Goal: Task Accomplishment & Management: Manage account settings

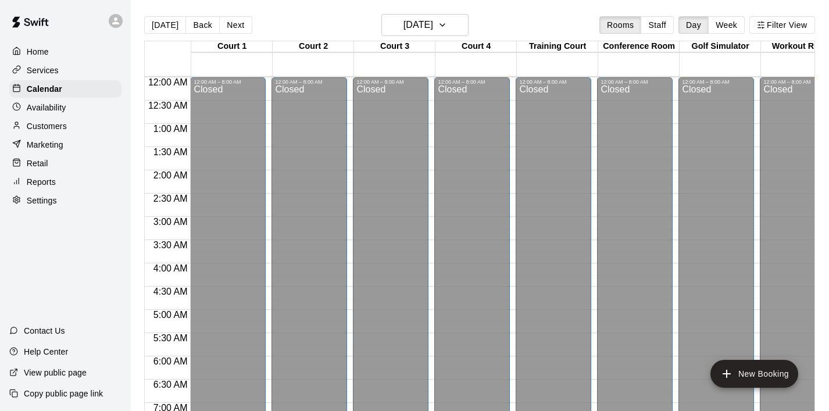
scroll to position [711, 0]
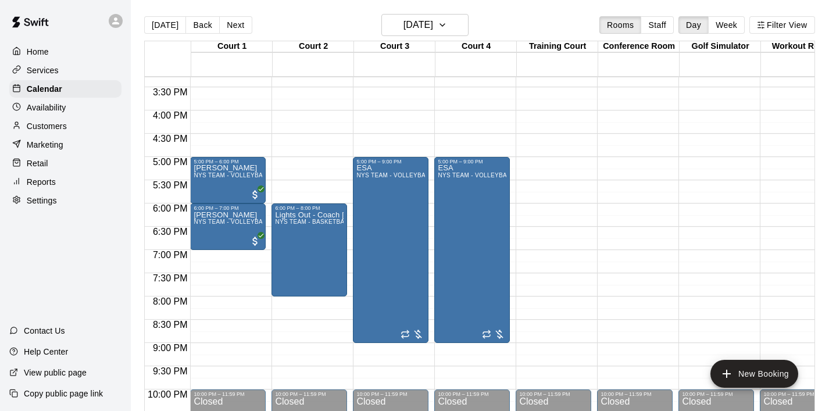
click at [36, 50] on p "Home" at bounding box center [38, 52] width 22 height 12
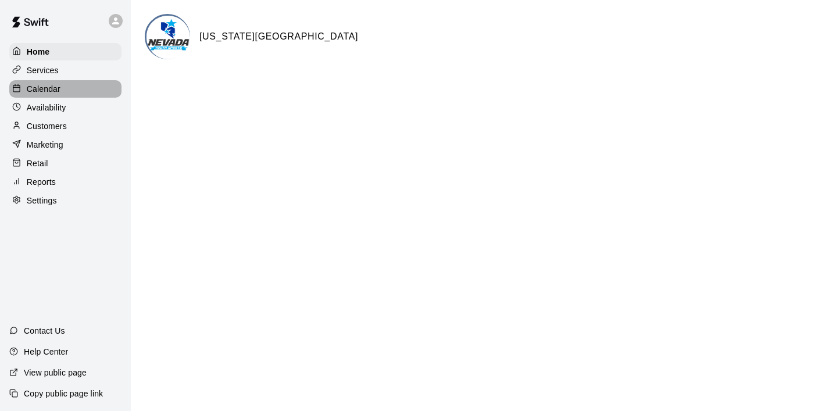
click at [56, 85] on p "Calendar" at bounding box center [44, 89] width 34 height 12
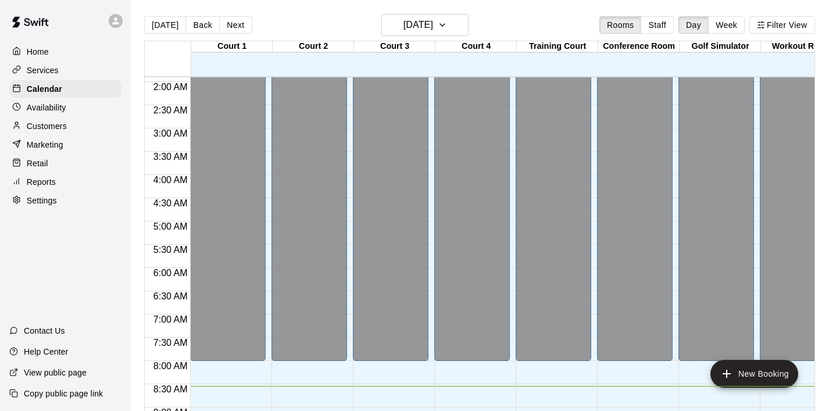
scroll to position [129, 0]
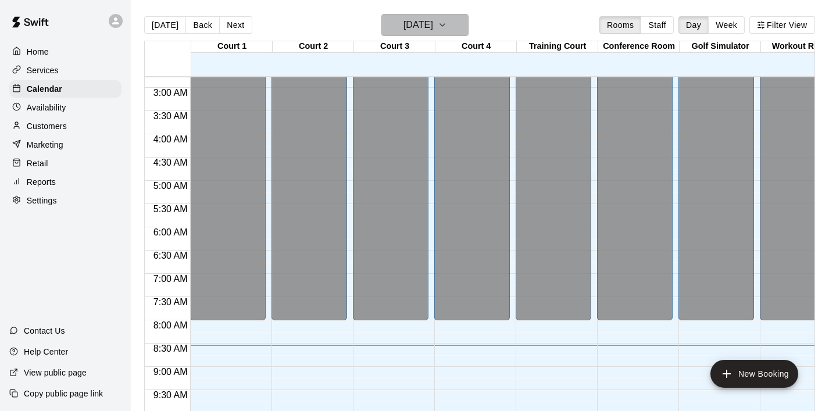
click at [447, 20] on icon "button" at bounding box center [442, 25] width 9 height 14
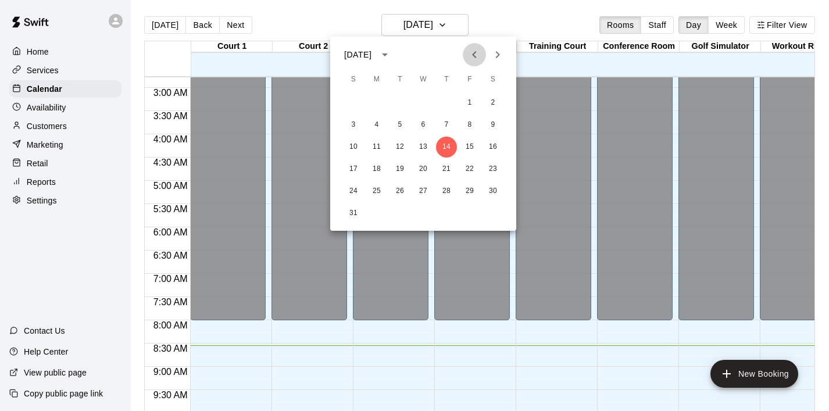
click at [482, 55] on button "Previous month" at bounding box center [474, 54] width 23 height 23
click at [502, 55] on icon "Next month" at bounding box center [497, 55] width 14 height 14
click at [497, 52] on icon "Next month" at bounding box center [498, 54] width 4 height 7
click at [376, 126] on button "8" at bounding box center [376, 124] width 21 height 21
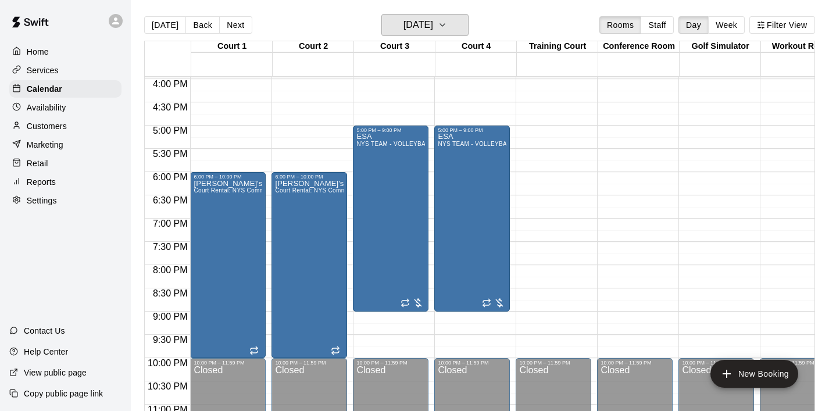
scroll to position [758, 0]
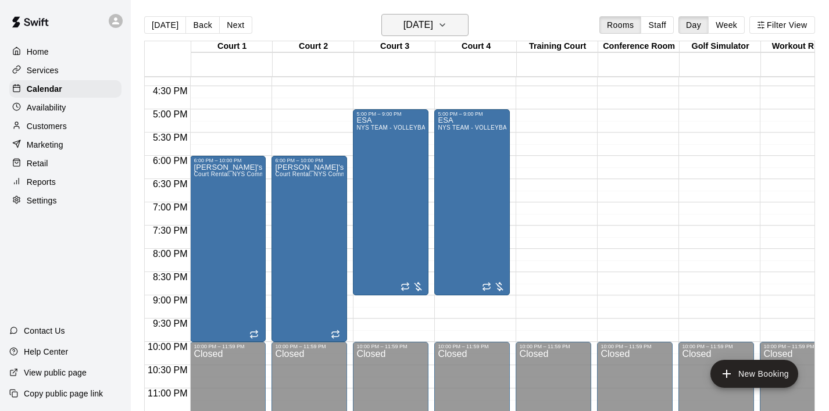
click at [447, 25] on icon "button" at bounding box center [442, 25] width 9 height 14
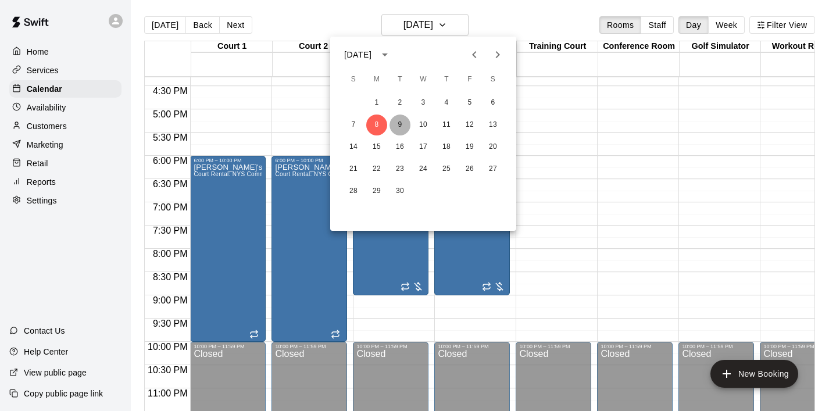
click at [398, 124] on button "9" at bounding box center [399, 124] width 21 height 21
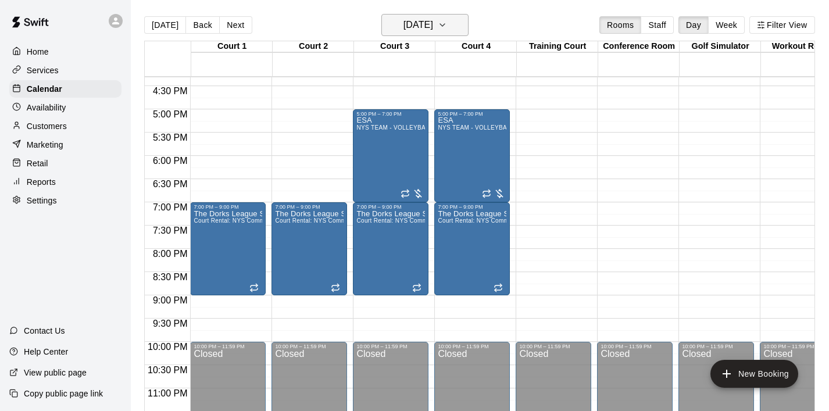
click at [447, 24] on icon "button" at bounding box center [442, 25] width 9 height 14
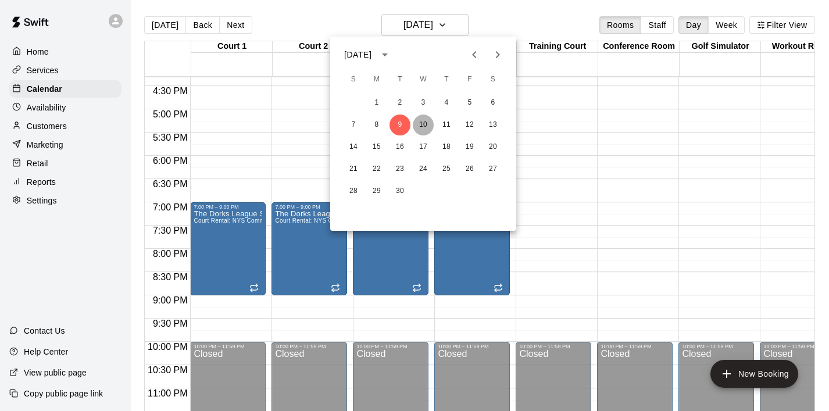
click at [422, 126] on button "10" at bounding box center [423, 124] width 21 height 21
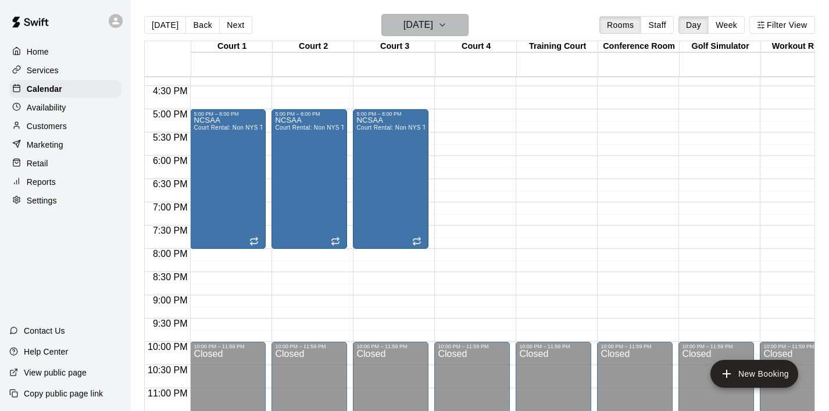
click at [447, 27] on icon "button" at bounding box center [442, 25] width 9 height 14
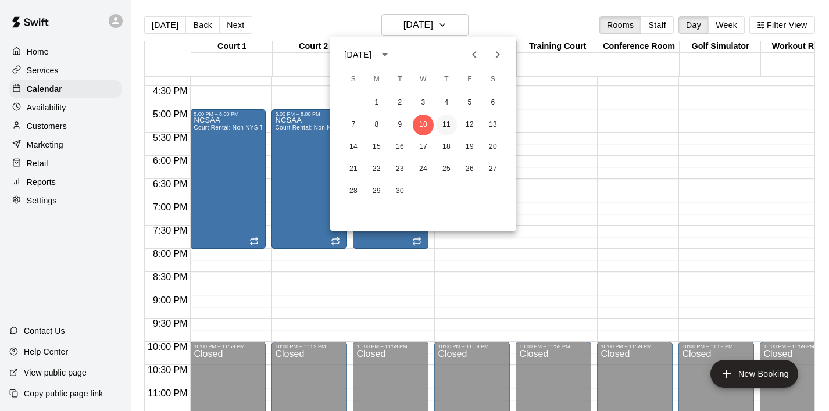
click at [450, 127] on button "11" at bounding box center [446, 124] width 21 height 21
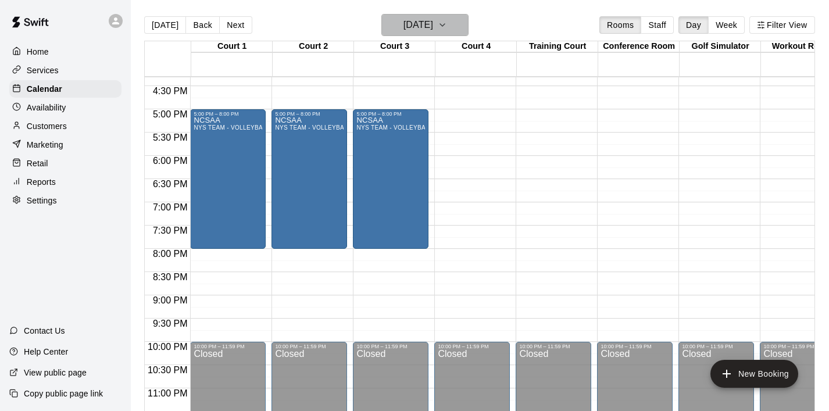
click at [447, 27] on icon "button" at bounding box center [442, 25] width 9 height 14
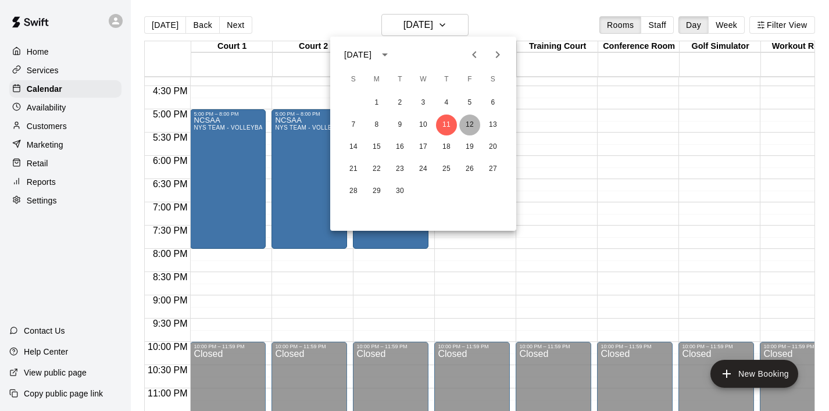
click at [472, 129] on button "12" at bounding box center [469, 124] width 21 height 21
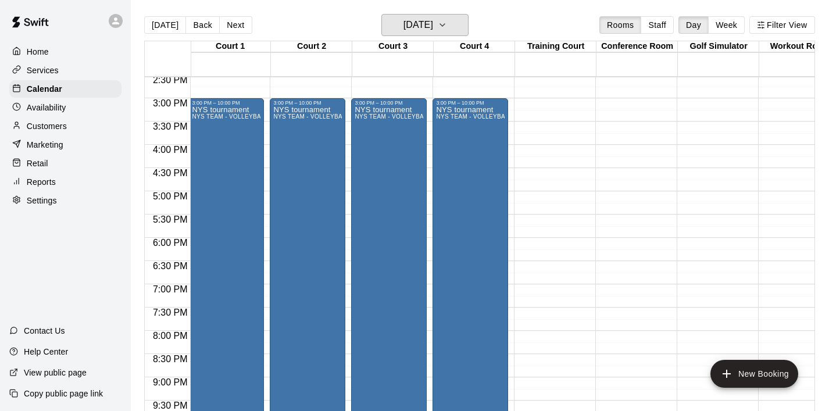
scroll to position [0, 3]
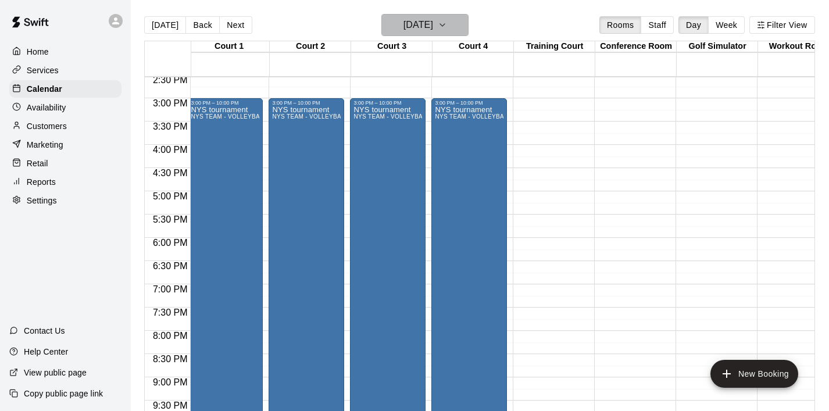
click at [462, 26] on button "Friday Sep 12" at bounding box center [424, 25] width 87 height 22
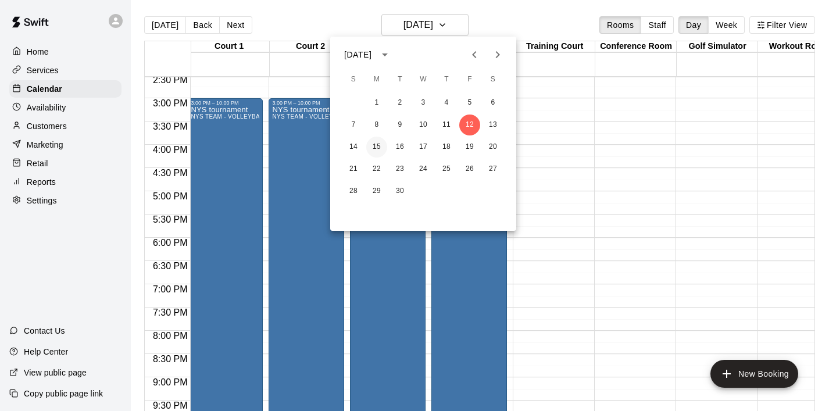
click at [381, 148] on button "15" at bounding box center [376, 147] width 21 height 21
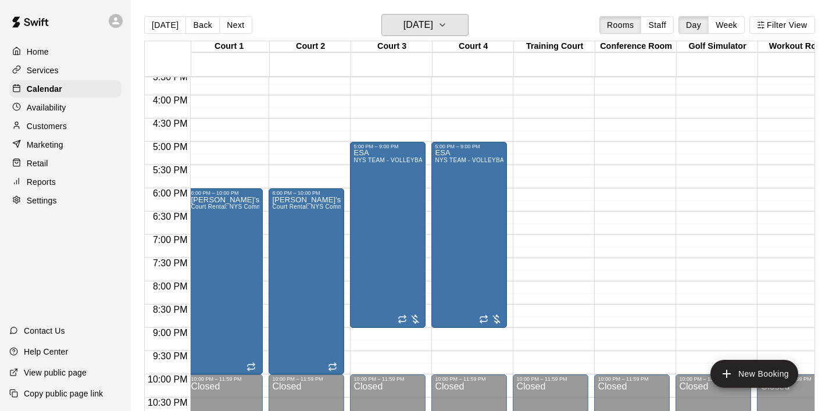
scroll to position [736, 3]
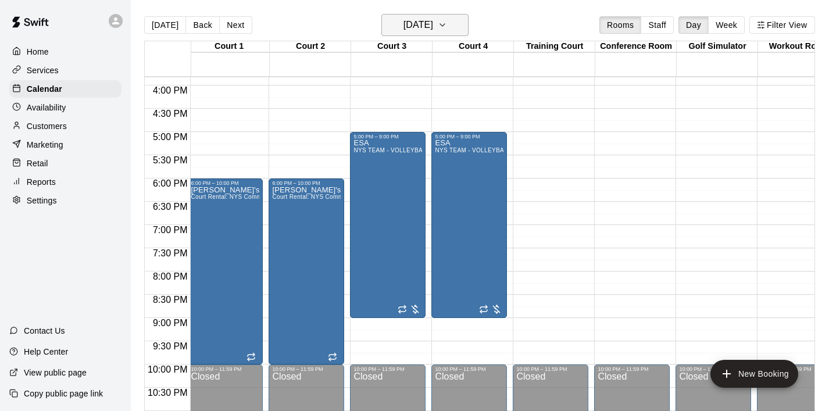
click at [447, 27] on icon "button" at bounding box center [442, 25] width 9 height 14
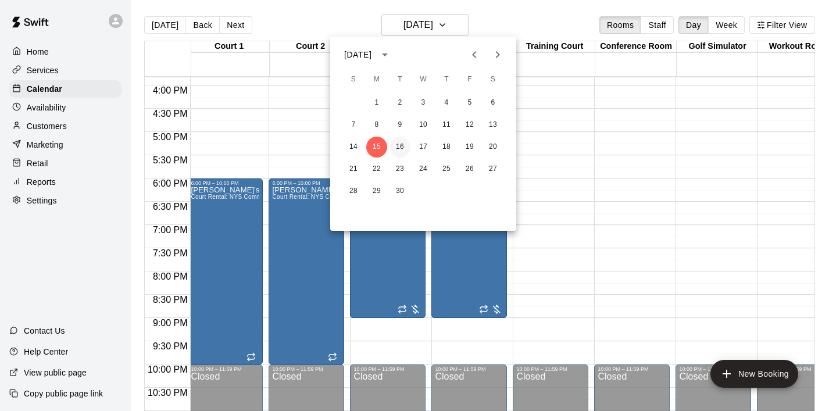
click at [399, 148] on button "16" at bounding box center [399, 147] width 21 height 21
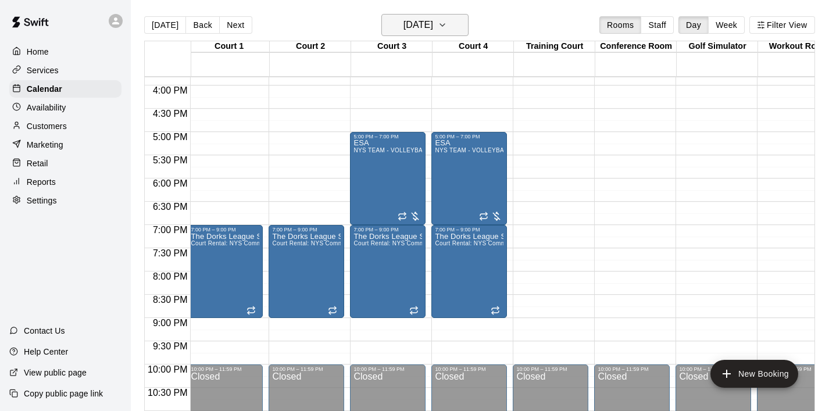
click at [467, 26] on button "Tuesday Sep 16" at bounding box center [424, 25] width 87 height 22
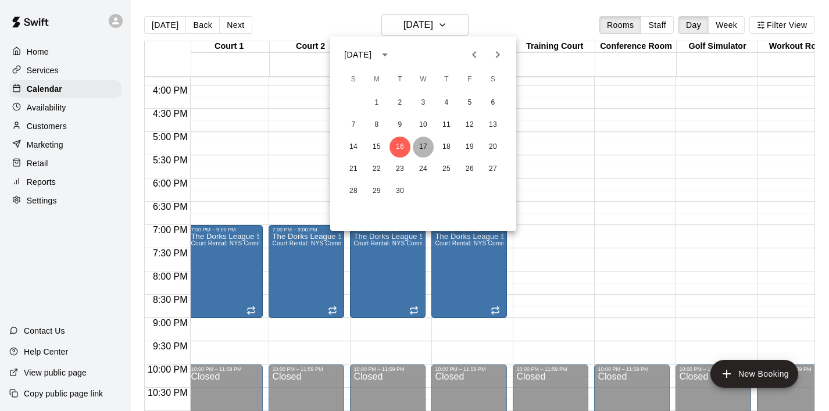
click at [421, 149] on button "17" at bounding box center [423, 147] width 21 height 21
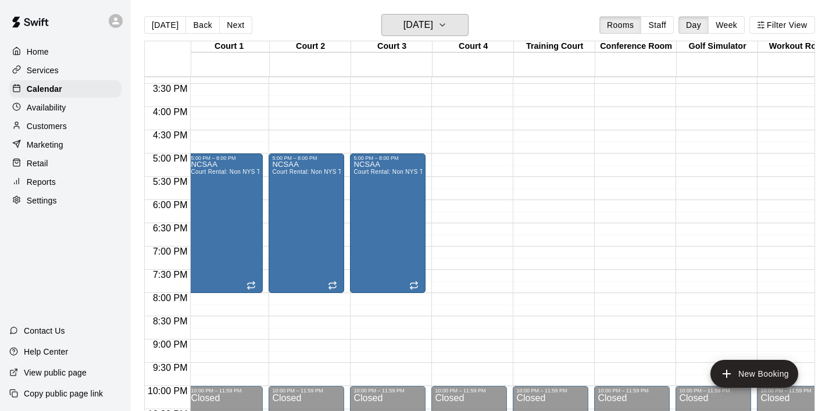
scroll to position [705, 3]
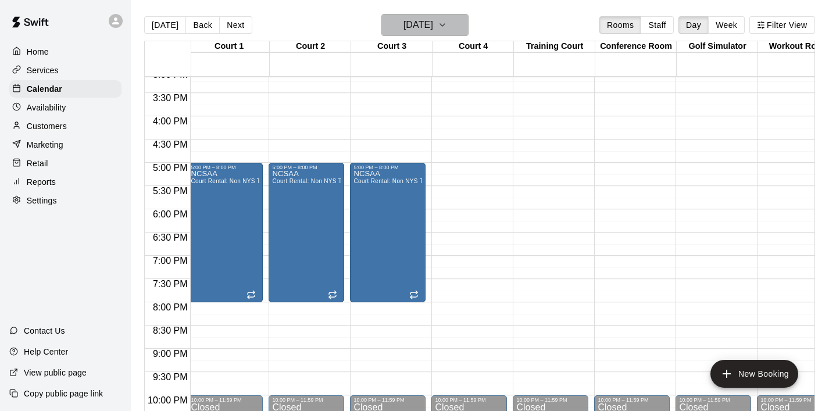
click at [447, 23] on icon "button" at bounding box center [442, 25] width 9 height 14
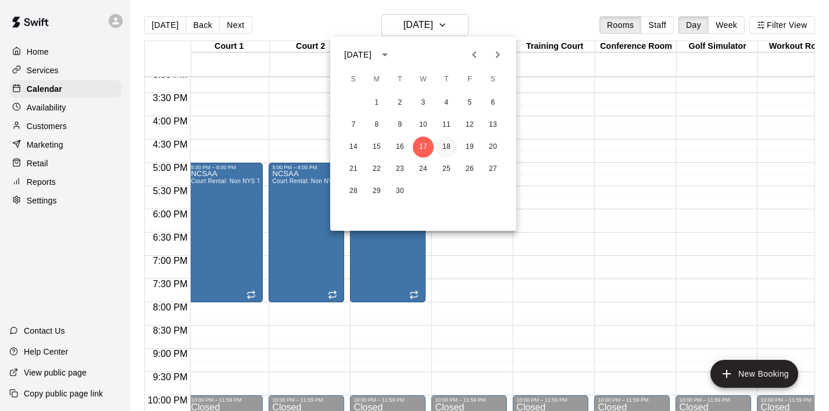
click at [451, 141] on button "18" at bounding box center [446, 147] width 21 height 21
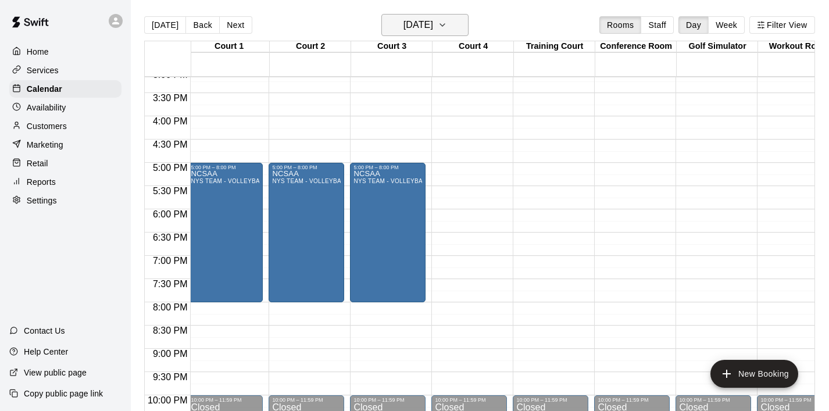
click at [447, 30] on icon "button" at bounding box center [442, 25] width 9 height 14
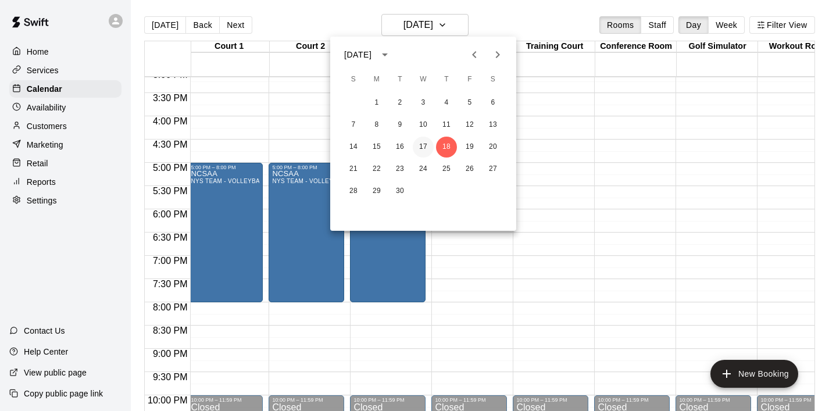
click at [418, 149] on button "17" at bounding box center [423, 147] width 21 height 21
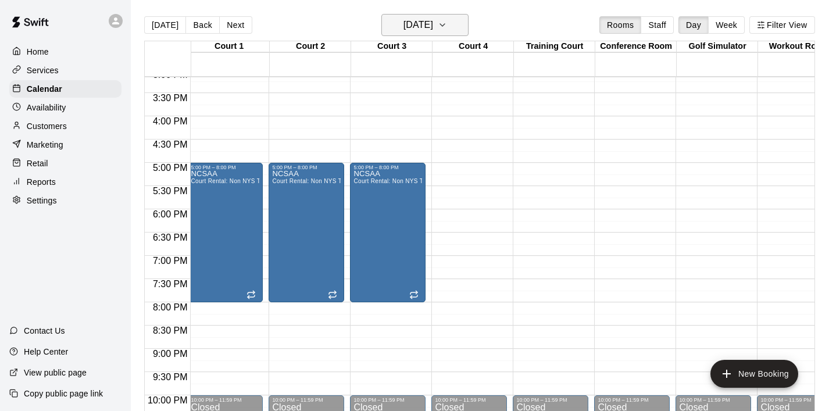
click at [447, 21] on icon "button" at bounding box center [442, 25] width 9 height 14
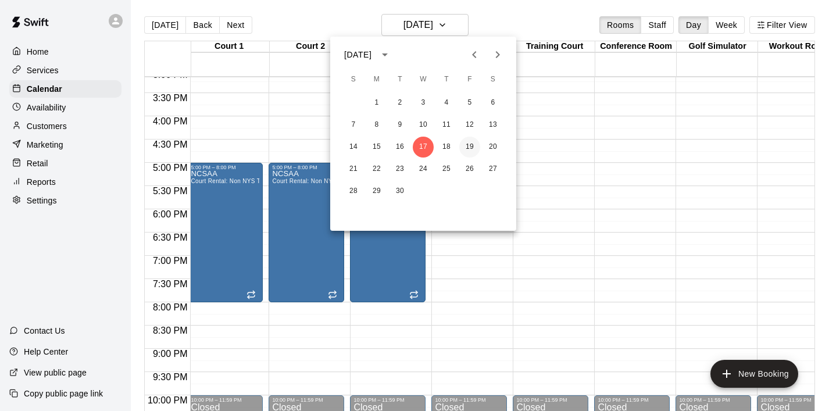
click at [471, 152] on button "19" at bounding box center [469, 147] width 21 height 21
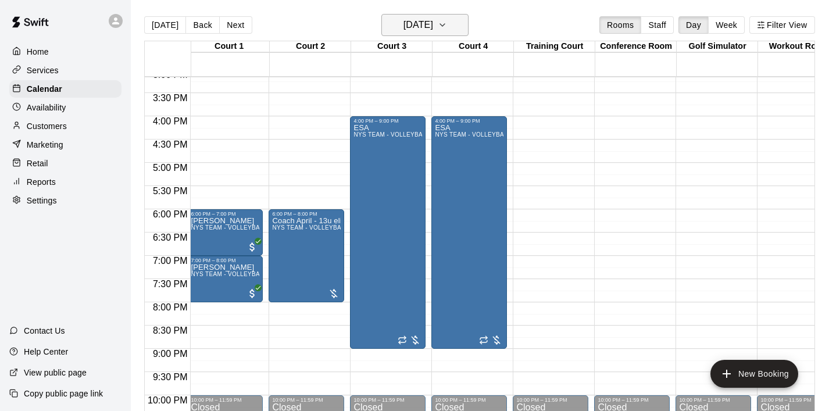
click at [445, 24] on icon "button" at bounding box center [442, 25] width 5 height 2
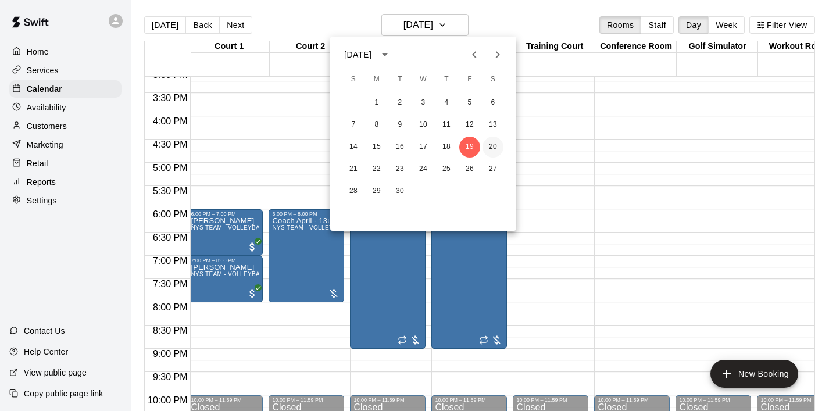
click at [492, 144] on button "20" at bounding box center [492, 147] width 21 height 21
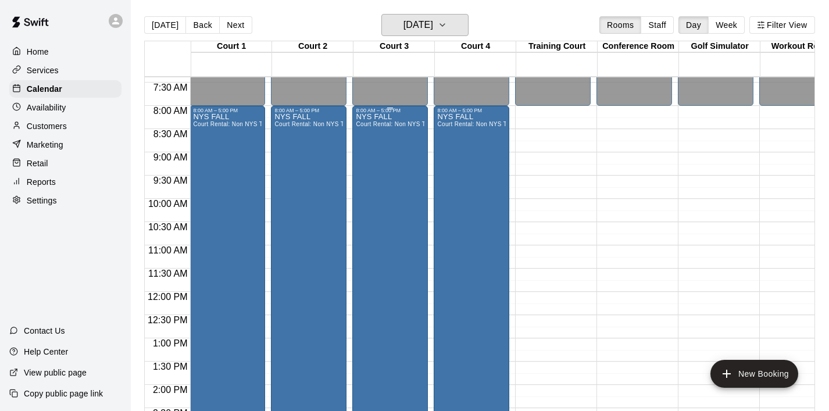
scroll to position [346, 1]
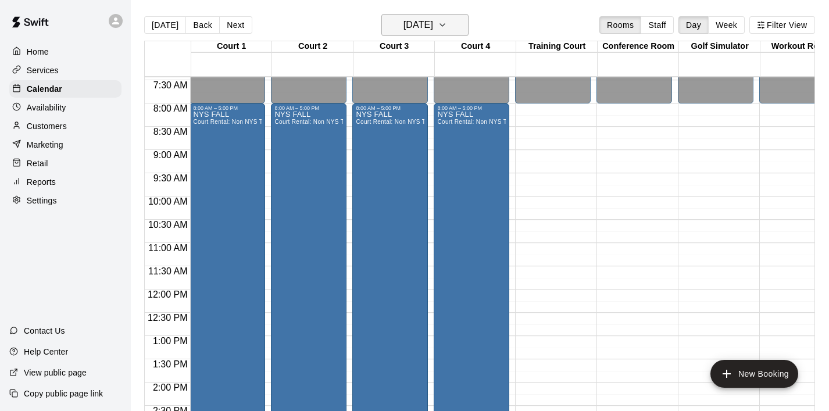
click at [447, 26] on icon "button" at bounding box center [442, 25] width 9 height 14
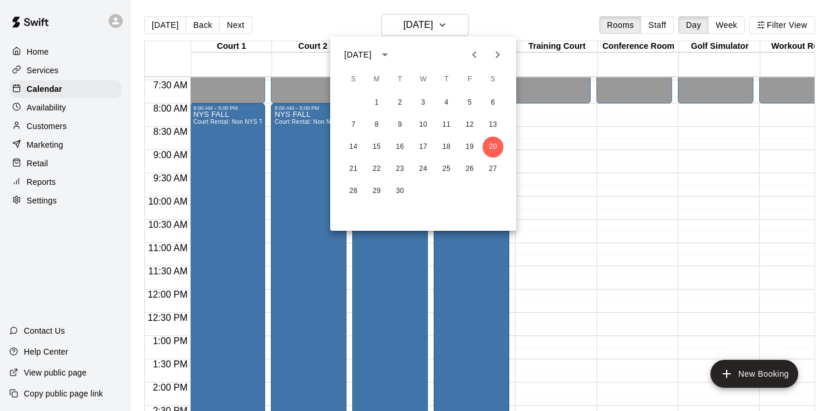
click at [547, 153] on div at bounding box center [414, 205] width 829 height 411
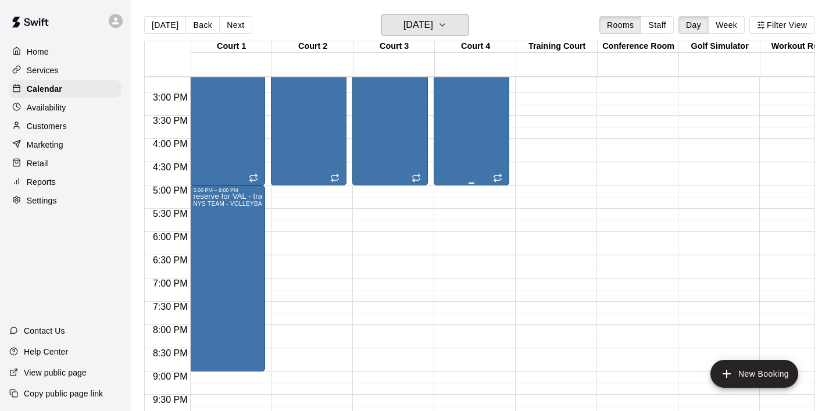
scroll to position [683, 1]
click at [447, 28] on icon "button" at bounding box center [442, 25] width 9 height 14
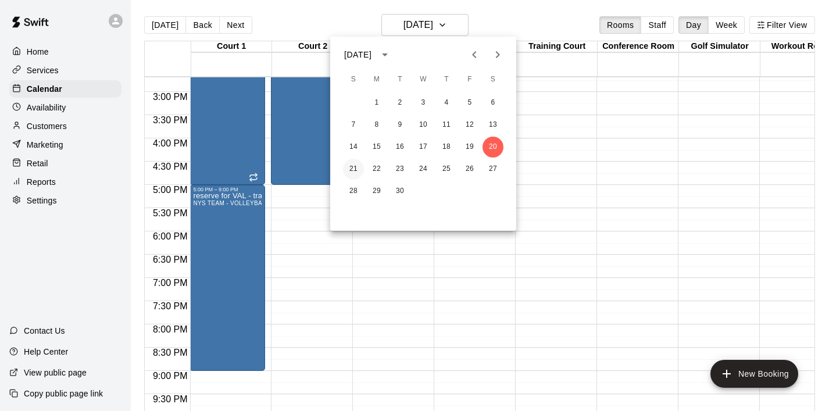
click at [348, 164] on button "21" at bounding box center [353, 169] width 21 height 21
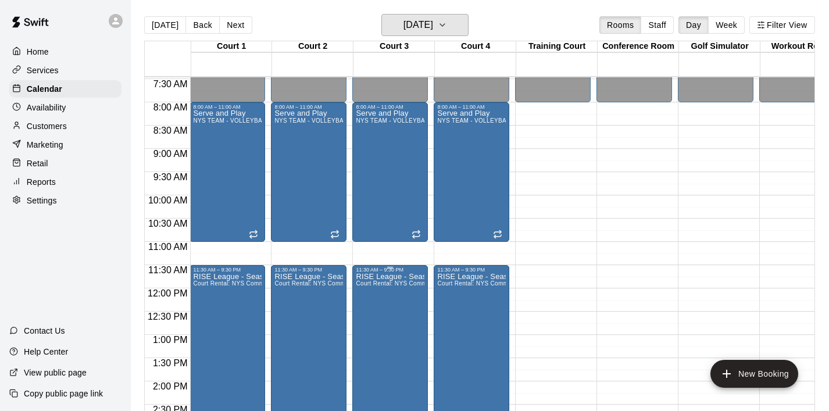
scroll to position [311, 1]
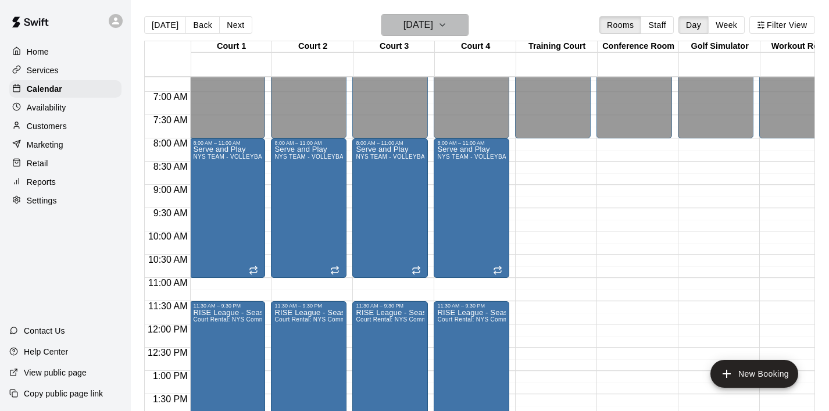
click at [447, 28] on icon "button" at bounding box center [442, 25] width 9 height 14
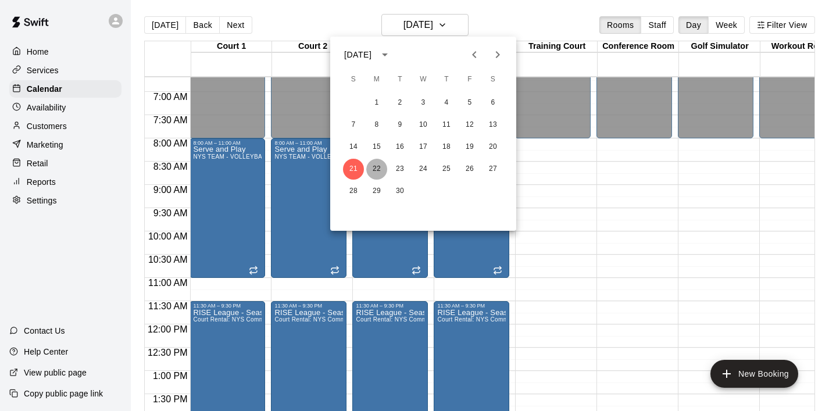
click at [379, 165] on button "22" at bounding box center [376, 169] width 21 height 21
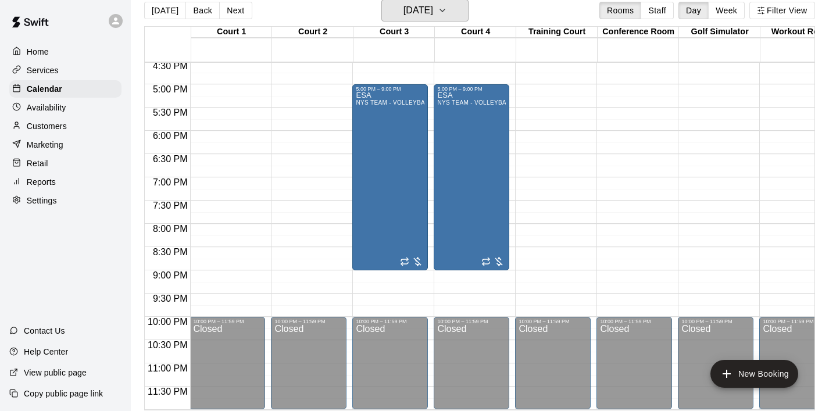
scroll to position [0, 0]
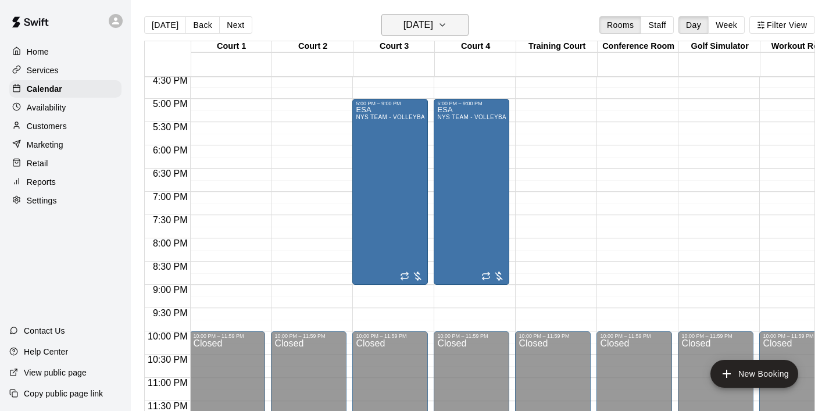
click at [447, 31] on icon "button" at bounding box center [442, 25] width 9 height 14
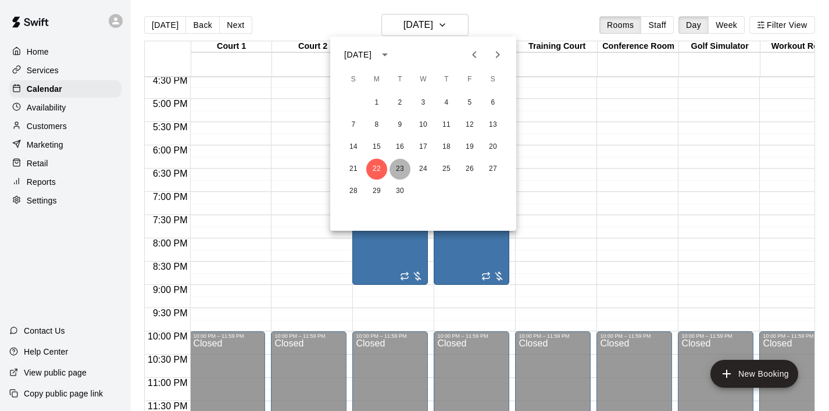
click at [402, 173] on button "23" at bounding box center [399, 169] width 21 height 21
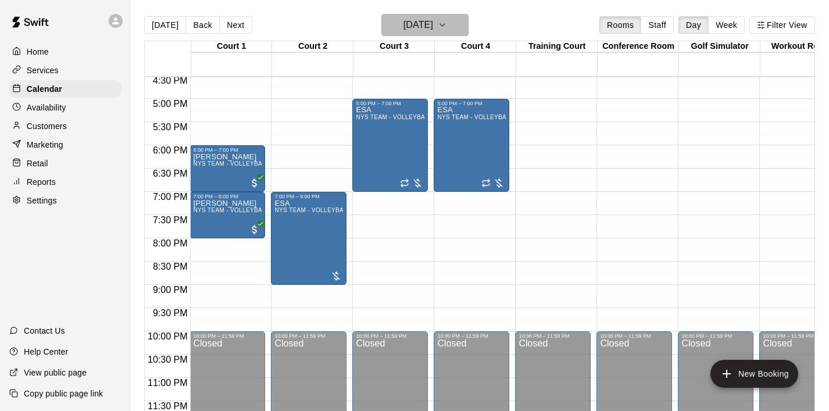
click at [447, 24] on icon "button" at bounding box center [442, 25] width 9 height 14
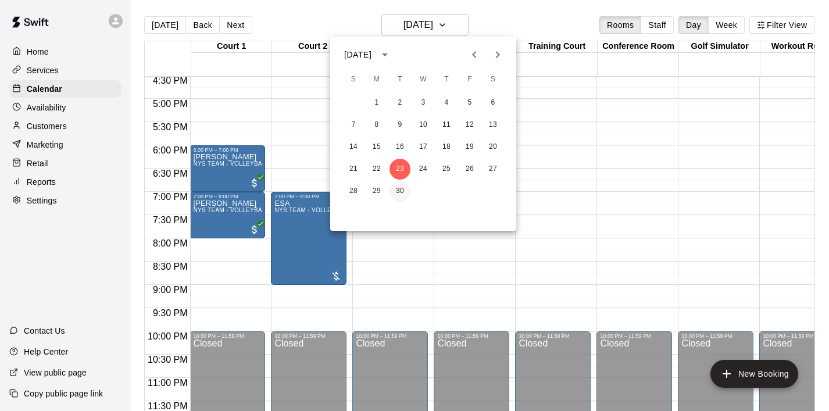
click at [403, 193] on button "30" at bounding box center [399, 191] width 21 height 21
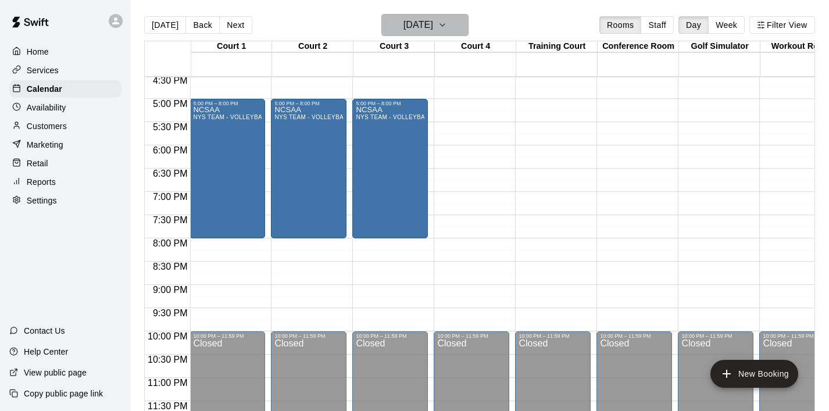
click at [447, 24] on icon "button" at bounding box center [442, 25] width 9 height 14
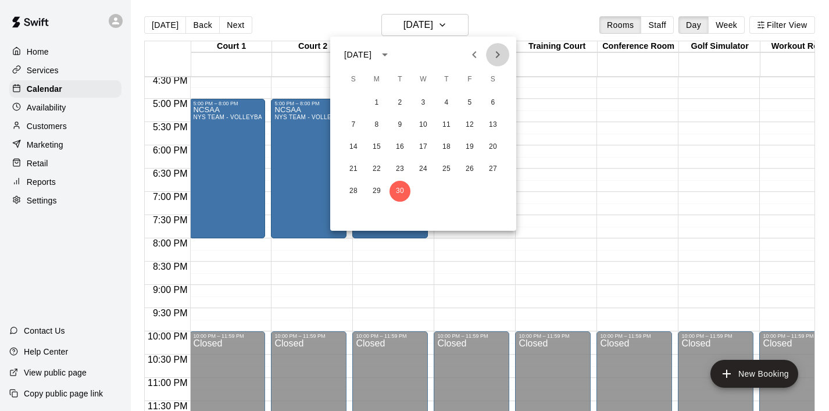
click at [498, 59] on icon "Next month" at bounding box center [497, 55] width 14 height 14
click at [399, 122] on button "7" at bounding box center [399, 124] width 21 height 21
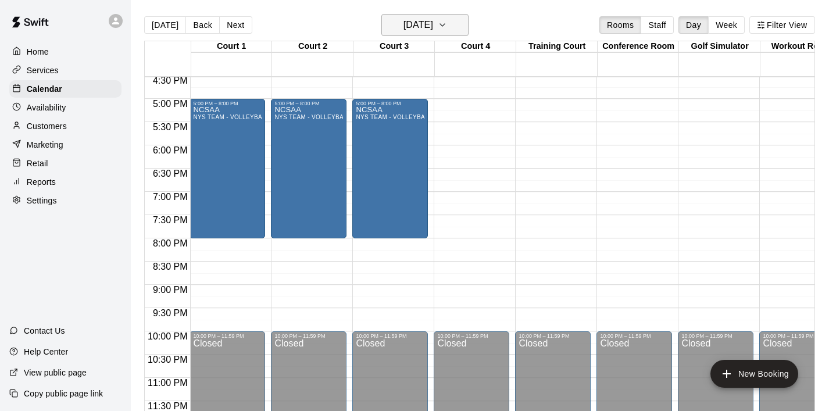
click at [464, 25] on button "Tuesday Oct 07" at bounding box center [424, 25] width 87 height 22
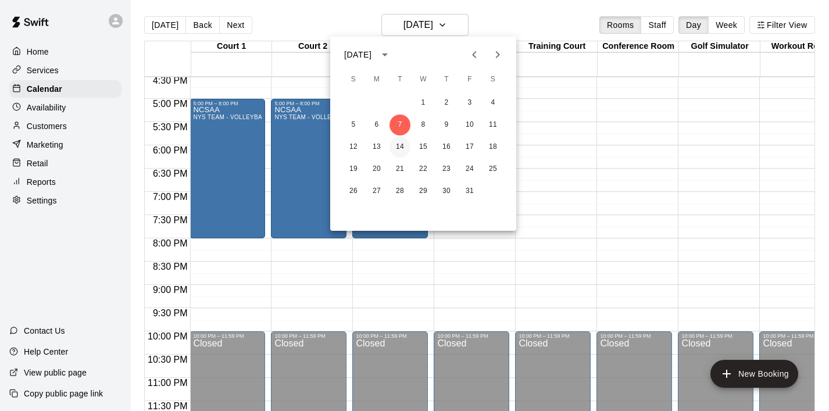
click at [406, 146] on button "14" at bounding box center [399, 147] width 21 height 21
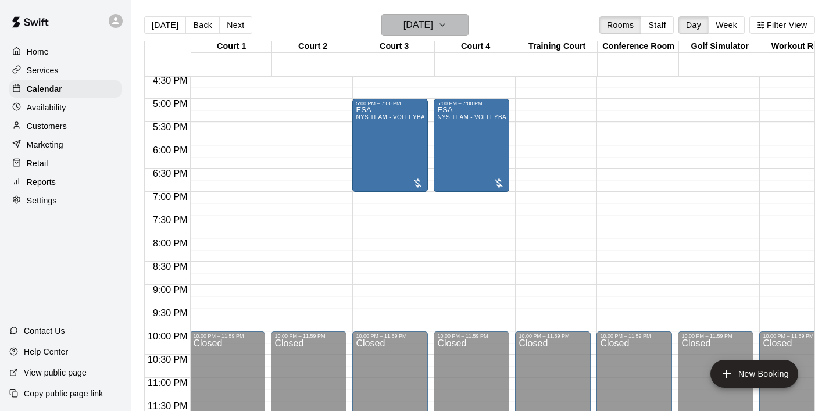
click at [447, 23] on icon "button" at bounding box center [442, 25] width 9 height 14
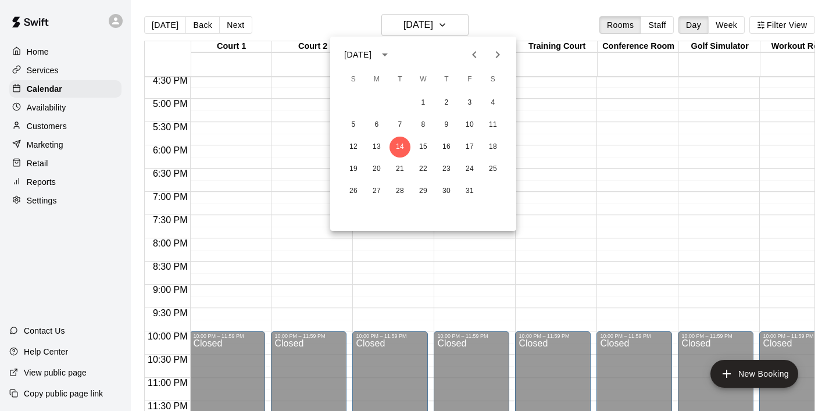
click at [297, 114] on div at bounding box center [414, 205] width 829 height 411
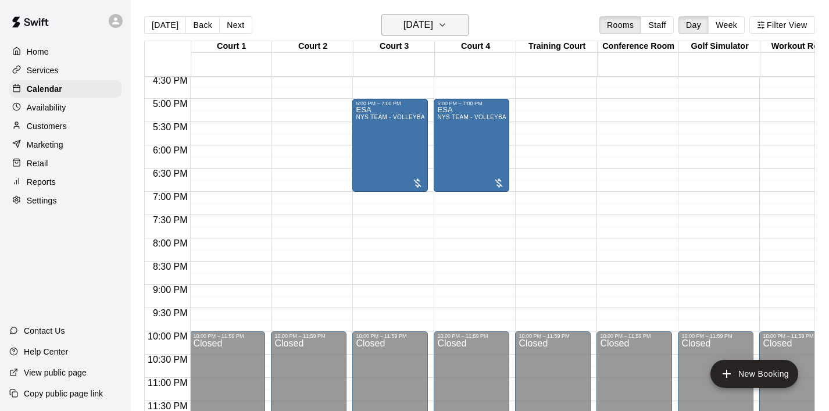
click at [447, 22] on icon "button" at bounding box center [442, 25] width 9 height 14
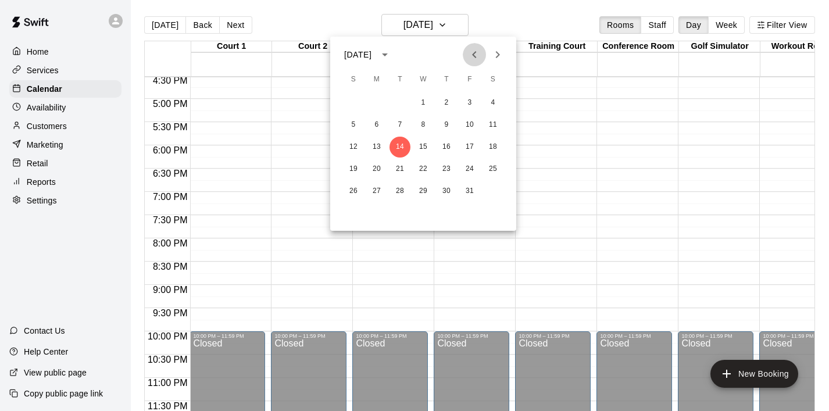
click at [476, 59] on icon "Previous month" at bounding box center [474, 55] width 14 height 14
click at [401, 150] on button "16" at bounding box center [399, 147] width 21 height 21
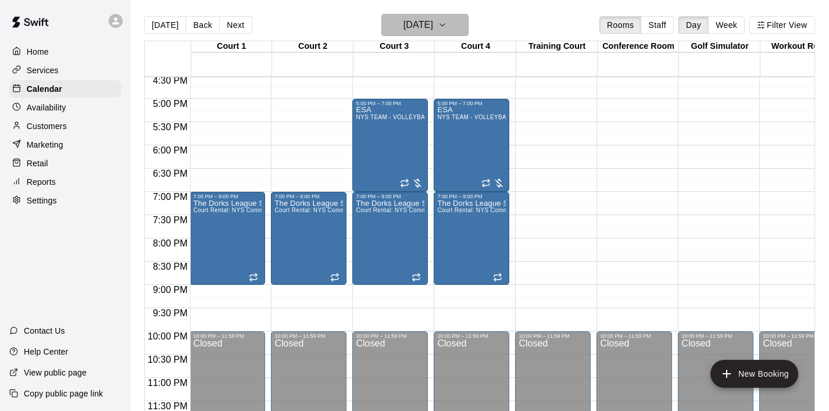
click at [464, 23] on button "Tuesday Sep 16" at bounding box center [424, 25] width 87 height 22
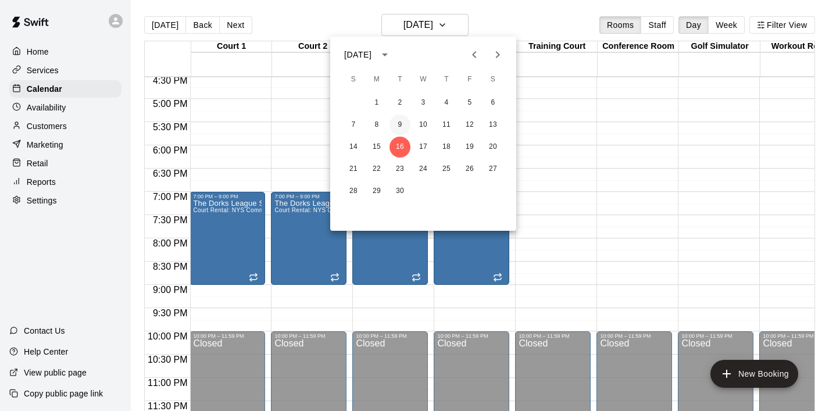
click at [402, 121] on button "9" at bounding box center [399, 124] width 21 height 21
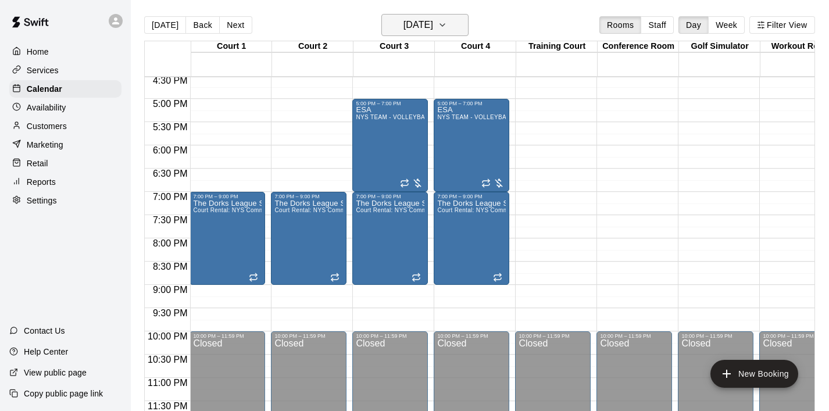
click at [447, 28] on icon "button" at bounding box center [442, 25] width 9 height 14
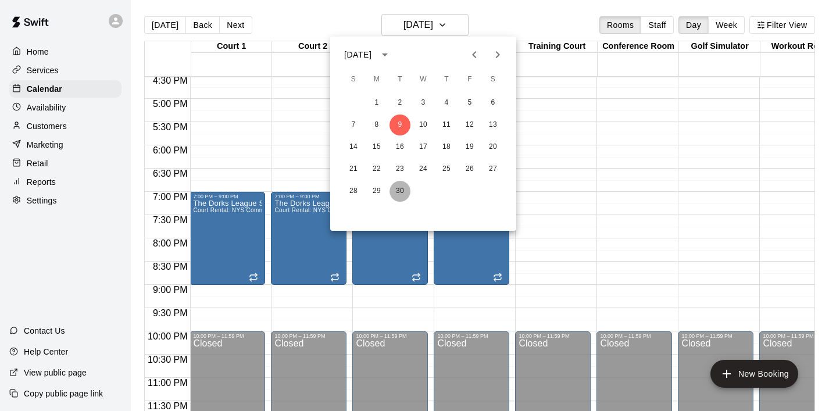
click at [404, 192] on button "30" at bounding box center [399, 191] width 21 height 21
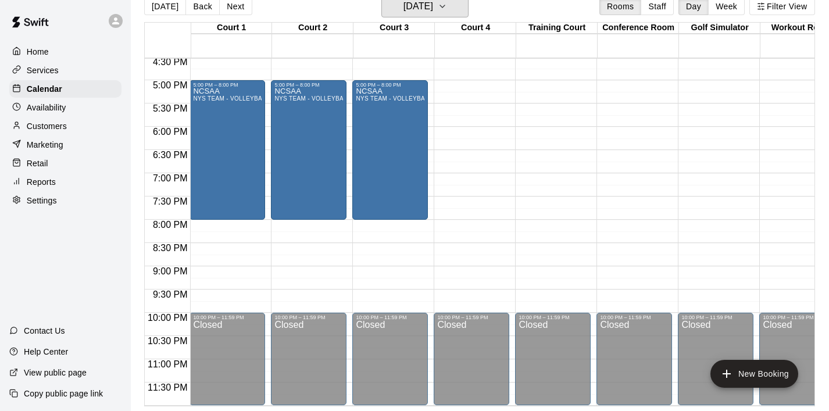
scroll to position [9, 0]
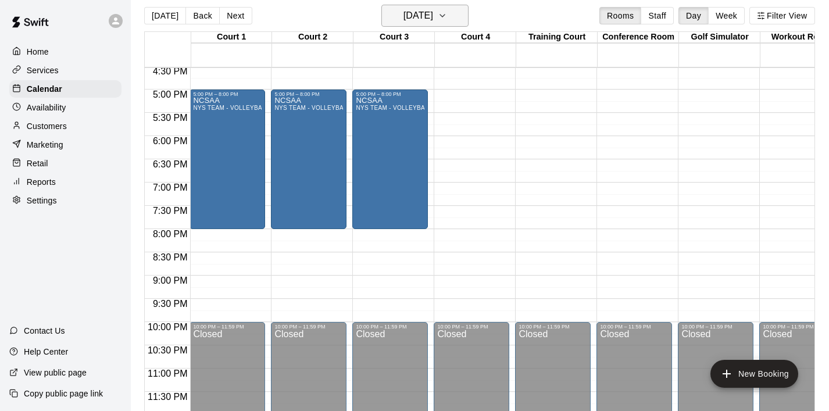
click at [447, 16] on icon "button" at bounding box center [442, 16] width 9 height 14
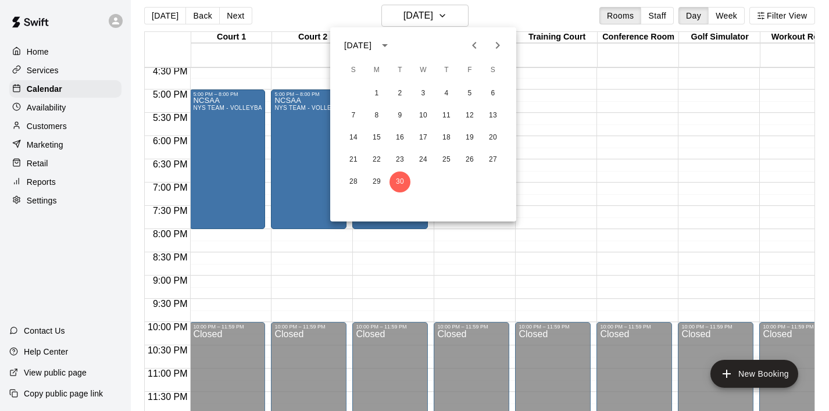
click at [499, 47] on icon "Next month" at bounding box center [497, 45] width 14 height 14
click at [397, 121] on button "7" at bounding box center [399, 115] width 21 height 21
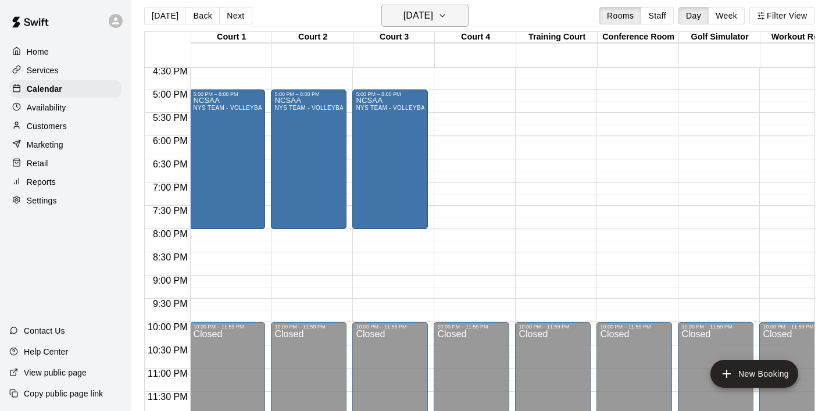
click at [447, 21] on icon "button" at bounding box center [442, 16] width 9 height 14
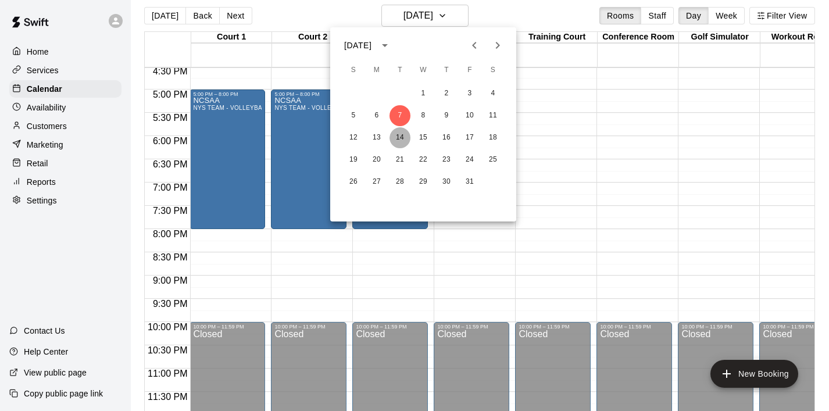
click at [399, 144] on button "14" at bounding box center [399, 137] width 21 height 21
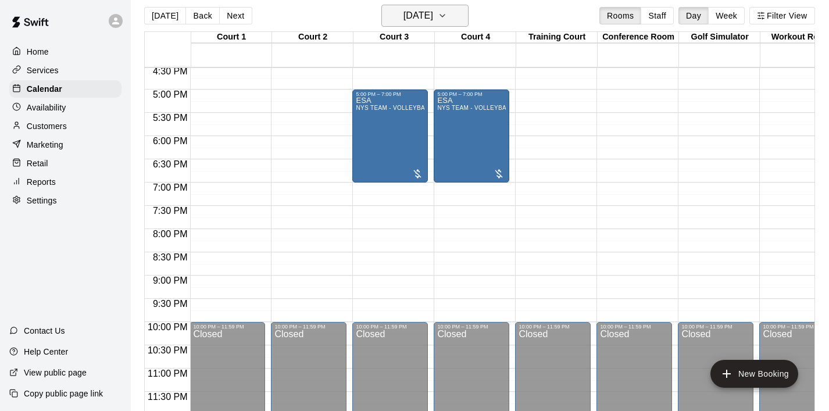
click at [447, 13] on icon "button" at bounding box center [442, 16] width 9 height 14
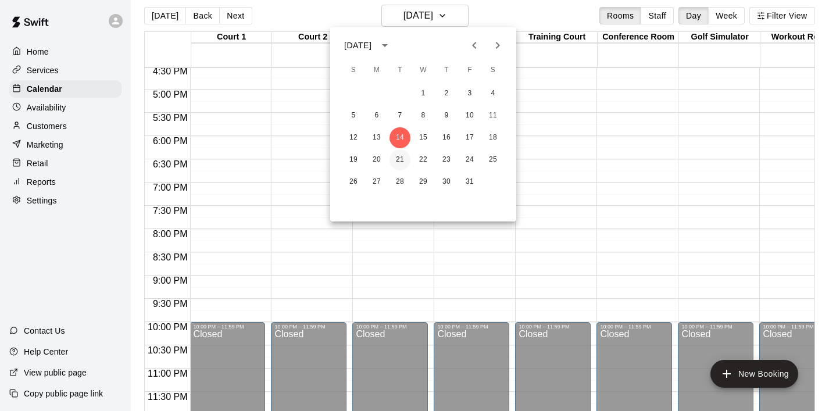
click at [396, 155] on button "21" at bounding box center [399, 159] width 21 height 21
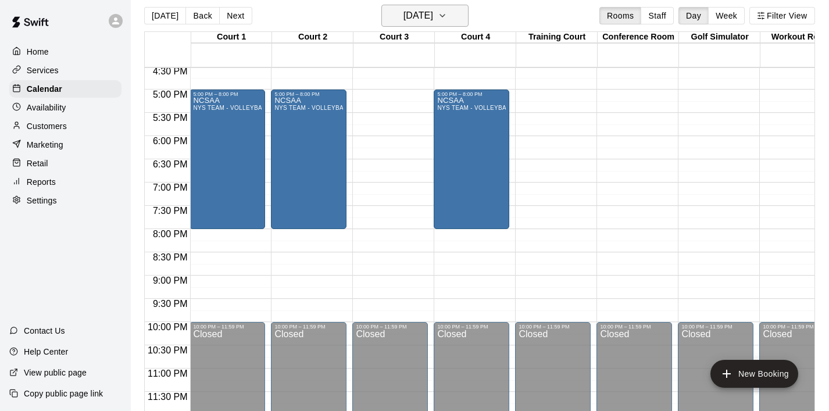
click at [452, 20] on button "Tuesday Oct 21" at bounding box center [424, 16] width 87 height 22
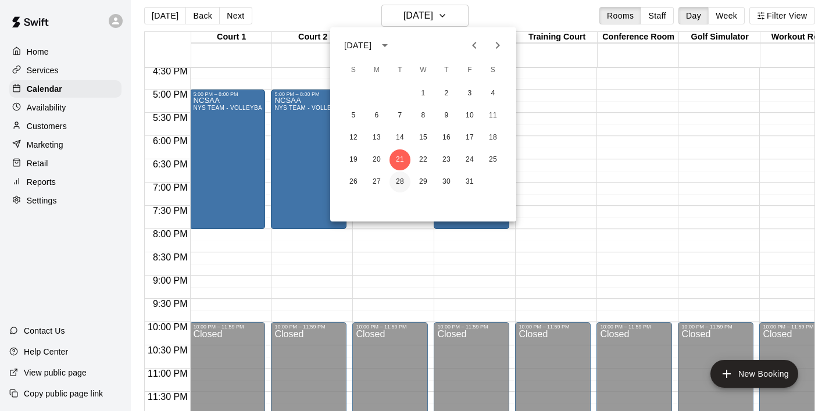
click at [398, 175] on button "28" at bounding box center [399, 181] width 21 height 21
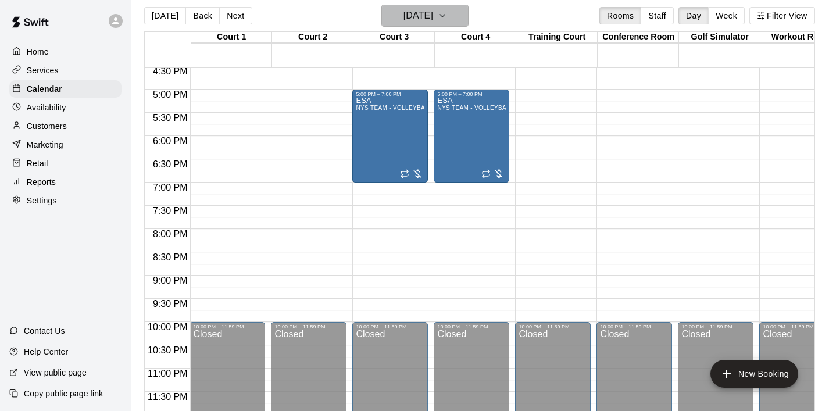
click at [451, 21] on button "Tuesday Oct 28" at bounding box center [424, 16] width 87 height 22
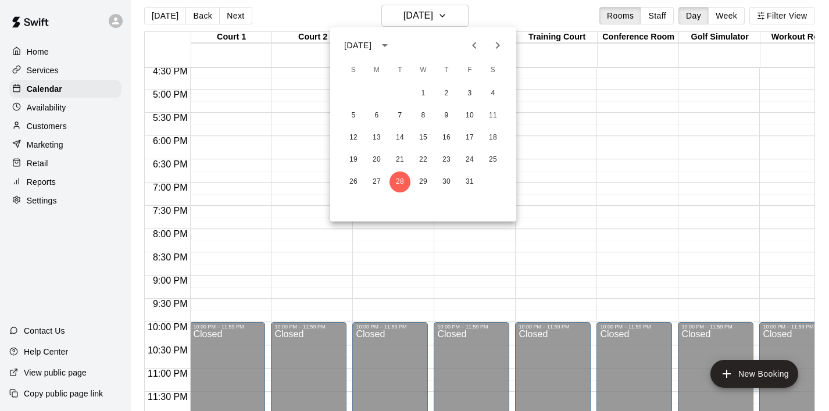
click at [500, 49] on icon "Next month" at bounding box center [497, 45] width 14 height 14
click at [400, 114] on button "4" at bounding box center [399, 115] width 21 height 21
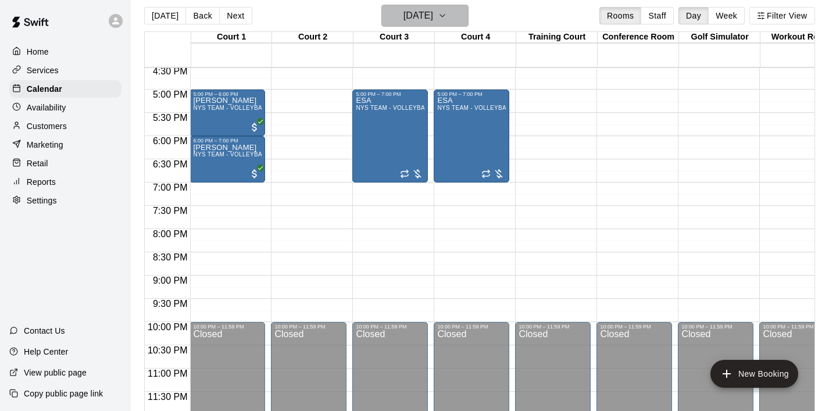
click at [465, 15] on button "Tuesday Nov 04" at bounding box center [424, 16] width 87 height 22
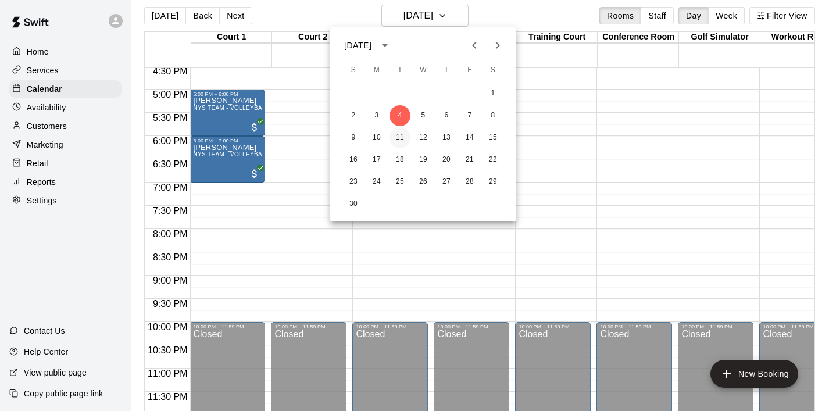
click at [402, 139] on button "11" at bounding box center [399, 137] width 21 height 21
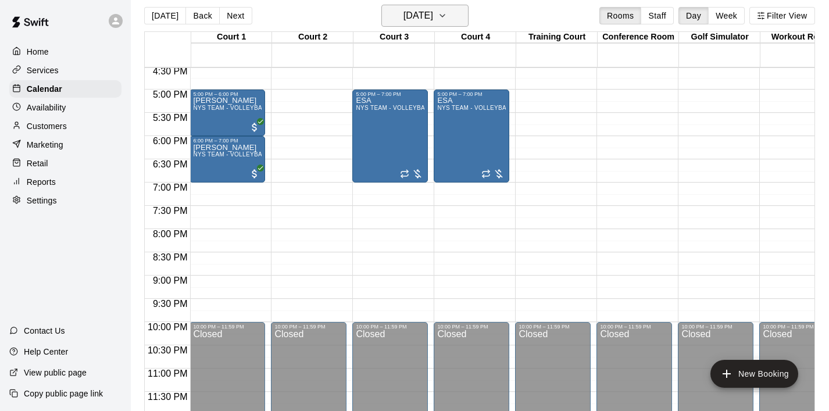
click at [447, 16] on icon "button" at bounding box center [442, 16] width 9 height 14
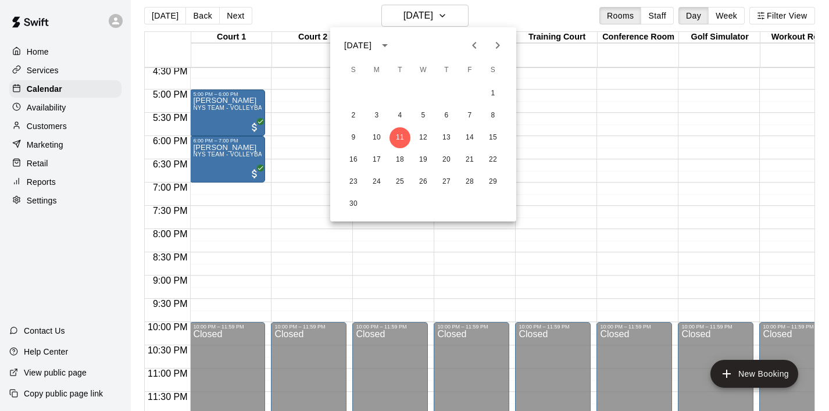
click at [486, 69] on span "S" at bounding box center [492, 70] width 21 height 23
click at [470, 50] on icon "Previous month" at bounding box center [474, 45] width 14 height 14
click at [378, 119] on button "8" at bounding box center [376, 115] width 21 height 21
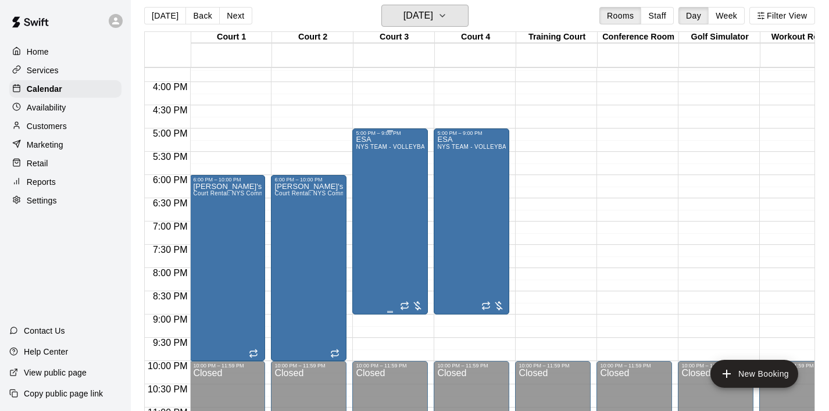
scroll to position [729, 1]
click at [447, 17] on icon "button" at bounding box center [442, 16] width 9 height 14
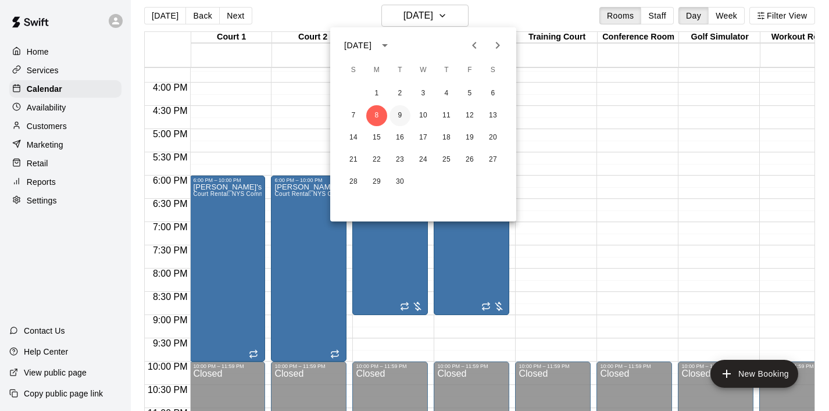
click at [398, 119] on button "9" at bounding box center [399, 115] width 21 height 21
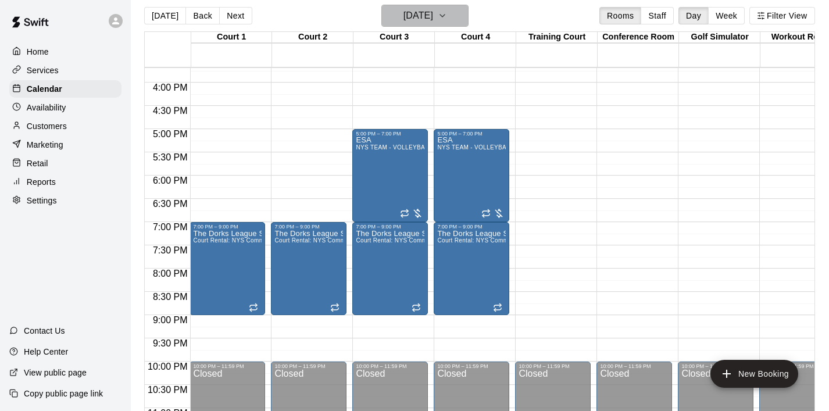
click at [447, 15] on icon "button" at bounding box center [442, 16] width 9 height 14
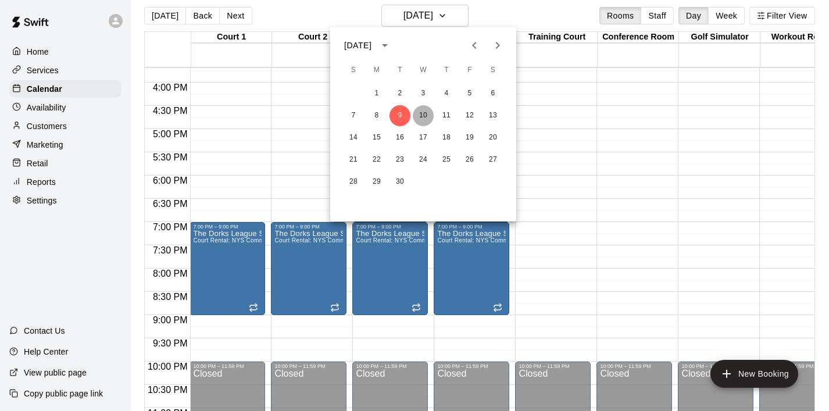
click at [420, 114] on button "10" at bounding box center [423, 115] width 21 height 21
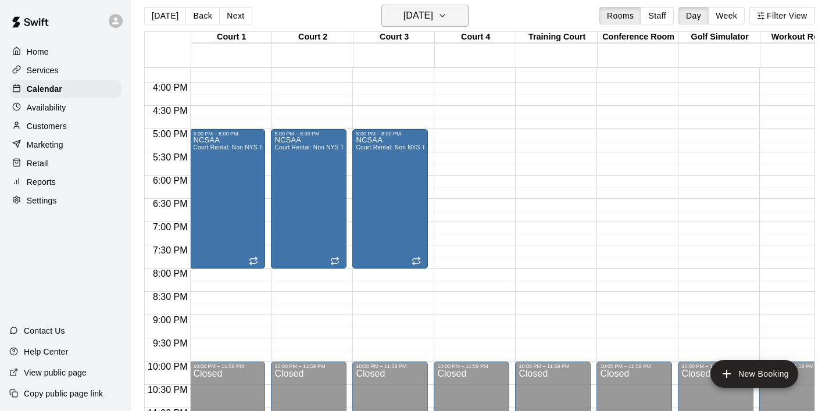
click at [447, 21] on icon "button" at bounding box center [442, 16] width 9 height 14
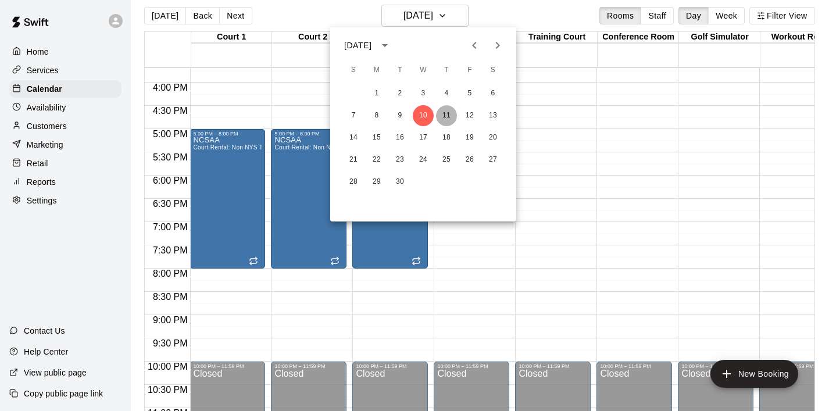
click at [442, 118] on button "11" at bounding box center [446, 115] width 21 height 21
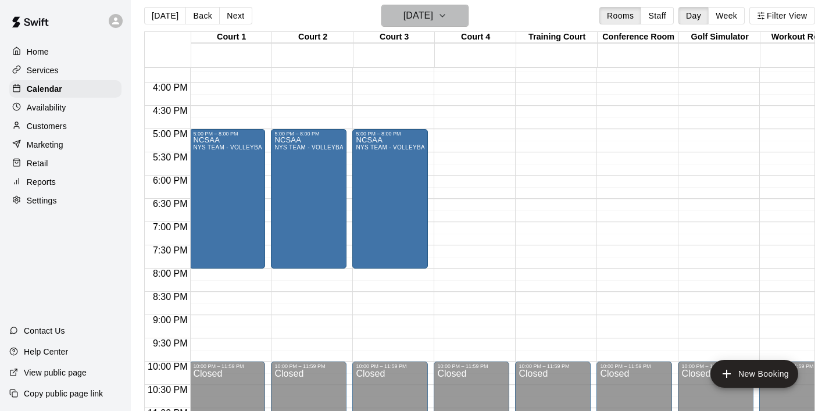
click at [447, 14] on icon "button" at bounding box center [442, 16] width 9 height 14
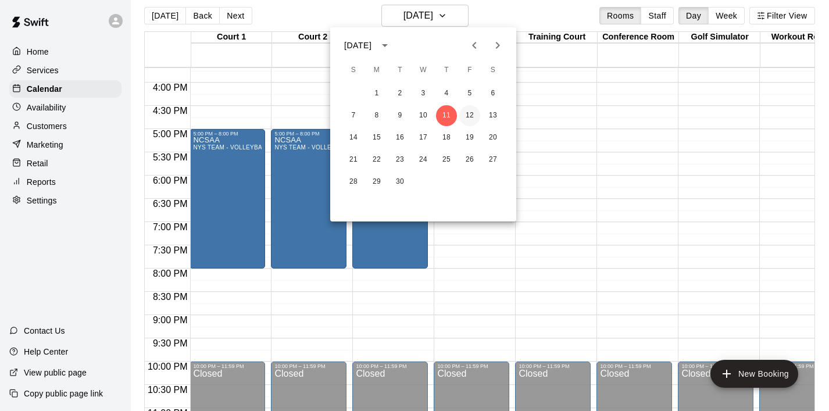
click at [471, 111] on button "12" at bounding box center [469, 115] width 21 height 21
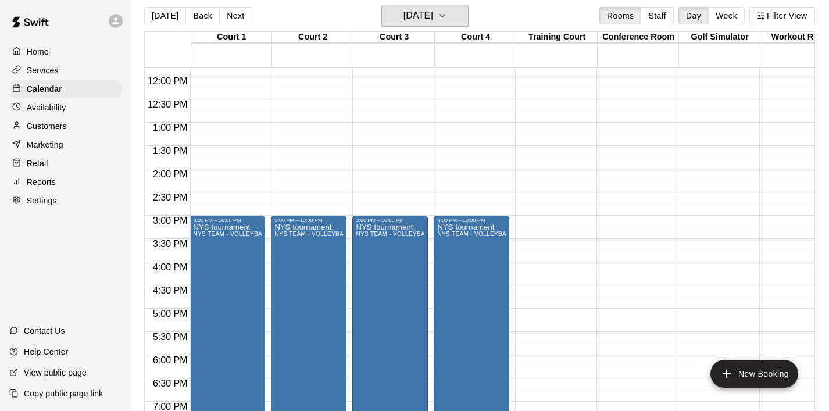
scroll to position [508, 1]
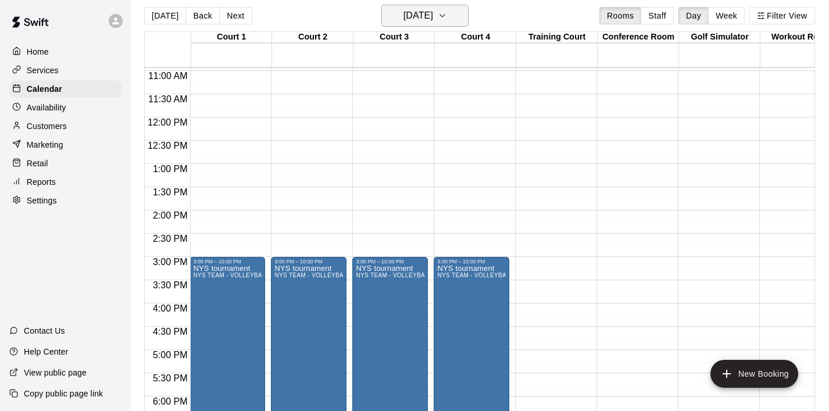
click at [447, 17] on icon "button" at bounding box center [442, 16] width 9 height 14
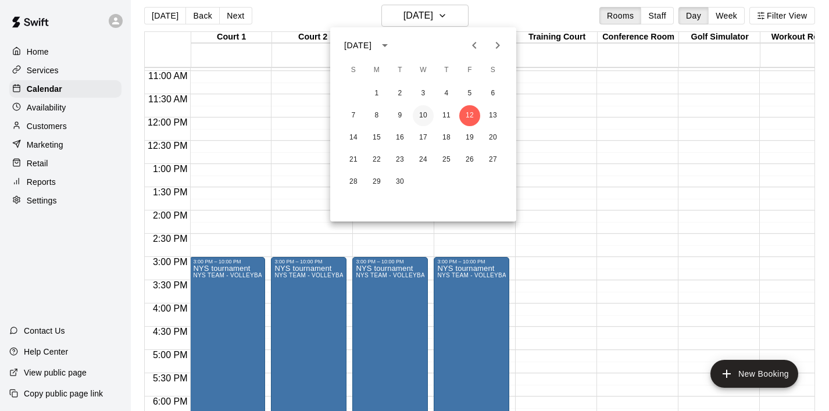
click at [425, 115] on button "10" at bounding box center [423, 115] width 21 height 21
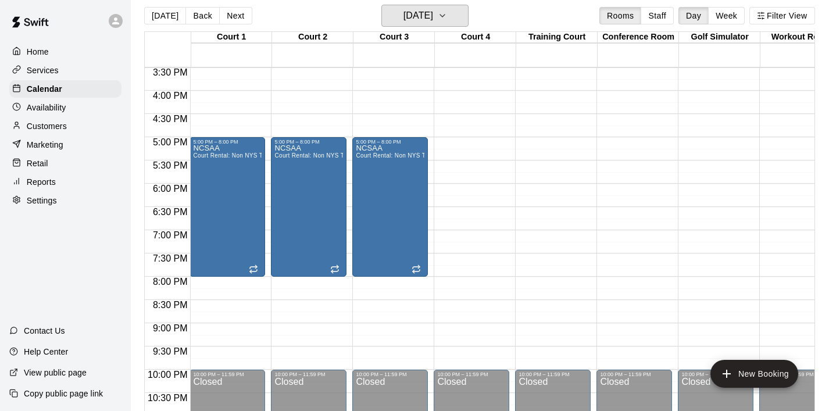
scroll to position [722, 1]
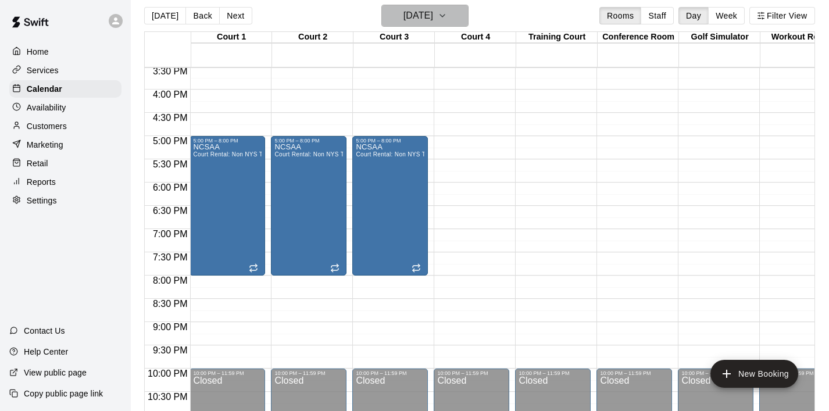
click at [468, 23] on button "Wednesday Sep 10" at bounding box center [424, 16] width 87 height 22
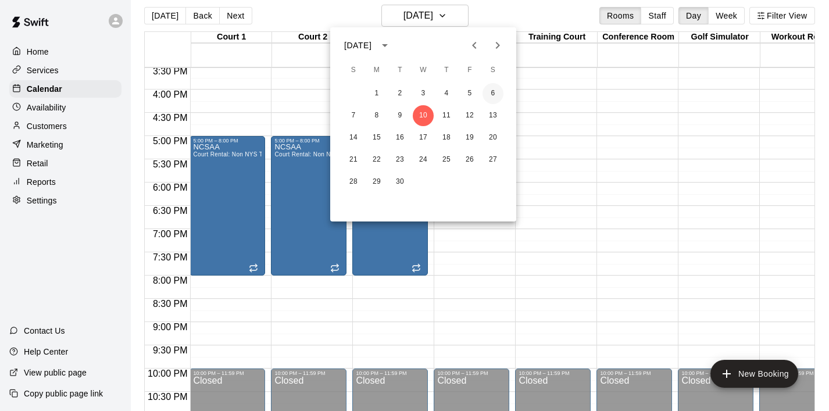
click at [493, 95] on button "6" at bounding box center [492, 93] width 21 height 21
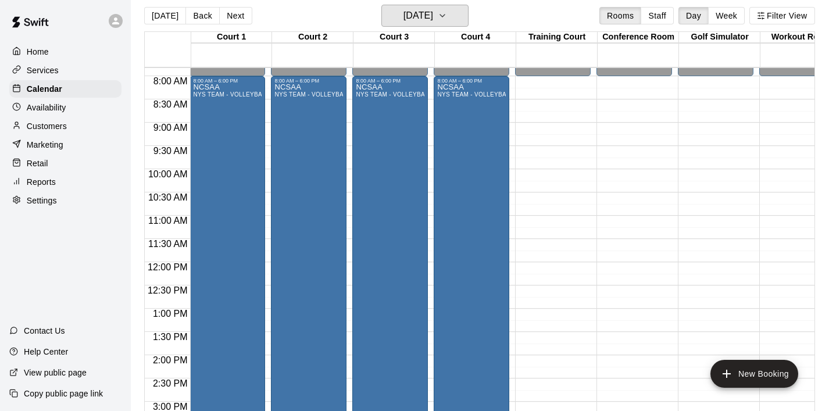
scroll to position [362, 1]
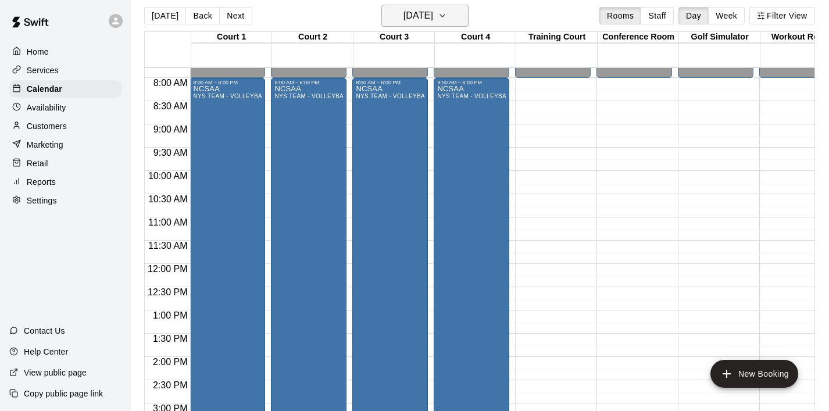
click at [447, 17] on icon "button" at bounding box center [442, 16] width 9 height 14
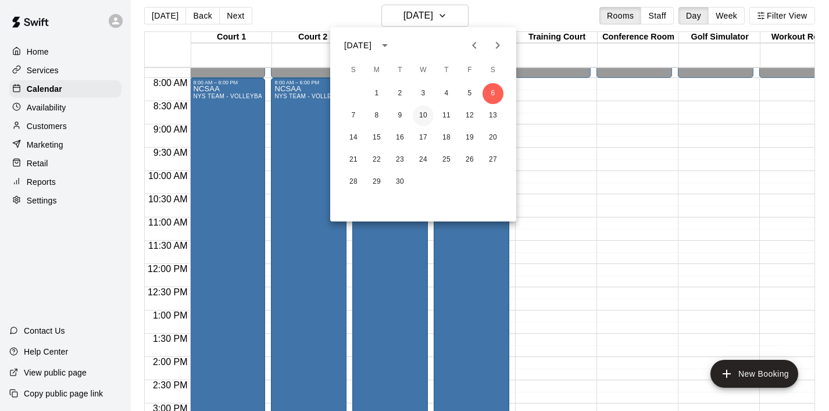
click at [422, 112] on button "10" at bounding box center [423, 115] width 21 height 21
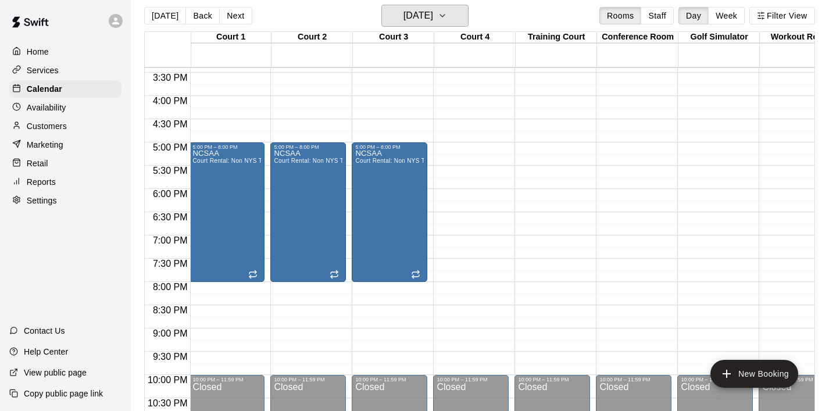
scroll to position [715, 1]
click at [253, 203] on div "NCSAA Court Rental: Non NYS Team" at bounding box center [226, 355] width 69 height 411
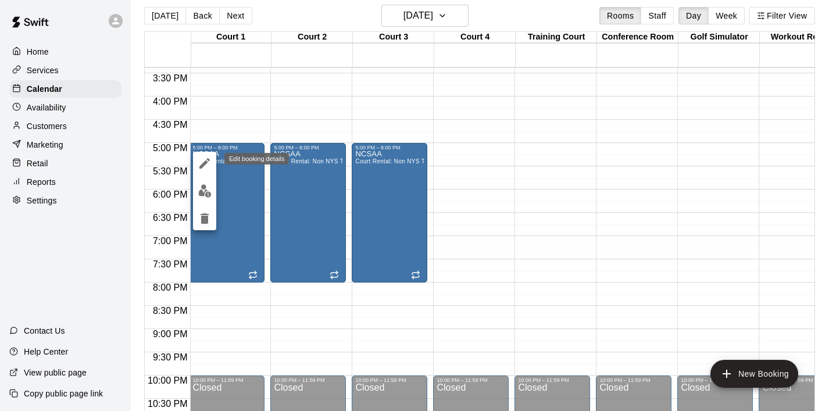
click at [207, 164] on icon "edit" at bounding box center [205, 163] width 14 height 14
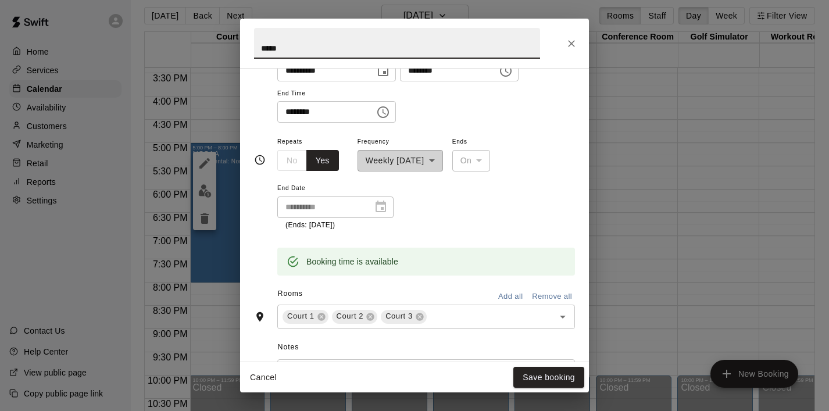
scroll to position [128, 0]
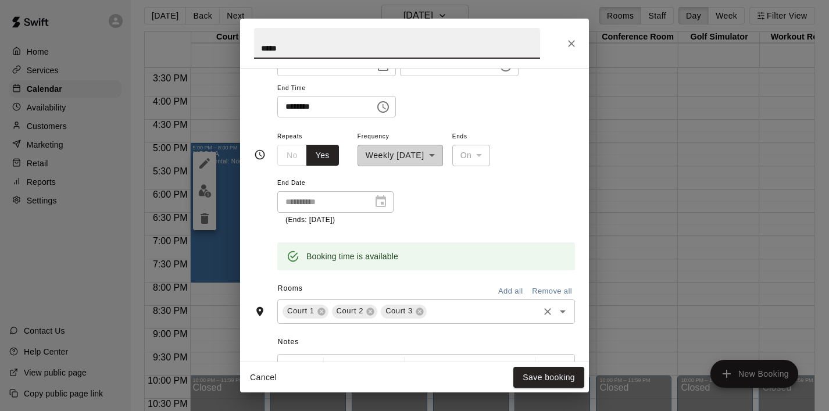
click at [562, 321] on div "Court 1 Court 2 Court 3 ​" at bounding box center [426, 311] width 298 height 24
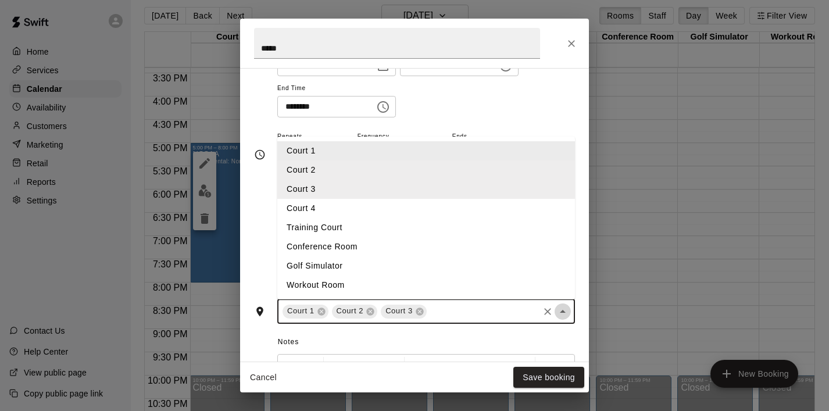
click at [564, 312] on icon "Close" at bounding box center [563, 311] width 6 height 3
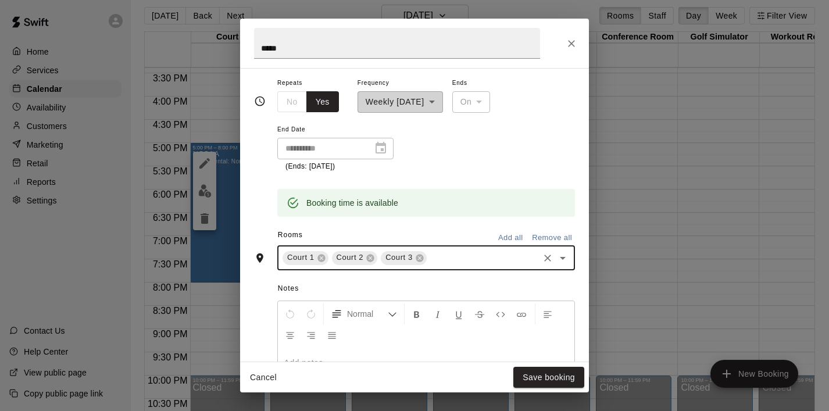
scroll to position [182, 0]
click at [510, 242] on button "Add all" at bounding box center [510, 237] width 37 height 18
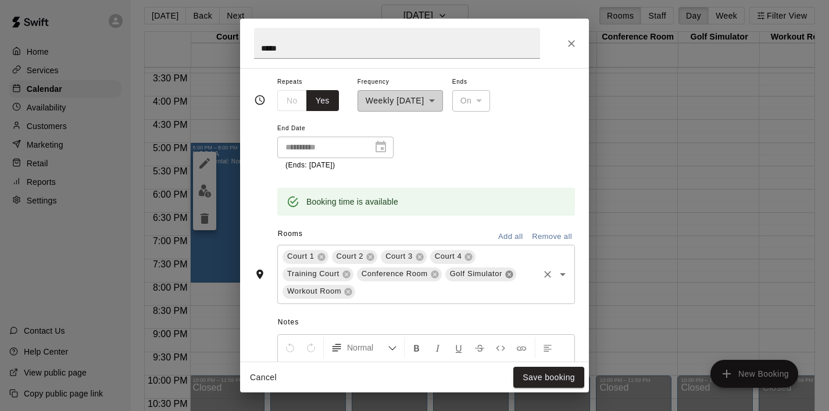
click at [510, 274] on icon at bounding box center [509, 274] width 8 height 8
click at [430, 274] on icon at bounding box center [434, 274] width 9 height 9
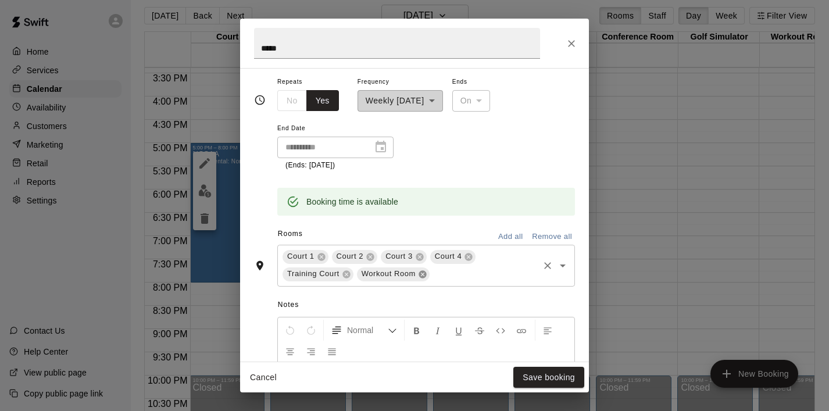
click at [420, 275] on icon at bounding box center [422, 274] width 8 height 8
click at [347, 274] on icon at bounding box center [346, 274] width 8 height 8
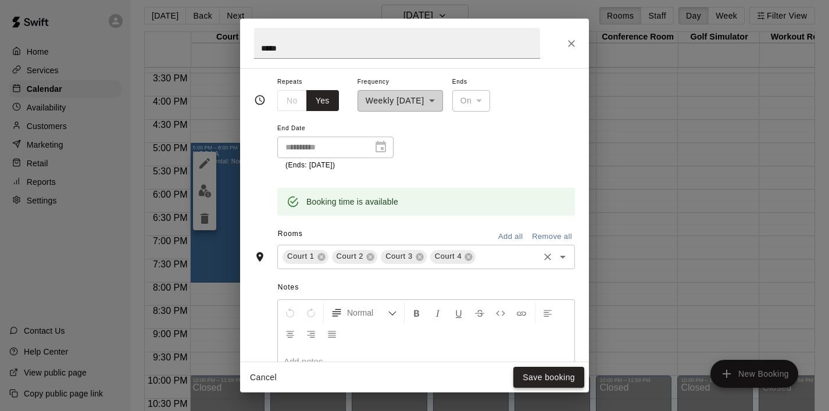
click at [538, 376] on button "Save booking" at bounding box center [548, 377] width 71 height 21
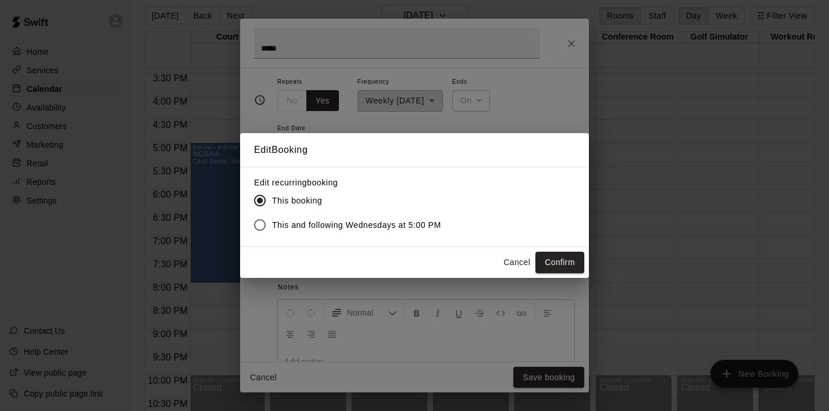
click at [413, 224] on span "This and following Wednesdays at 5:00 PM" at bounding box center [356, 225] width 169 height 12
click at [561, 256] on button "Confirm" at bounding box center [559, 262] width 49 height 21
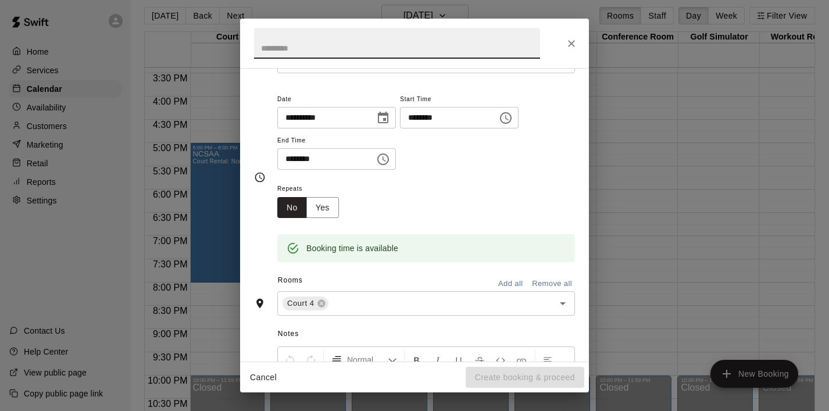
scroll to position [85, 0]
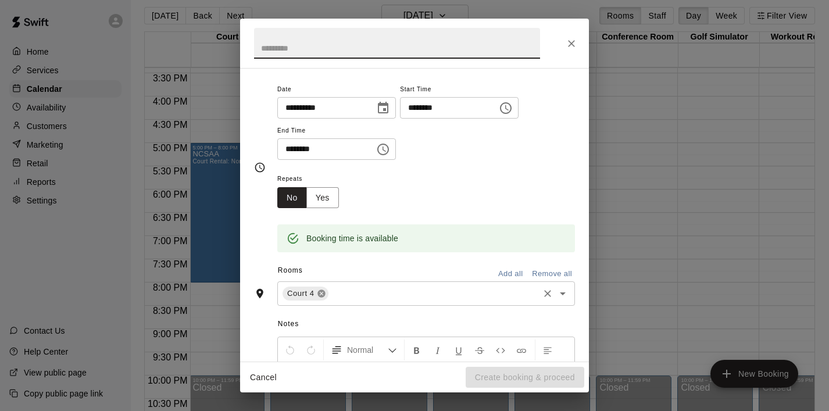
click at [324, 294] on icon at bounding box center [321, 294] width 8 height 8
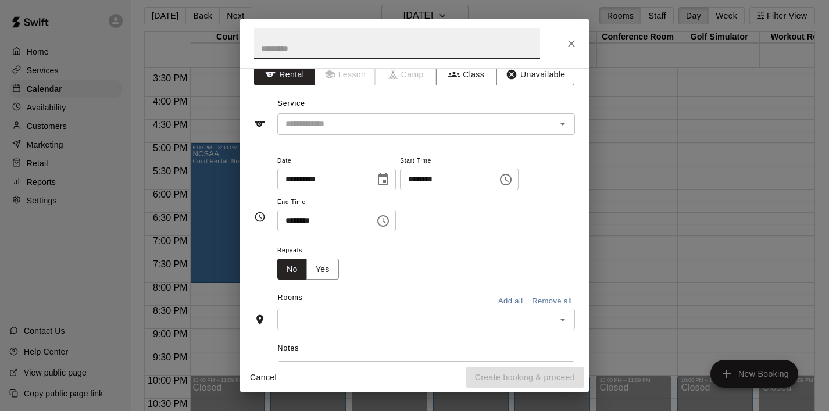
scroll to position [0, 0]
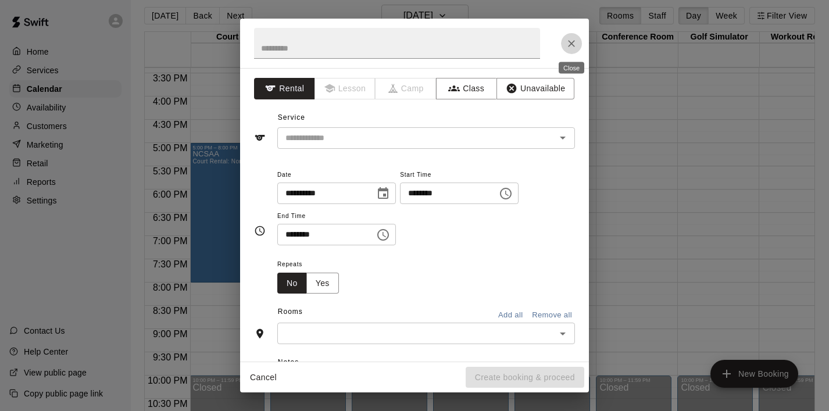
click at [571, 39] on icon "Close" at bounding box center [571, 44] width 12 height 12
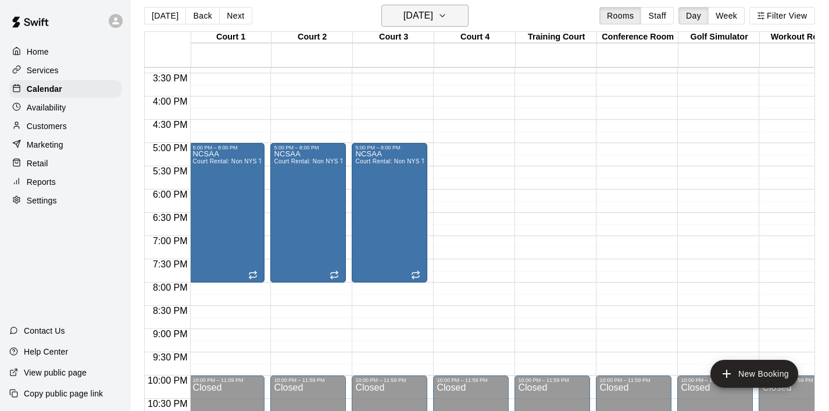
click at [447, 14] on icon "button" at bounding box center [442, 16] width 9 height 14
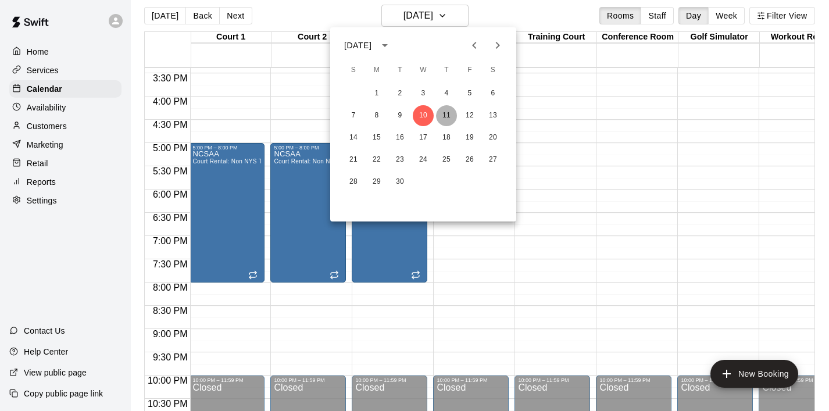
click at [442, 113] on button "11" at bounding box center [446, 115] width 21 height 21
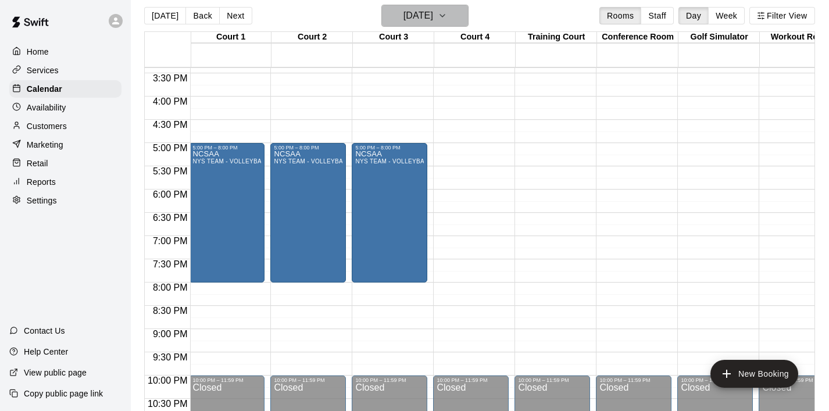
click at [447, 17] on icon "button" at bounding box center [442, 16] width 9 height 14
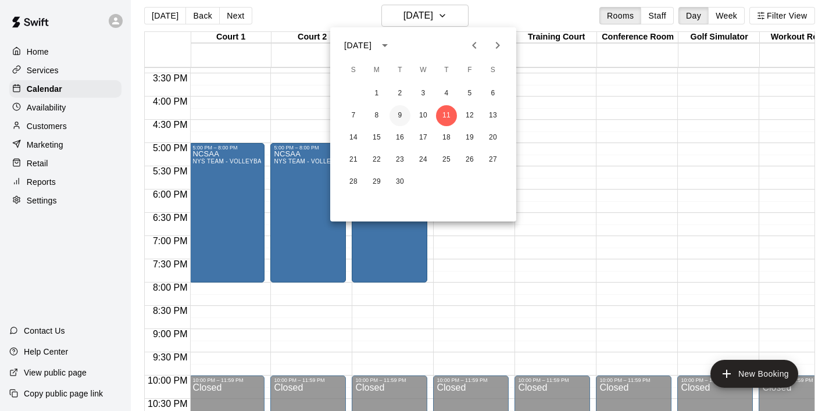
click at [396, 115] on button "9" at bounding box center [399, 115] width 21 height 21
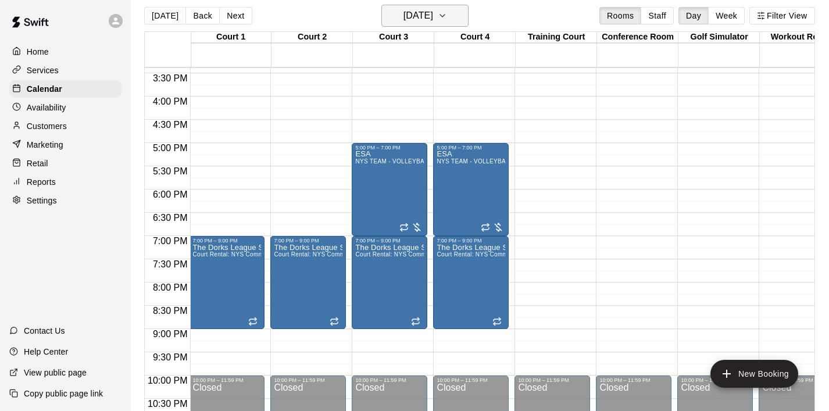
click at [447, 19] on icon "button" at bounding box center [442, 16] width 9 height 14
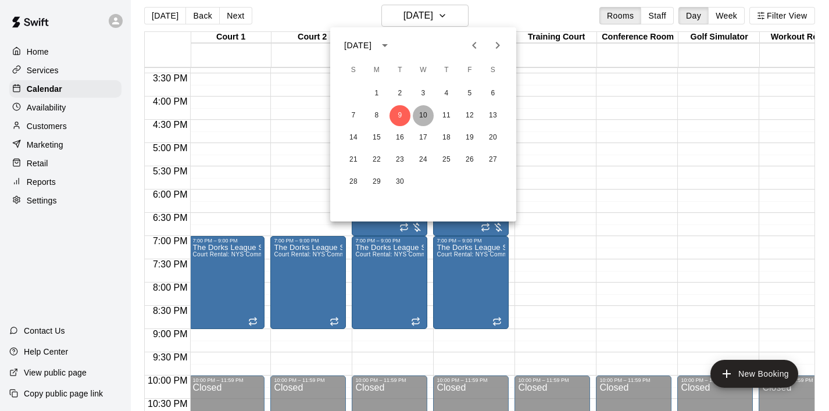
click at [421, 119] on button "10" at bounding box center [423, 115] width 21 height 21
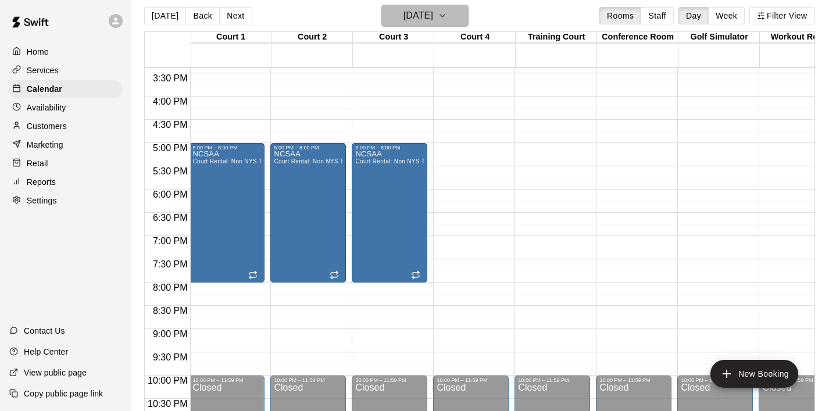
click at [447, 21] on icon "button" at bounding box center [442, 16] width 9 height 14
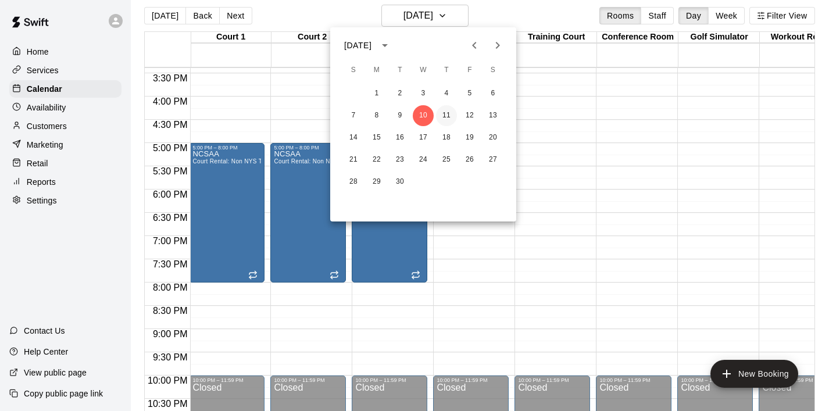
click at [449, 116] on button "11" at bounding box center [446, 115] width 21 height 21
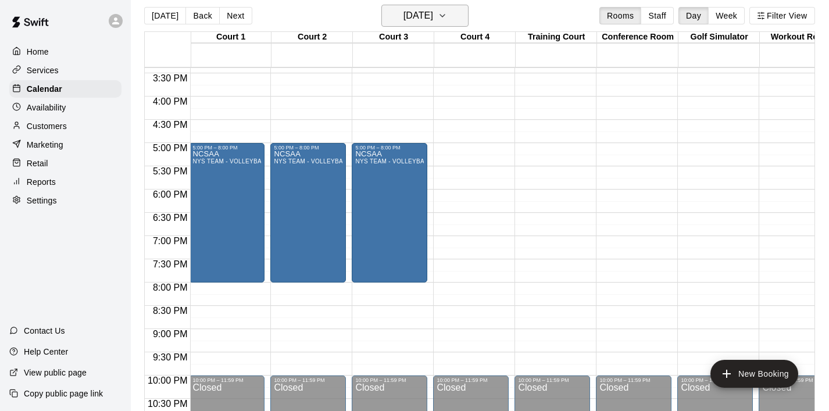
click at [447, 17] on icon "button" at bounding box center [442, 16] width 9 height 14
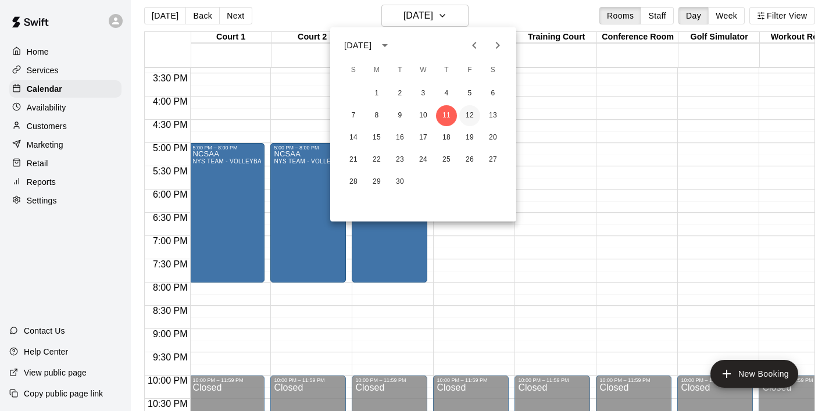
click at [468, 114] on button "12" at bounding box center [469, 115] width 21 height 21
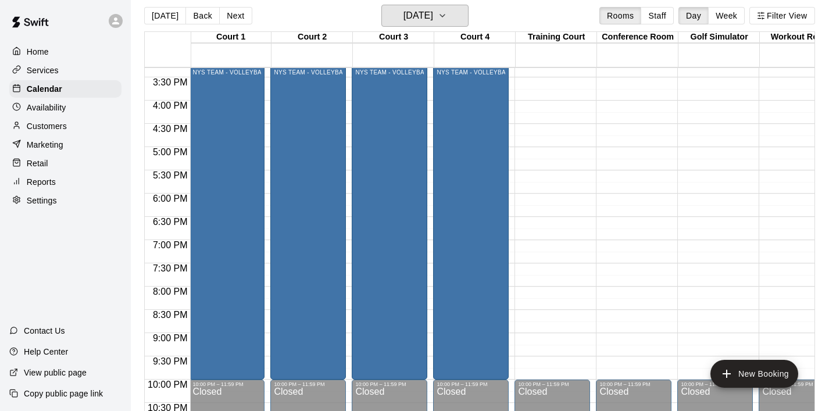
scroll to position [707, 1]
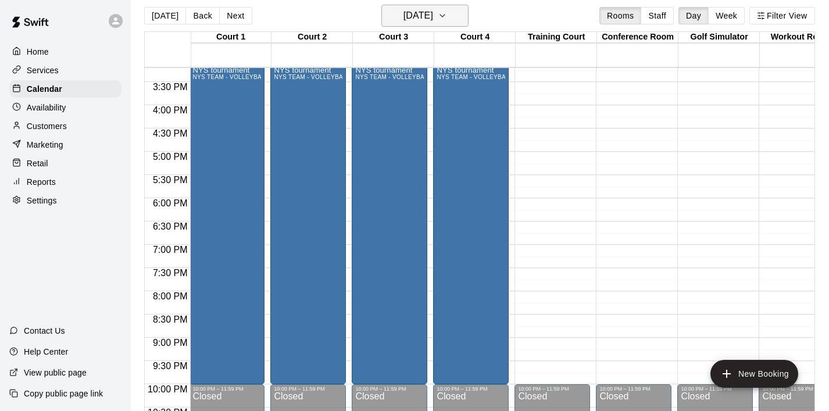
click at [447, 17] on icon "button" at bounding box center [442, 16] width 9 height 14
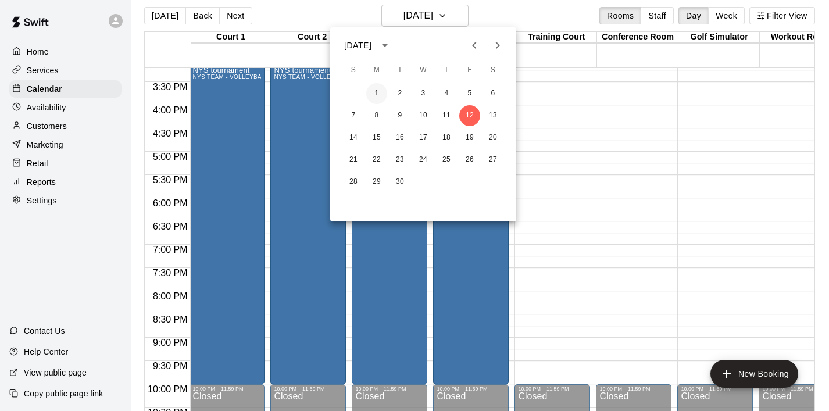
click at [382, 88] on button "1" at bounding box center [376, 93] width 21 height 21
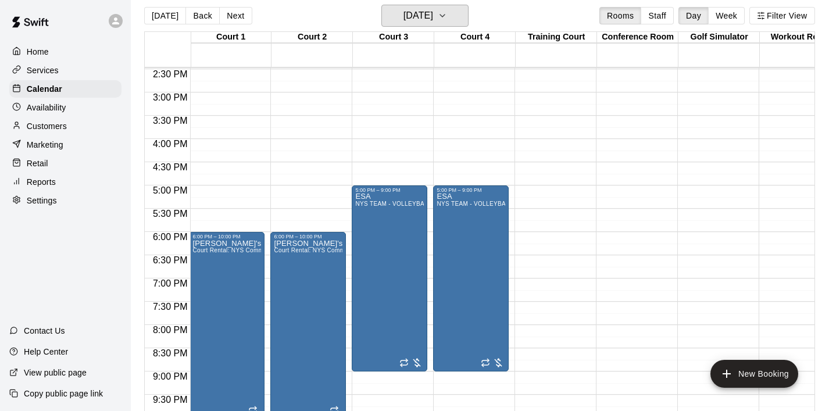
scroll to position [672, 1]
click at [447, 23] on icon "button" at bounding box center [442, 16] width 9 height 14
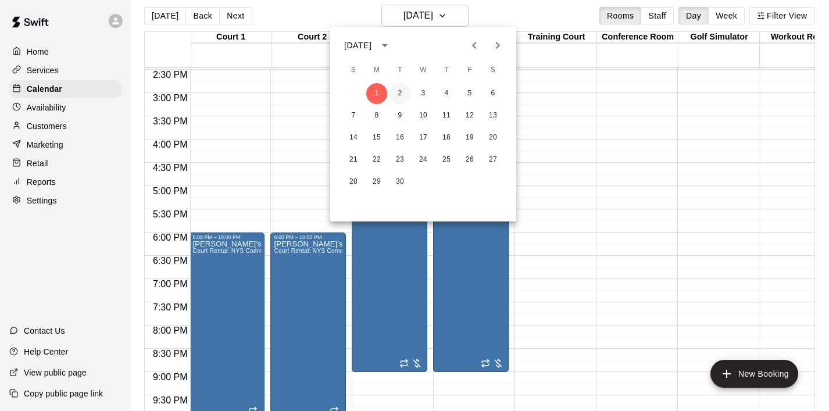
click at [400, 91] on button "2" at bounding box center [399, 93] width 21 height 21
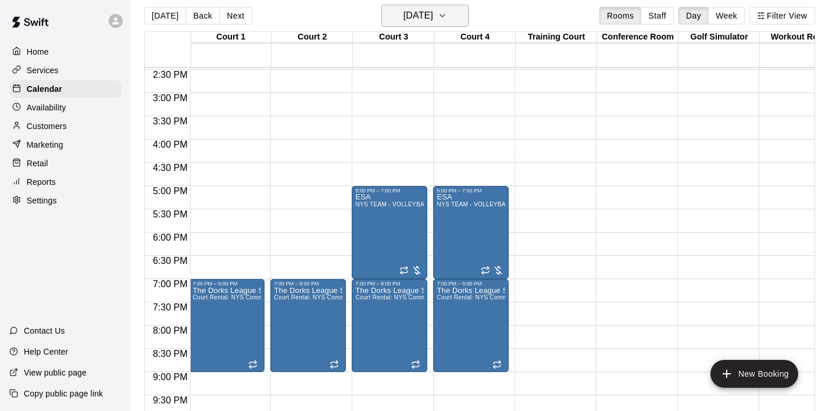
click at [447, 17] on icon "button" at bounding box center [442, 16] width 9 height 14
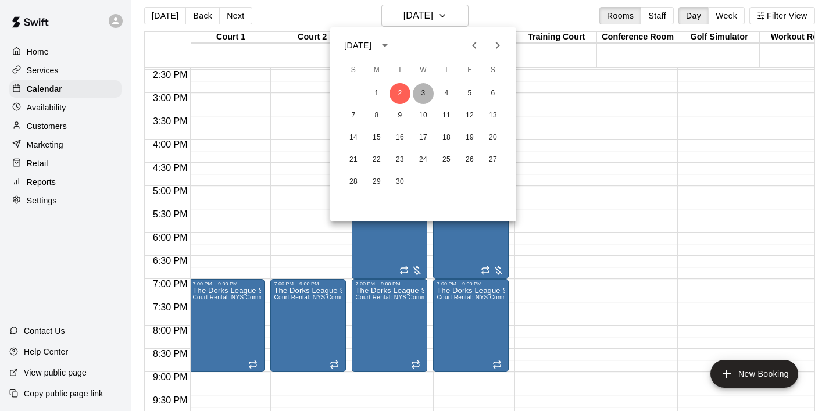
click at [425, 89] on button "3" at bounding box center [423, 93] width 21 height 21
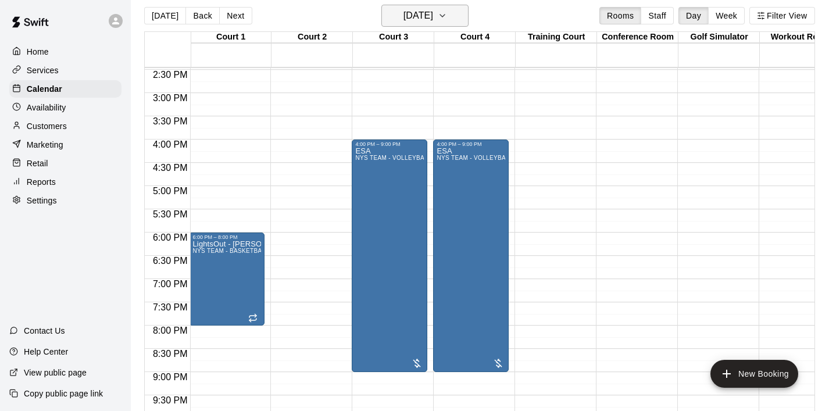
click at [447, 16] on icon "button" at bounding box center [442, 16] width 9 height 14
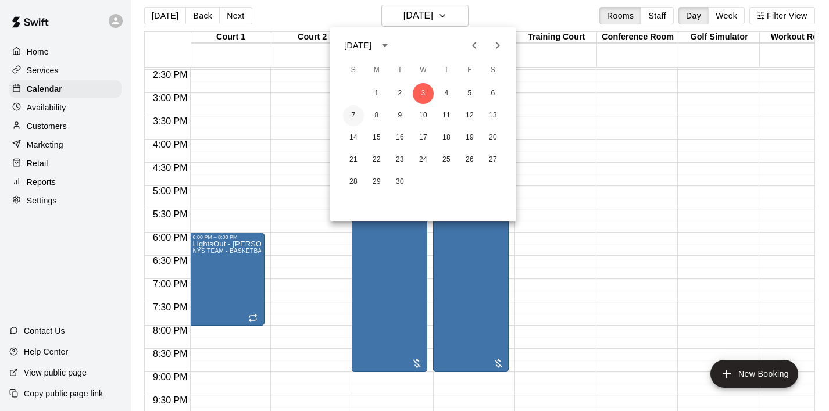
click at [357, 113] on button "7" at bounding box center [353, 115] width 21 height 21
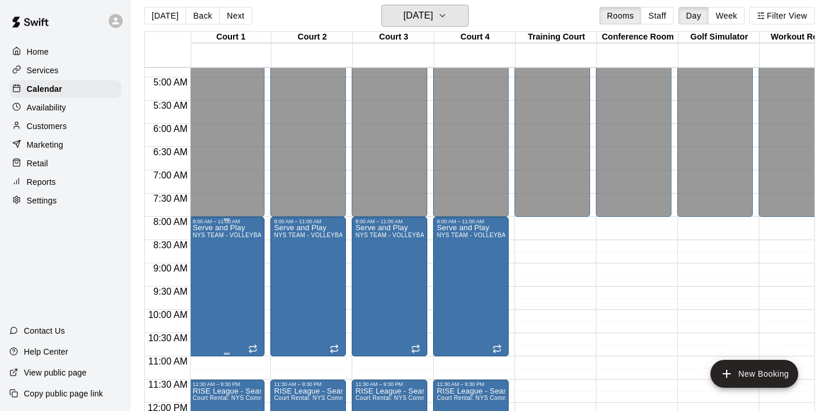
scroll to position [224, 1]
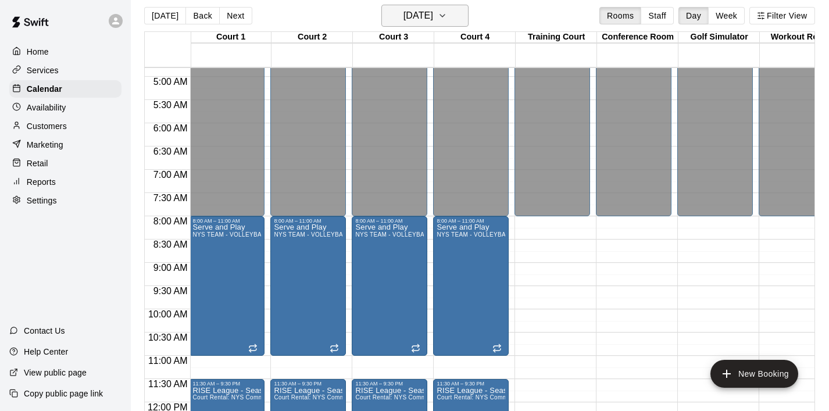
click at [447, 19] on icon "button" at bounding box center [442, 16] width 9 height 14
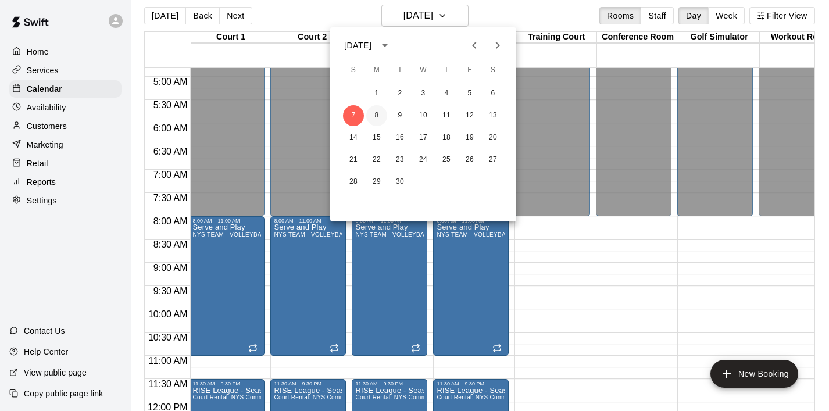
click at [374, 118] on button "8" at bounding box center [376, 115] width 21 height 21
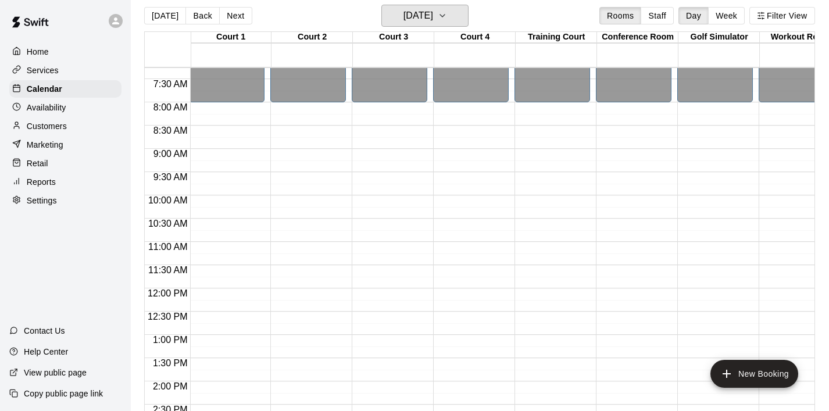
scroll to position [346, 1]
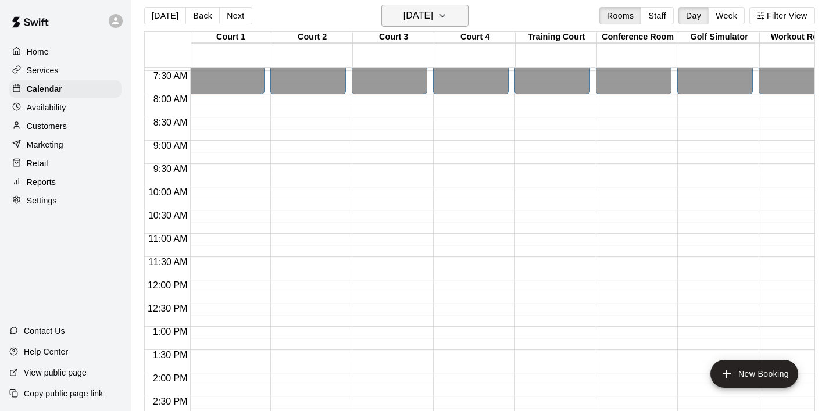
click at [445, 15] on icon "button" at bounding box center [442, 16] width 5 height 2
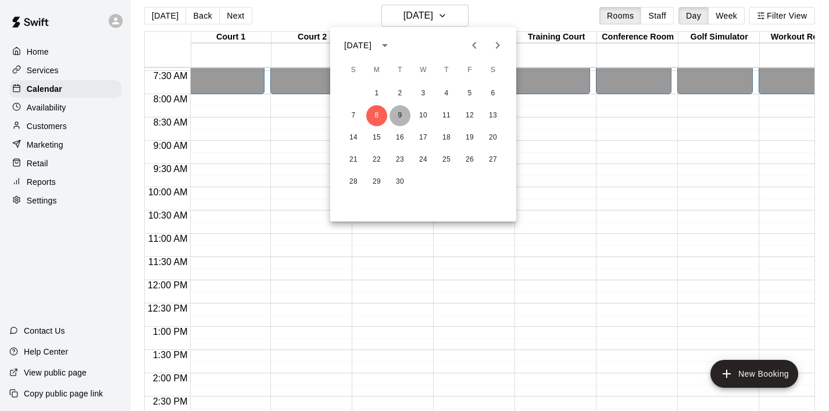
click at [395, 118] on button "9" at bounding box center [399, 115] width 21 height 21
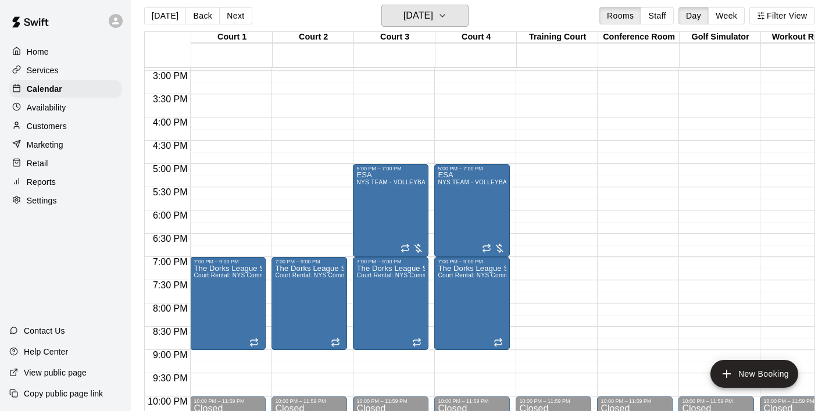
scroll to position [702, 0]
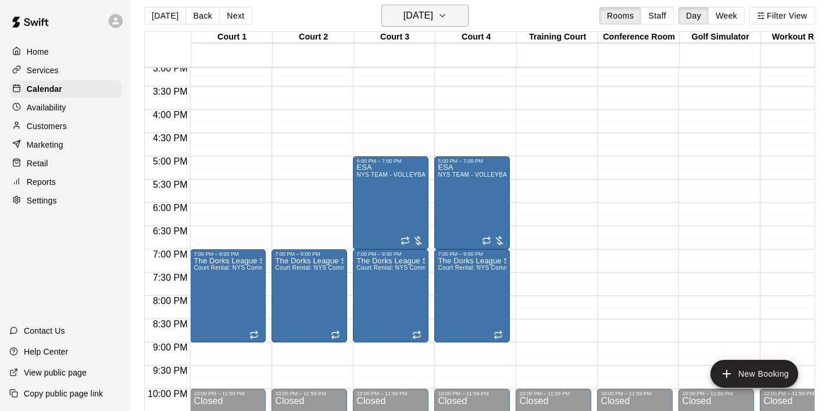
click at [447, 17] on icon "button" at bounding box center [442, 16] width 9 height 14
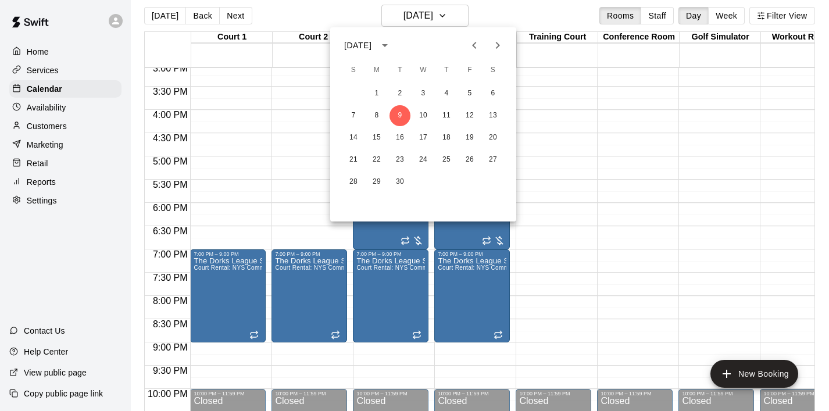
click at [569, 139] on div at bounding box center [414, 205] width 829 height 411
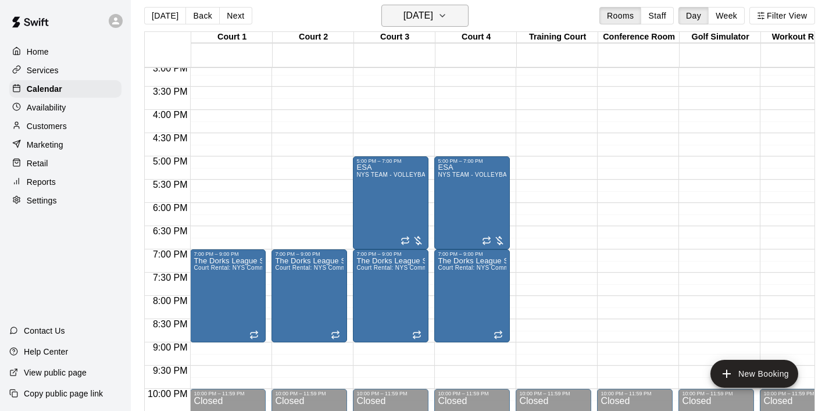
click at [447, 23] on icon "button" at bounding box center [442, 16] width 9 height 14
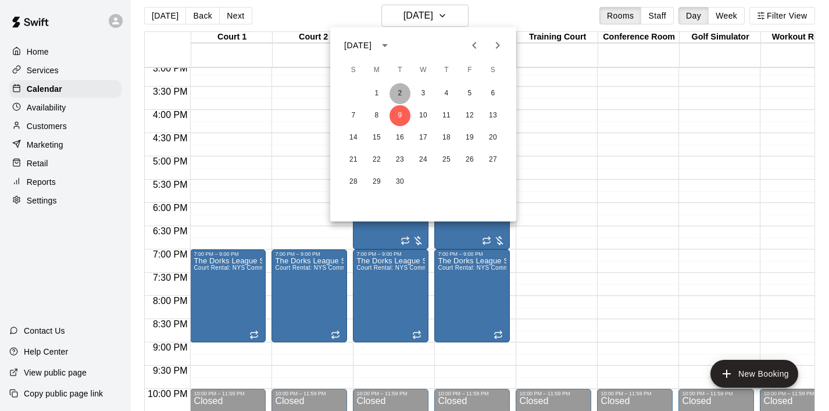
click at [400, 88] on button "2" at bounding box center [399, 93] width 21 height 21
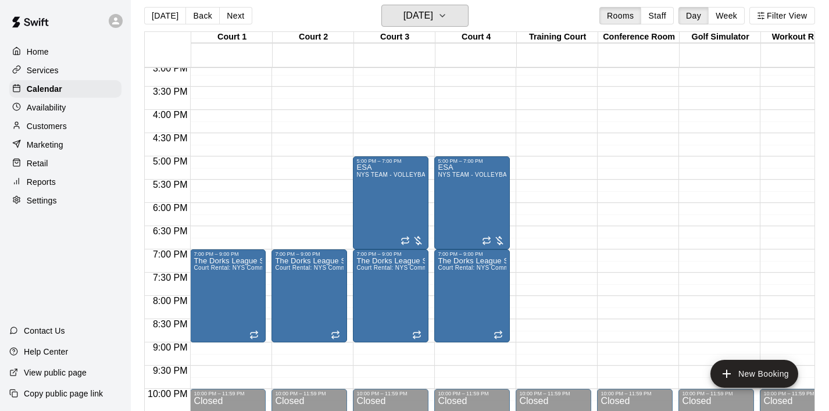
scroll to position [697, 0]
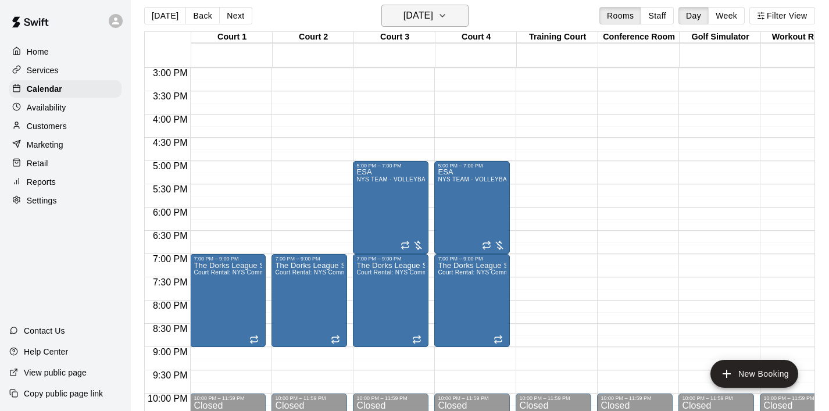
click at [447, 20] on icon "button" at bounding box center [442, 16] width 9 height 14
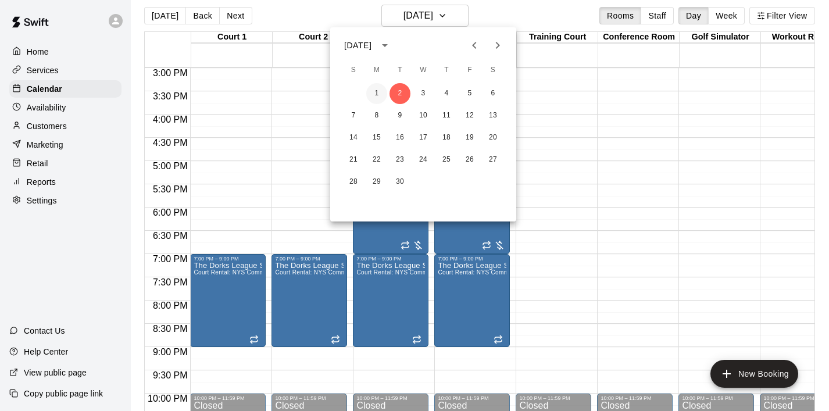
click at [376, 90] on button "1" at bounding box center [376, 93] width 21 height 21
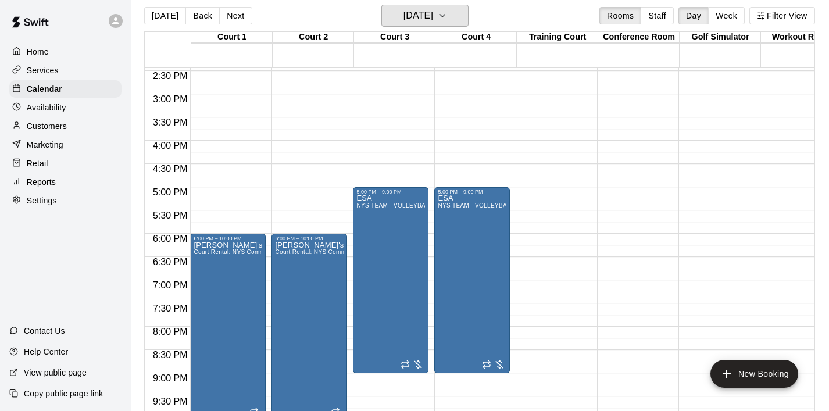
scroll to position [671, 0]
click at [445, 16] on icon "button" at bounding box center [442, 16] width 5 height 2
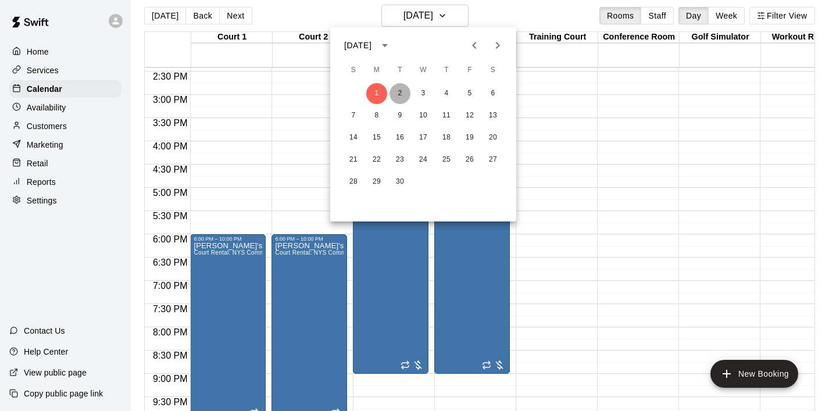
click at [405, 89] on button "2" at bounding box center [399, 93] width 21 height 21
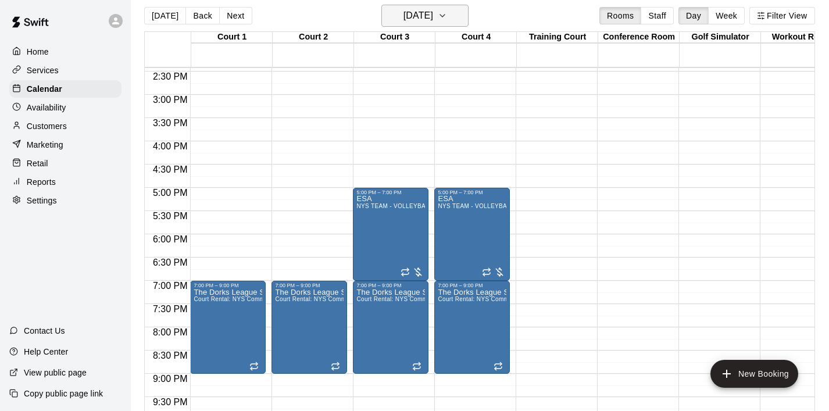
click at [447, 16] on icon "button" at bounding box center [442, 16] width 9 height 14
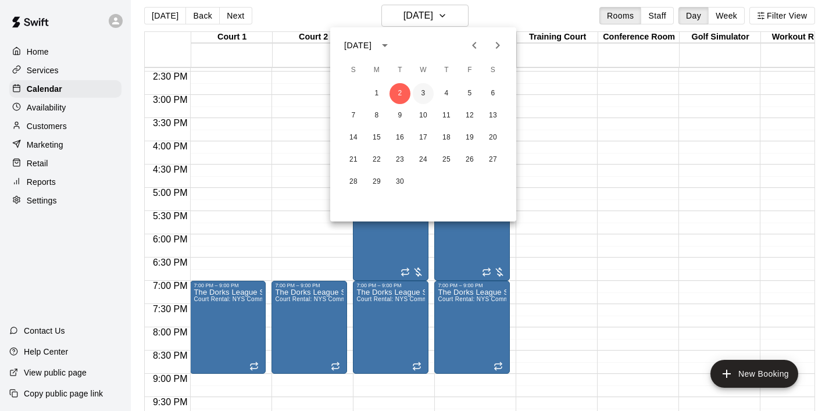
click at [424, 94] on button "3" at bounding box center [423, 93] width 21 height 21
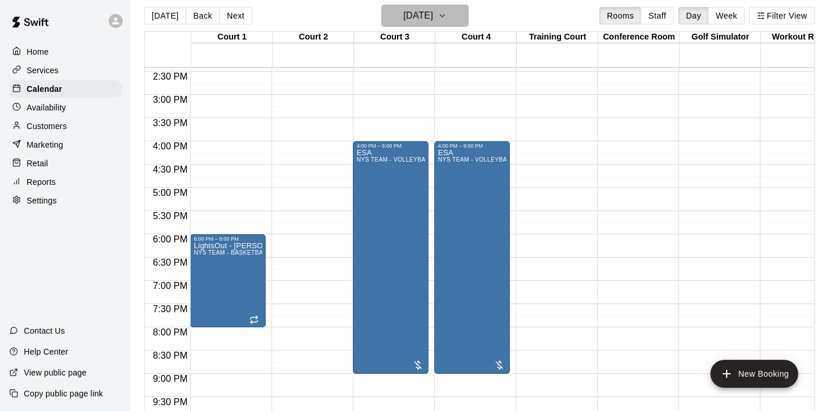
click at [447, 18] on icon "button" at bounding box center [442, 16] width 9 height 14
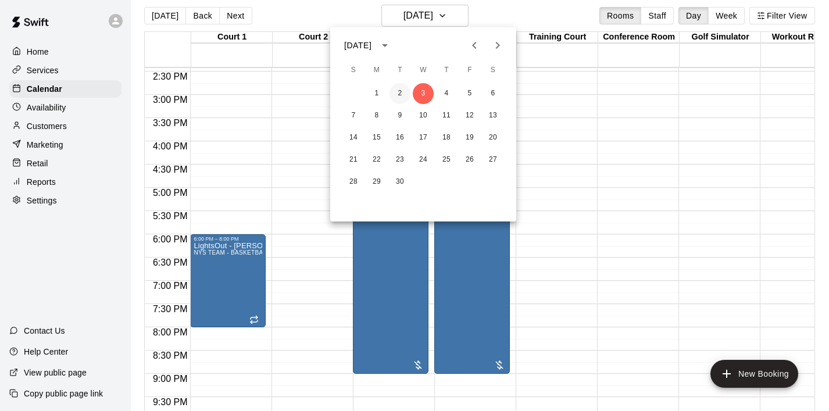
click at [399, 96] on button "2" at bounding box center [399, 93] width 21 height 21
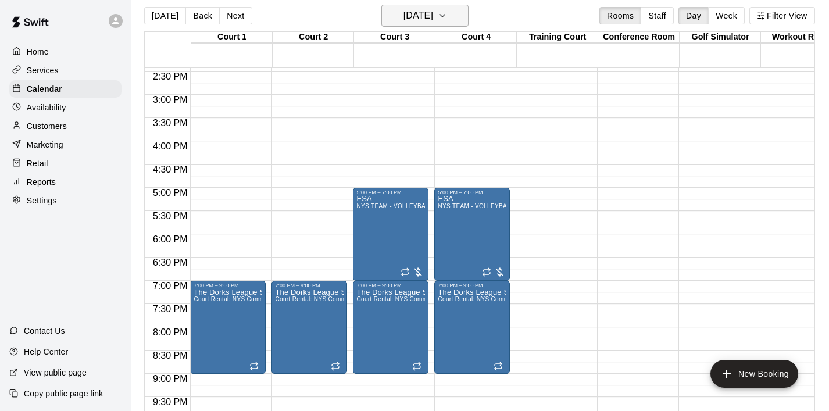
click at [447, 17] on icon "button" at bounding box center [442, 16] width 9 height 14
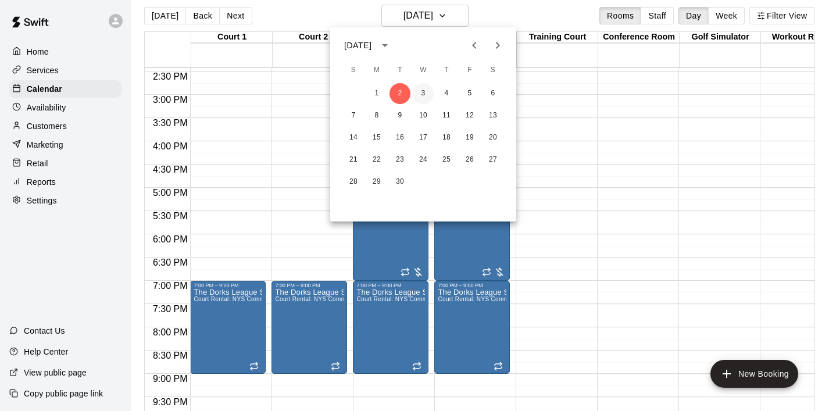
click at [425, 91] on button "3" at bounding box center [423, 93] width 21 height 21
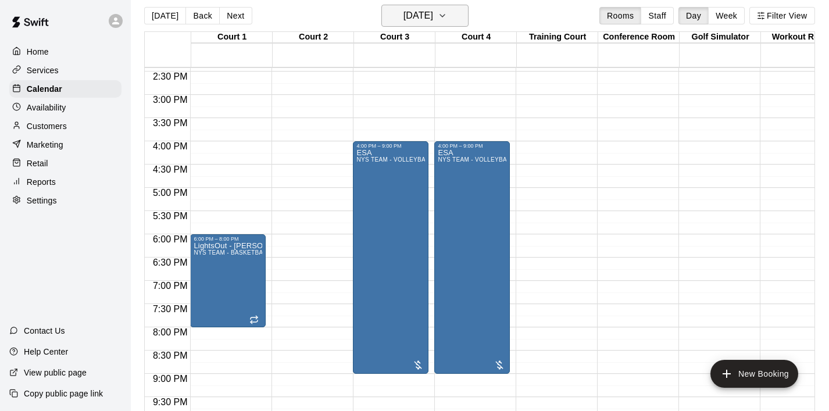
click at [447, 16] on icon "button" at bounding box center [442, 16] width 9 height 14
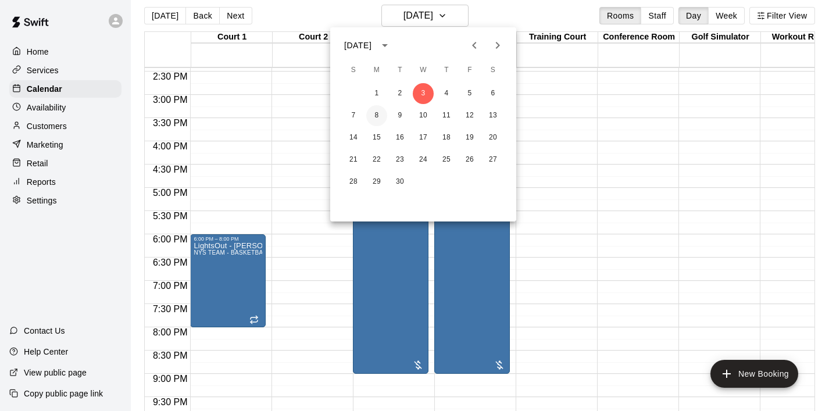
click at [375, 113] on button "8" at bounding box center [376, 115] width 21 height 21
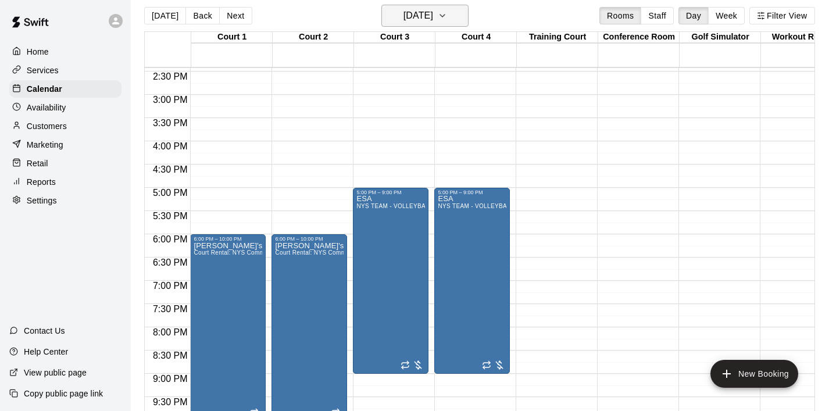
click at [463, 16] on button "Monday Sep 08" at bounding box center [424, 16] width 87 height 22
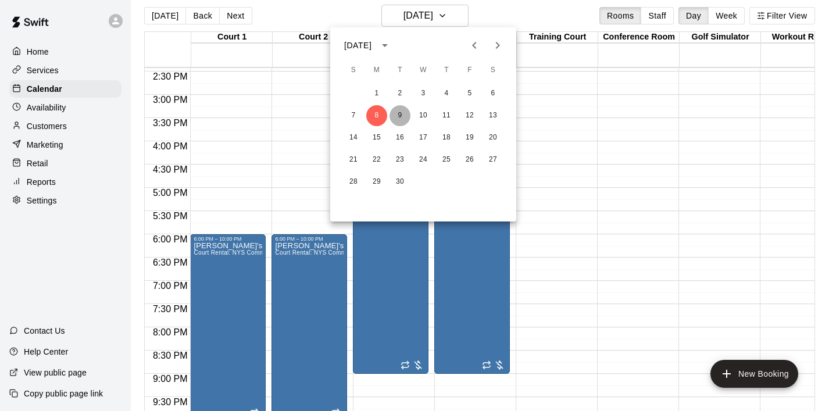
click at [400, 119] on button "9" at bounding box center [399, 115] width 21 height 21
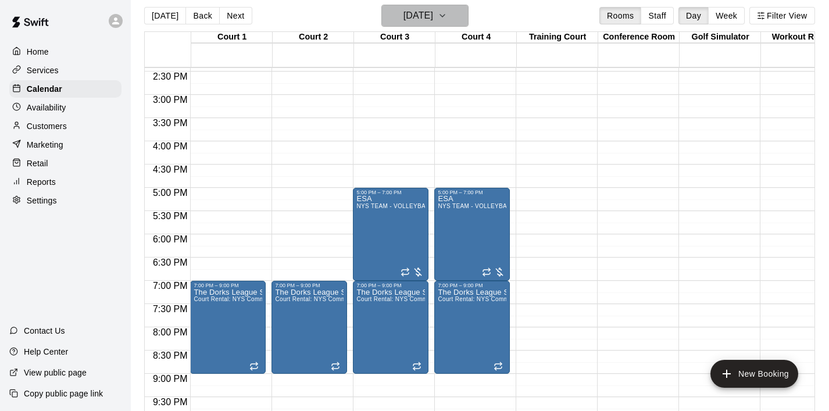
click at [447, 21] on icon "button" at bounding box center [442, 16] width 9 height 14
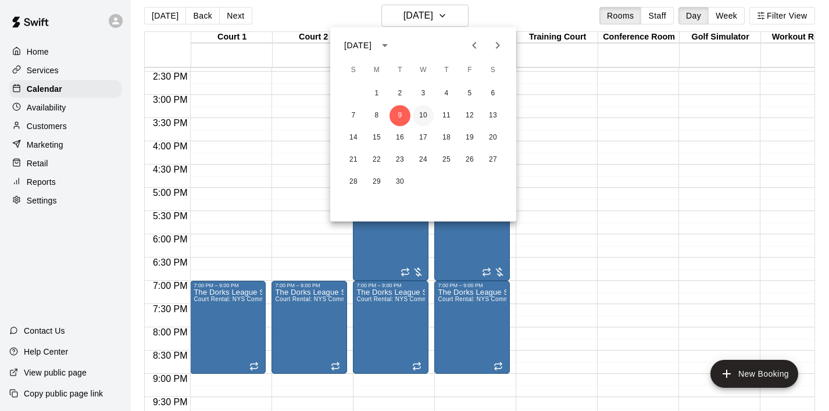
click at [423, 111] on button "10" at bounding box center [423, 115] width 21 height 21
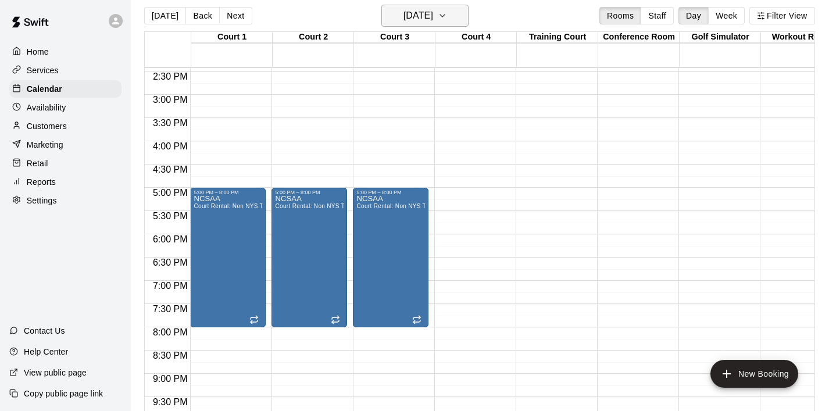
click at [447, 17] on icon "button" at bounding box center [442, 16] width 9 height 14
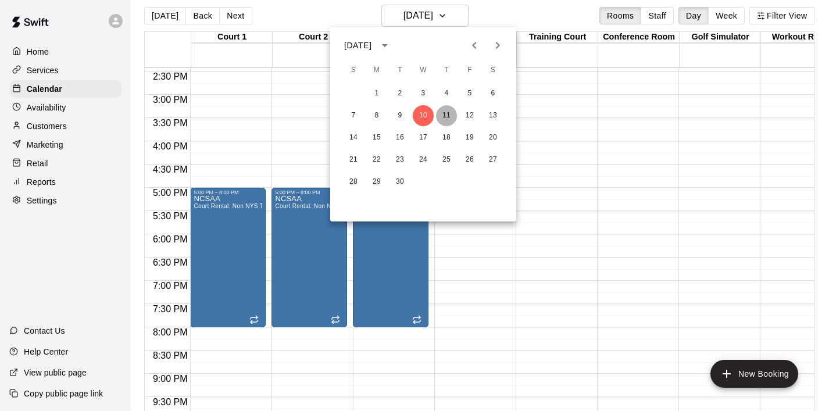
click at [447, 112] on button "11" at bounding box center [446, 115] width 21 height 21
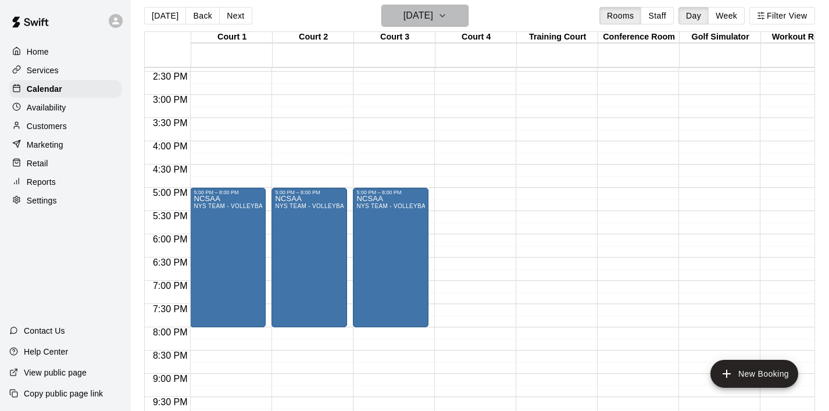
click at [445, 16] on icon "button" at bounding box center [442, 16] width 5 height 2
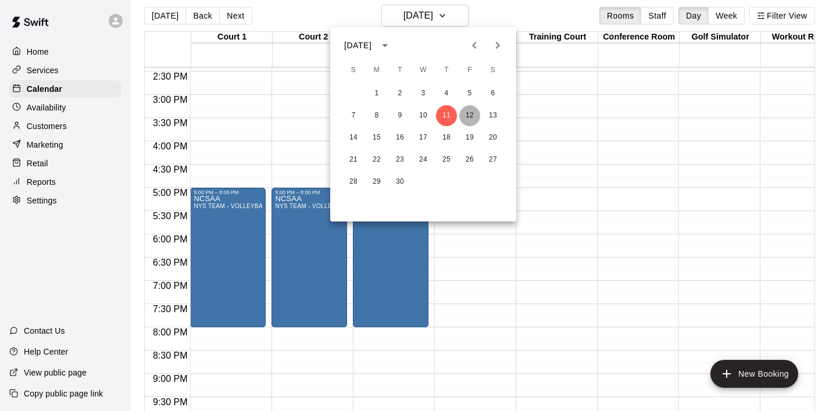
click at [469, 111] on button "12" at bounding box center [469, 115] width 21 height 21
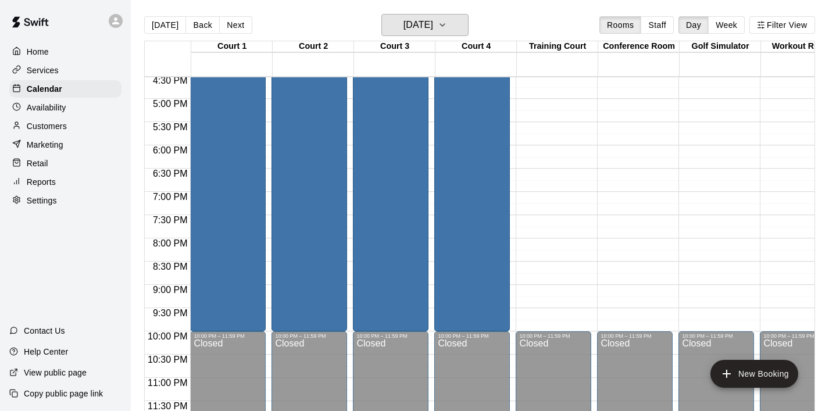
scroll to position [19, 0]
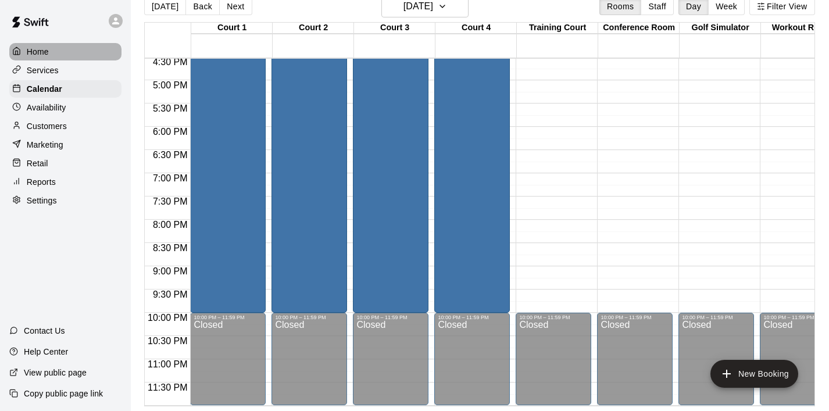
click at [44, 50] on p "Home" at bounding box center [38, 52] width 22 height 12
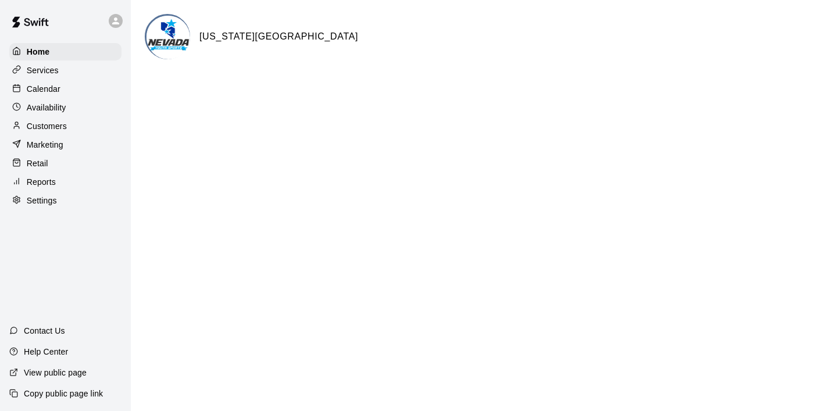
click at [60, 71] on div "Services" at bounding box center [65, 70] width 112 height 17
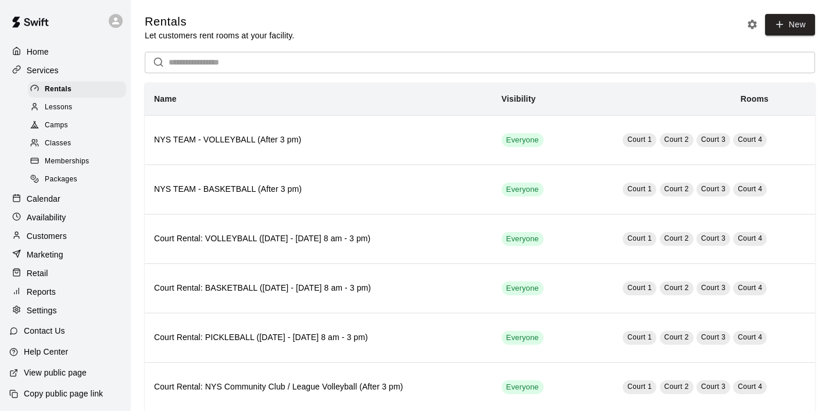
click at [56, 193] on p "Calendar" at bounding box center [44, 199] width 34 height 12
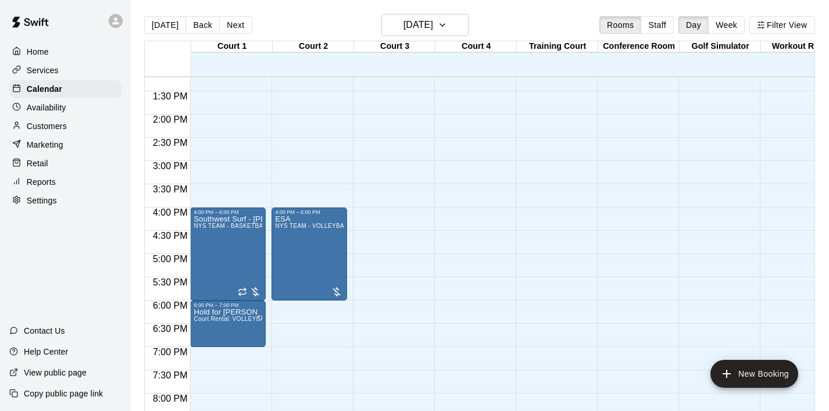
scroll to position [616, 0]
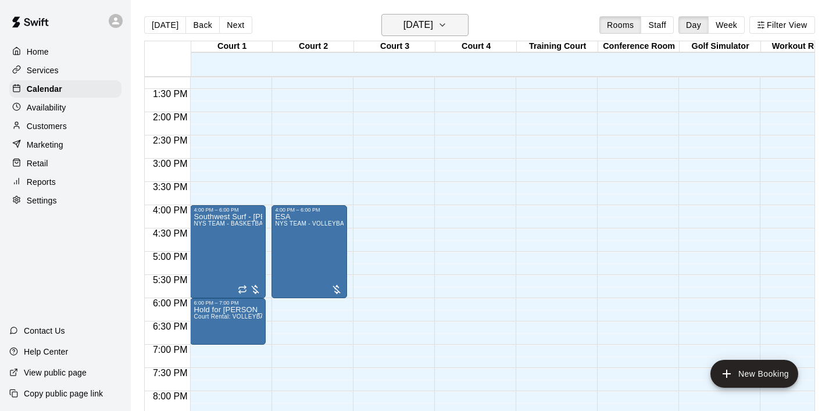
click at [447, 31] on icon "button" at bounding box center [442, 25] width 9 height 14
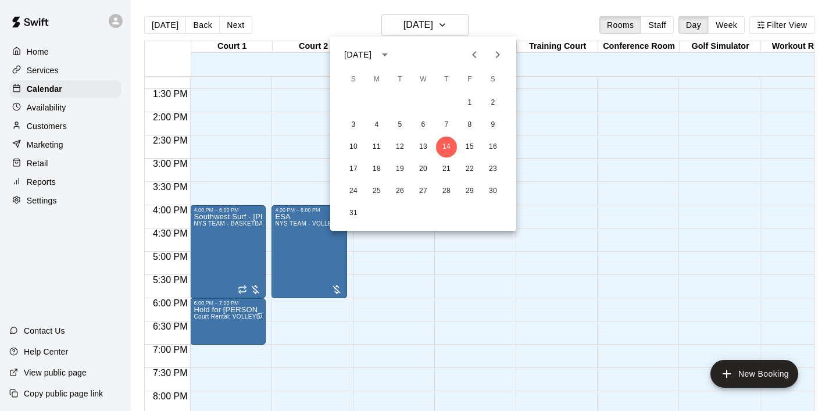
click at [617, 141] on div at bounding box center [414, 205] width 829 height 411
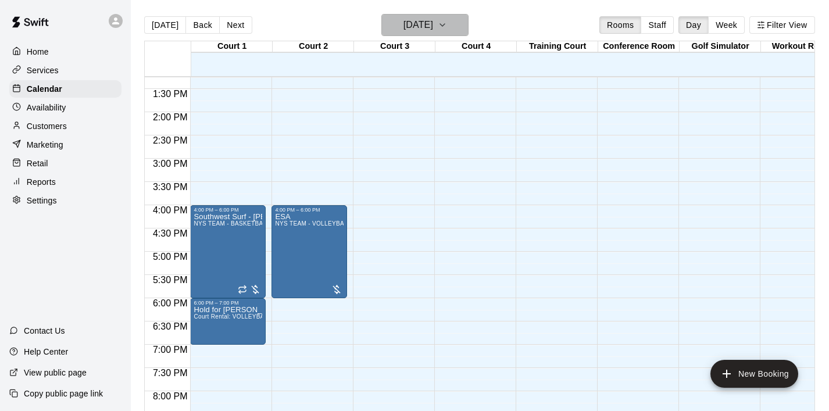
click at [466, 26] on button "Thursday Aug 14" at bounding box center [424, 25] width 87 height 22
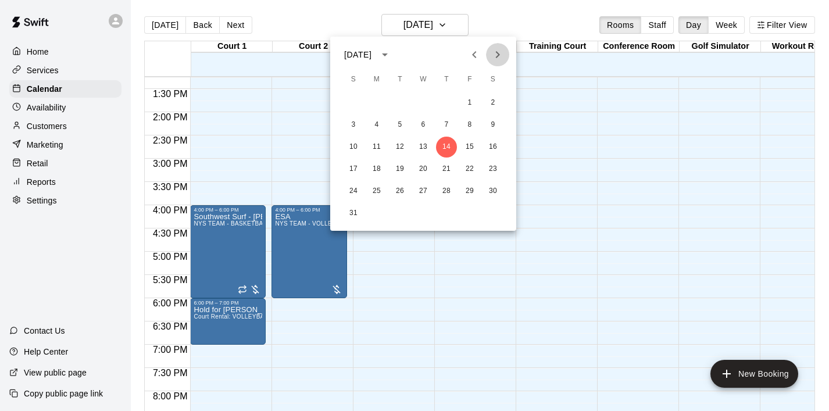
click at [500, 55] on icon "Next month" at bounding box center [497, 55] width 14 height 14
click at [503, 58] on icon "Next month" at bounding box center [497, 55] width 14 height 14
click at [475, 56] on icon "Previous month" at bounding box center [474, 55] width 14 height 14
click at [474, 53] on icon "Previous month" at bounding box center [474, 54] width 4 height 7
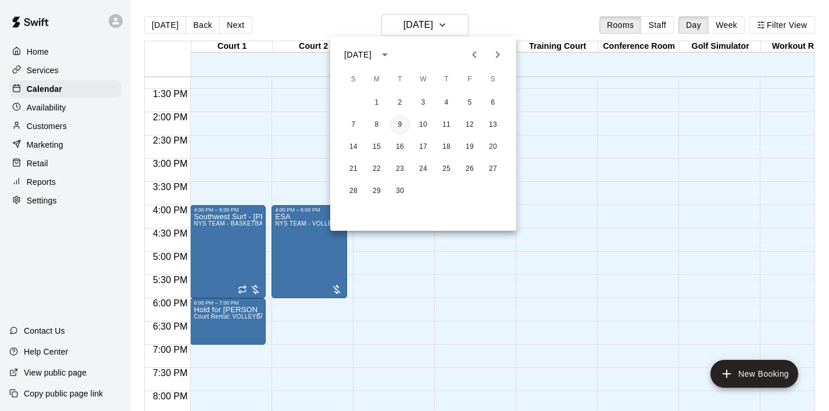
click at [396, 125] on button "9" at bounding box center [399, 124] width 21 height 21
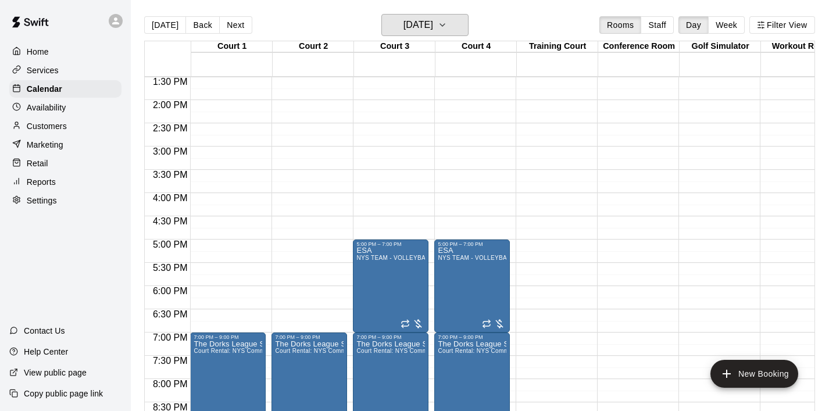
scroll to position [635, 0]
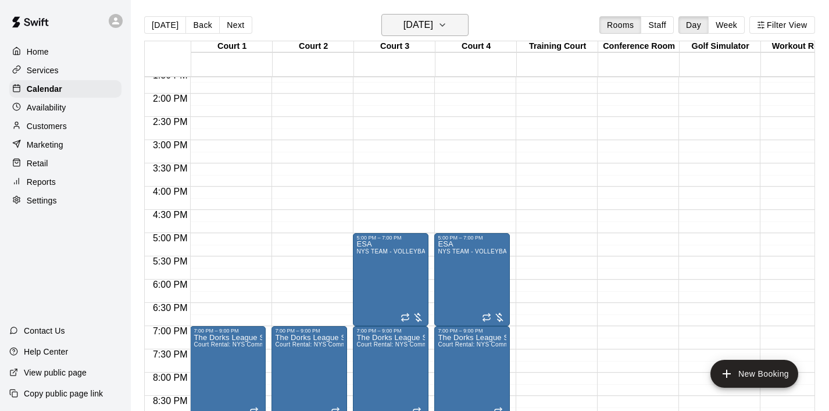
click at [447, 24] on icon "button" at bounding box center [442, 25] width 9 height 14
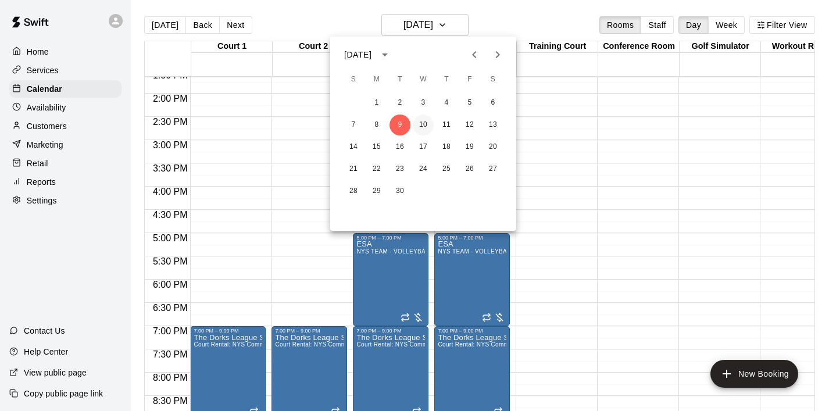
click at [421, 127] on button "10" at bounding box center [423, 124] width 21 height 21
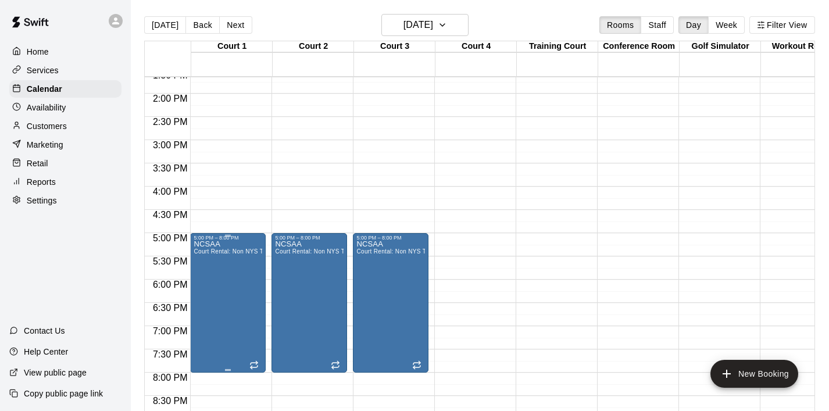
click at [203, 252] on icon "edit" at bounding box center [206, 253] width 14 height 14
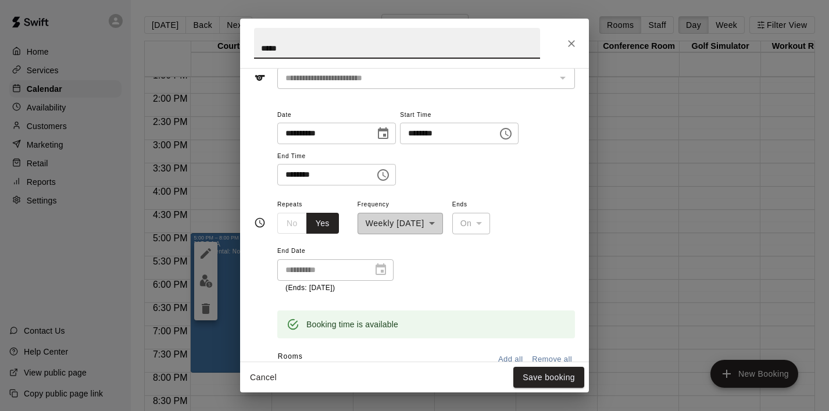
scroll to position [56, 0]
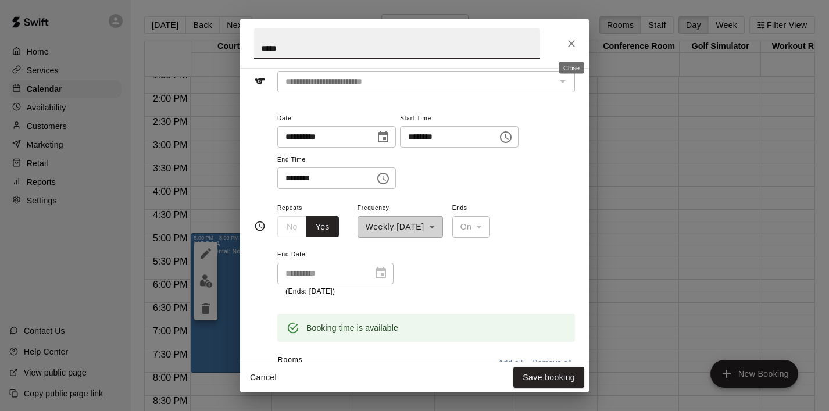
click at [574, 41] on icon "Close" at bounding box center [571, 43] width 7 height 7
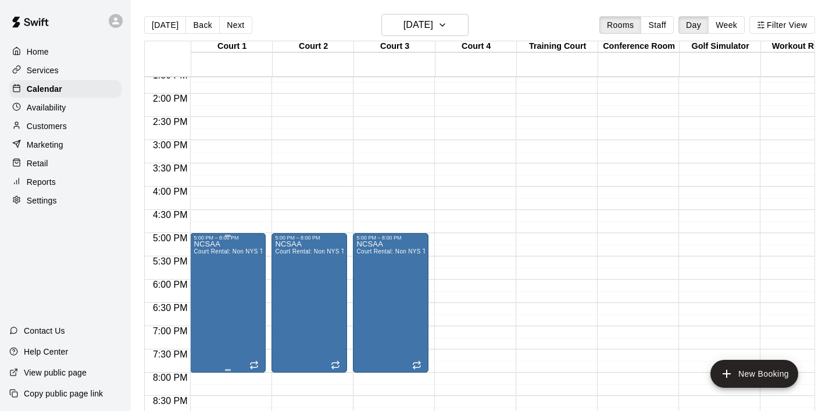
click at [205, 309] on icon "delete" at bounding box center [206, 308] width 8 height 10
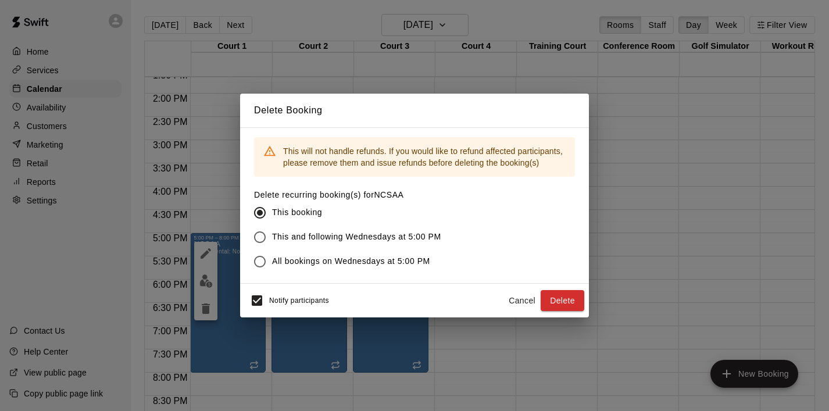
click at [331, 259] on span "All bookings on Wednesdays at 5:00 PM" at bounding box center [351, 261] width 158 height 12
click at [356, 237] on span "This and following Wednesdays at 5:00 PM" at bounding box center [356, 237] width 169 height 12
click at [572, 295] on button "Delete" at bounding box center [562, 300] width 44 height 21
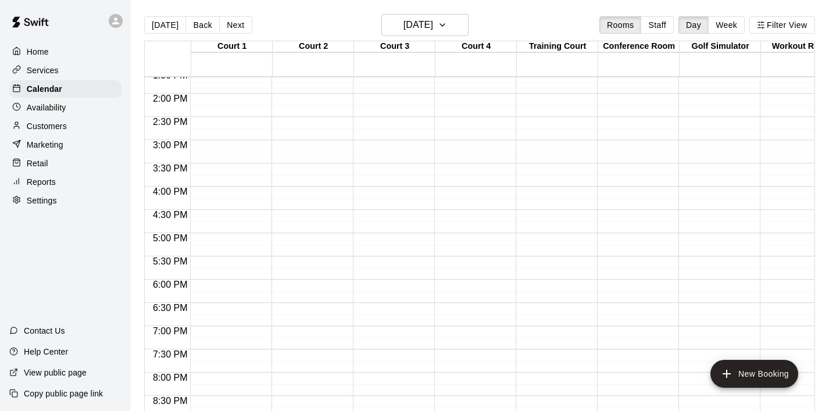
click at [224, 241] on div "12:00 AM – 8:00 AM Closed 10:00 PM – 11:59 PM Closed" at bounding box center [228, 1] width 76 height 1116
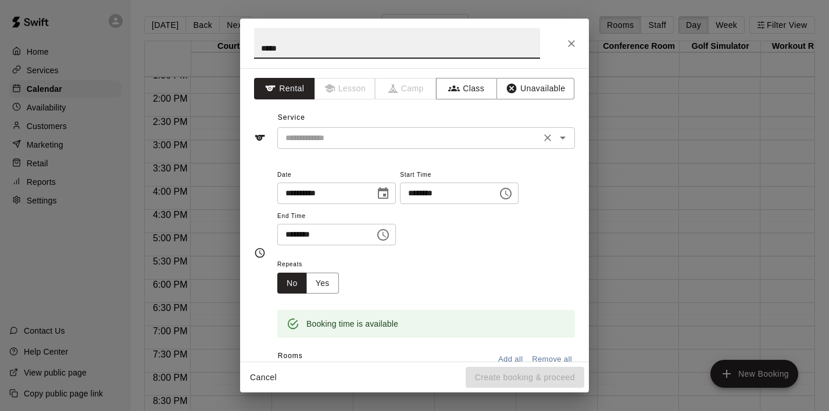
type input "*****"
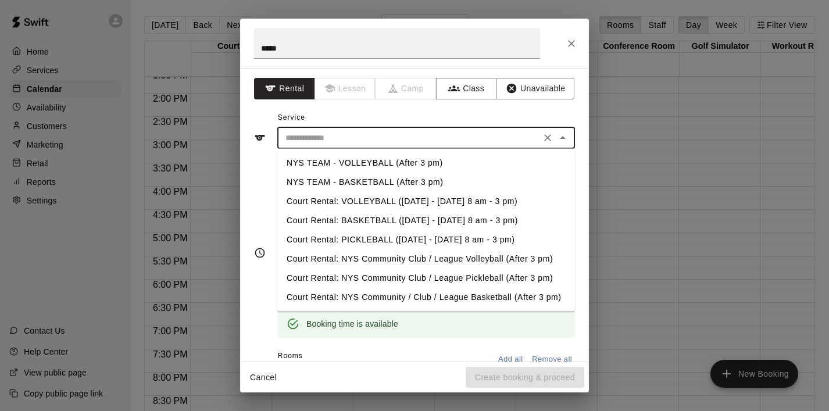
click at [343, 131] on input "text" at bounding box center [409, 138] width 256 height 15
click at [373, 160] on li "NYS TEAM - VOLLEYBALL (After 3 pm)" at bounding box center [426, 162] width 298 height 19
type input "**********"
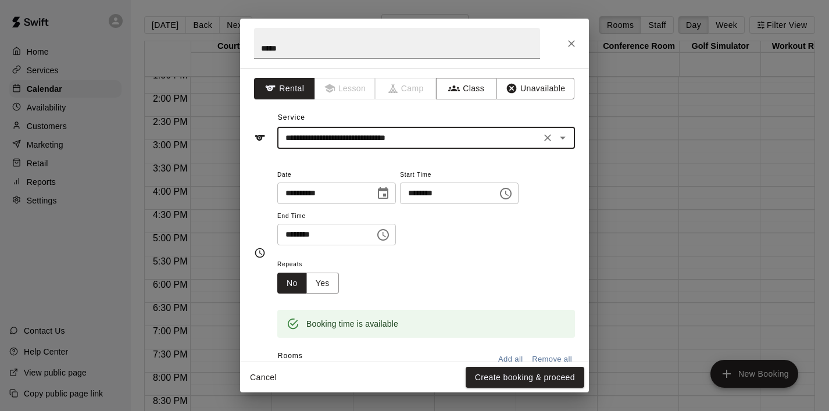
click at [376, 235] on button "Choose time, selected time is 5:30 PM" at bounding box center [382, 234] width 23 height 23
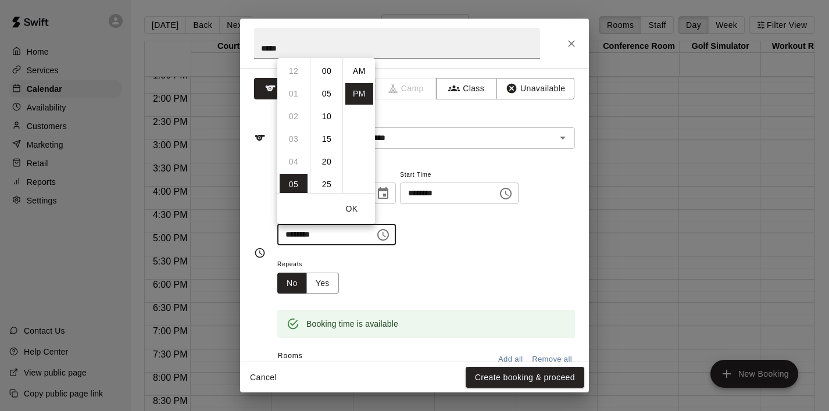
scroll to position [21, 0]
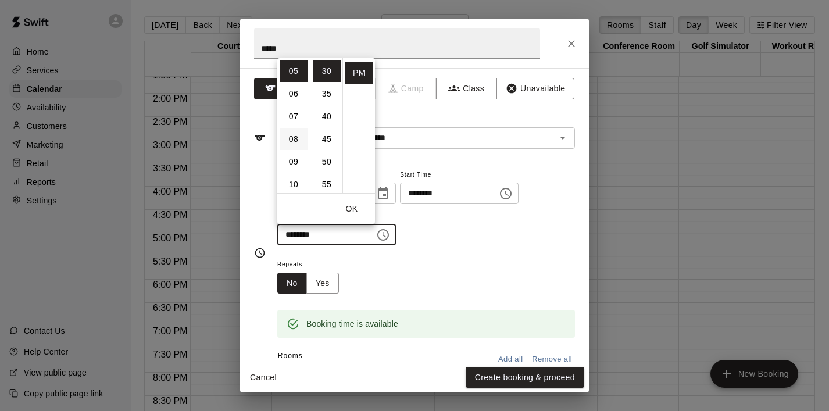
click at [299, 138] on li "08" at bounding box center [293, 138] width 28 height 21
click at [329, 73] on li "00" at bounding box center [327, 70] width 28 height 21
type input "********"
click at [347, 205] on button "OK" at bounding box center [351, 208] width 37 height 21
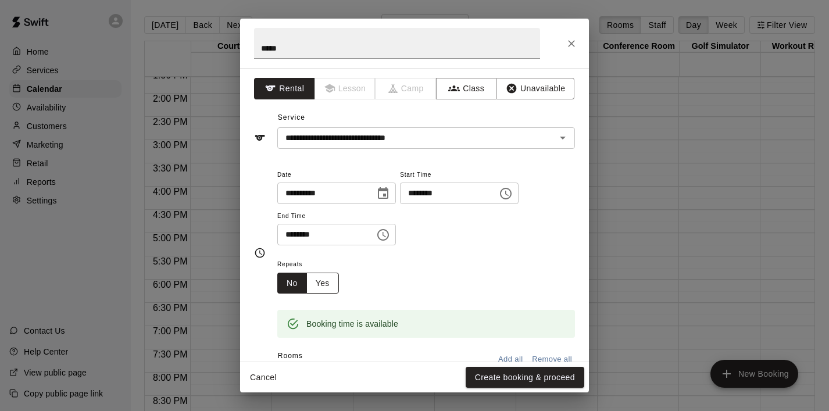
click at [322, 286] on button "Yes" at bounding box center [322, 283] width 33 height 21
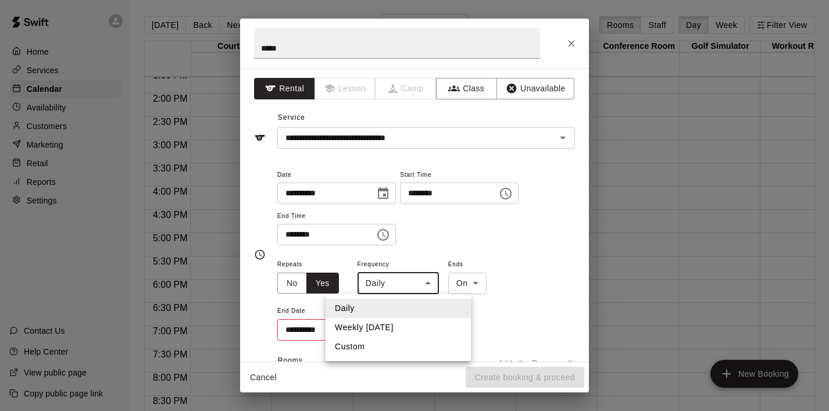
click at [432, 285] on body "Home Services Calendar Availability Customers Marketing Retail Reports Settings…" at bounding box center [414, 214] width 829 height 429
click at [408, 326] on li "Weekly on Wednesday" at bounding box center [397, 327] width 145 height 19
type input "******"
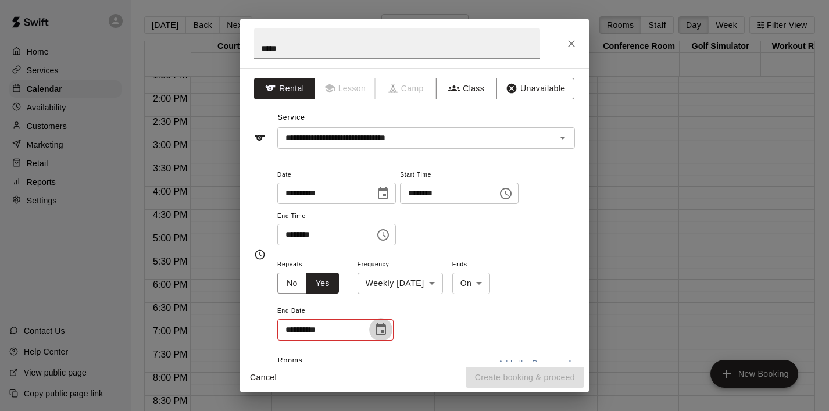
click at [378, 329] on icon "Choose date" at bounding box center [381, 329] width 14 height 14
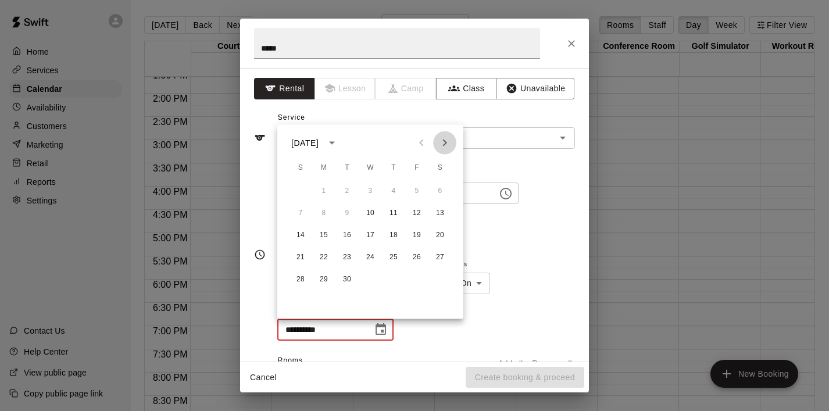
click at [444, 144] on icon "Next month" at bounding box center [445, 142] width 4 height 7
click at [369, 256] on button "22" at bounding box center [370, 257] width 21 height 21
type input "**********"
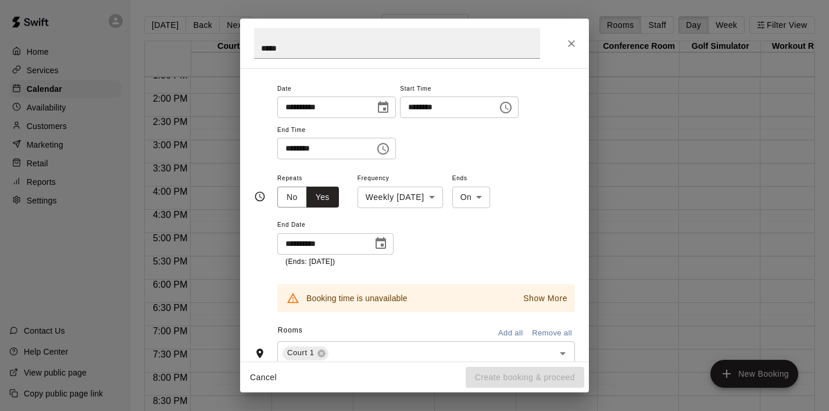
scroll to position [92, 0]
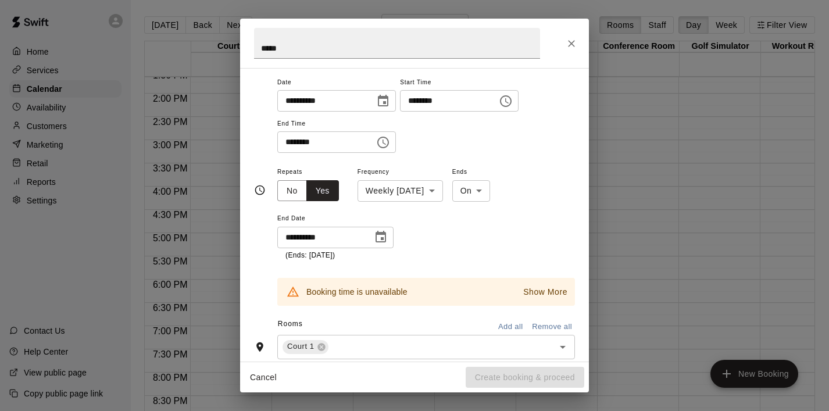
click at [561, 291] on p "Show More" at bounding box center [545, 292] width 44 height 12
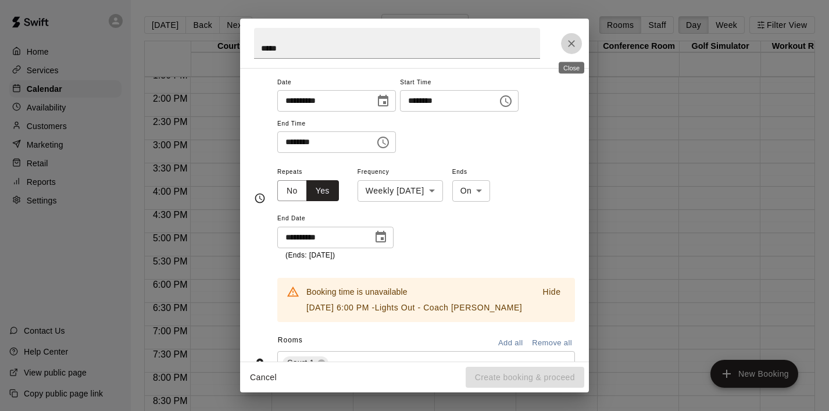
click at [572, 39] on icon "Close" at bounding box center [571, 44] width 12 height 12
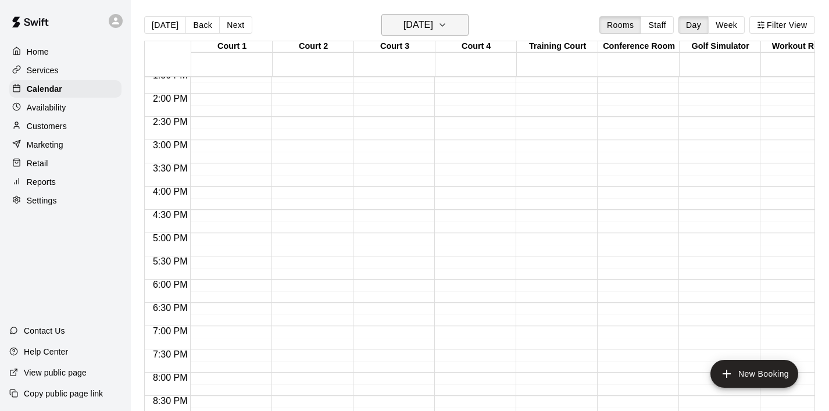
click at [447, 23] on icon "button" at bounding box center [442, 25] width 9 height 14
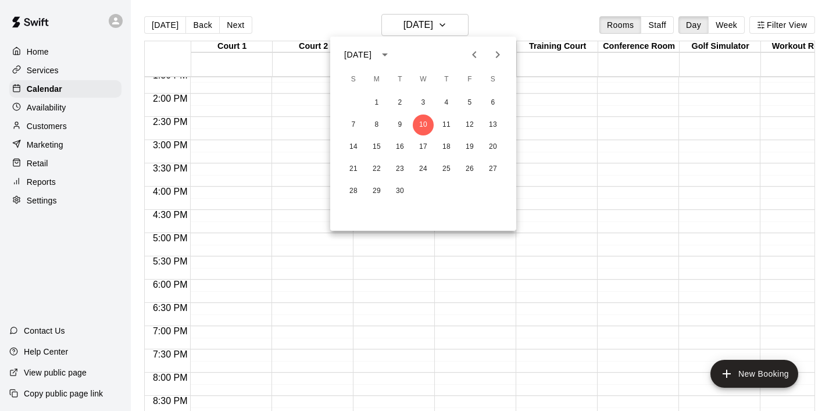
click at [493, 52] on icon "Next month" at bounding box center [497, 55] width 14 height 14
click at [476, 52] on icon "Previous month" at bounding box center [474, 55] width 14 height 14
click at [427, 143] on button "15" at bounding box center [423, 147] width 21 height 21
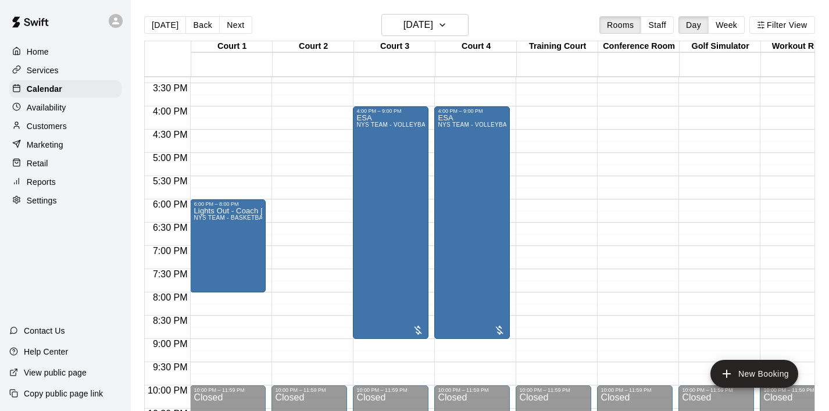
scroll to position [716, 0]
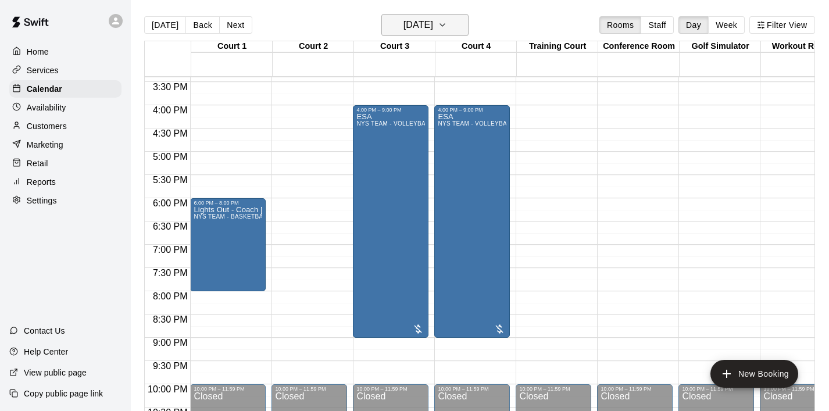
click at [447, 24] on icon "button" at bounding box center [442, 25] width 9 height 14
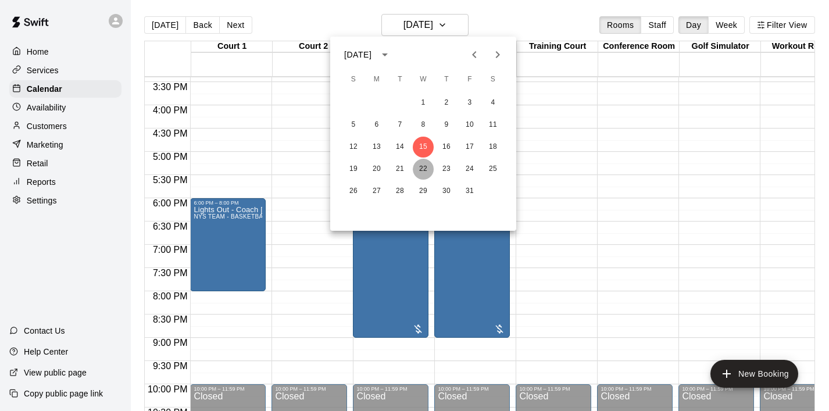
click at [425, 171] on button "22" at bounding box center [423, 169] width 21 height 21
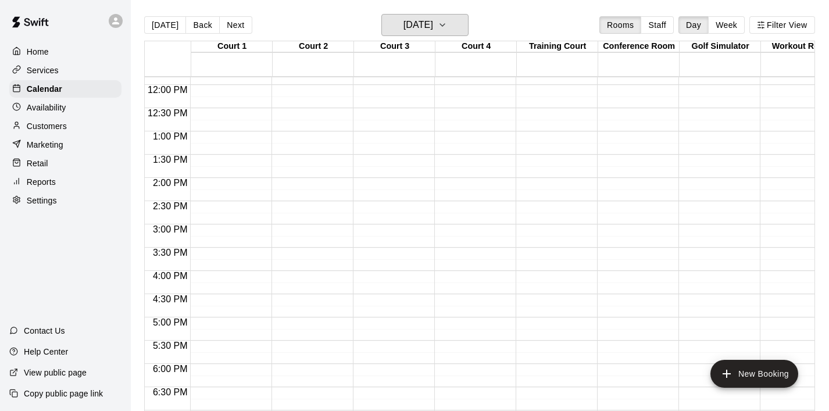
scroll to position [555, 0]
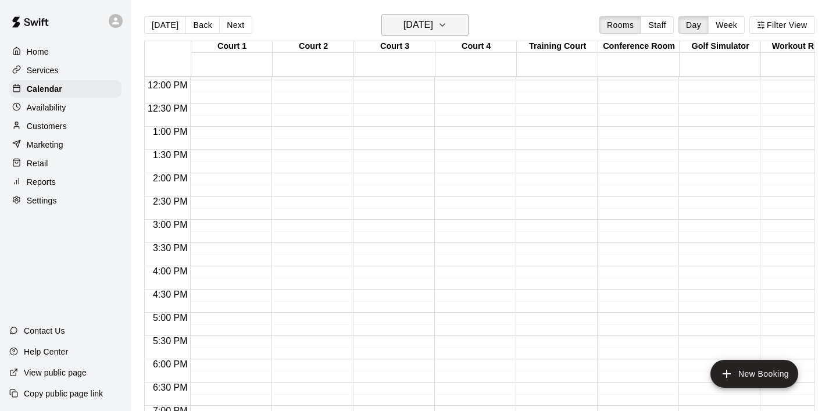
click at [447, 24] on icon "button" at bounding box center [442, 25] width 9 height 14
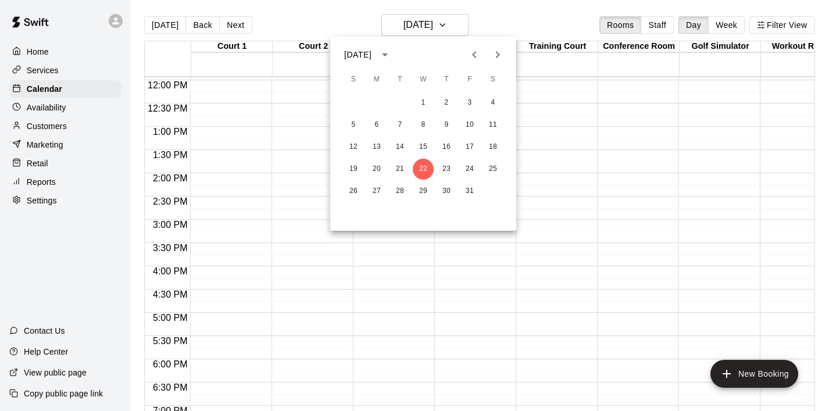
click at [466, 27] on div at bounding box center [414, 205] width 829 height 411
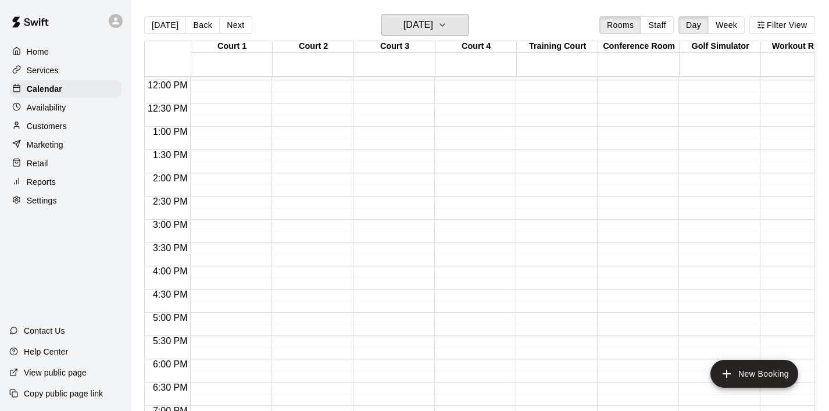
click at [447, 27] on icon "button" at bounding box center [442, 25] width 9 height 14
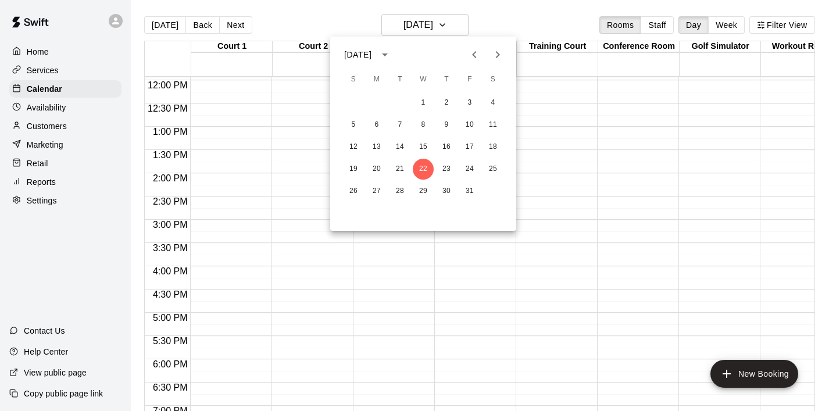
click at [476, 55] on icon "Previous month" at bounding box center [474, 55] width 14 height 14
click at [402, 127] on button "9" at bounding box center [399, 124] width 21 height 21
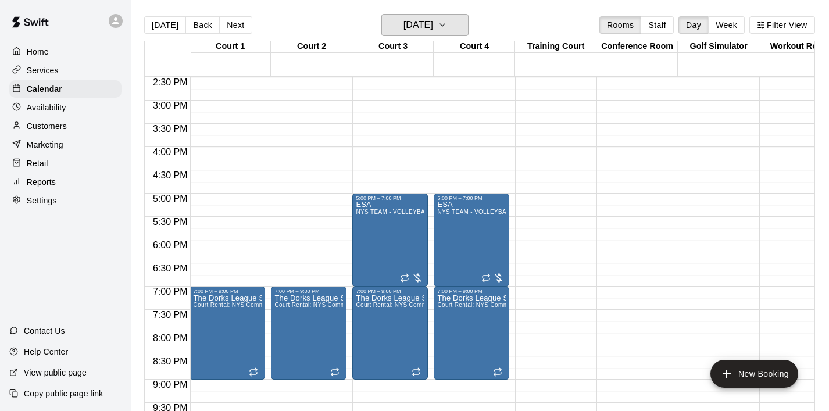
scroll to position [674, 2]
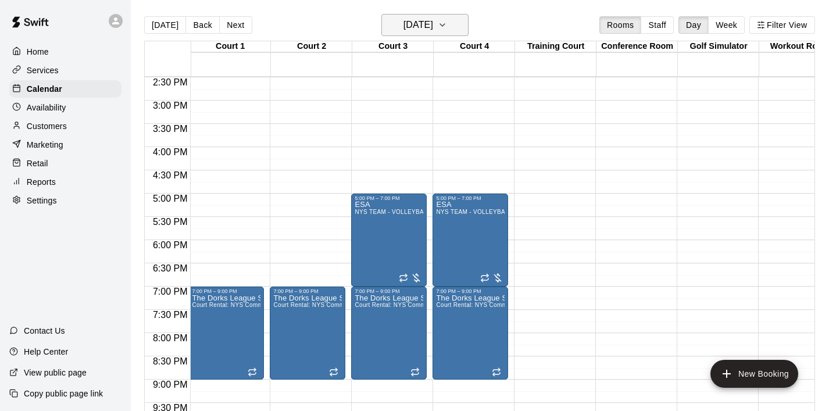
click at [447, 28] on icon "button" at bounding box center [442, 25] width 9 height 14
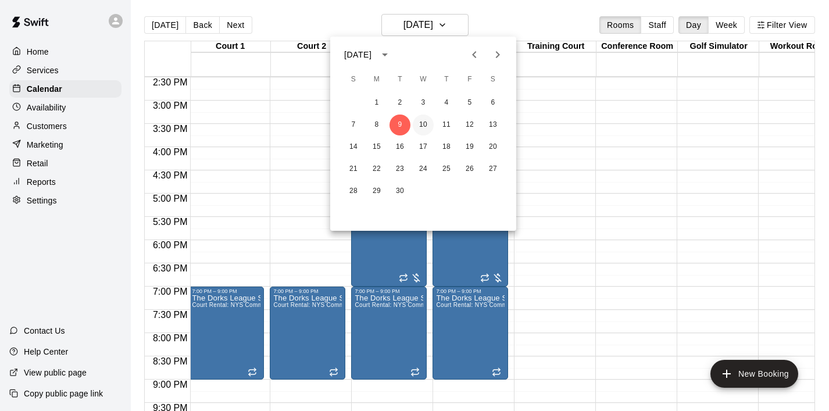
click at [425, 127] on button "10" at bounding box center [423, 124] width 21 height 21
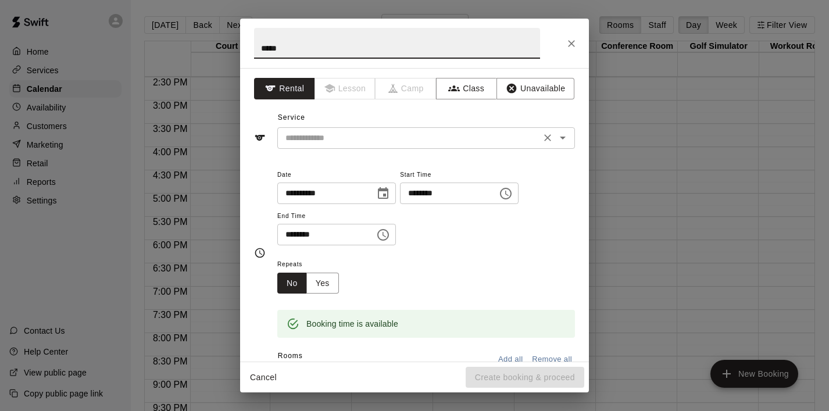
type input "*****"
click at [388, 141] on input "text" at bounding box center [409, 138] width 256 height 15
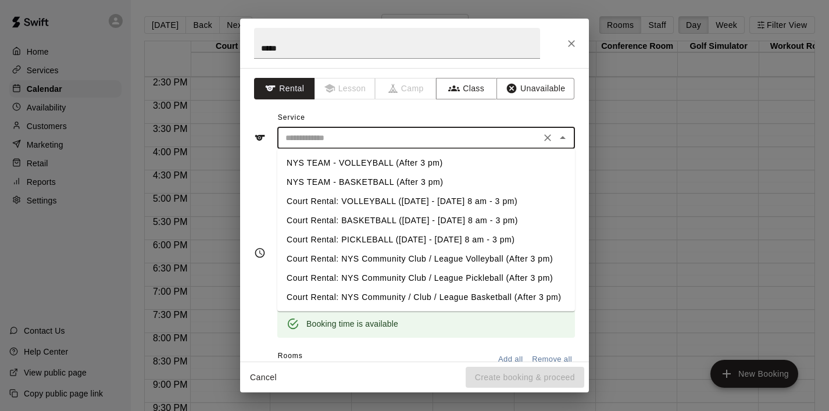
click at [394, 158] on li "NYS TEAM - VOLLEYBALL (After 3 pm)" at bounding box center [426, 162] width 298 height 19
type input "**********"
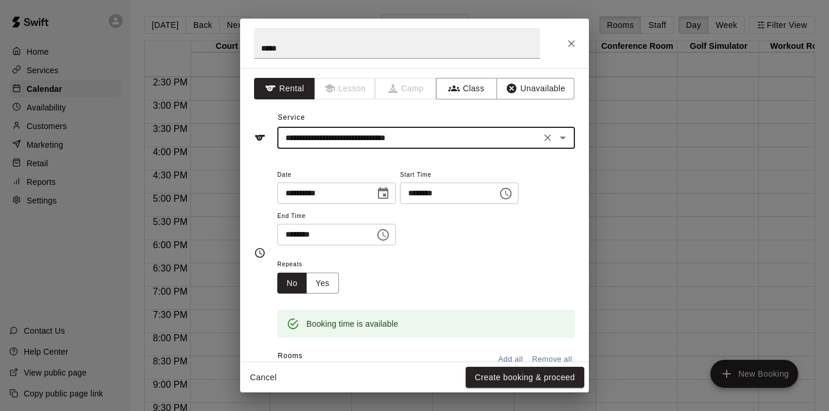
click at [513, 195] on icon "Choose time, selected time is 5:00 PM" at bounding box center [506, 194] width 14 height 14
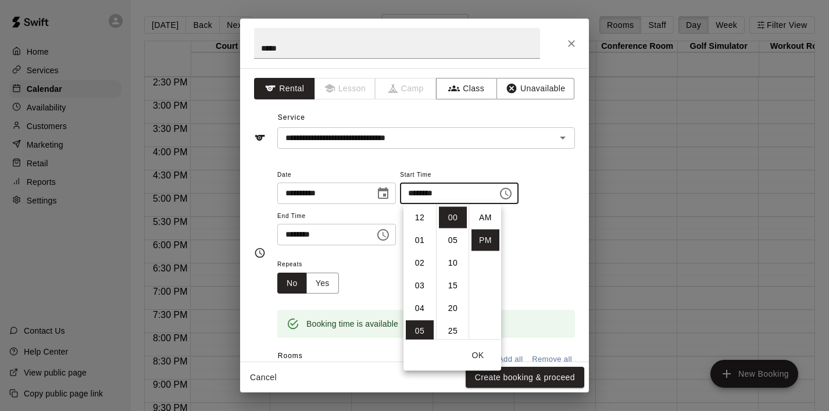
scroll to position [21, 0]
click at [411, 168] on span "Start Time" at bounding box center [459, 175] width 119 height 16
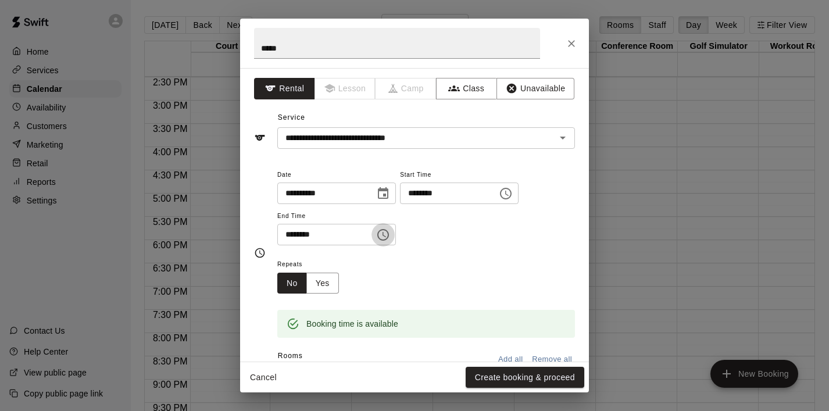
click at [385, 239] on icon "Choose time, selected time is 5:30 PM" at bounding box center [383, 235] width 14 height 14
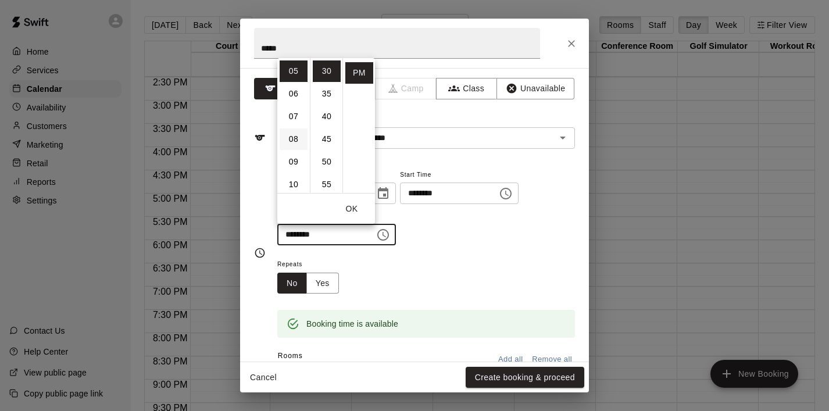
click at [302, 142] on li "08" at bounding box center [293, 138] width 28 height 21
click at [331, 70] on li "00" at bounding box center [327, 70] width 28 height 21
type input "********"
click at [448, 228] on div "**********" at bounding box center [426, 206] width 298 height 78
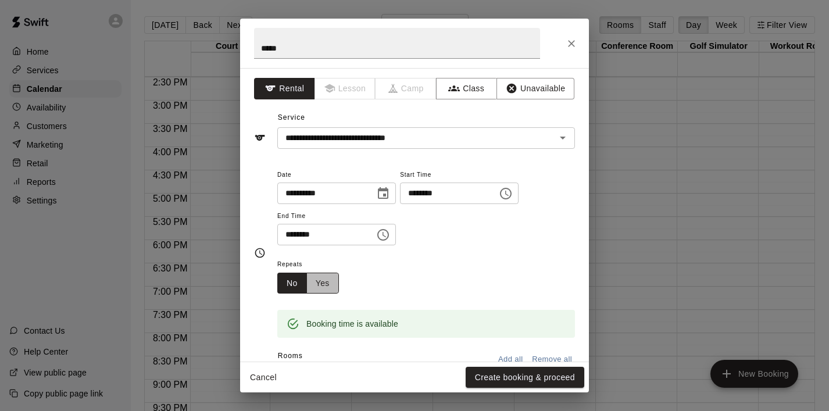
click at [328, 287] on button "Yes" at bounding box center [322, 283] width 33 height 21
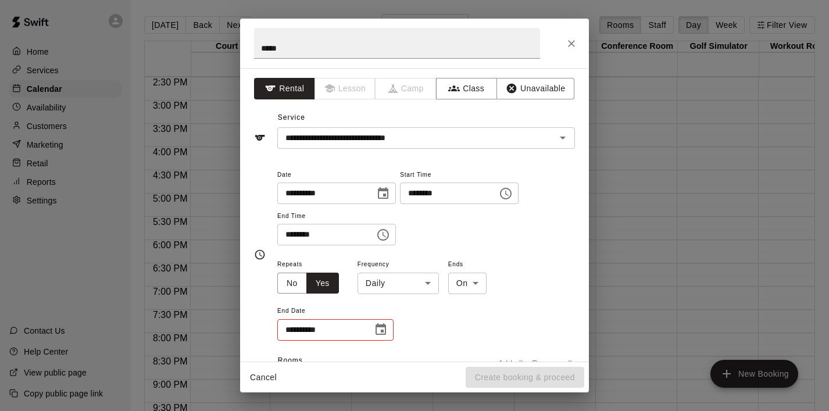
click at [429, 284] on body "Home Services Calendar Availability Customers Marketing Retail Reports Settings…" at bounding box center [414, 214] width 829 height 429
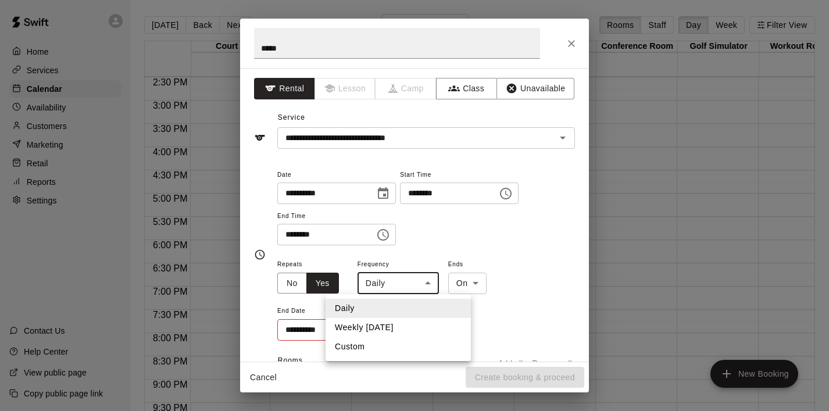
click at [401, 325] on li "Weekly on Wednesday" at bounding box center [397, 327] width 145 height 19
type input "******"
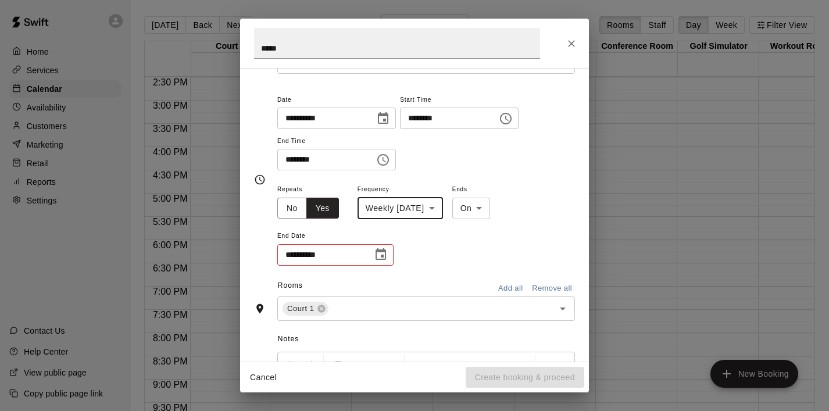
scroll to position [77, 0]
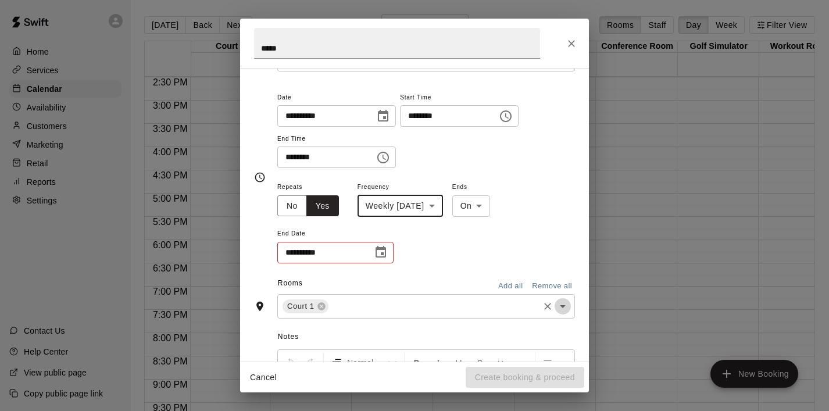
click at [564, 309] on icon "Open" at bounding box center [563, 306] width 14 height 14
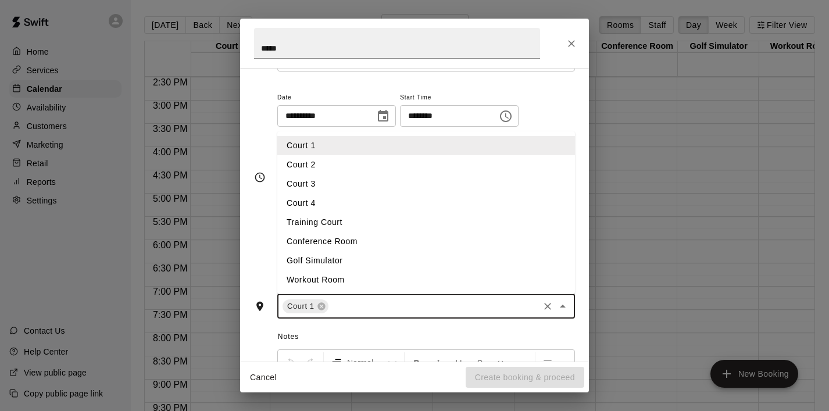
click at [350, 166] on li "Court 2" at bounding box center [426, 164] width 298 height 19
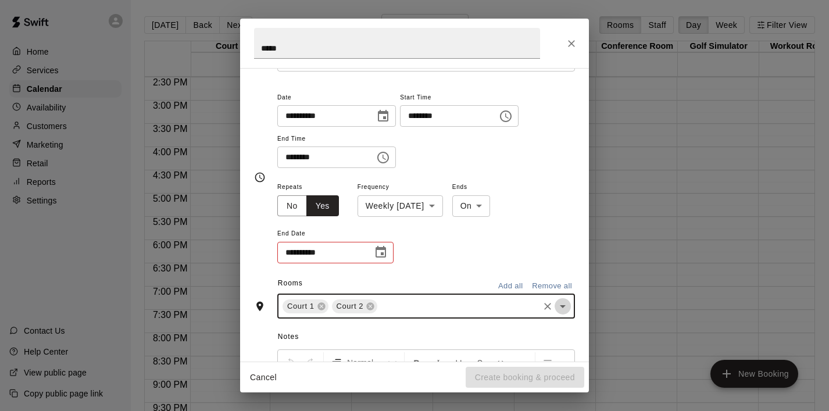
click at [562, 306] on icon "Open" at bounding box center [563, 306] width 6 height 3
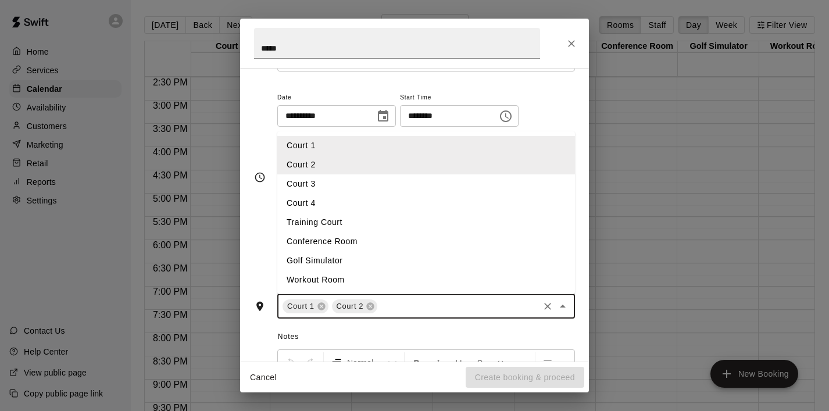
click at [393, 180] on li "Court 3" at bounding box center [426, 183] width 298 height 19
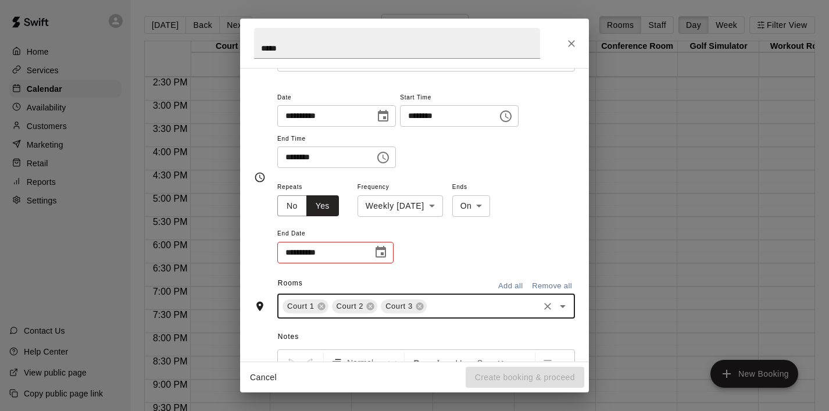
click at [557, 310] on icon "Open" at bounding box center [563, 306] width 14 height 14
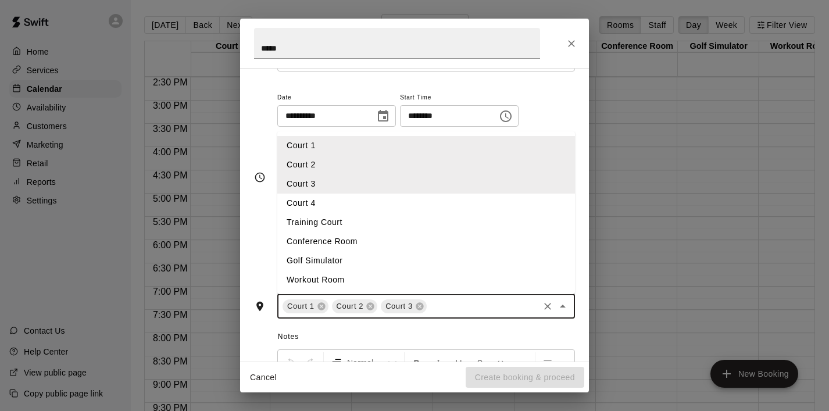
click at [389, 198] on li "Court 4" at bounding box center [426, 202] width 298 height 19
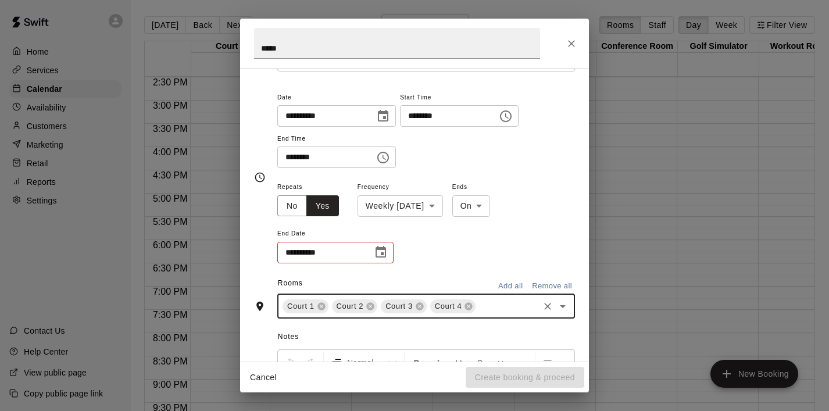
click at [380, 245] on button "Choose date" at bounding box center [380, 252] width 23 height 23
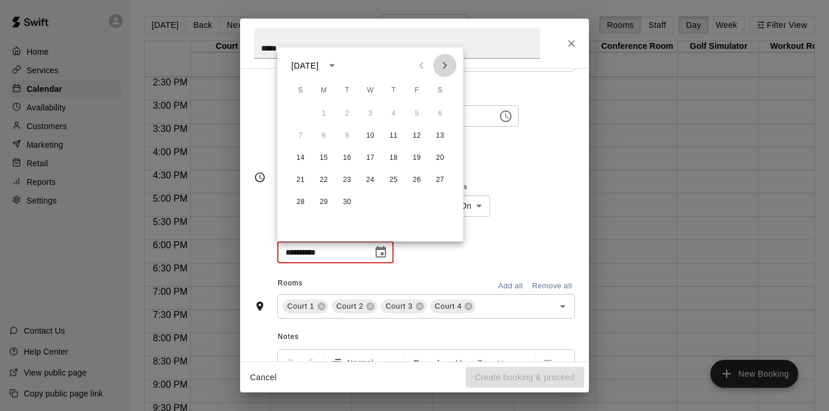
click at [445, 67] on icon "Next month" at bounding box center [445, 65] width 4 height 7
click at [372, 156] on button "15" at bounding box center [370, 158] width 21 height 21
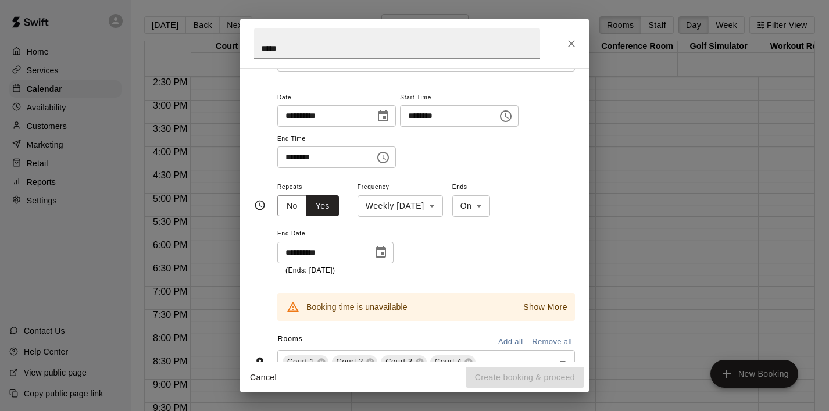
click at [385, 249] on icon "Choose date, selected date is Oct 15, 2025" at bounding box center [380, 252] width 10 height 12
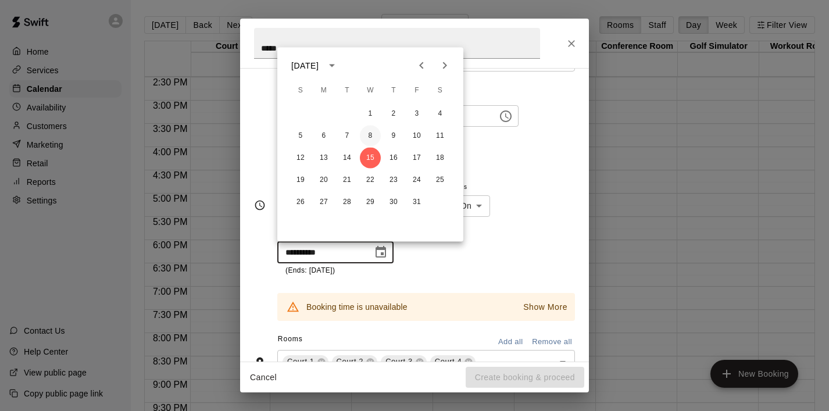
click at [367, 131] on button "8" at bounding box center [370, 136] width 21 height 21
type input "**********"
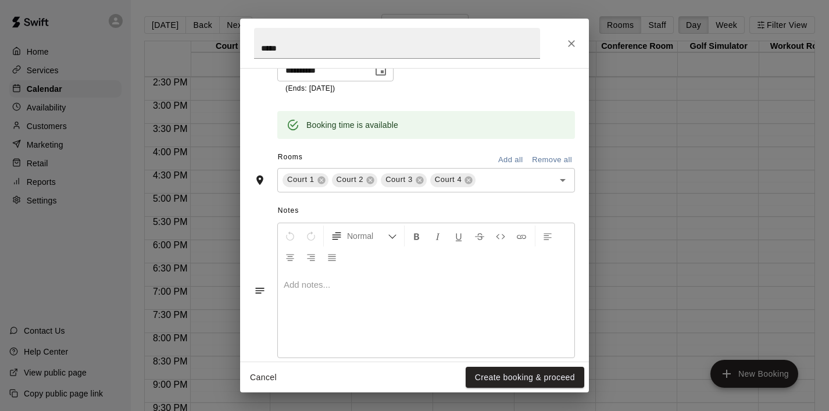
scroll to position [278, 0]
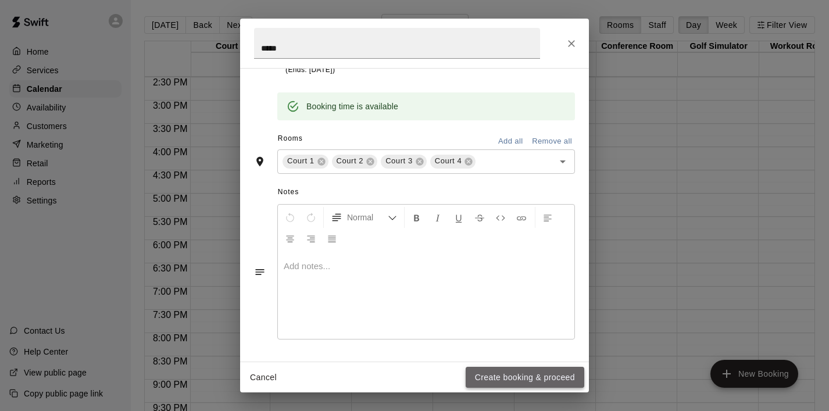
click at [500, 378] on button "Create booking & proceed" at bounding box center [524, 377] width 119 height 21
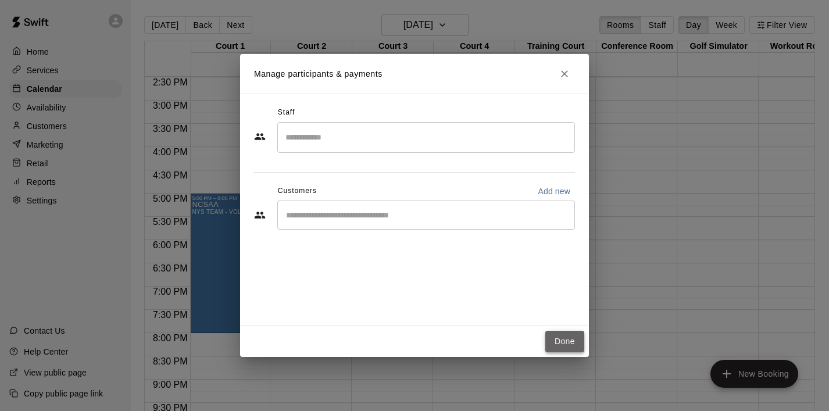
click at [560, 336] on button "Done" at bounding box center [564, 341] width 39 height 21
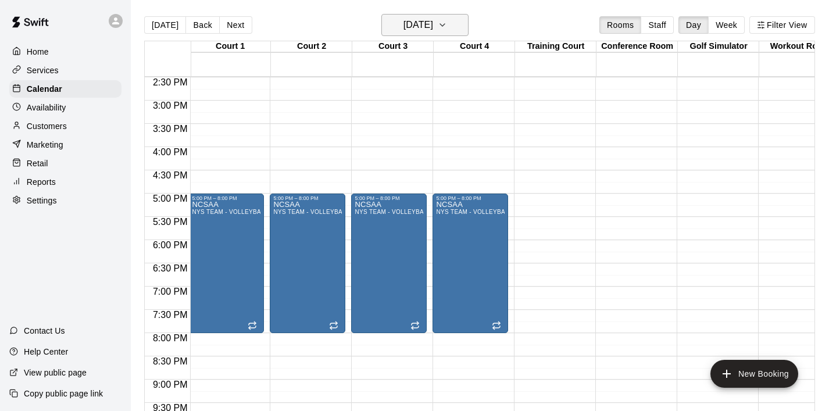
click at [468, 28] on button "Wednesday Sep 10" at bounding box center [424, 25] width 87 height 22
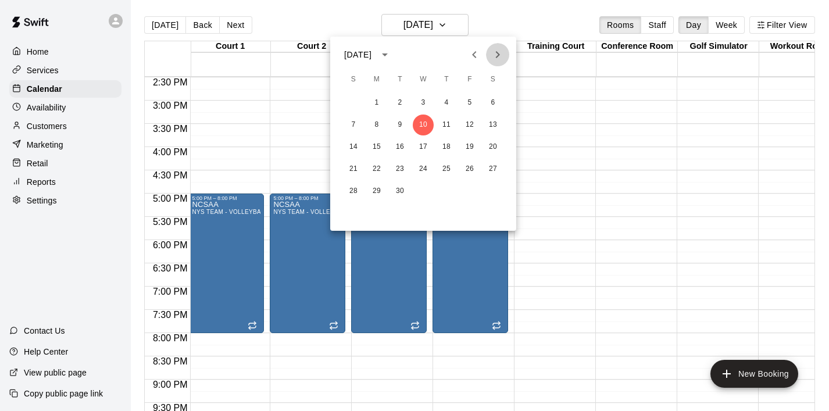
click at [504, 55] on icon "Next month" at bounding box center [497, 55] width 14 height 14
click at [423, 124] on button "8" at bounding box center [423, 124] width 21 height 21
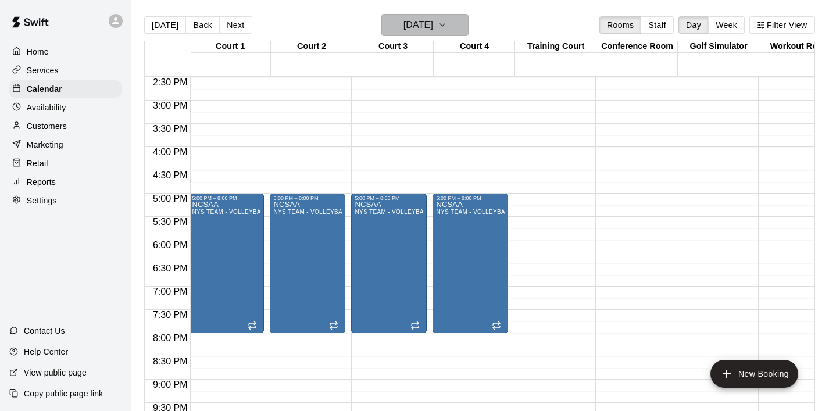
click at [447, 30] on icon "button" at bounding box center [442, 25] width 9 height 14
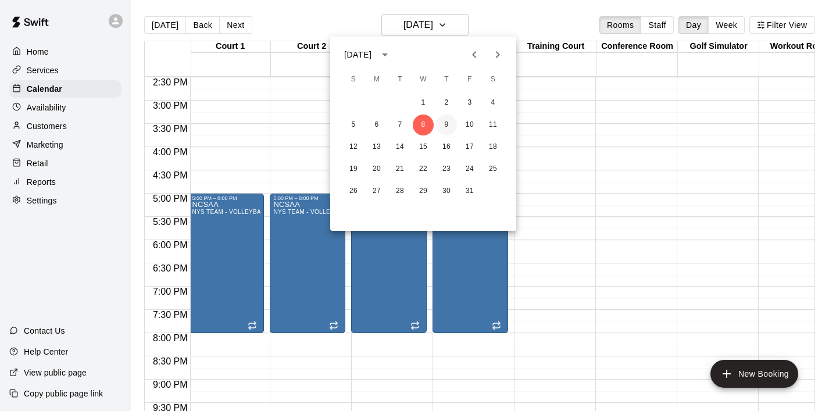
click at [439, 121] on button "9" at bounding box center [446, 124] width 21 height 21
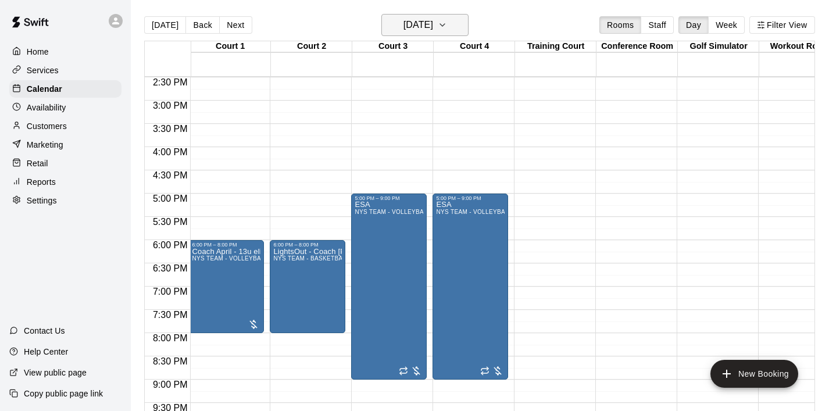
click at [447, 28] on icon "button" at bounding box center [442, 25] width 9 height 14
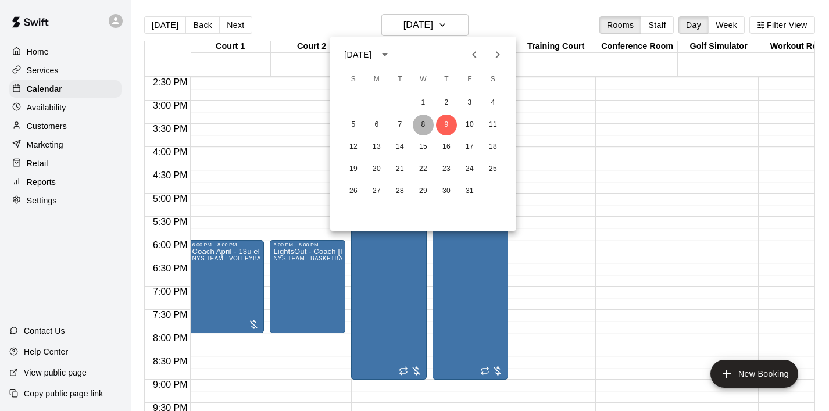
click at [426, 118] on button "8" at bounding box center [423, 124] width 21 height 21
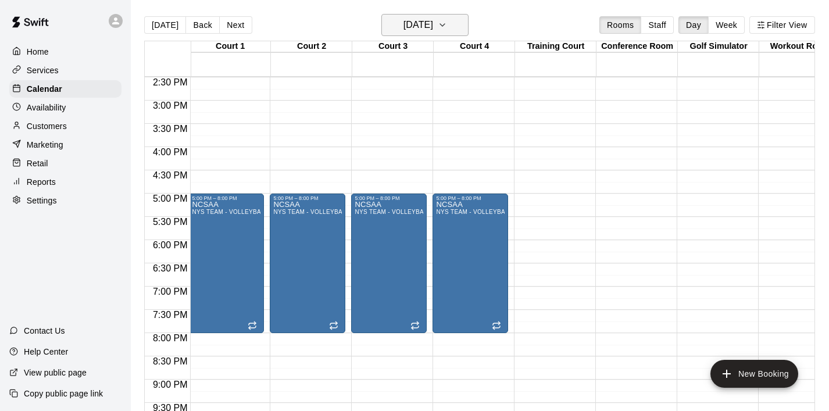
click at [465, 33] on button "Wednesday Oct 08" at bounding box center [424, 25] width 87 height 22
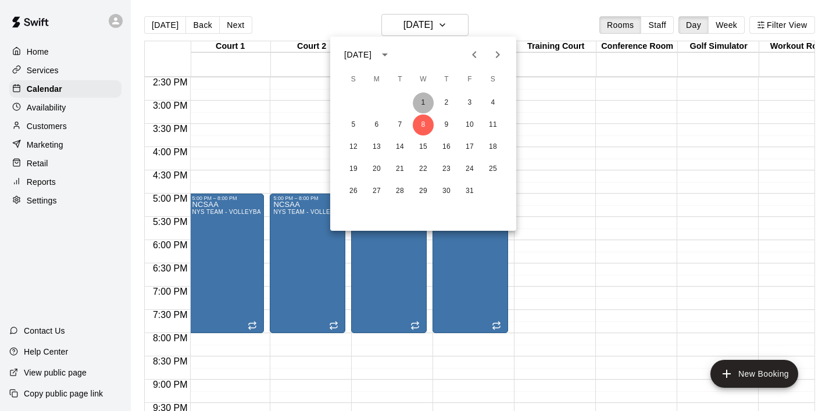
click at [425, 98] on button "1" at bounding box center [423, 102] width 21 height 21
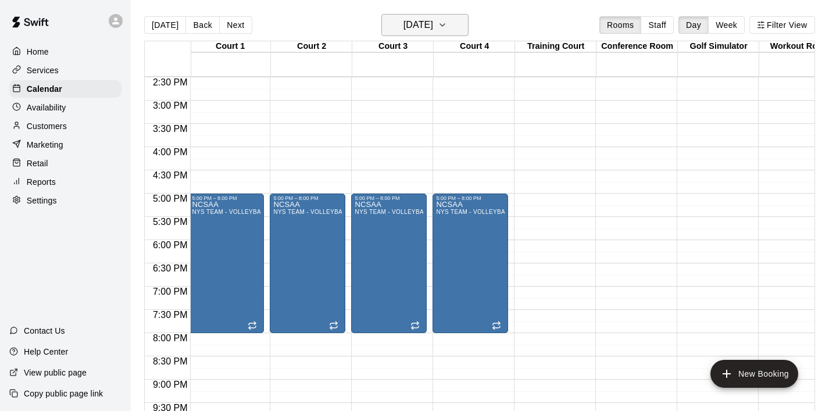
click at [447, 25] on icon "button" at bounding box center [442, 25] width 9 height 14
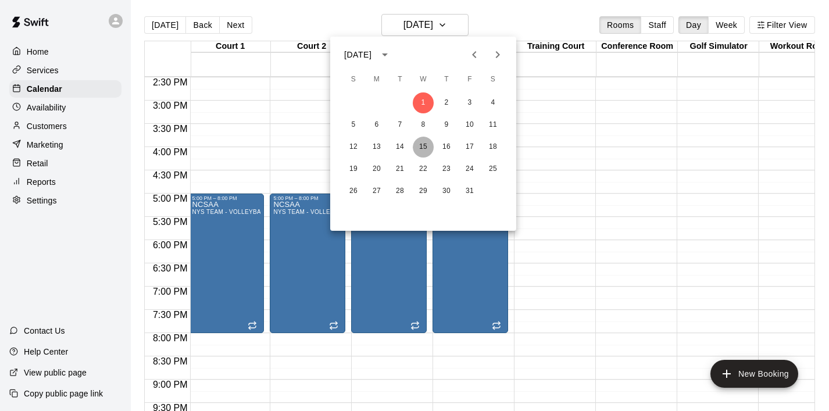
click at [420, 146] on button "15" at bounding box center [423, 147] width 21 height 21
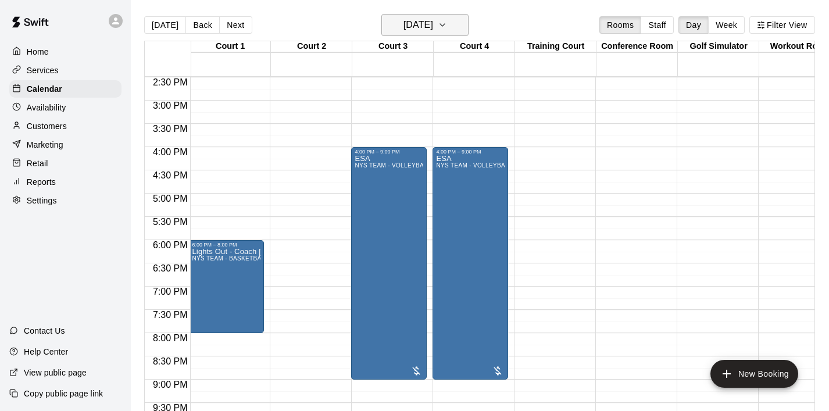
click at [447, 26] on icon "button" at bounding box center [442, 25] width 9 height 14
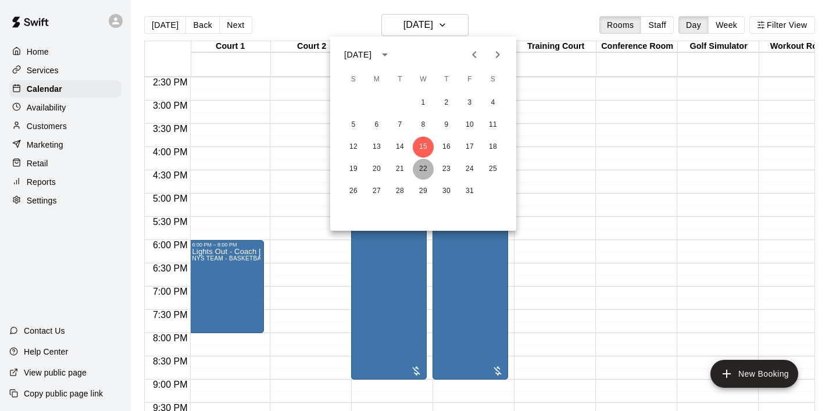
click at [420, 170] on button "22" at bounding box center [423, 169] width 21 height 21
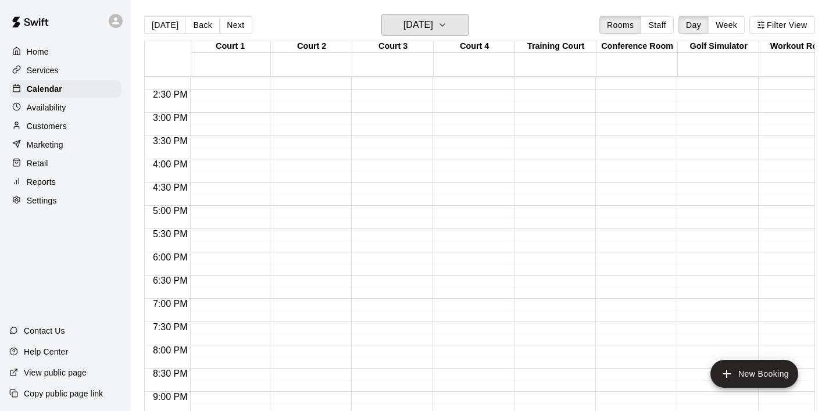
scroll to position [658, 2]
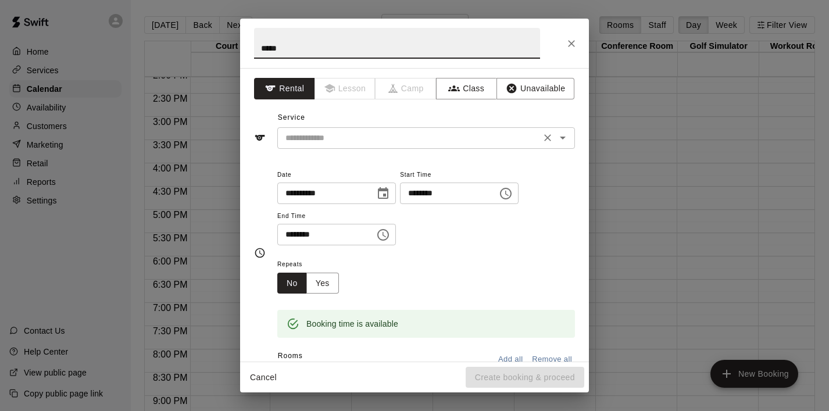
type input "*****"
click at [329, 132] on input "text" at bounding box center [409, 138] width 256 height 15
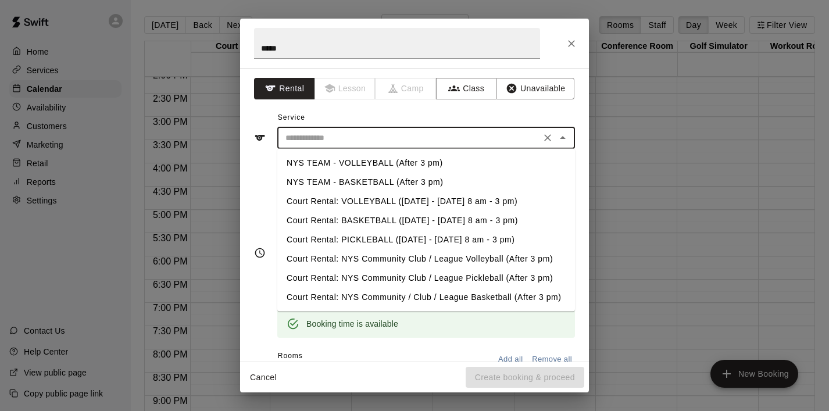
click at [367, 163] on li "NYS TEAM - VOLLEYBALL (After 3 pm)" at bounding box center [426, 162] width 298 height 19
type input "**********"
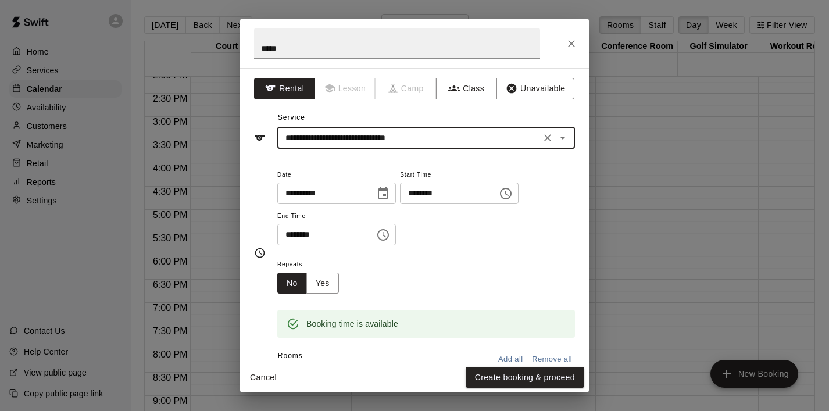
click at [388, 229] on icon "Choose time, selected time is 5:30 PM" at bounding box center [383, 235] width 12 height 12
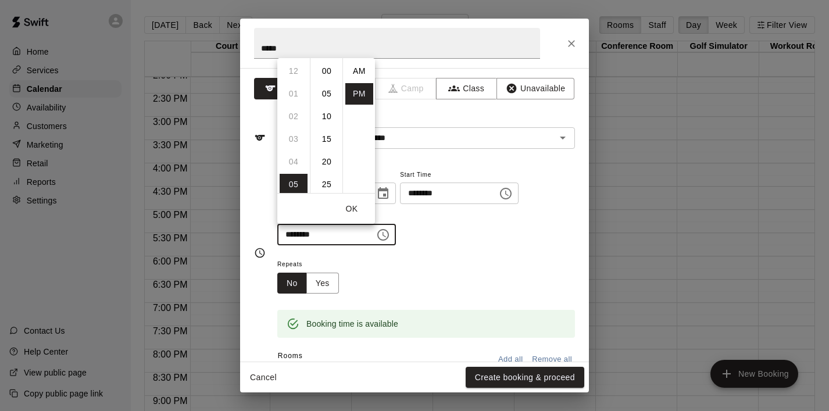
scroll to position [21, 0]
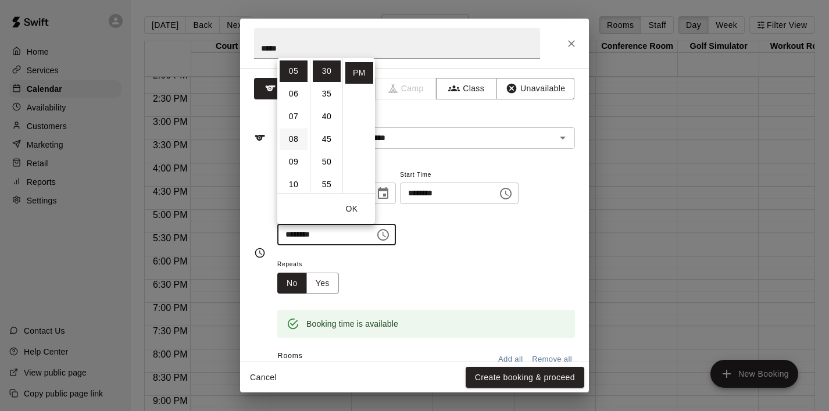
click at [295, 144] on li "08" at bounding box center [293, 138] width 28 height 21
click at [331, 70] on li "00" at bounding box center [327, 70] width 28 height 21
type input "********"
click at [359, 205] on button "OK" at bounding box center [351, 208] width 37 height 21
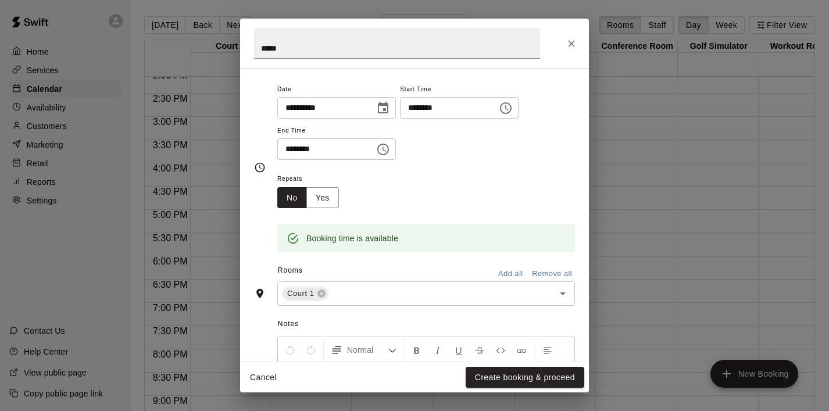
scroll to position [87, 0]
click at [562, 299] on icon "Open" at bounding box center [563, 292] width 14 height 14
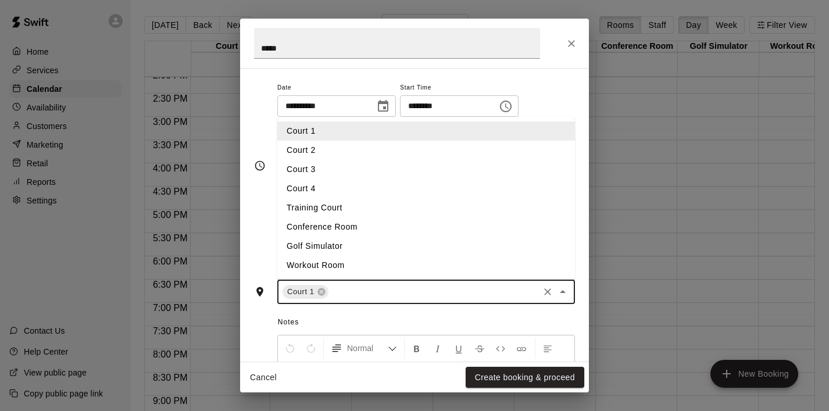
click at [375, 158] on li "Court 2" at bounding box center [426, 150] width 298 height 19
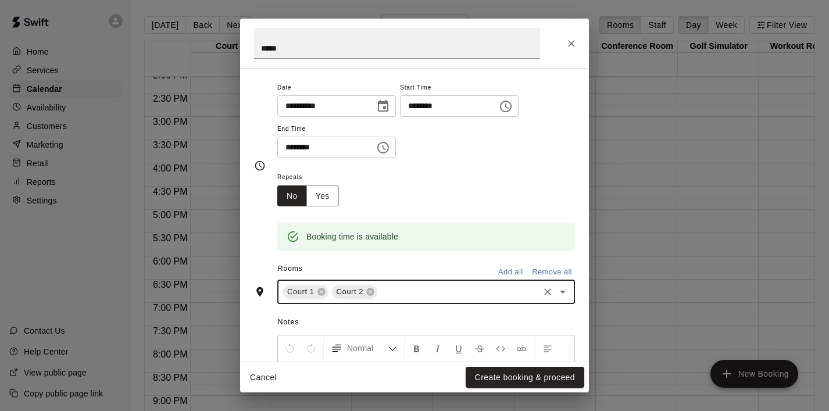
click at [558, 296] on icon "Open" at bounding box center [563, 292] width 14 height 14
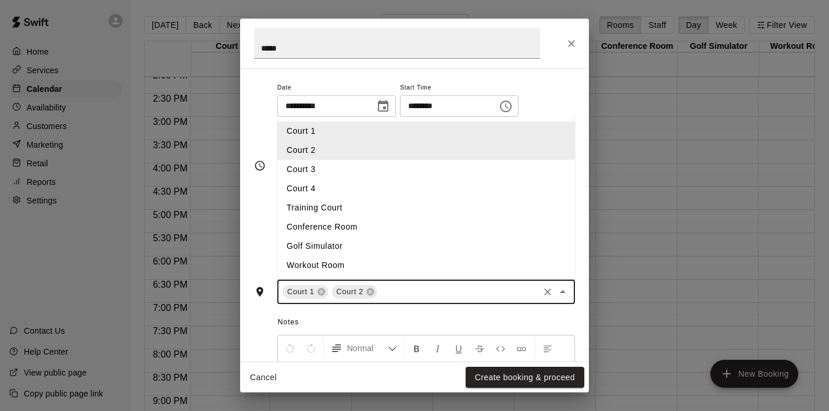
click at [440, 174] on li "Court 3" at bounding box center [426, 169] width 298 height 19
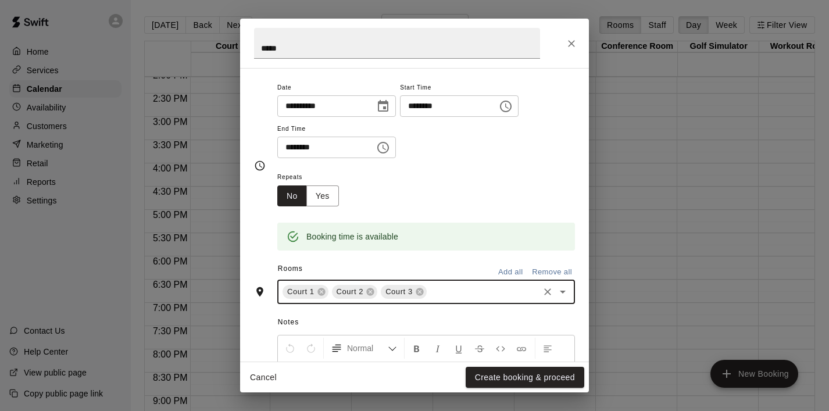
click at [561, 293] on icon "Open" at bounding box center [563, 292] width 14 height 14
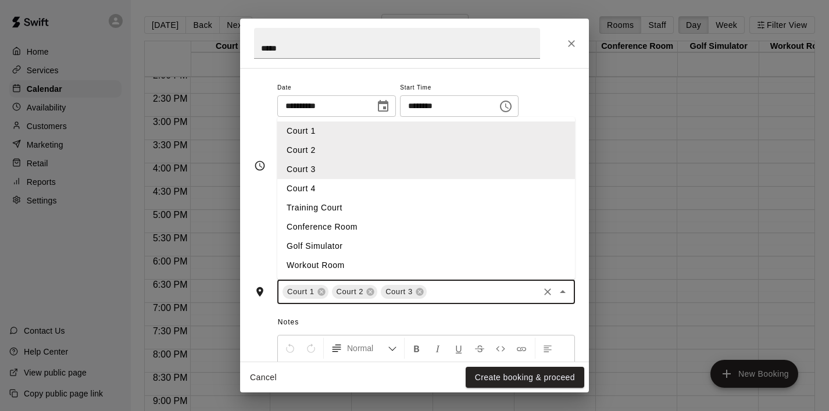
click at [414, 184] on li "Court 4" at bounding box center [426, 188] width 298 height 19
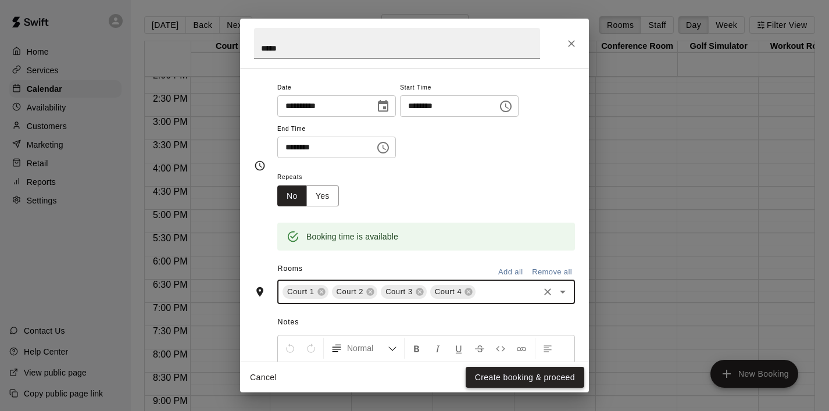
click at [501, 370] on button "Create booking & proceed" at bounding box center [524, 377] width 119 height 21
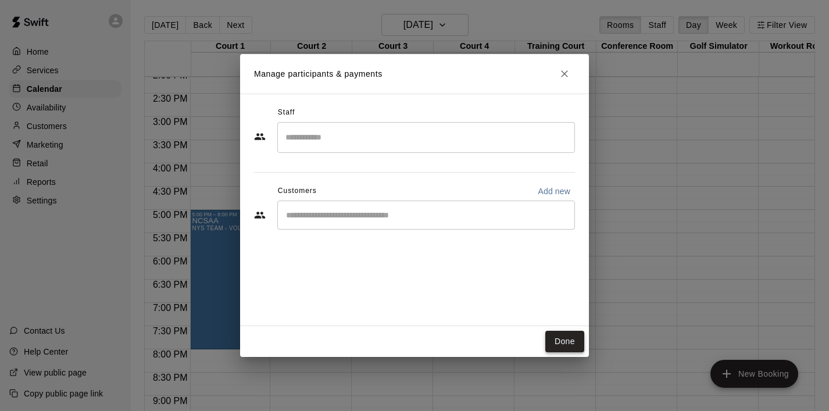
click at [568, 348] on button "Done" at bounding box center [564, 341] width 39 height 21
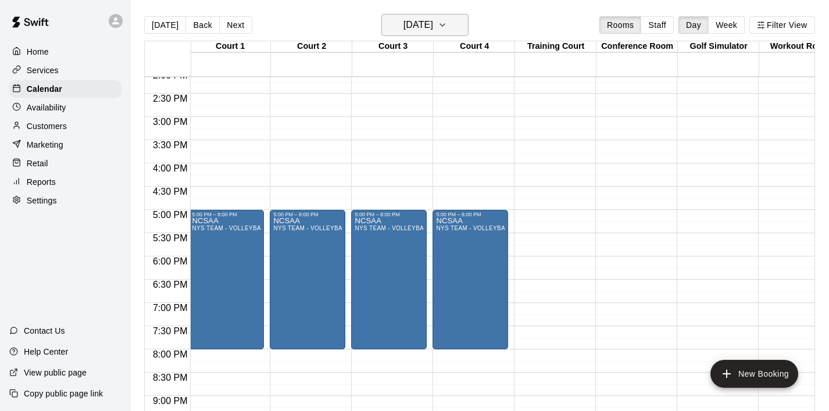
click at [447, 19] on icon "button" at bounding box center [442, 25] width 9 height 14
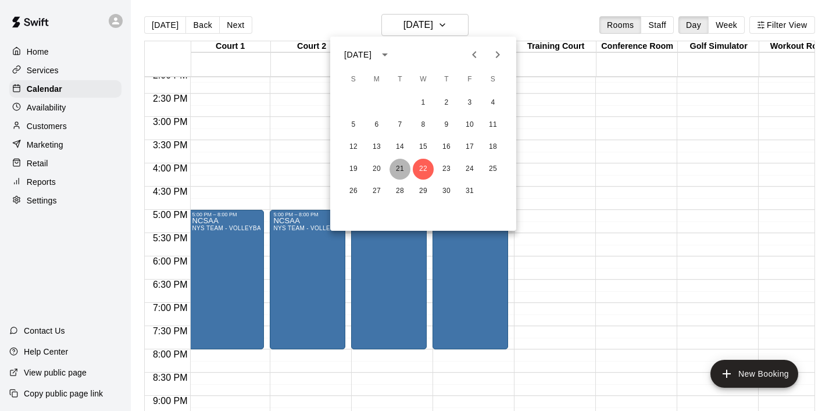
click at [399, 170] on button "21" at bounding box center [399, 169] width 21 height 21
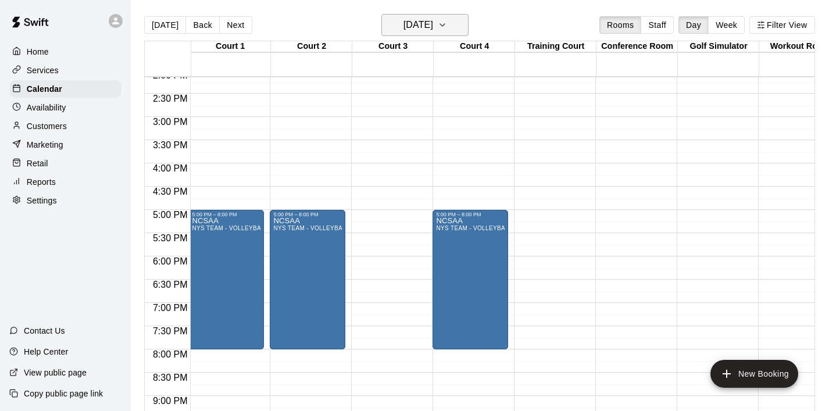
click at [447, 28] on icon "button" at bounding box center [442, 25] width 9 height 14
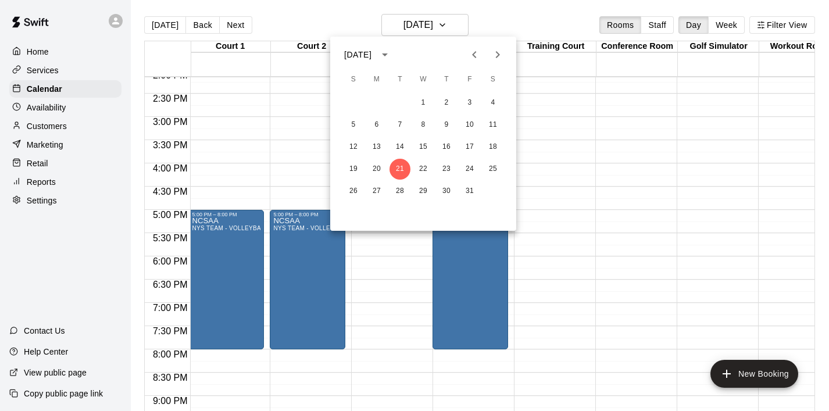
click at [572, 189] on div at bounding box center [414, 205] width 829 height 411
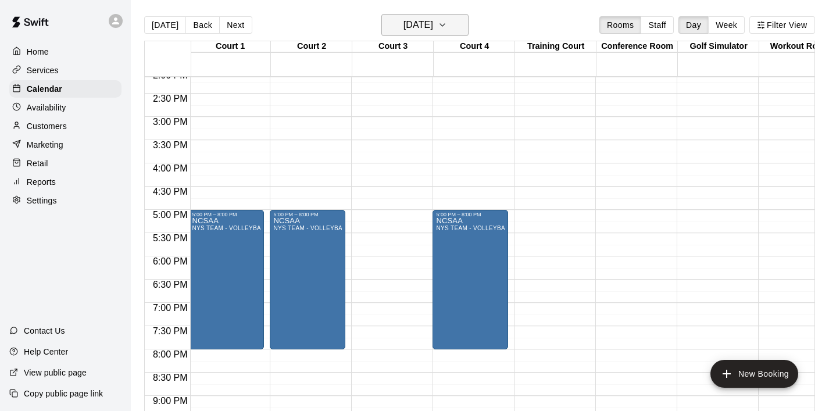
click at [447, 18] on icon "button" at bounding box center [442, 25] width 9 height 14
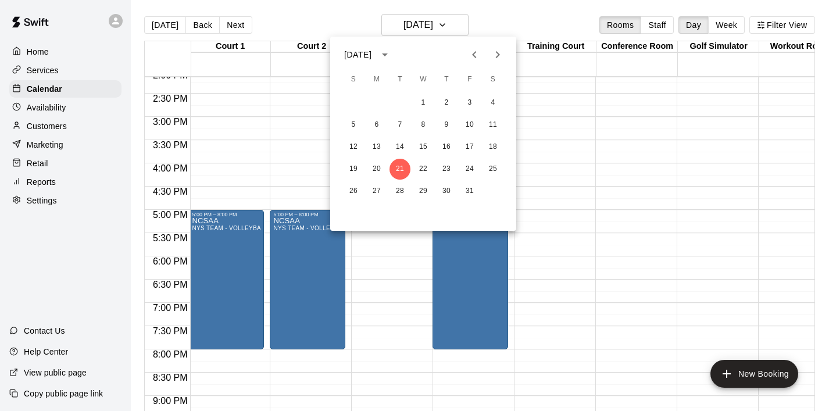
click at [231, 261] on div at bounding box center [414, 205] width 829 height 411
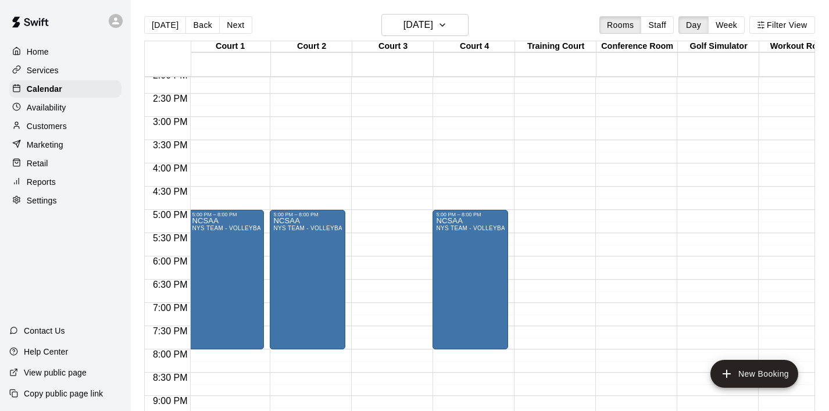
click at [435, 245] on div at bounding box center [414, 205] width 829 height 411
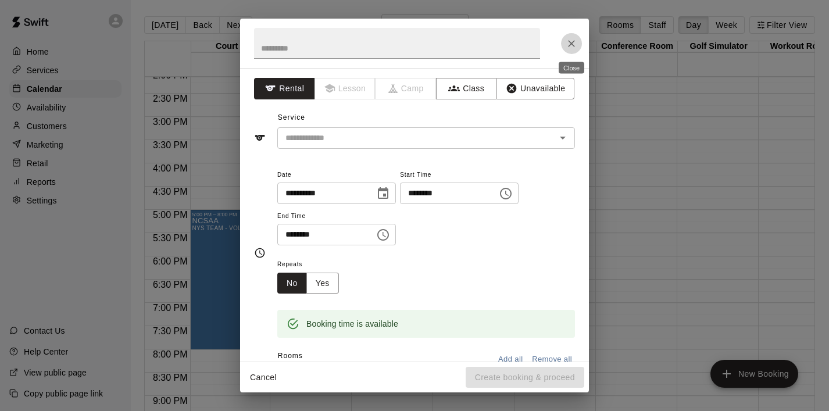
click at [573, 41] on icon "Close" at bounding box center [571, 43] width 7 height 7
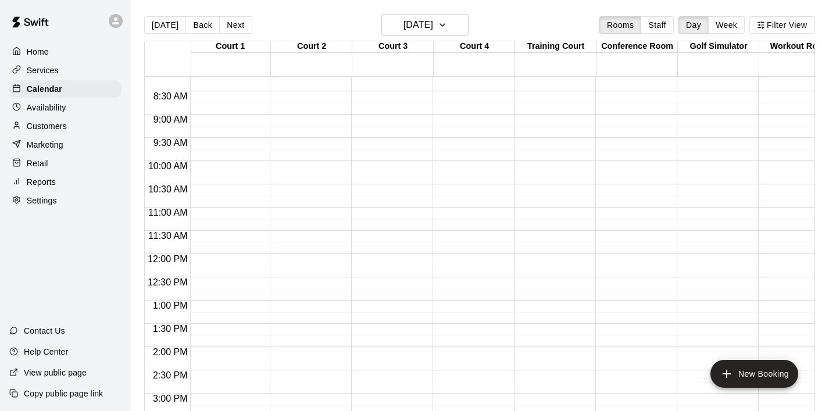
scroll to position [408, 2]
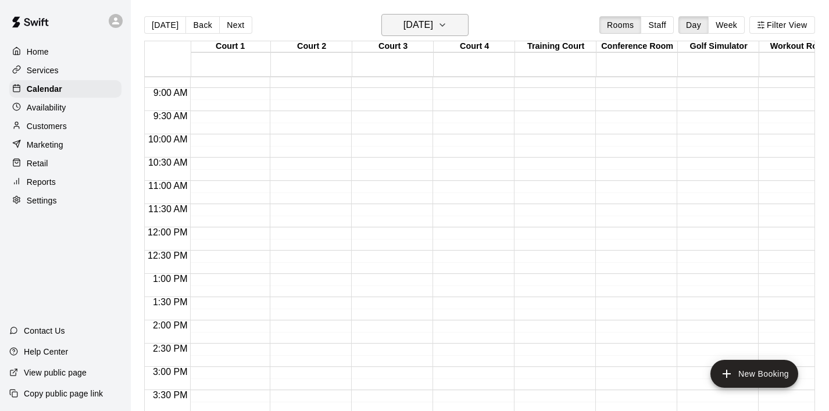
click at [445, 26] on icon "button" at bounding box center [442, 25] width 5 height 2
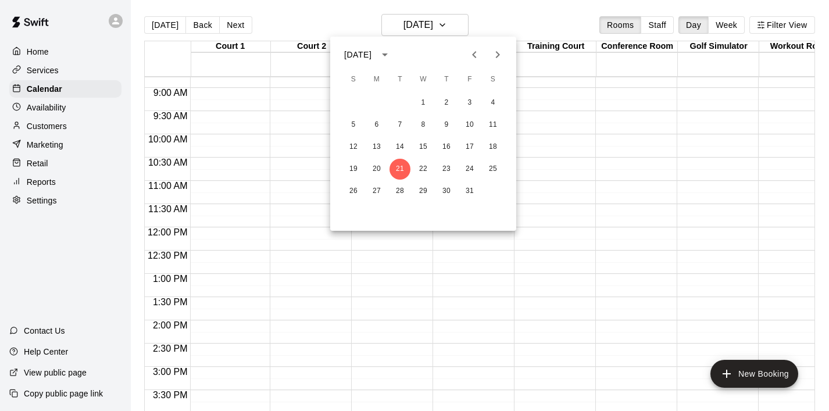
click at [471, 55] on icon "Previous month" at bounding box center [474, 55] width 14 height 14
click at [401, 124] on button "9" at bounding box center [399, 124] width 21 height 21
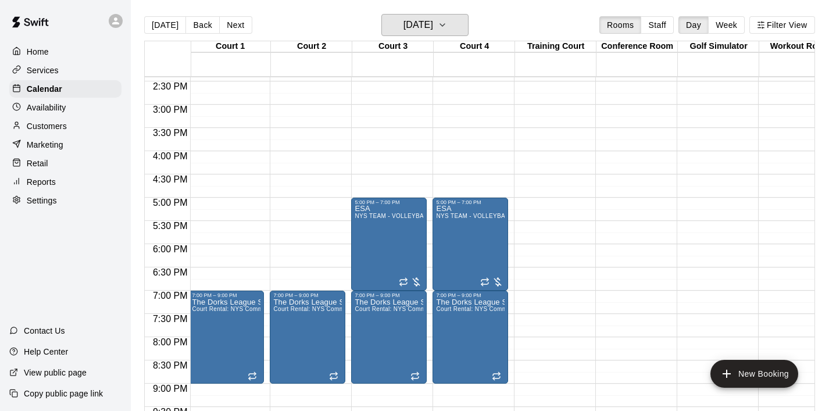
scroll to position [669, 2]
click at [447, 31] on icon "button" at bounding box center [442, 25] width 9 height 14
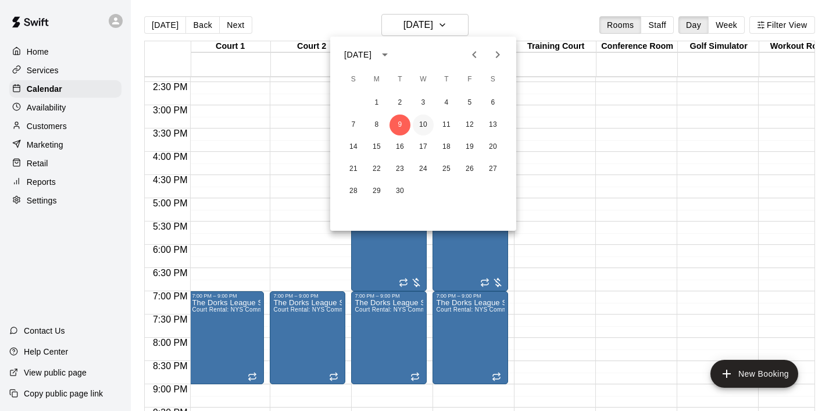
click at [420, 121] on button "10" at bounding box center [423, 124] width 21 height 21
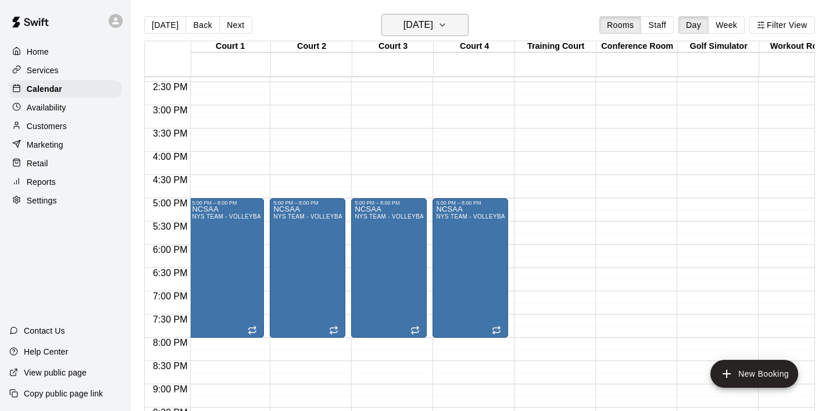
click at [447, 20] on icon "button" at bounding box center [442, 25] width 9 height 14
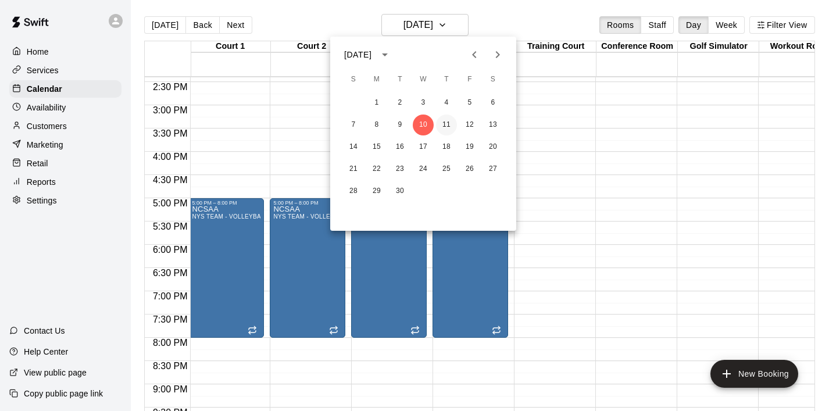
click at [443, 123] on button "11" at bounding box center [446, 124] width 21 height 21
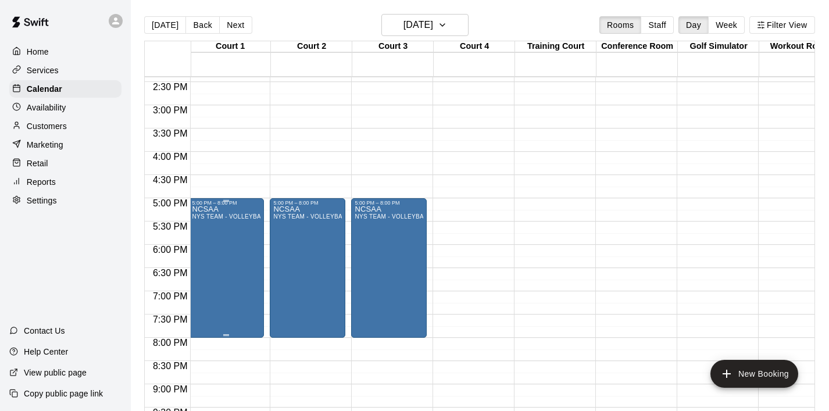
click at [248, 237] on div "NCSAA NYS TEAM - VOLLEYBALL (After 3 pm)" at bounding box center [226, 411] width 69 height 411
click at [462, 204] on div at bounding box center [414, 205] width 829 height 411
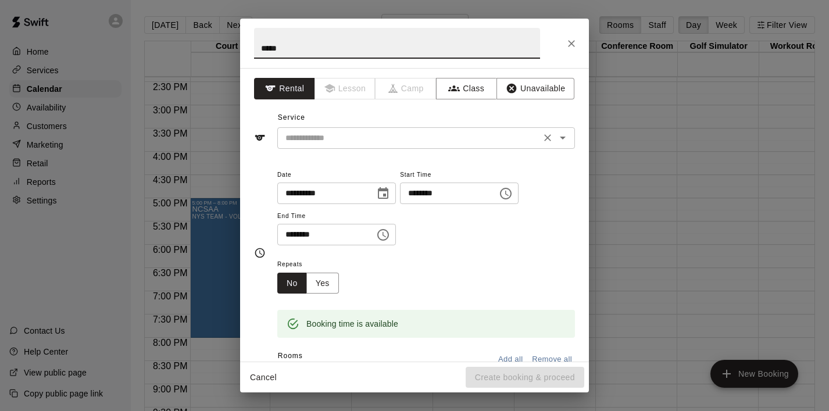
type input "*****"
click at [377, 138] on input "text" at bounding box center [409, 138] width 256 height 15
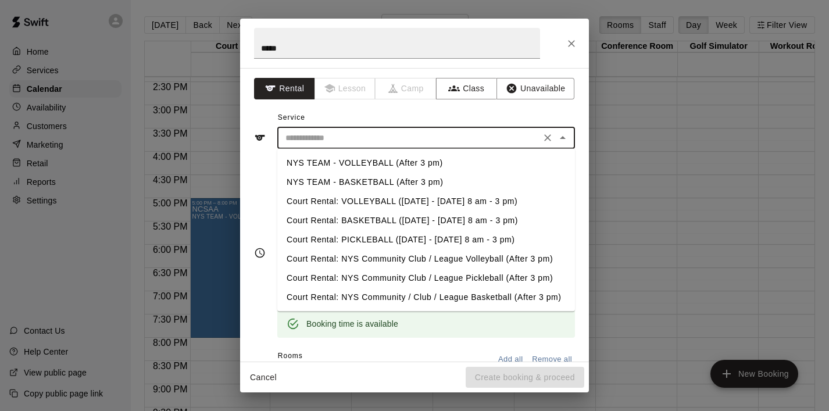
click at [390, 158] on li "NYS TEAM - VOLLEYBALL (After 3 pm)" at bounding box center [426, 162] width 298 height 19
type input "**********"
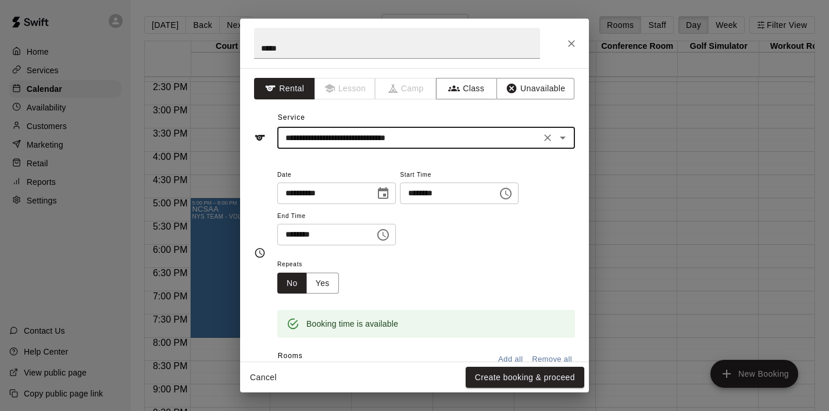
click at [390, 239] on icon "Choose time, selected time is 5:30 PM" at bounding box center [383, 235] width 14 height 14
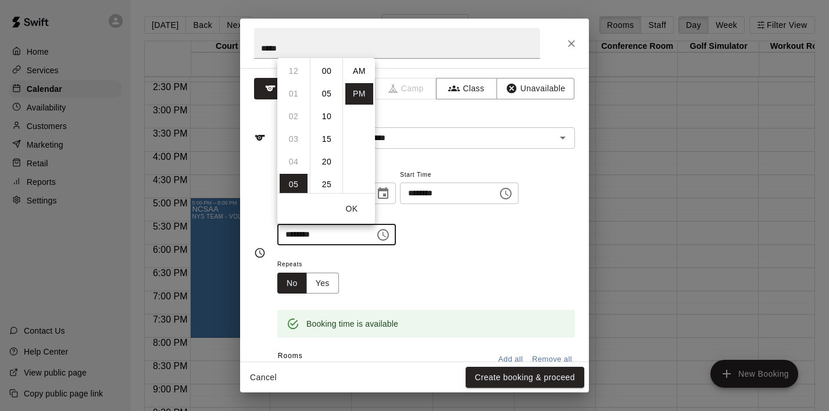
scroll to position [21, 0]
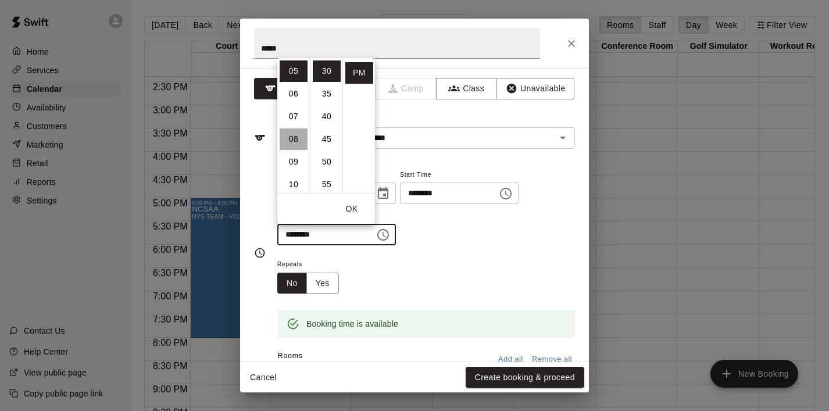
click at [296, 131] on li "08" at bounding box center [293, 138] width 28 height 21
click at [328, 70] on li "00" at bounding box center [327, 70] width 28 height 21
type input "********"
click at [354, 209] on button "OK" at bounding box center [351, 208] width 37 height 21
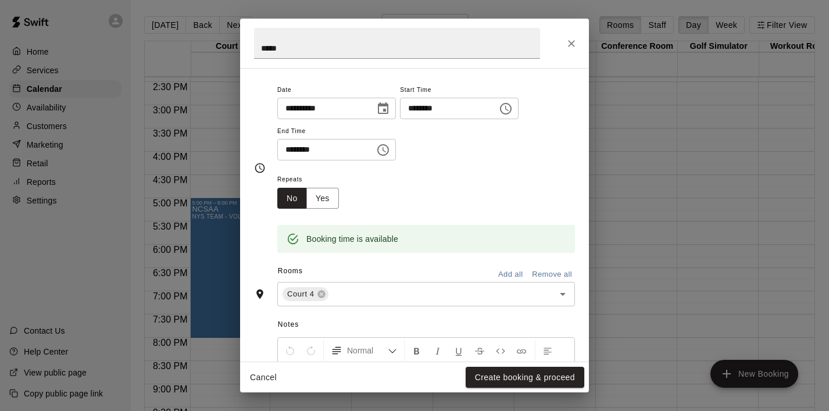
scroll to position [85, 0]
click at [500, 374] on button "Create booking & proceed" at bounding box center [524, 377] width 119 height 21
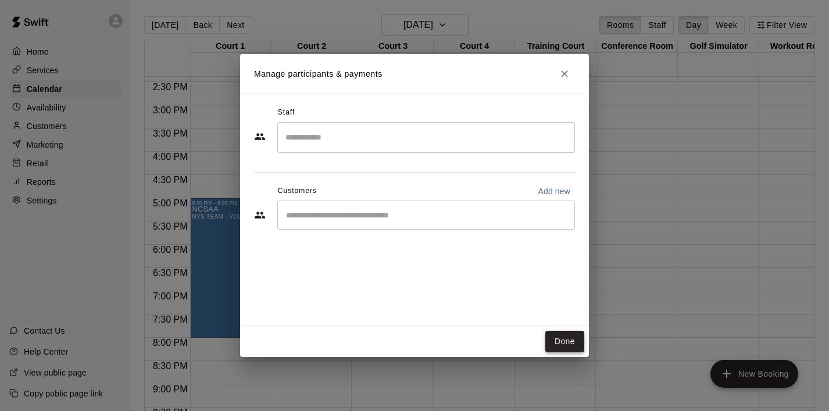
click at [572, 335] on button "Done" at bounding box center [564, 341] width 39 height 21
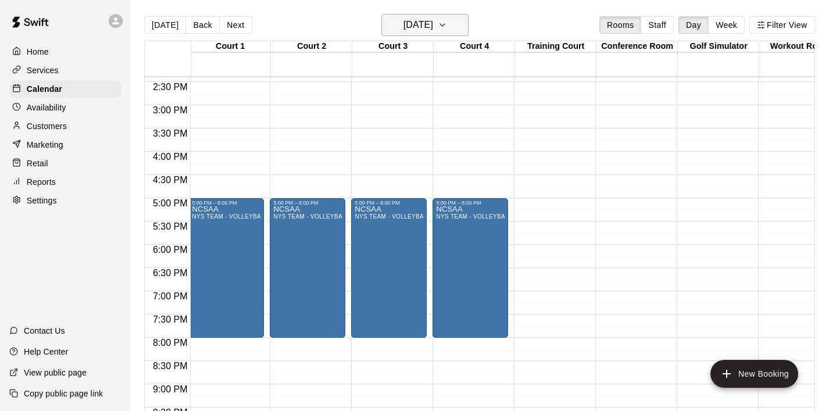
click at [447, 20] on icon "button" at bounding box center [442, 25] width 9 height 14
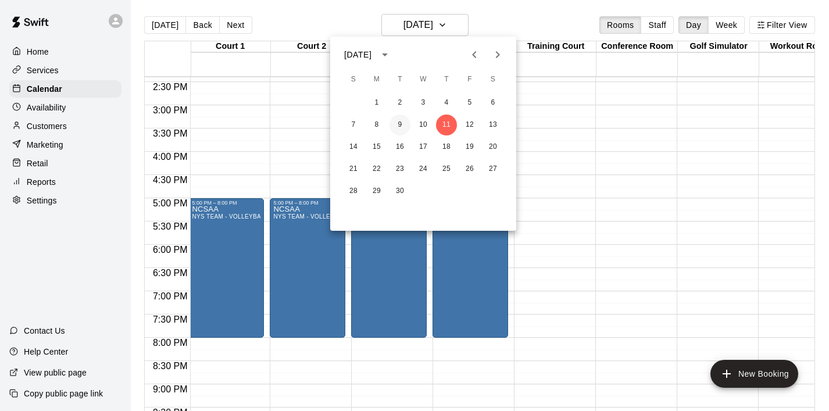
click at [398, 128] on button "9" at bounding box center [399, 124] width 21 height 21
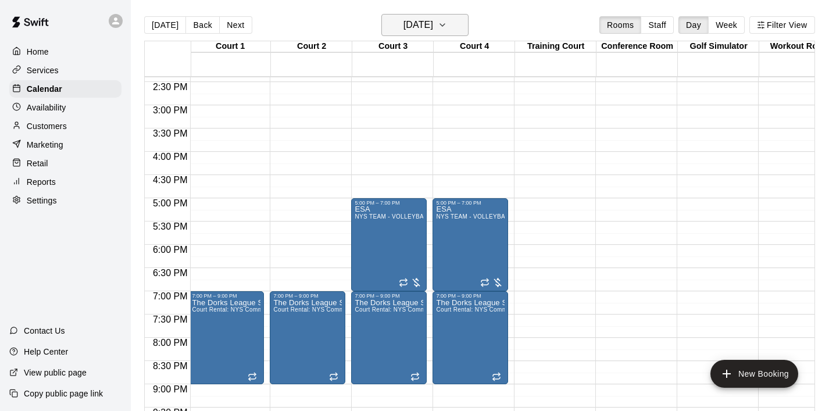
click at [447, 22] on icon "button" at bounding box center [442, 25] width 9 height 14
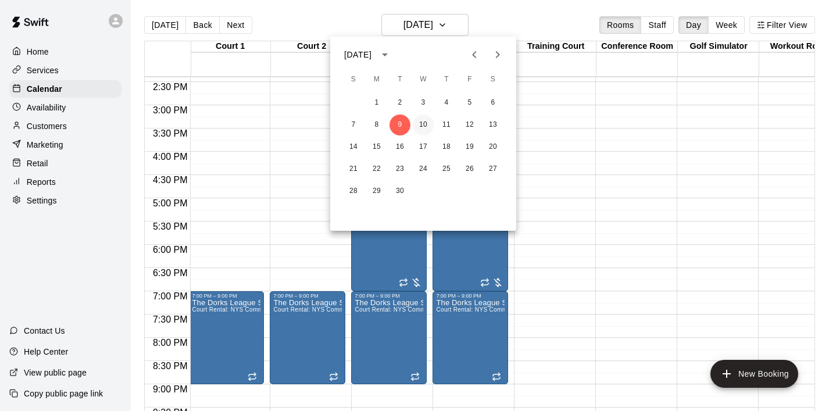
click at [415, 126] on button "10" at bounding box center [423, 124] width 21 height 21
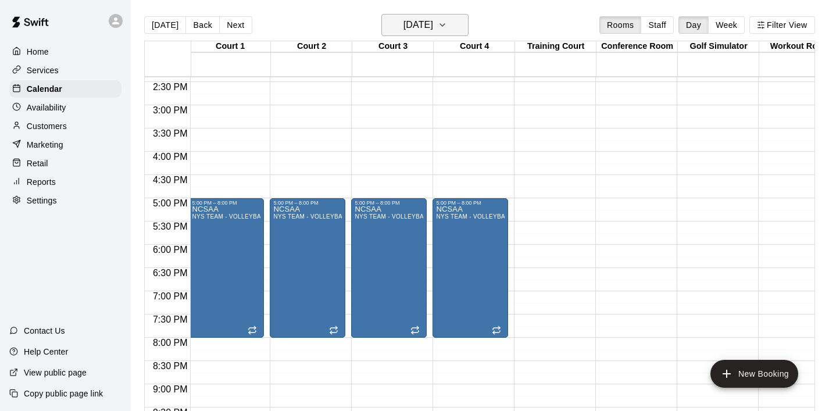
click at [468, 25] on button "Wednesday Sep 10" at bounding box center [424, 25] width 87 height 22
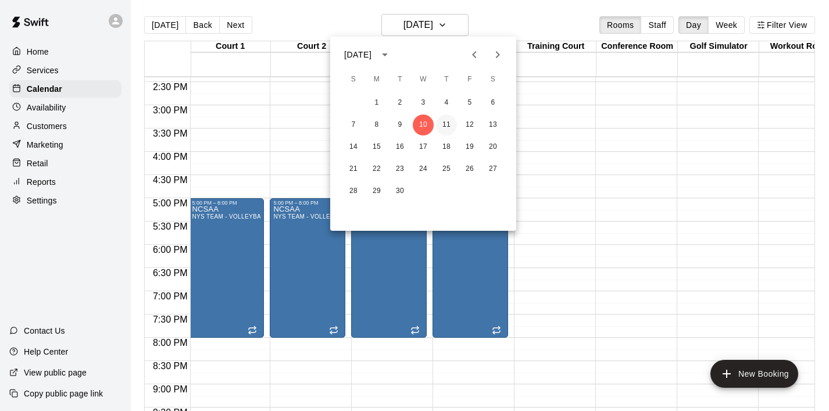
click at [449, 125] on button "11" at bounding box center [446, 124] width 21 height 21
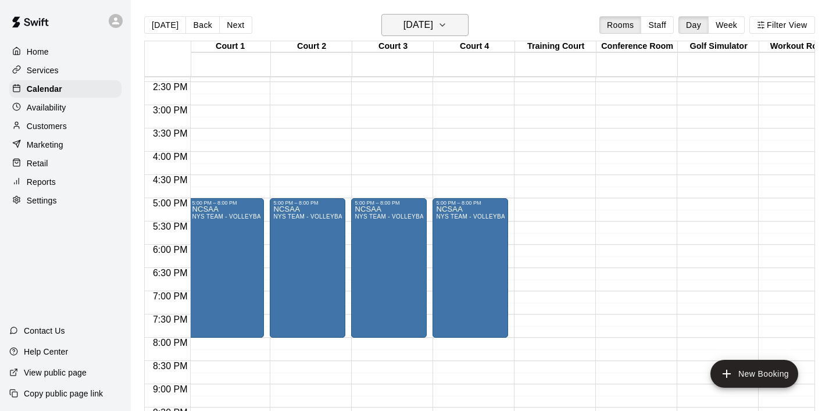
click at [466, 27] on button "Thursday Sep 11" at bounding box center [424, 25] width 87 height 22
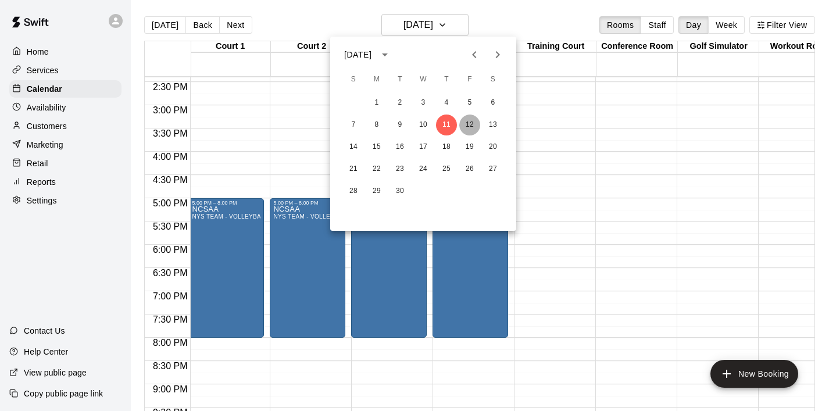
click at [466, 124] on button "12" at bounding box center [469, 124] width 21 height 21
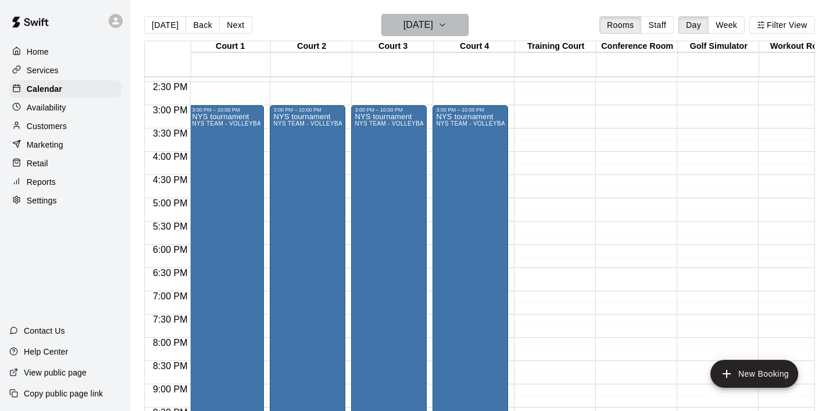
click at [447, 31] on icon "button" at bounding box center [442, 25] width 9 height 14
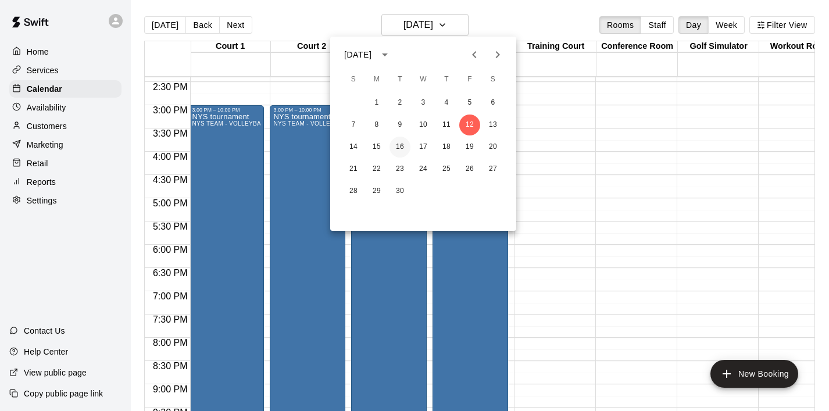
click at [399, 146] on button "16" at bounding box center [399, 147] width 21 height 21
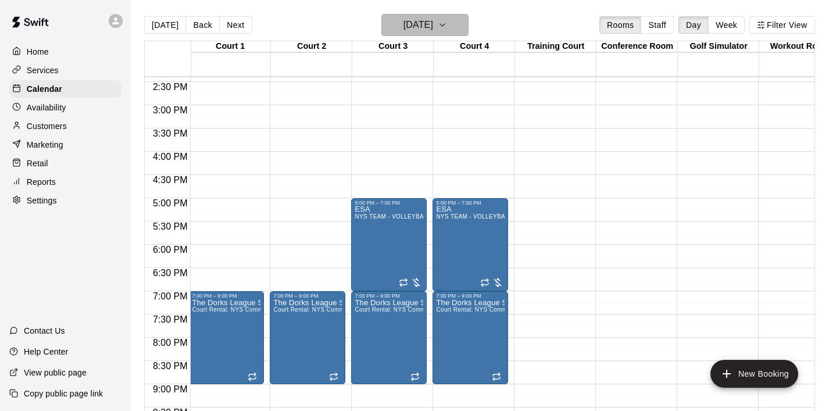
click at [453, 24] on button "Tuesday Sep 16" at bounding box center [424, 25] width 87 height 22
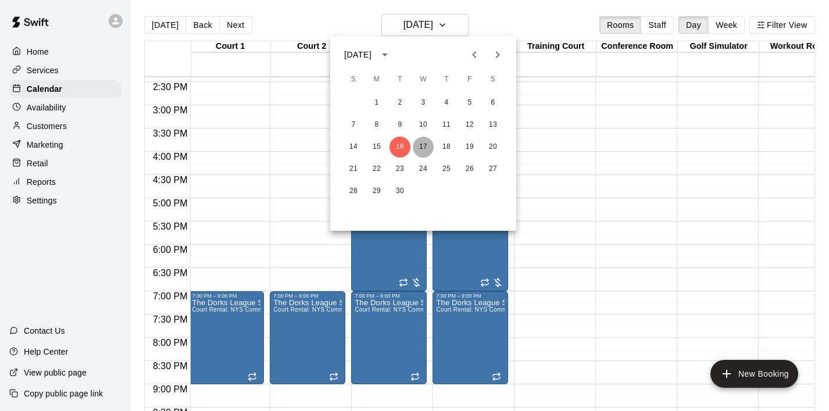
click at [420, 142] on button "17" at bounding box center [423, 147] width 21 height 21
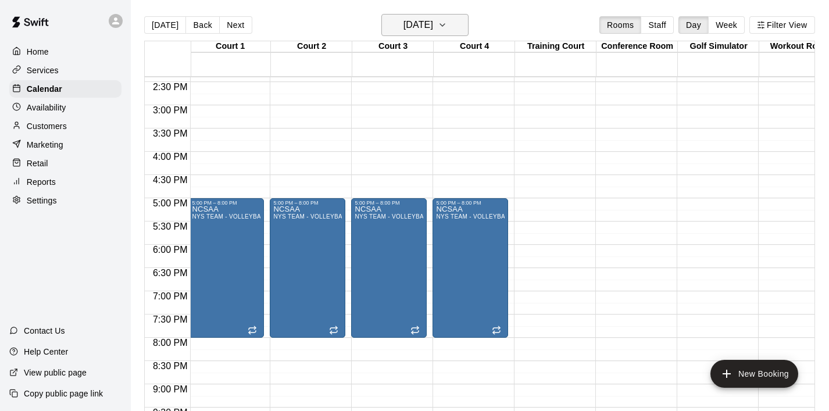
click at [460, 16] on button "Wednesday Sep 17" at bounding box center [424, 25] width 87 height 22
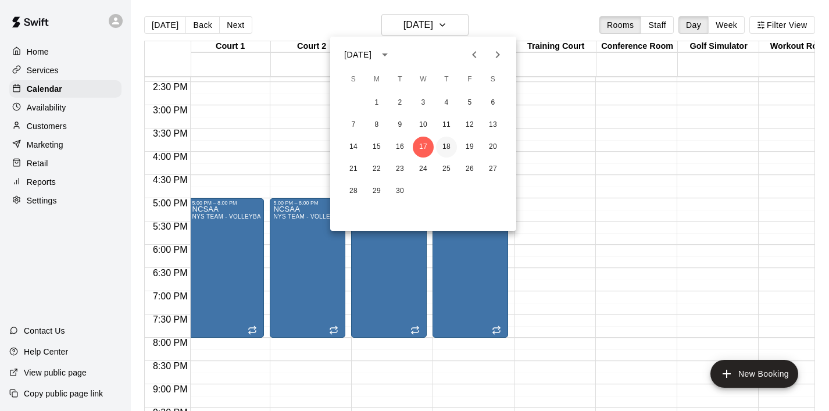
click at [448, 144] on button "18" at bounding box center [446, 147] width 21 height 21
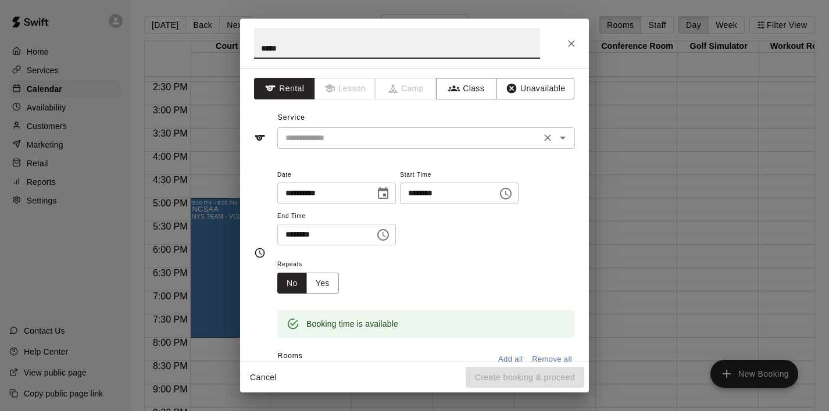
type input "*****"
click at [445, 138] on input "text" at bounding box center [409, 138] width 256 height 15
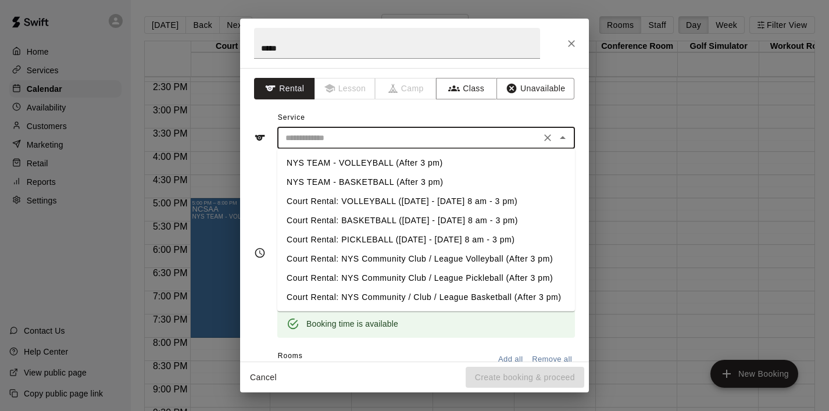
click at [443, 159] on li "NYS TEAM - VOLLEYBALL (After 3 pm)" at bounding box center [426, 162] width 298 height 19
type input "**********"
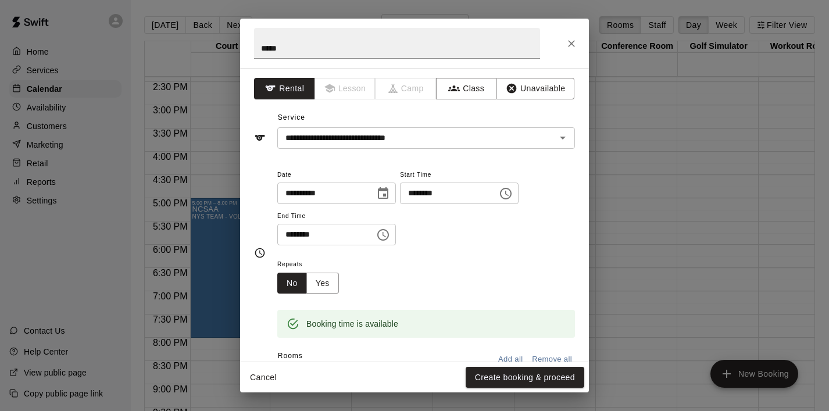
click at [399, 235] on div "**********" at bounding box center [426, 206] width 298 height 78
click at [381, 229] on icon "Choose time, selected time is 5:30 PM" at bounding box center [383, 235] width 14 height 14
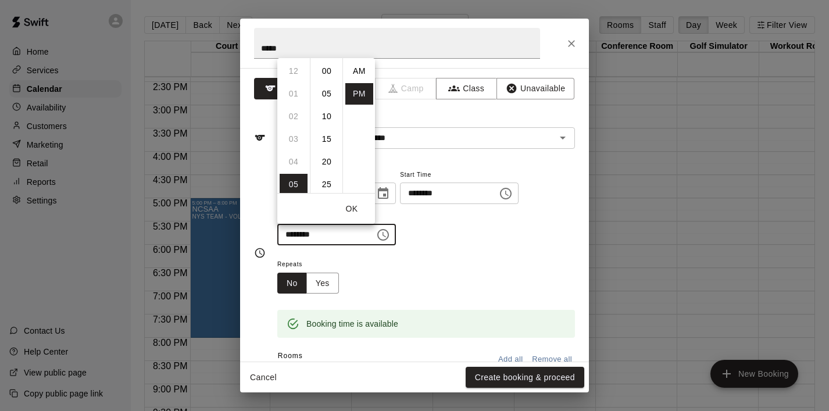
scroll to position [21, 0]
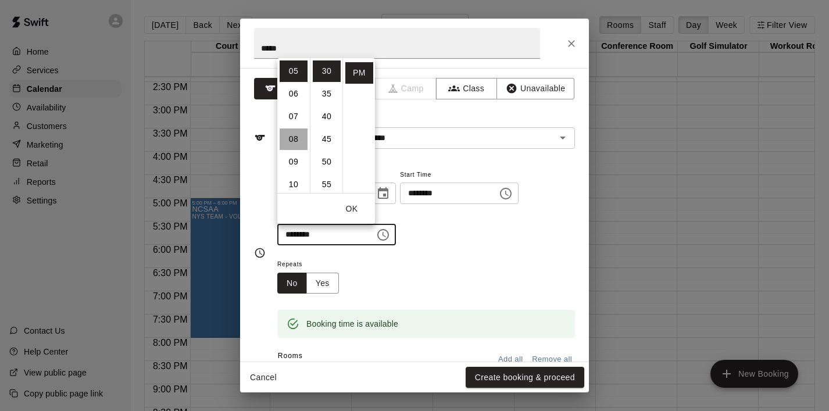
click at [299, 144] on li "08" at bounding box center [293, 138] width 28 height 21
click at [327, 70] on li "00" at bounding box center [327, 70] width 28 height 21
type input "********"
click at [352, 210] on button "OK" at bounding box center [351, 208] width 37 height 21
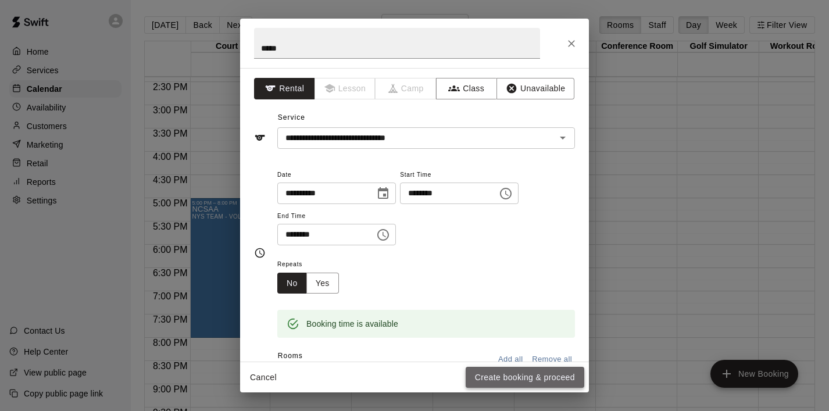
click at [499, 378] on button "Create booking & proceed" at bounding box center [524, 377] width 119 height 21
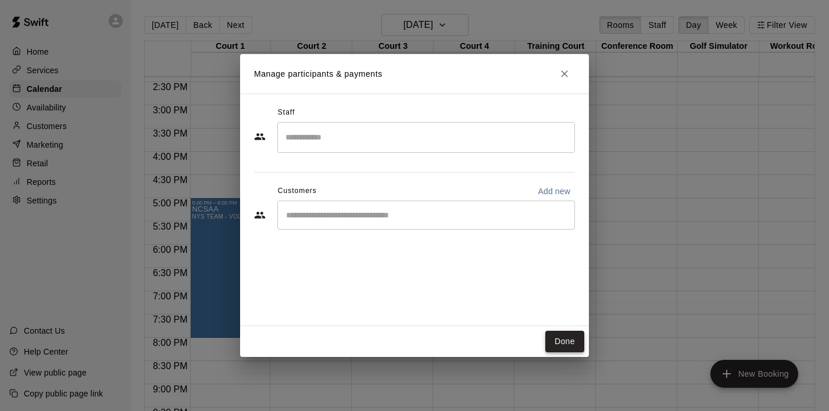
click at [564, 341] on button "Done" at bounding box center [564, 341] width 39 height 21
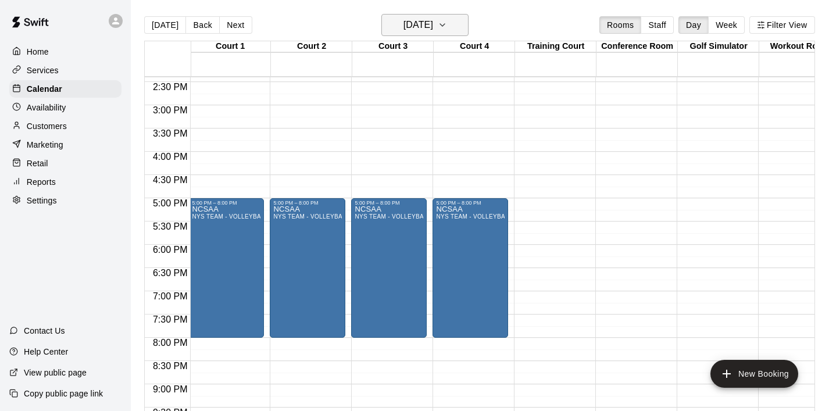
click at [468, 26] on button "Thursday Sep 18" at bounding box center [424, 25] width 87 height 22
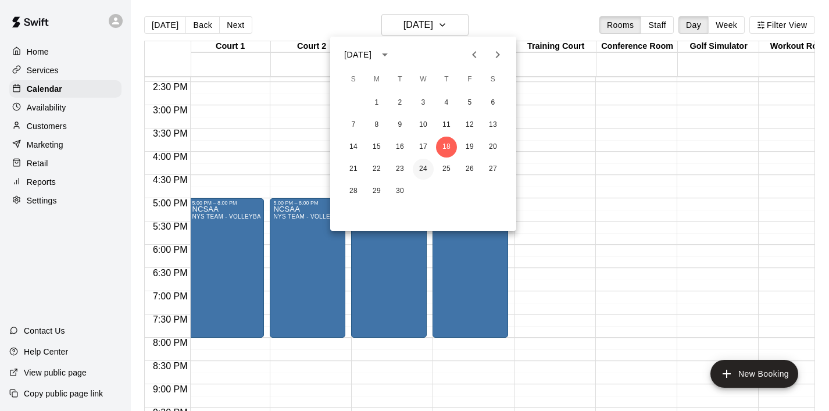
click at [423, 166] on button "24" at bounding box center [423, 169] width 21 height 21
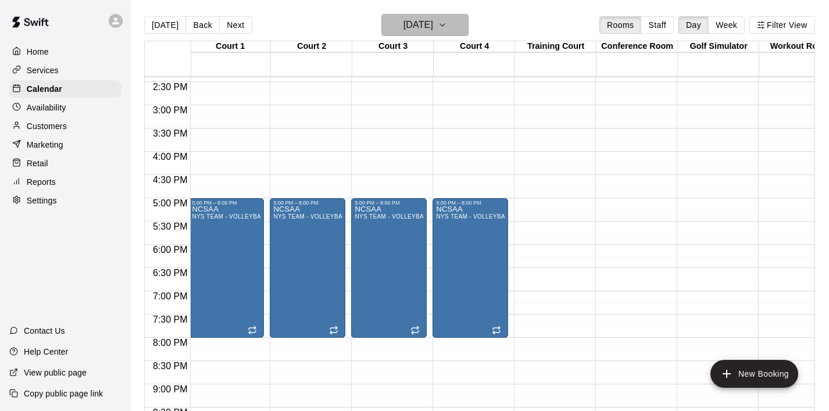
click at [447, 31] on icon "button" at bounding box center [442, 25] width 9 height 14
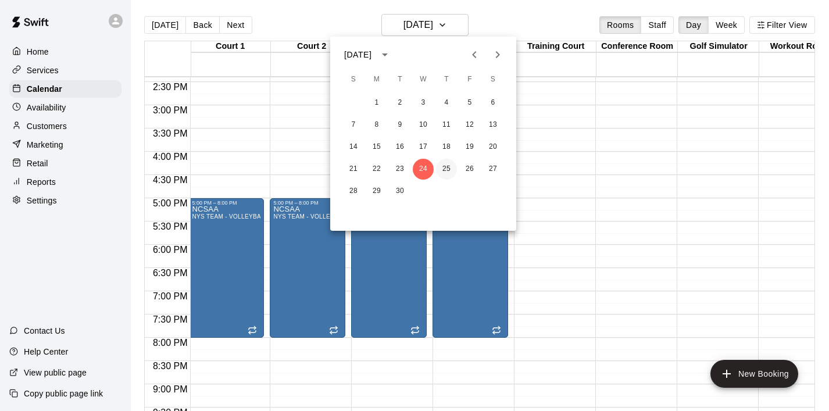
click at [449, 166] on button "25" at bounding box center [446, 169] width 21 height 21
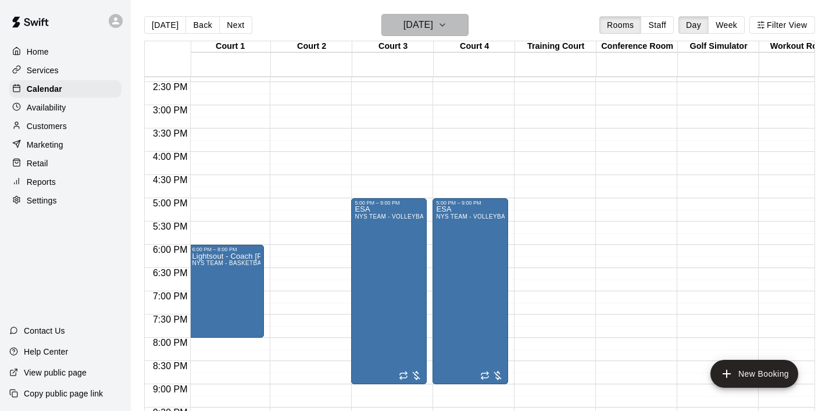
click at [447, 24] on icon "button" at bounding box center [442, 25] width 9 height 14
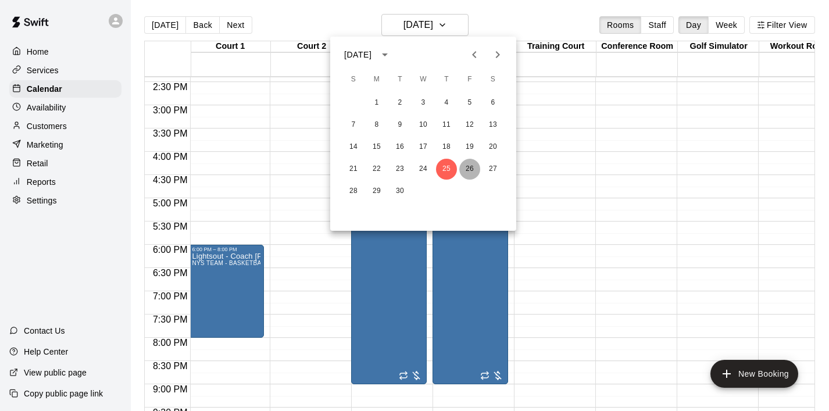
click at [475, 174] on button "26" at bounding box center [469, 169] width 21 height 21
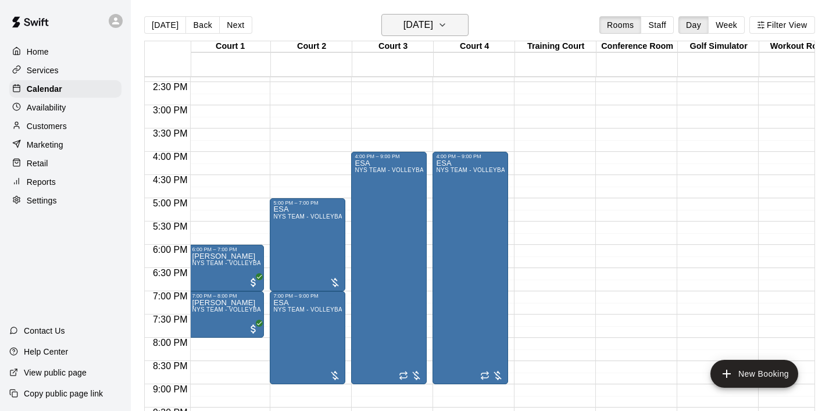
click at [460, 30] on button "Friday Sep 26" at bounding box center [424, 25] width 87 height 22
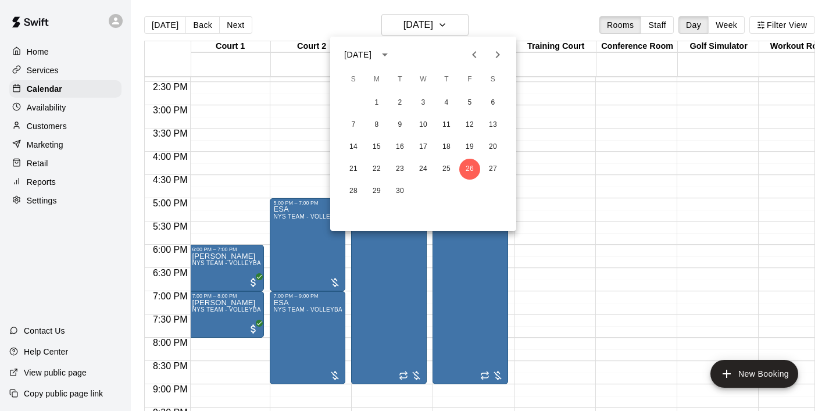
click at [496, 52] on icon "Next month" at bounding box center [498, 54] width 4 height 7
click at [427, 98] on button "1" at bounding box center [423, 102] width 21 height 21
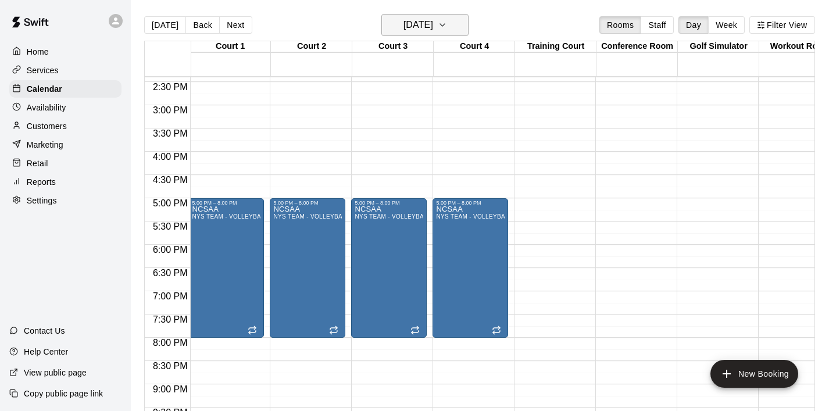
click at [433, 26] on h6 "Wednesday Oct 01" at bounding box center [418, 25] width 30 height 16
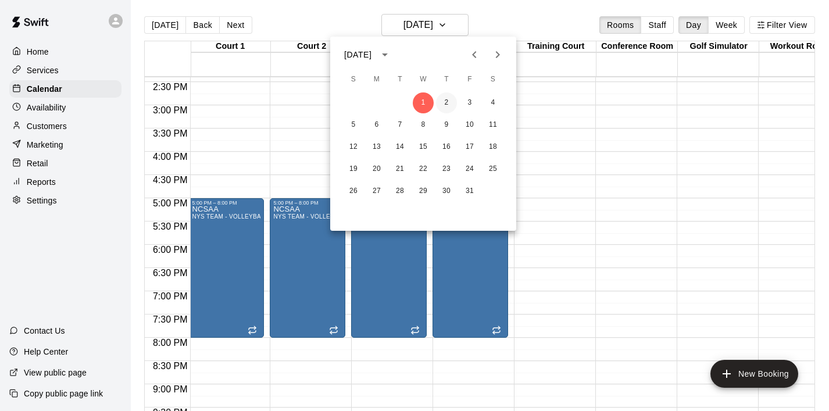
click at [444, 96] on button "2" at bounding box center [446, 102] width 21 height 21
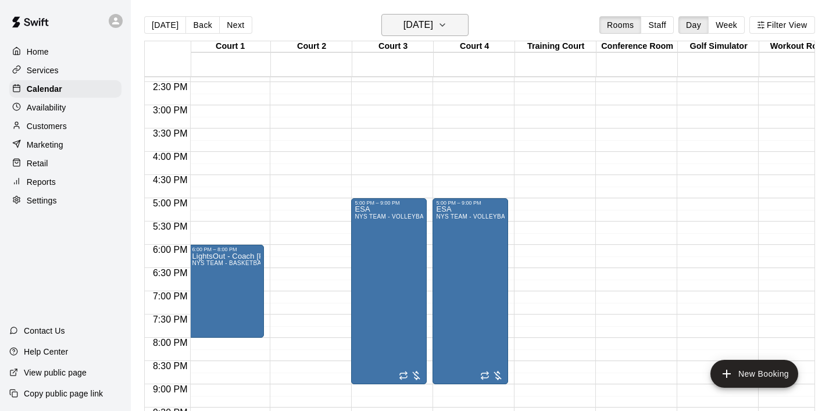
click at [447, 29] on icon "button" at bounding box center [442, 25] width 9 height 14
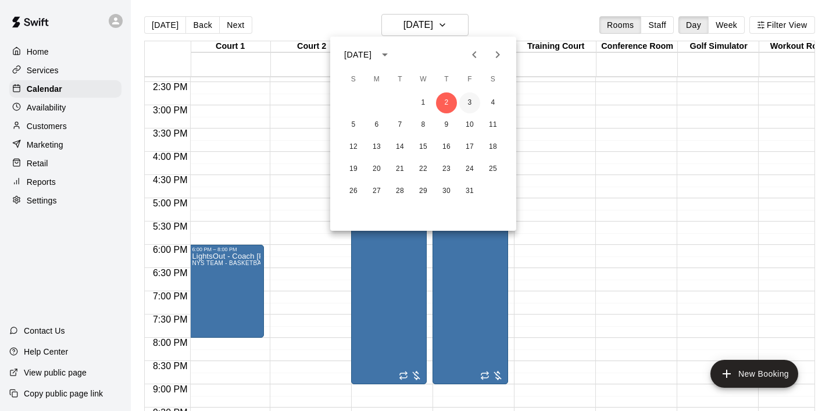
click at [472, 100] on button "3" at bounding box center [469, 102] width 21 height 21
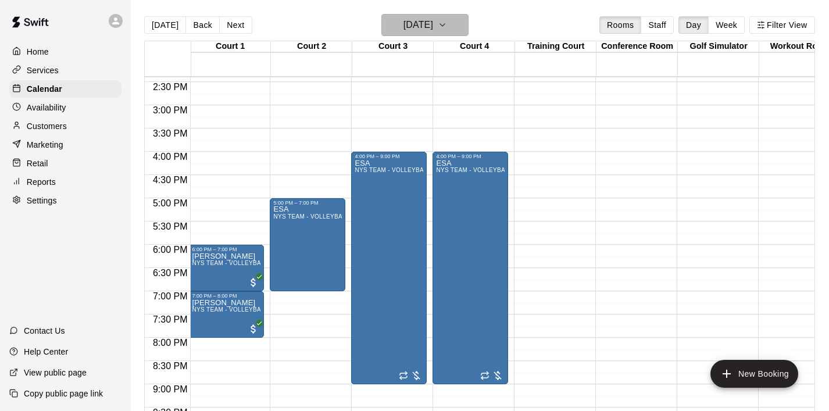
click at [447, 24] on icon "button" at bounding box center [442, 25] width 9 height 14
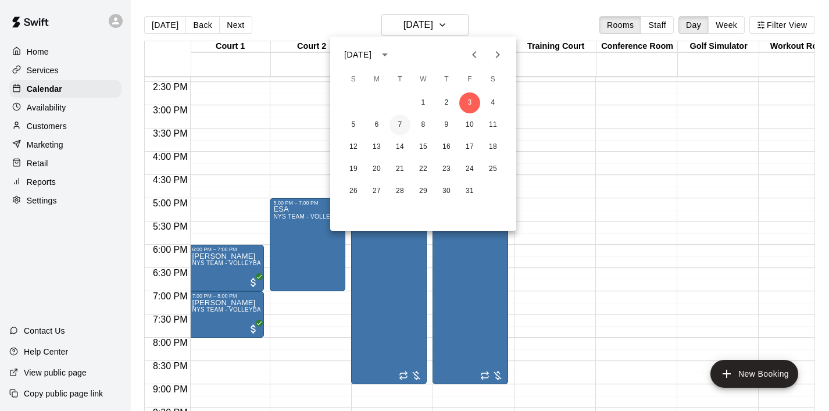
click at [399, 121] on button "7" at bounding box center [399, 124] width 21 height 21
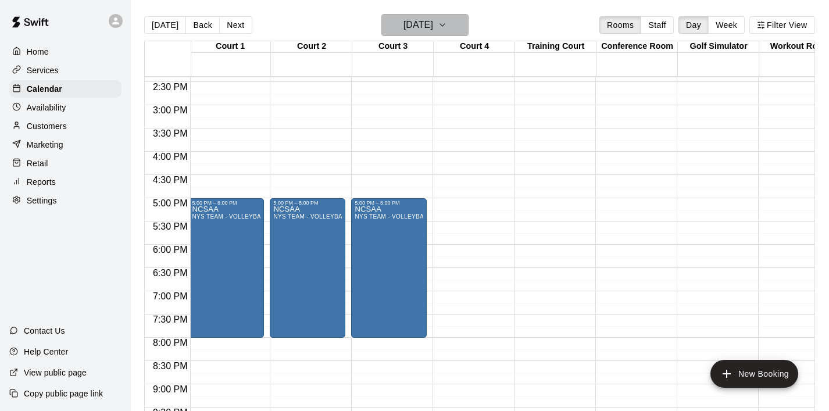
click at [451, 31] on button "Tuesday Oct 07" at bounding box center [424, 25] width 87 height 22
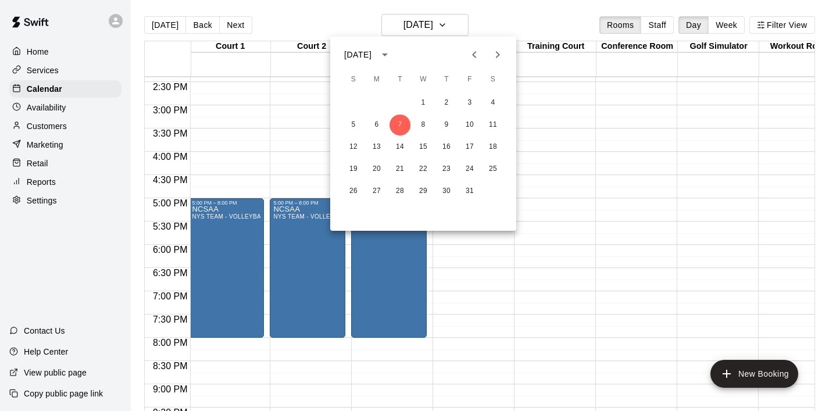
click at [471, 53] on icon "Previous month" at bounding box center [474, 55] width 14 height 14
click at [399, 198] on button "30" at bounding box center [399, 191] width 21 height 21
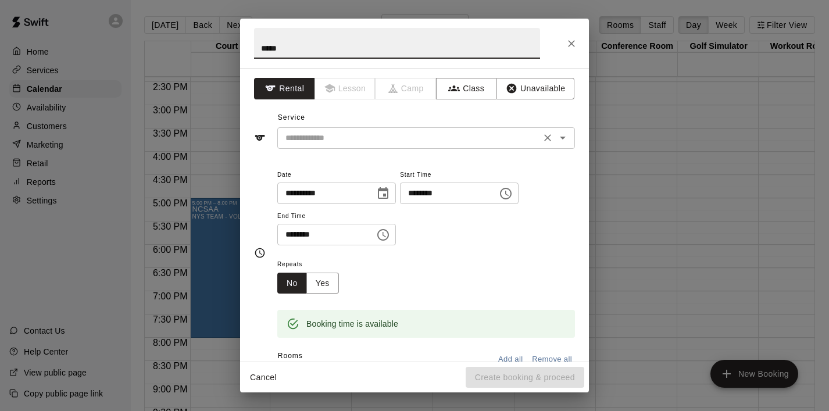
type input "*****"
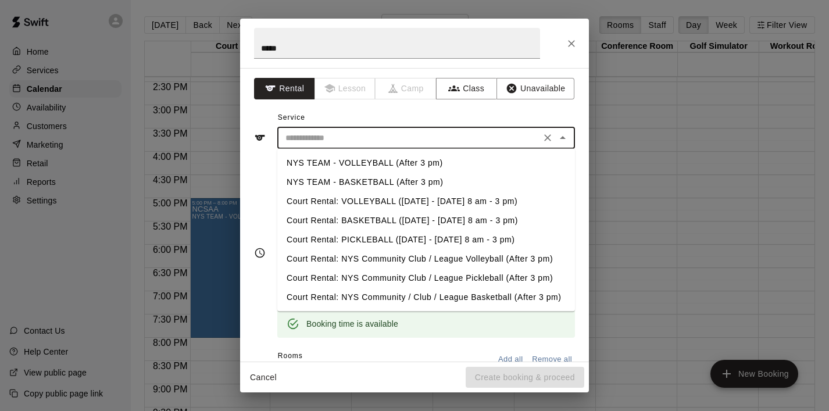
click at [427, 139] on input "text" at bounding box center [409, 138] width 256 height 15
click at [415, 164] on li "NYS TEAM - VOLLEYBALL (After 3 pm)" at bounding box center [426, 162] width 298 height 19
type input "**********"
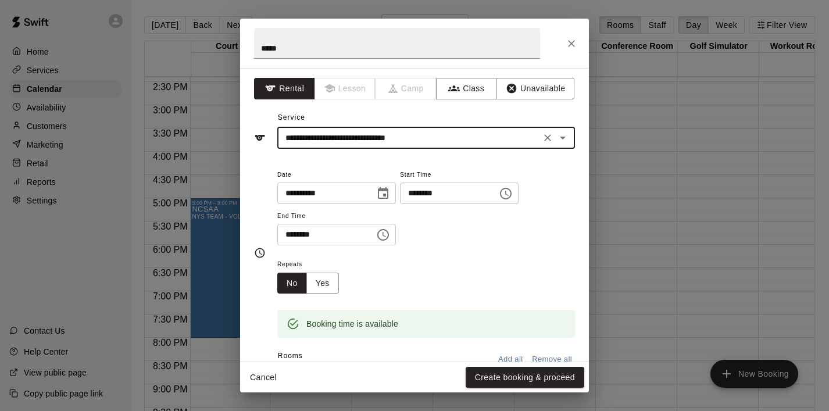
click at [389, 235] on icon "Choose time, selected time is 5:30 PM" at bounding box center [383, 235] width 14 height 14
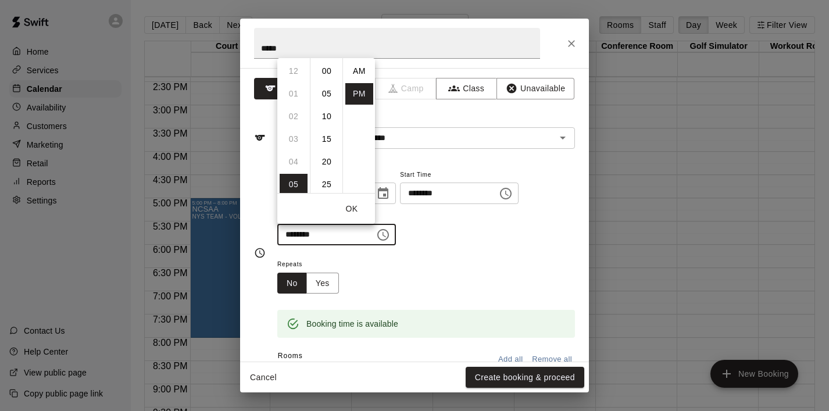
scroll to position [21, 0]
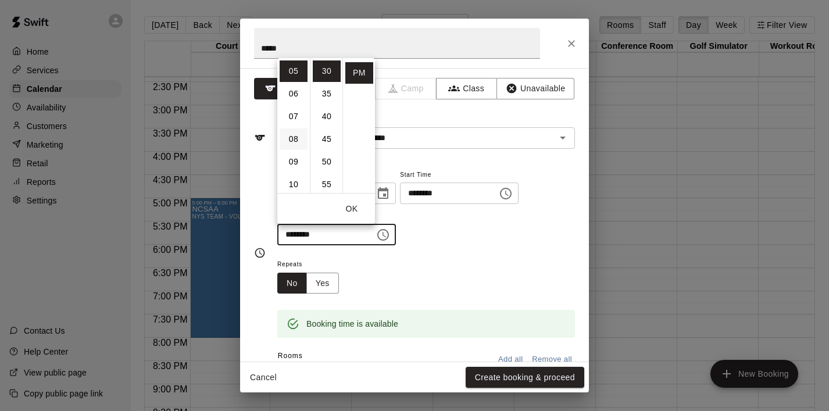
click at [297, 139] on li "08" at bounding box center [293, 138] width 28 height 21
click at [323, 78] on li "00" at bounding box center [327, 70] width 28 height 21
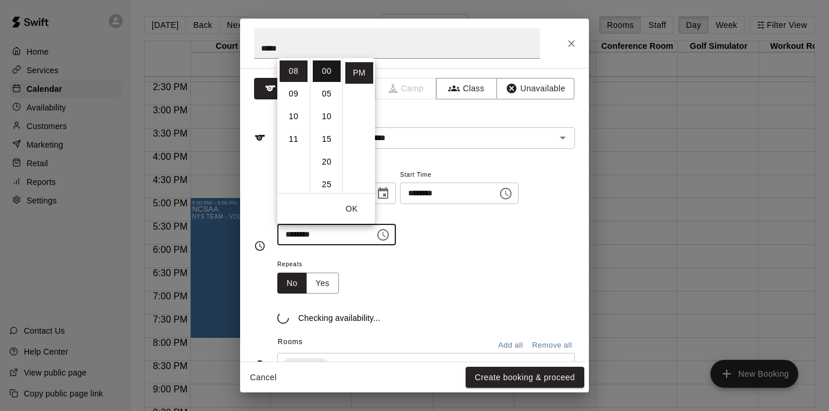
type input "********"
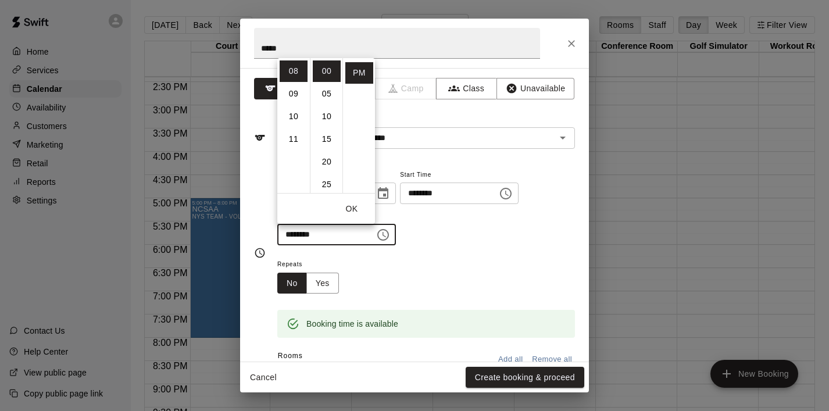
click at [352, 206] on button "OK" at bounding box center [351, 208] width 37 height 21
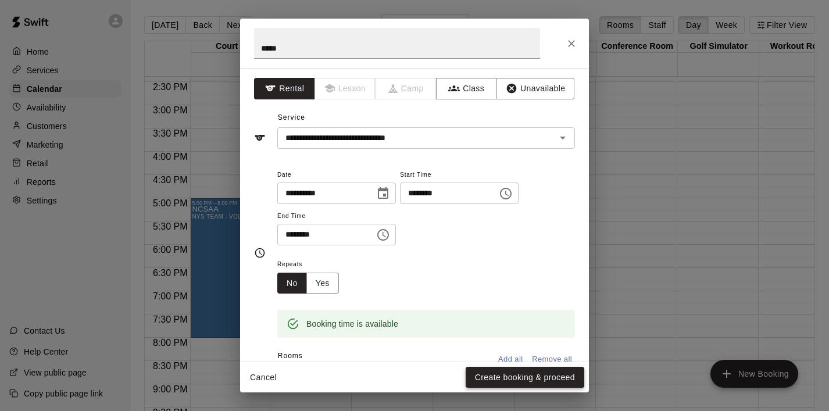
click at [511, 379] on button "Create booking & proceed" at bounding box center [524, 377] width 119 height 21
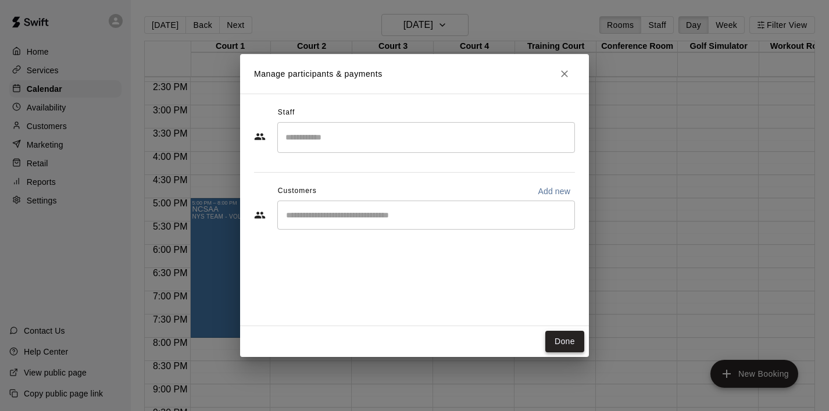
click at [561, 341] on button "Done" at bounding box center [564, 341] width 39 height 21
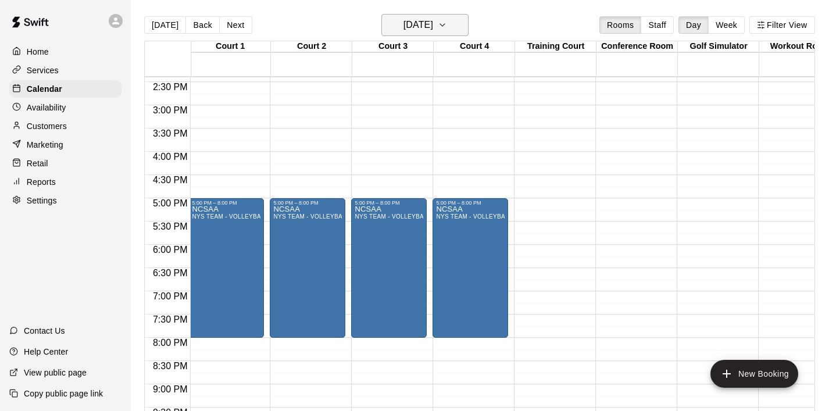
click at [447, 23] on icon "button" at bounding box center [442, 25] width 9 height 14
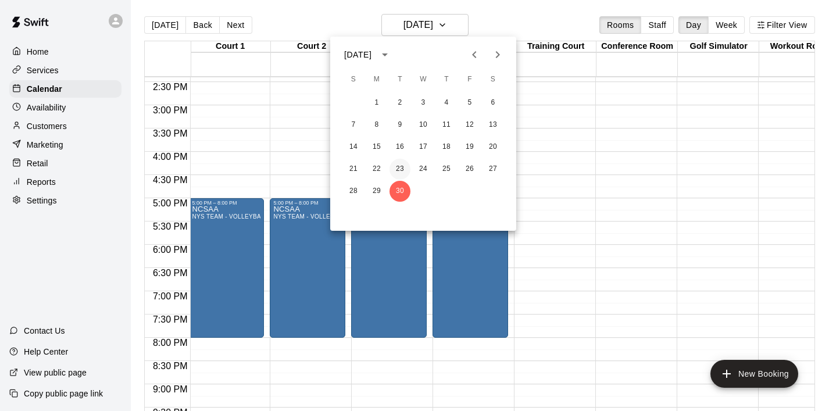
click at [400, 170] on button "23" at bounding box center [399, 169] width 21 height 21
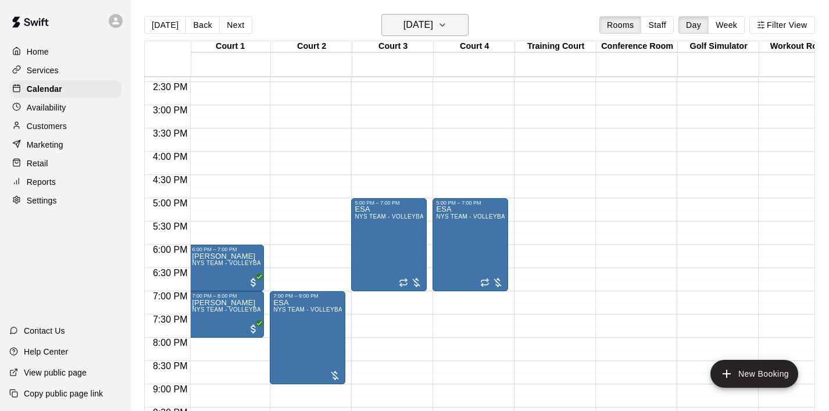
click at [447, 23] on icon "button" at bounding box center [442, 25] width 9 height 14
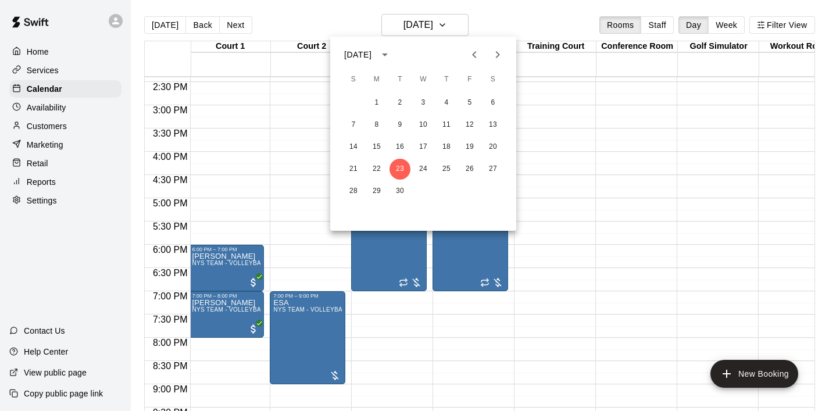
click at [499, 59] on icon "Next month" at bounding box center [497, 55] width 14 height 14
click at [424, 109] on button "1" at bounding box center [423, 102] width 21 height 21
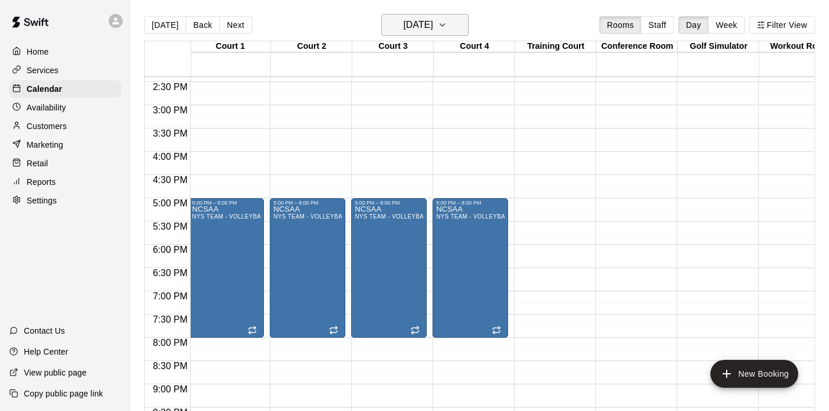
click at [457, 26] on button "Wednesday Oct 01" at bounding box center [424, 25] width 87 height 22
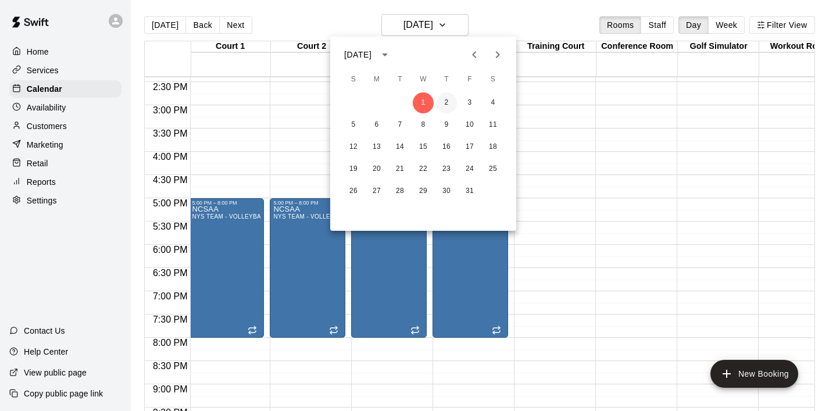
click at [449, 97] on button "2" at bounding box center [446, 102] width 21 height 21
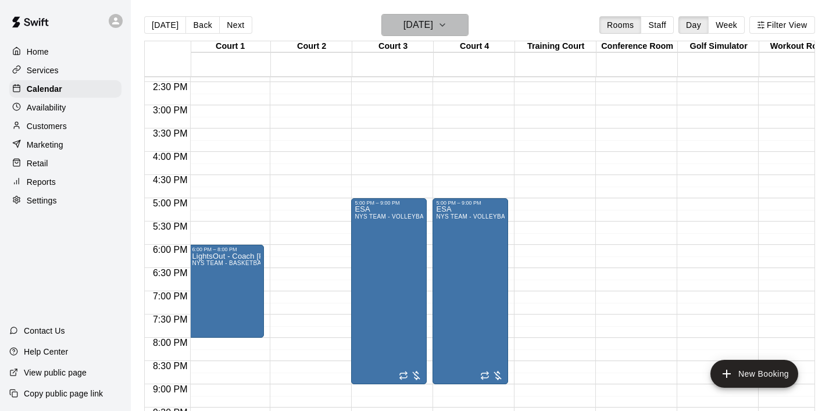
click at [447, 21] on icon "button" at bounding box center [442, 25] width 9 height 14
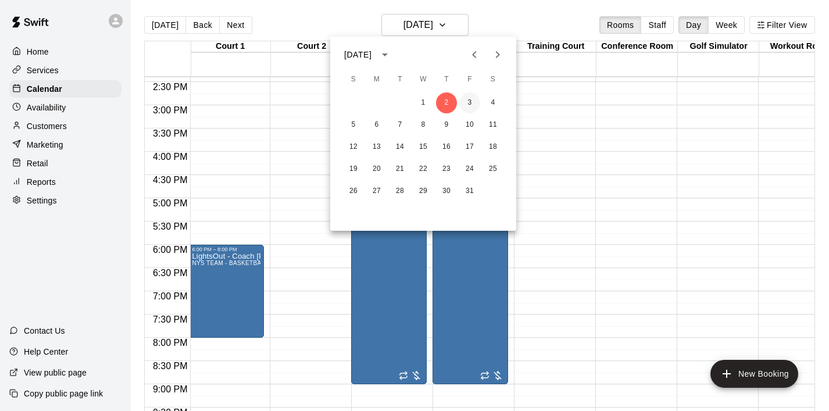
click at [476, 98] on button "3" at bounding box center [469, 102] width 21 height 21
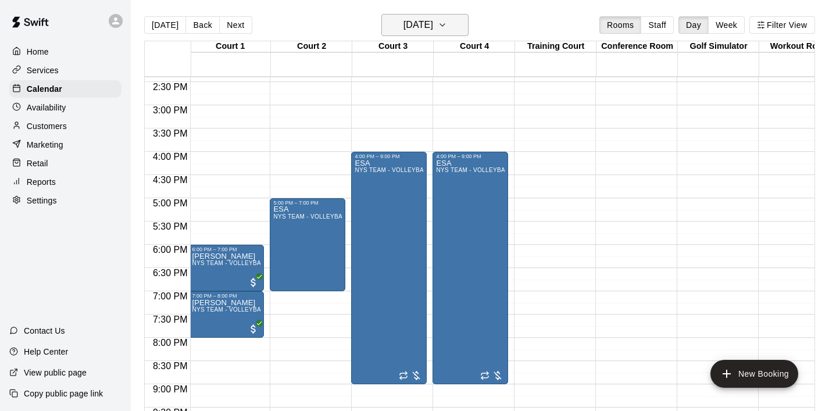
click at [447, 26] on icon "button" at bounding box center [442, 25] width 9 height 14
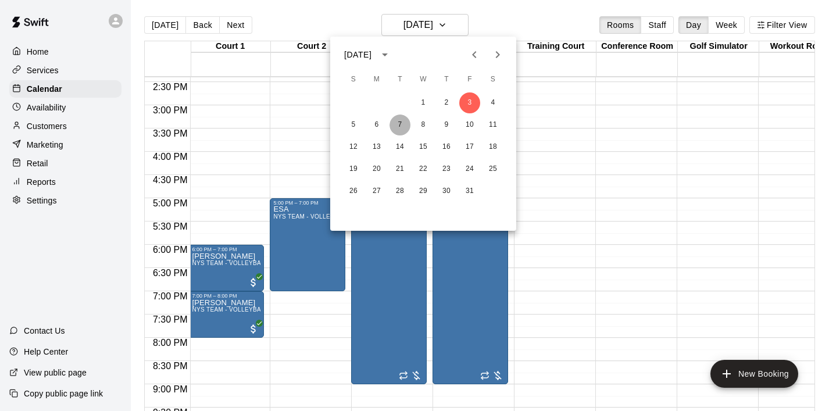
click at [399, 126] on button "7" at bounding box center [399, 124] width 21 height 21
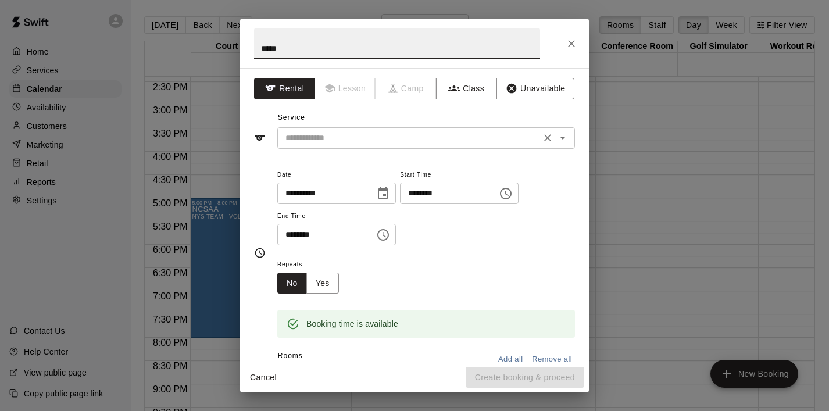
type input "*****"
click at [417, 139] on input "text" at bounding box center [409, 138] width 256 height 15
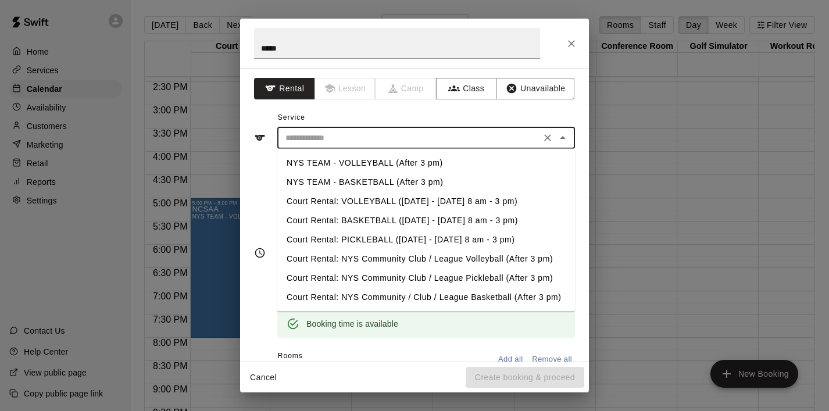
click at [412, 167] on li "NYS TEAM - VOLLEYBALL (After 3 pm)" at bounding box center [426, 162] width 298 height 19
type input "**********"
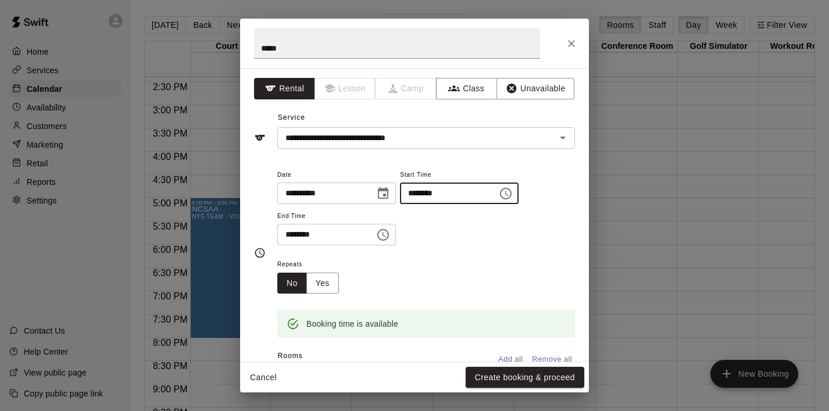
click at [465, 198] on input "********" at bounding box center [444, 192] width 89 height 21
click at [380, 232] on icon "Choose time, selected time is 5:30 PM" at bounding box center [383, 235] width 14 height 14
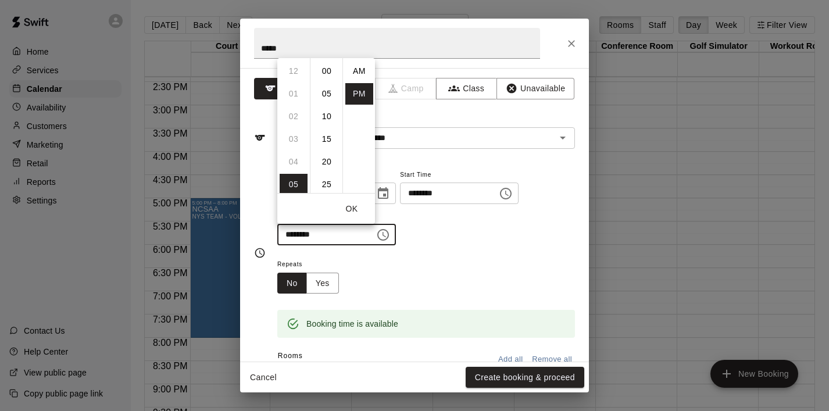
scroll to position [21, 0]
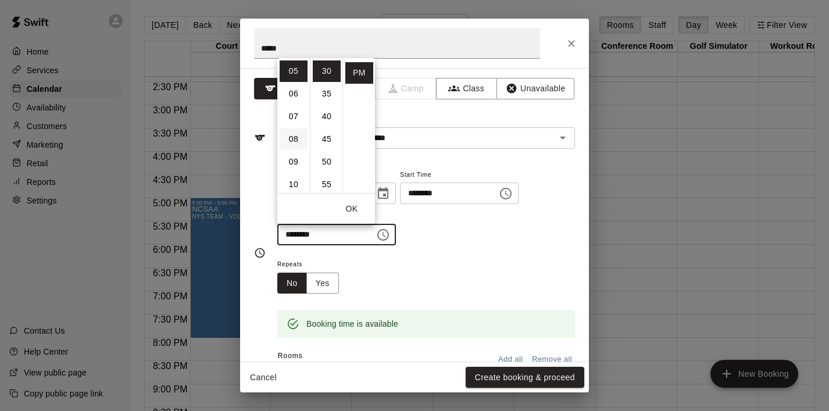
click at [287, 144] on li "08" at bounding box center [293, 138] width 28 height 21
click at [331, 74] on li "00" at bounding box center [327, 70] width 28 height 21
type input "********"
click at [352, 202] on button "OK" at bounding box center [351, 208] width 37 height 21
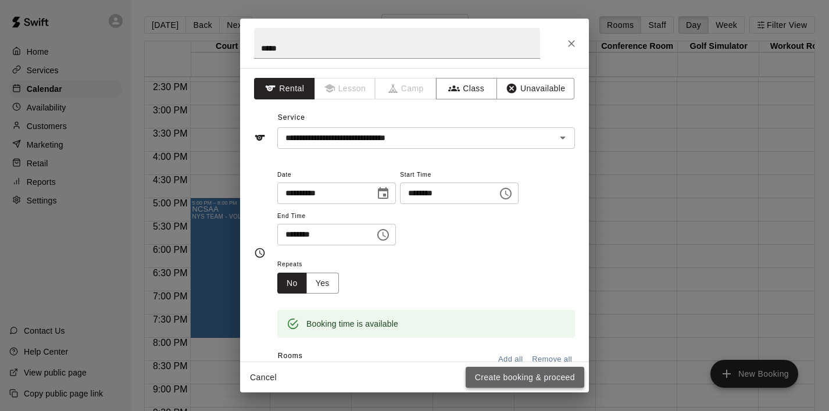
click at [516, 374] on button "Create booking & proceed" at bounding box center [524, 377] width 119 height 21
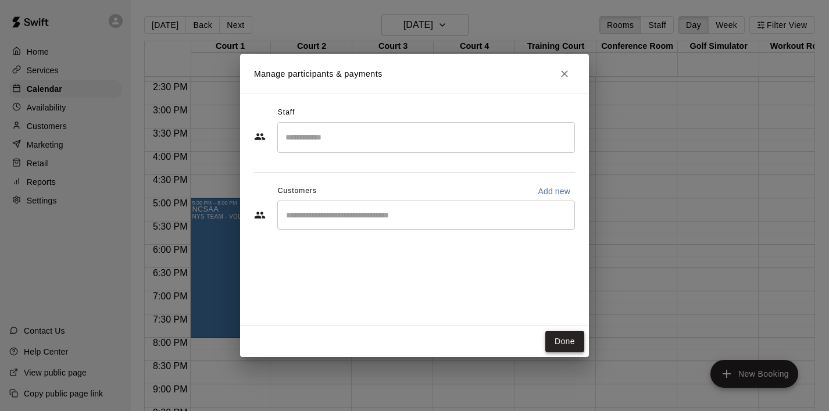
click at [556, 347] on button "Done" at bounding box center [564, 341] width 39 height 21
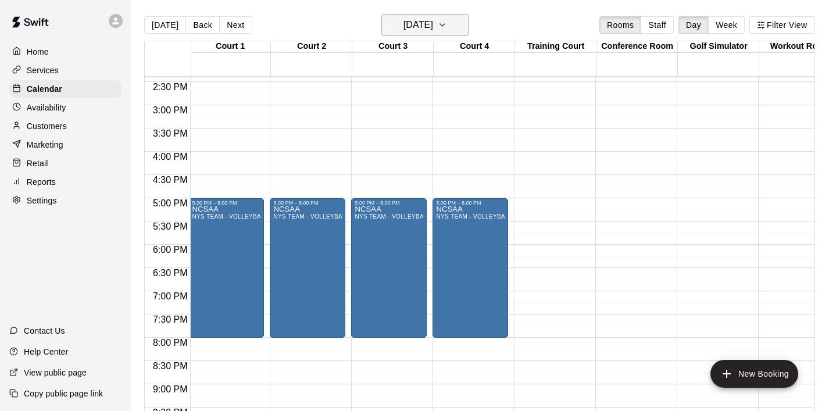
click at [465, 20] on button "Tuesday Oct 07" at bounding box center [424, 25] width 87 height 22
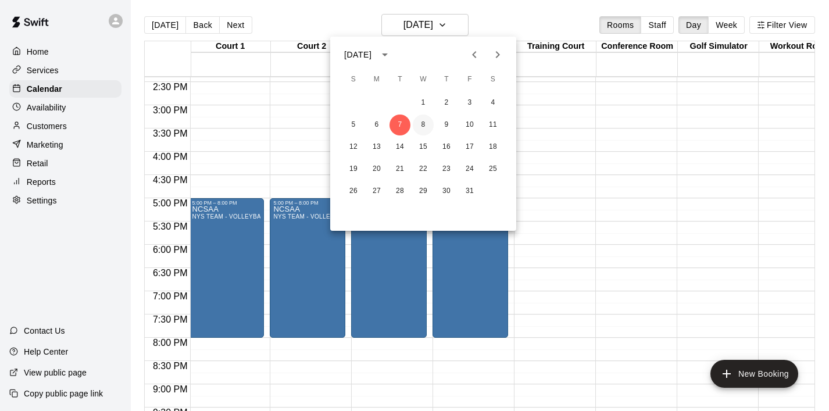
click at [423, 127] on button "8" at bounding box center [423, 124] width 21 height 21
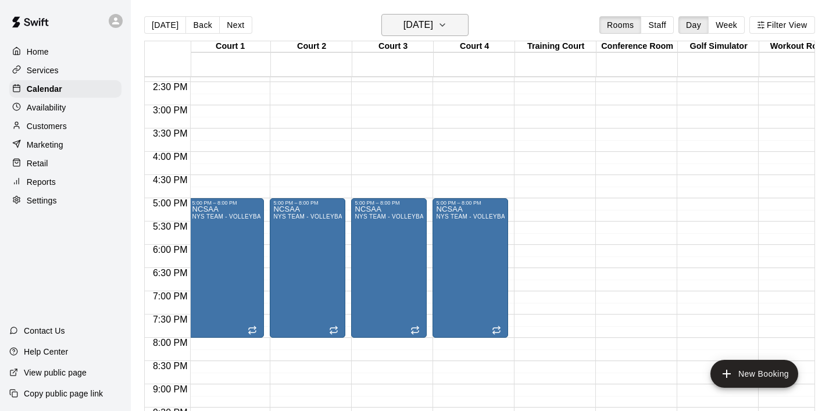
click at [457, 27] on button "Wednesday Oct 08" at bounding box center [424, 25] width 87 height 22
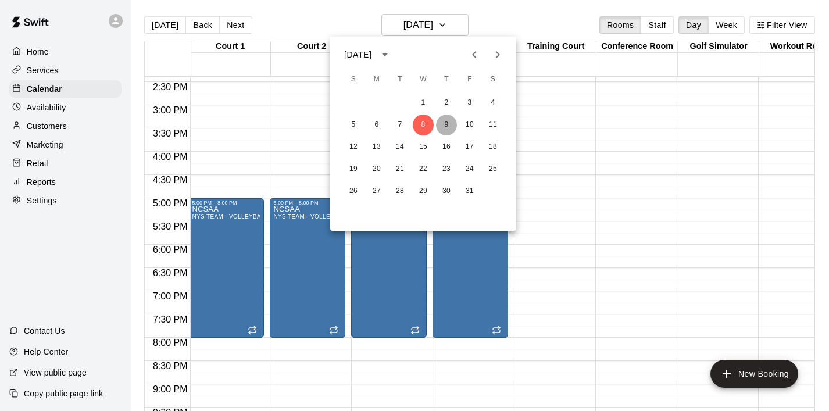
click at [451, 121] on button "9" at bounding box center [446, 124] width 21 height 21
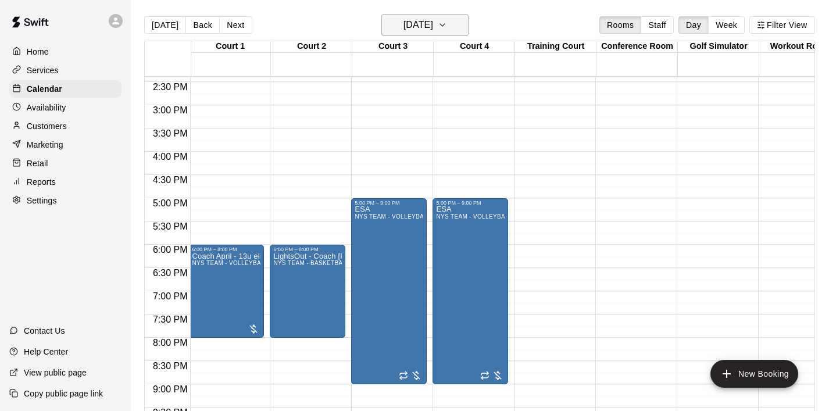
click at [447, 25] on icon "button" at bounding box center [442, 25] width 9 height 14
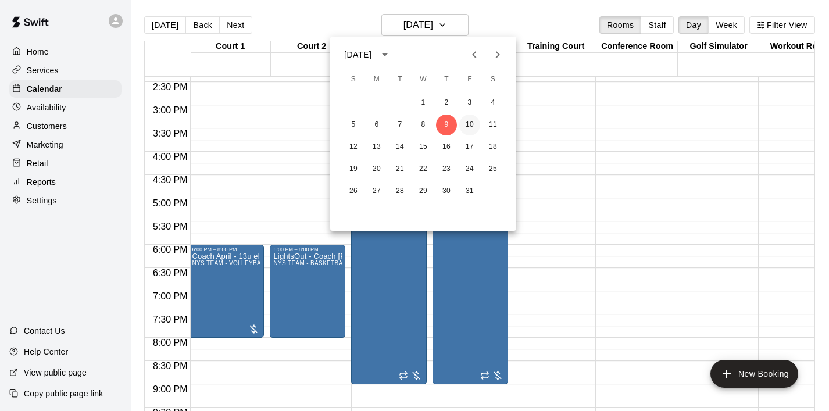
click at [469, 128] on button "10" at bounding box center [469, 124] width 21 height 21
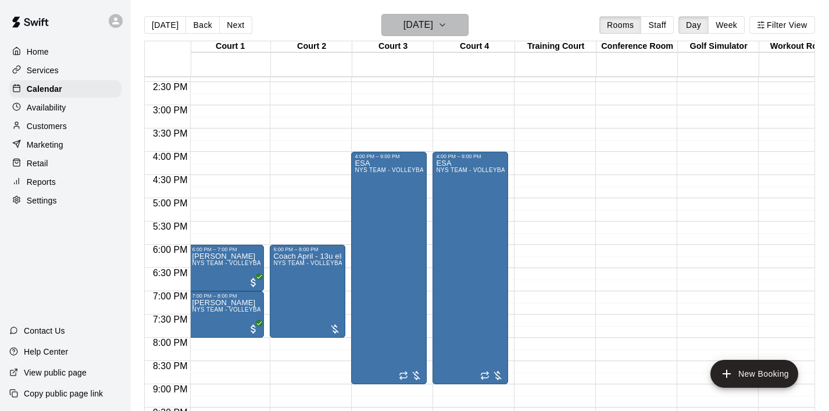
click at [447, 27] on icon "button" at bounding box center [442, 25] width 9 height 14
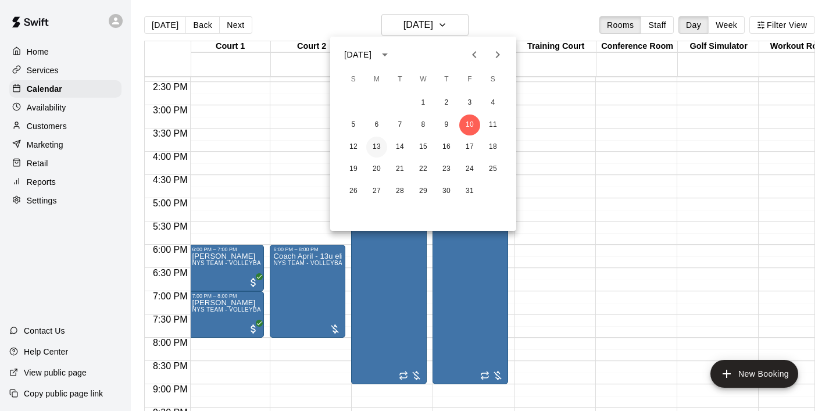
click at [371, 142] on button "13" at bounding box center [376, 147] width 21 height 21
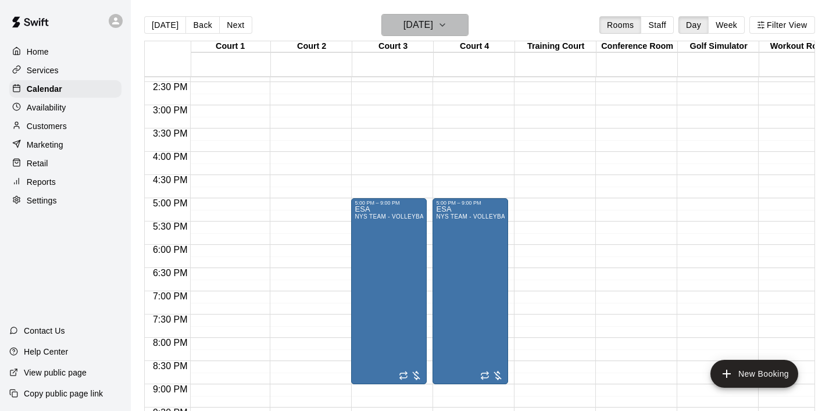
click at [433, 26] on h6 "Monday Oct 13" at bounding box center [418, 25] width 30 height 16
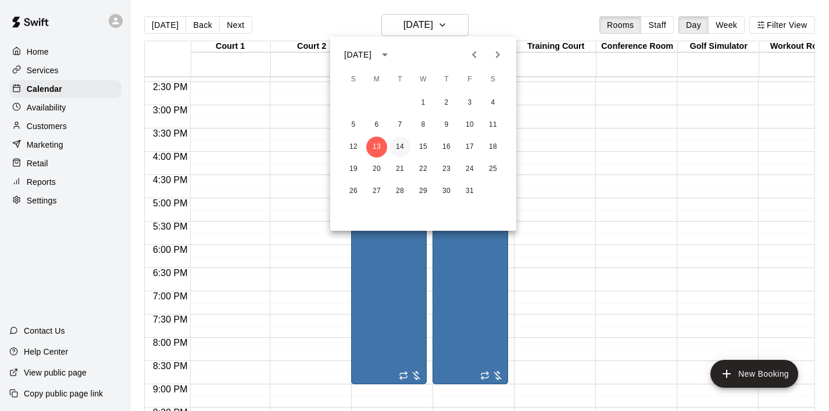
click at [404, 142] on button "14" at bounding box center [399, 147] width 21 height 21
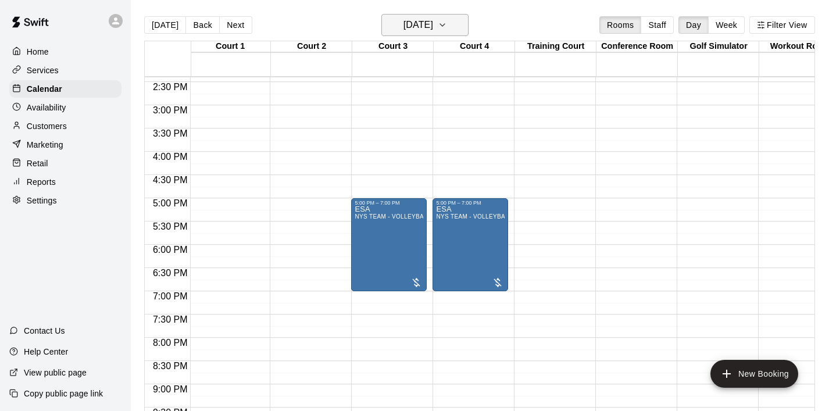
click at [447, 30] on icon "button" at bounding box center [442, 25] width 9 height 14
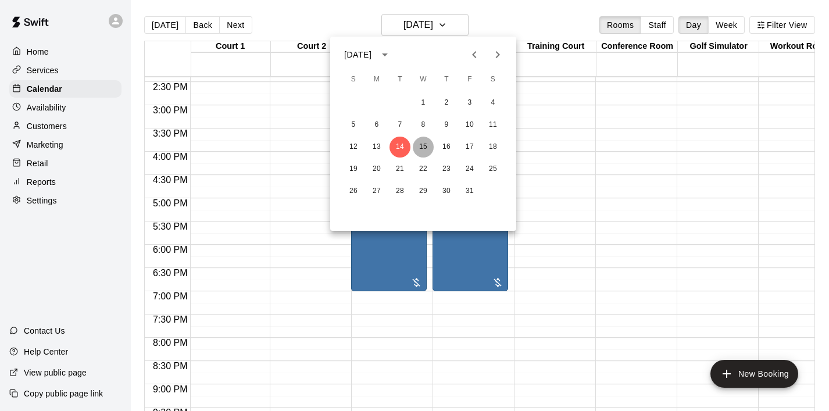
click at [425, 141] on button "15" at bounding box center [423, 147] width 21 height 21
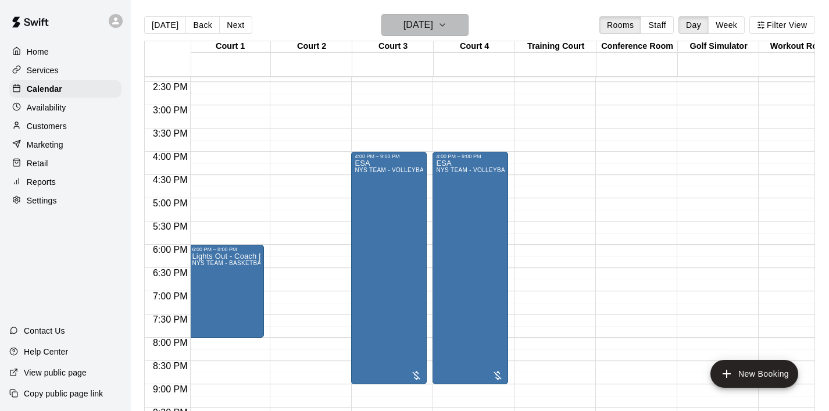
click at [447, 22] on icon "button" at bounding box center [442, 25] width 9 height 14
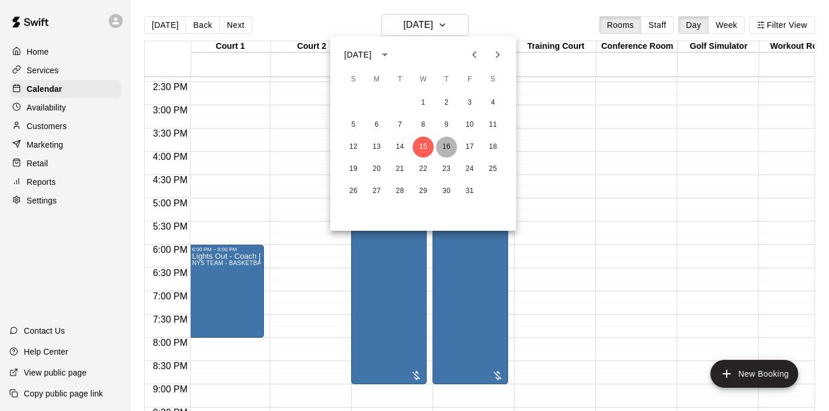
click at [448, 142] on button "16" at bounding box center [446, 147] width 21 height 21
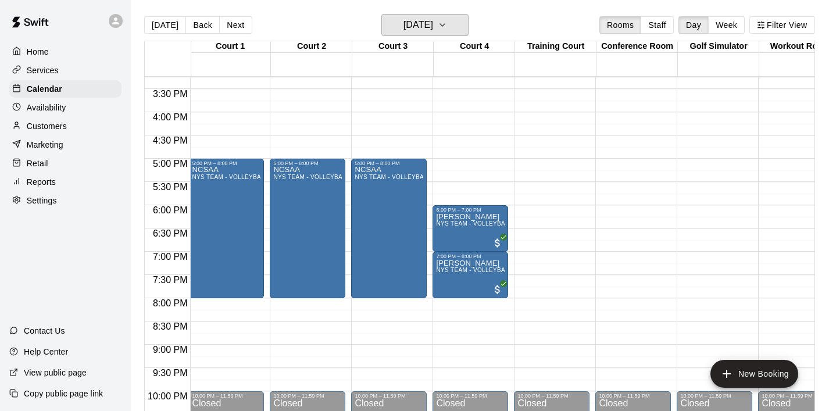
scroll to position [711, 2]
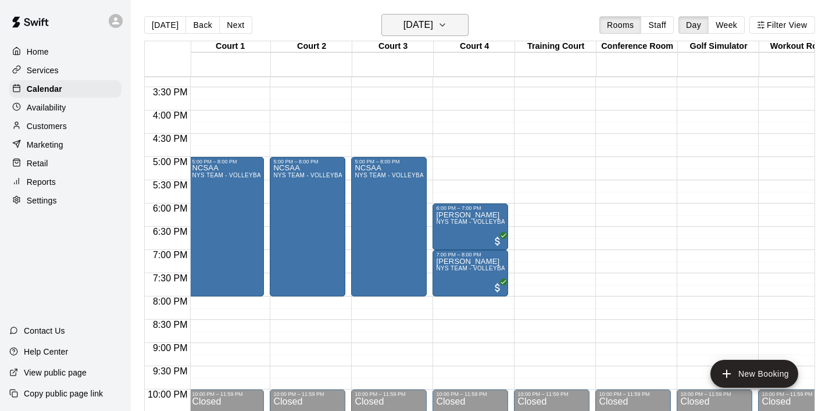
click at [447, 25] on icon "button" at bounding box center [442, 25] width 9 height 14
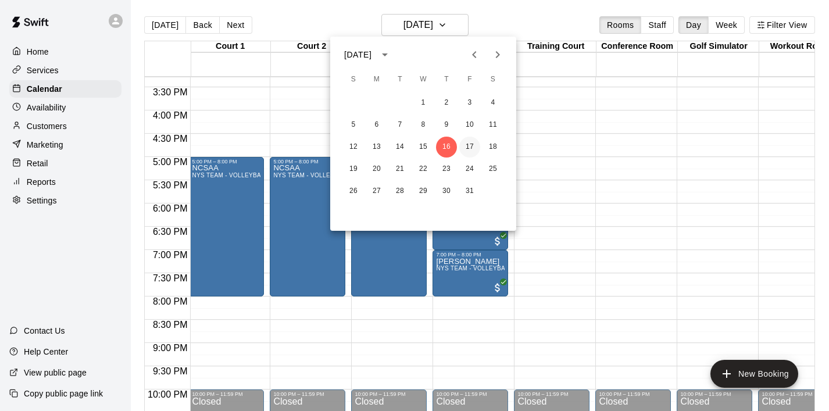
click at [470, 149] on button "17" at bounding box center [469, 147] width 21 height 21
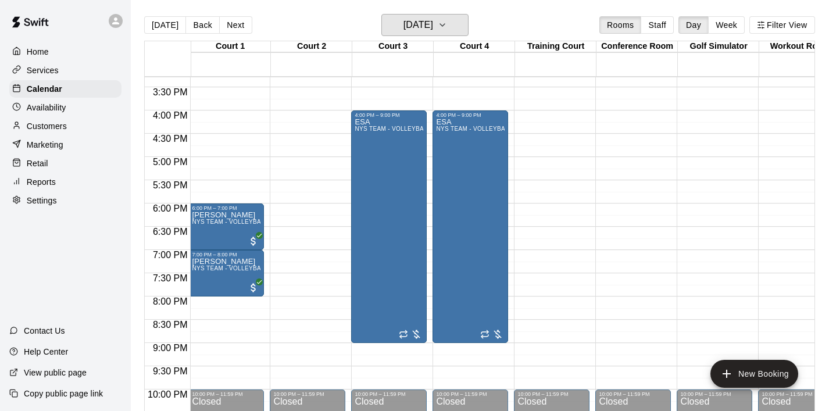
click at [445, 26] on icon "button" at bounding box center [442, 25] width 5 height 2
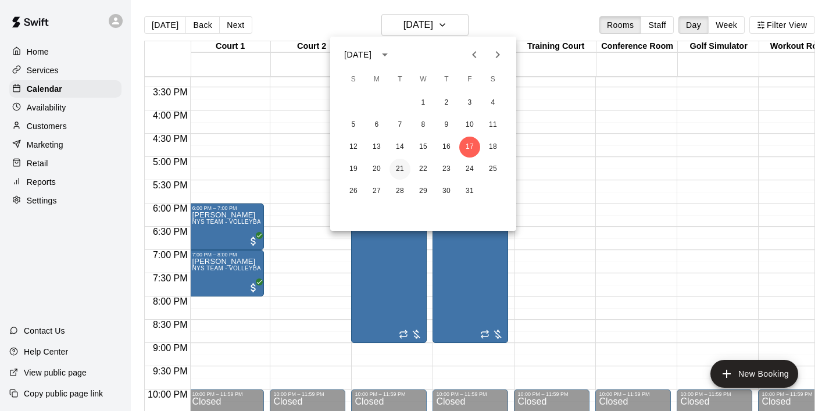
click at [401, 168] on button "21" at bounding box center [399, 169] width 21 height 21
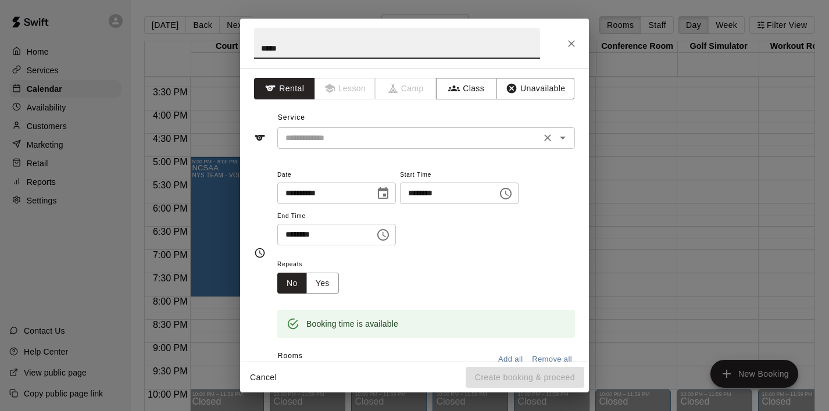
type input "*****"
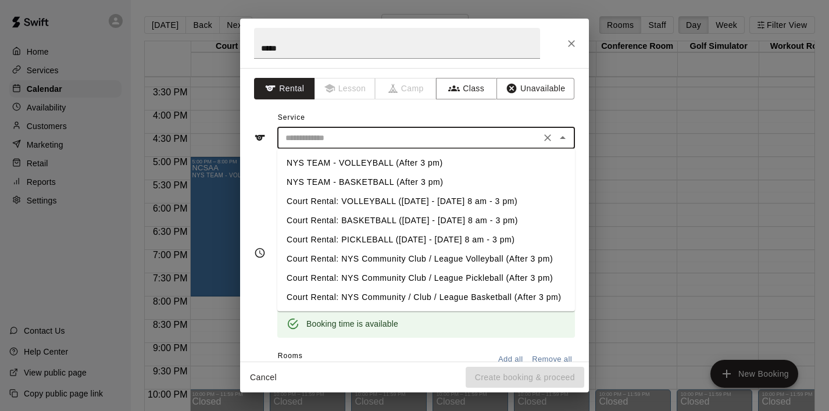
click at [363, 142] on input "text" at bounding box center [409, 138] width 256 height 15
click at [374, 162] on li "NYS TEAM - VOLLEYBALL (After 3 pm)" at bounding box center [426, 162] width 298 height 19
type input "**********"
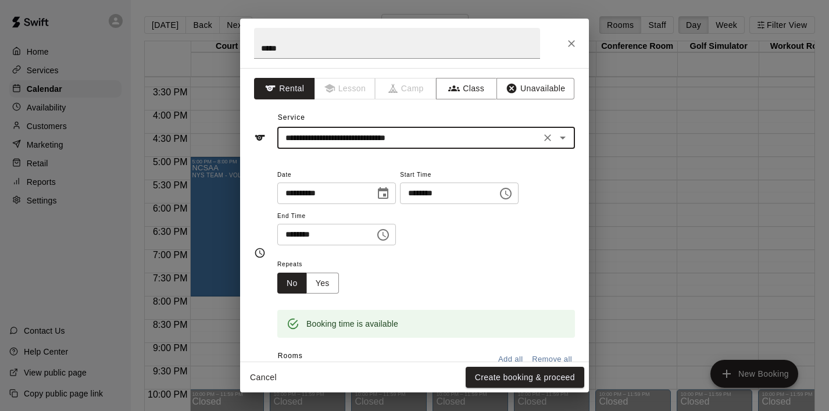
click at [382, 241] on icon "Choose time, selected time is 5:30 PM" at bounding box center [383, 235] width 14 height 14
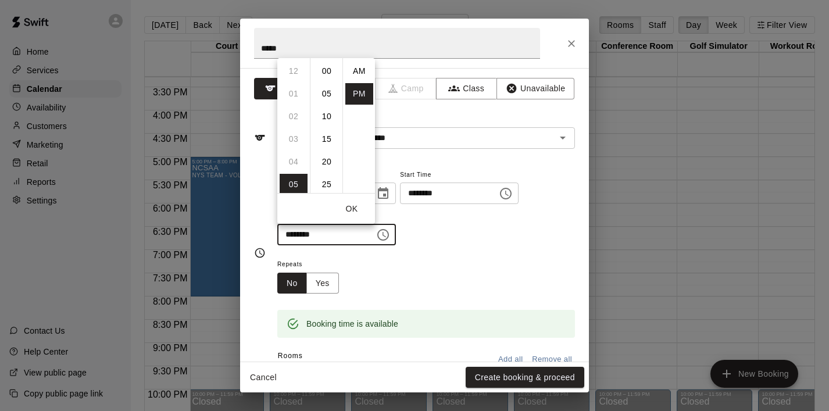
scroll to position [21, 0]
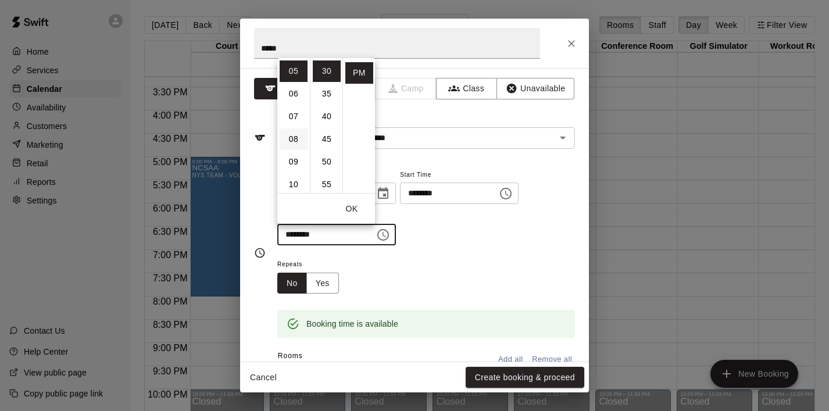
click at [286, 134] on li "08" at bounding box center [293, 138] width 28 height 21
click at [326, 70] on li "00" at bounding box center [327, 70] width 28 height 21
type input "********"
click at [349, 204] on button "OK" at bounding box center [351, 208] width 37 height 21
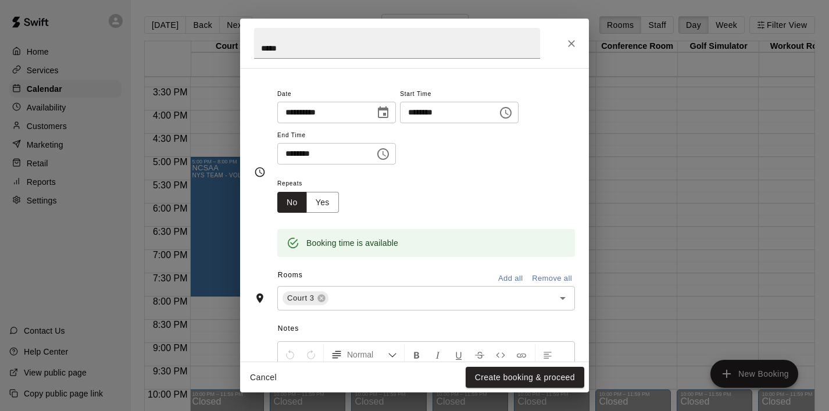
scroll to position [83, 0]
click at [501, 372] on button "Create booking & proceed" at bounding box center [524, 377] width 119 height 21
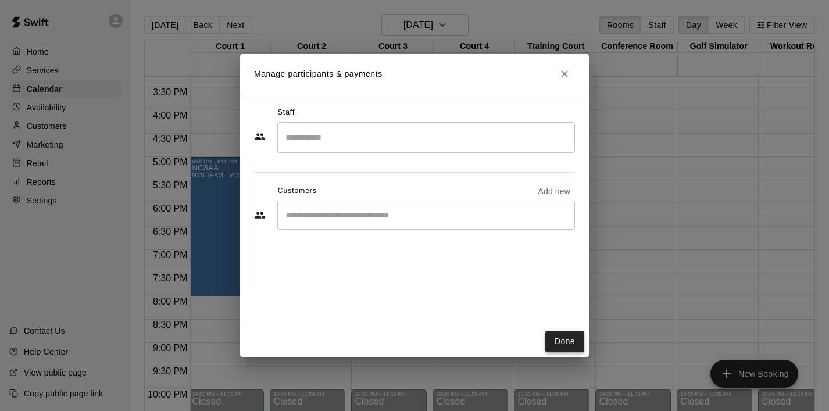
click at [575, 347] on button "Done" at bounding box center [564, 341] width 39 height 21
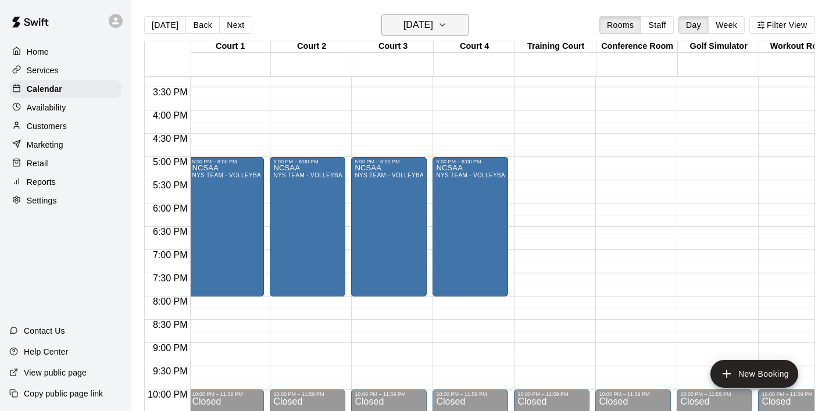
click at [447, 28] on icon "button" at bounding box center [442, 25] width 9 height 14
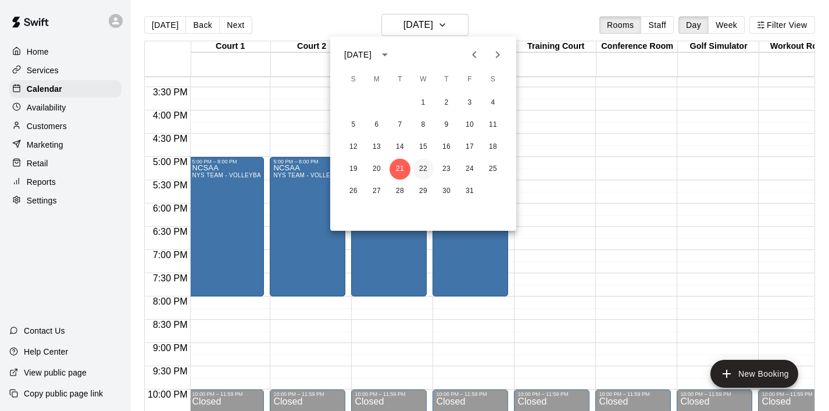
click at [425, 163] on button "22" at bounding box center [423, 169] width 21 height 21
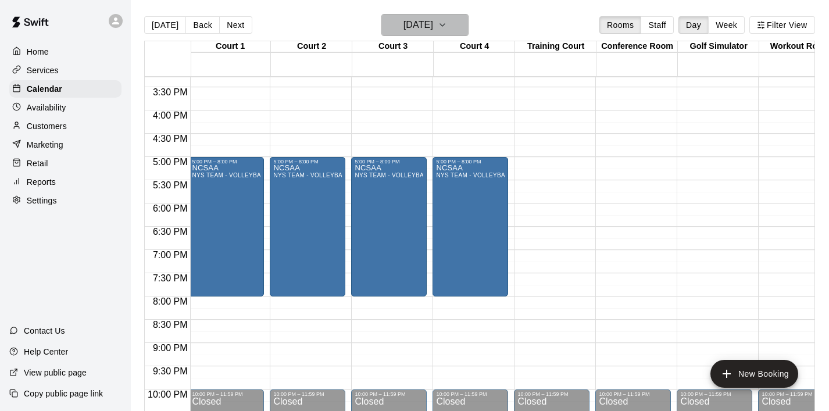
click at [447, 23] on icon "button" at bounding box center [442, 25] width 9 height 14
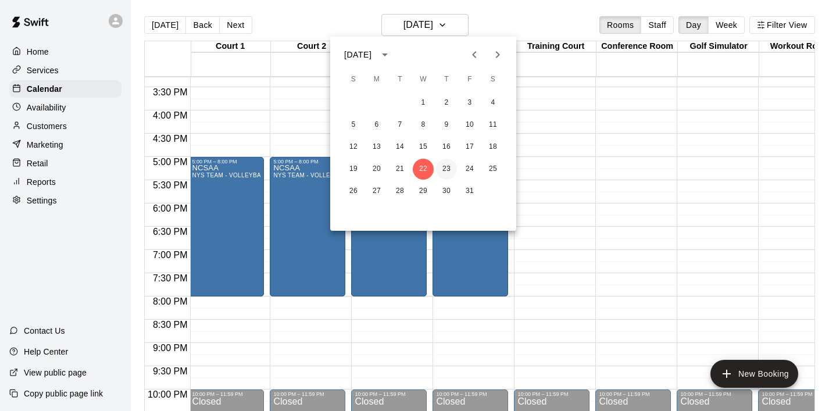
click at [445, 171] on button "23" at bounding box center [446, 169] width 21 height 21
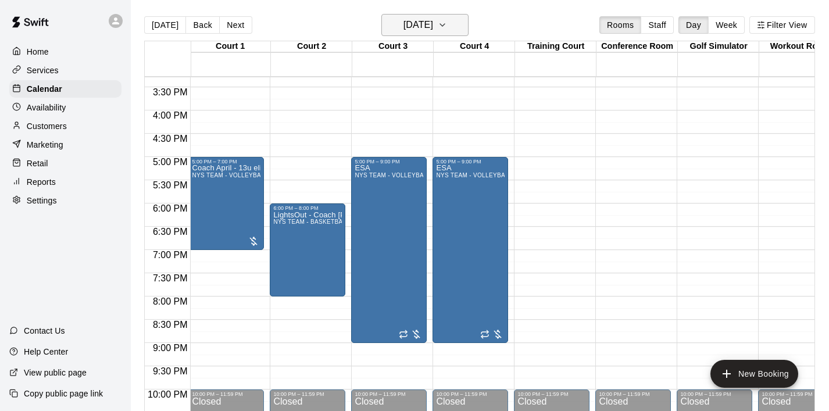
click at [453, 19] on button "Thursday Oct 23" at bounding box center [424, 25] width 87 height 22
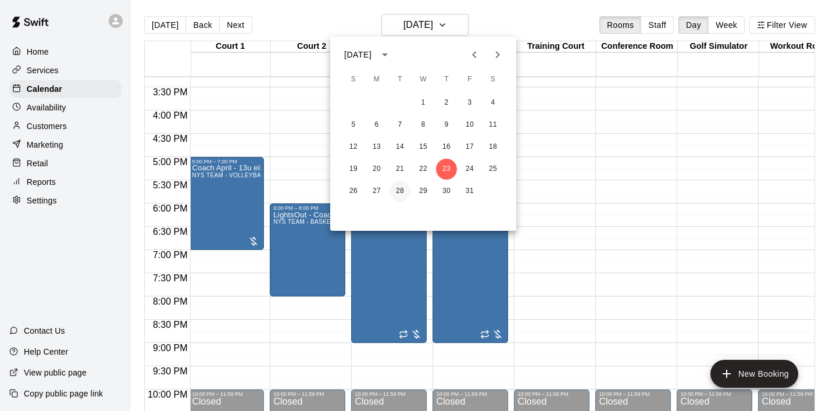
click at [393, 192] on button "28" at bounding box center [399, 191] width 21 height 21
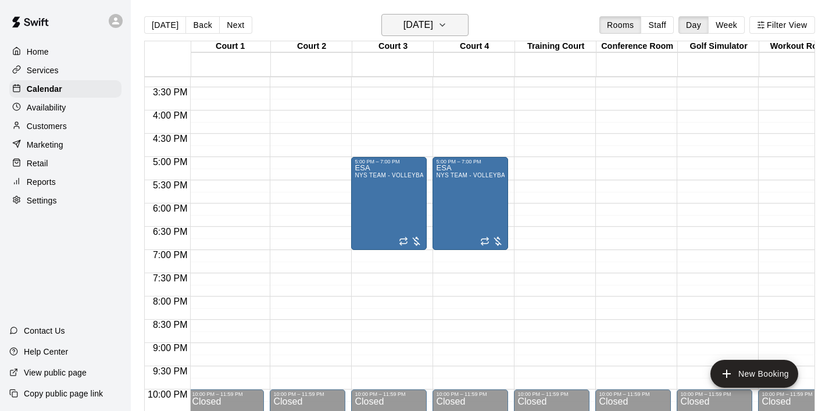
click at [433, 24] on h6 "Tuesday Oct 28" at bounding box center [418, 25] width 30 height 16
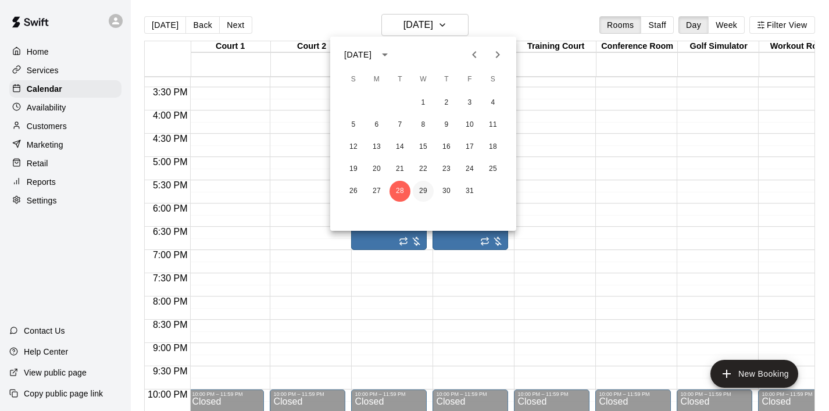
click at [419, 193] on button "29" at bounding box center [423, 191] width 21 height 21
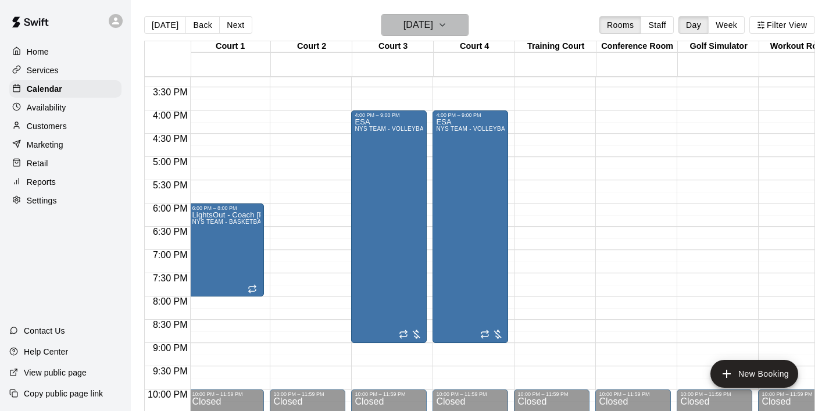
click at [433, 30] on h6 "Wednesday Oct 29" at bounding box center [418, 25] width 30 height 16
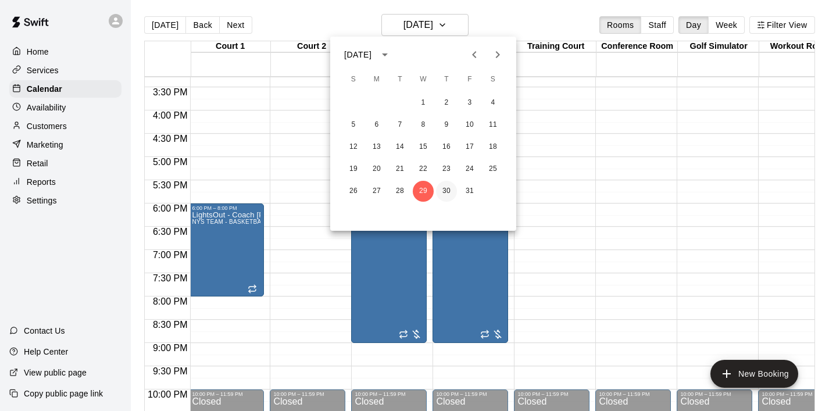
click at [446, 192] on button "30" at bounding box center [446, 191] width 21 height 21
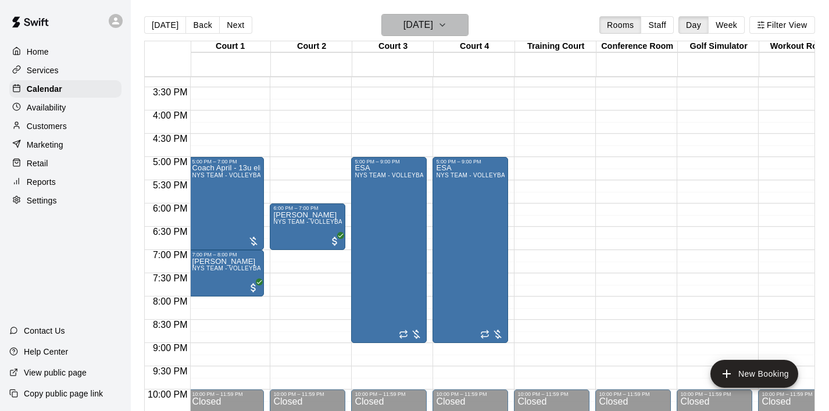
click at [467, 24] on button "Thursday Oct 30" at bounding box center [424, 25] width 87 height 22
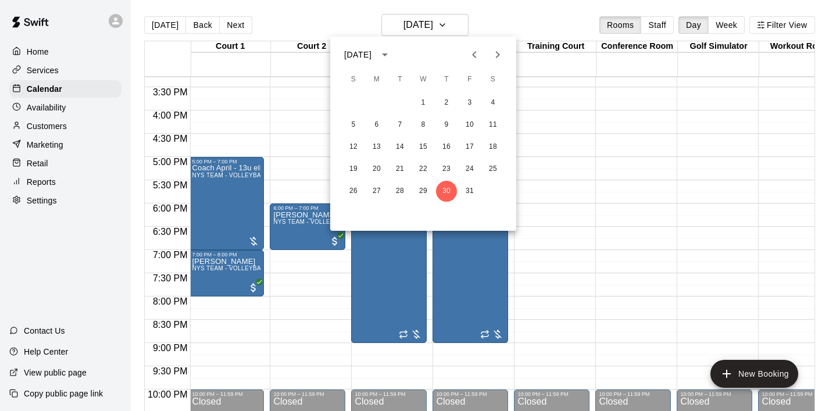
click at [476, 51] on icon "Previous month" at bounding box center [474, 55] width 14 height 14
click at [450, 185] on button "28" at bounding box center [446, 191] width 21 height 21
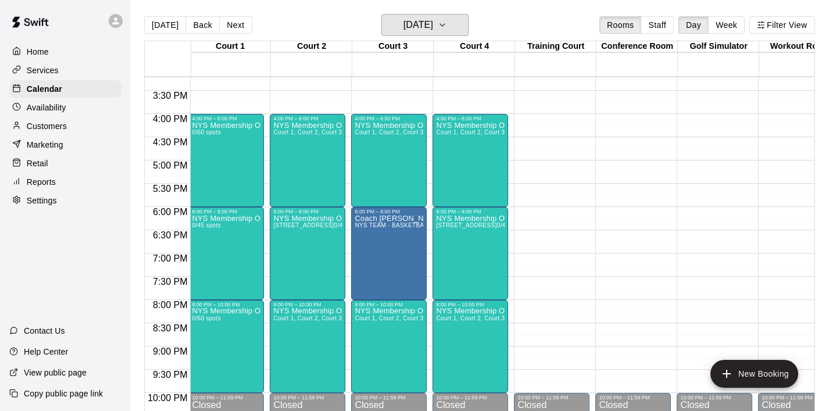
scroll to position [707, 2]
click at [447, 30] on icon "button" at bounding box center [442, 25] width 9 height 14
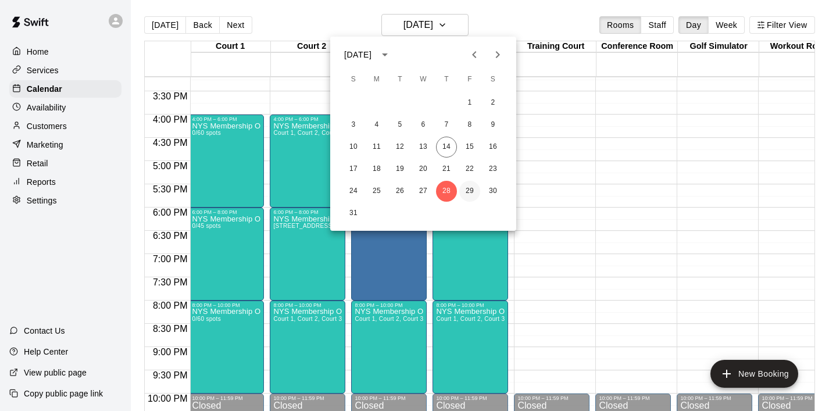
click at [470, 195] on button "29" at bounding box center [469, 191] width 21 height 21
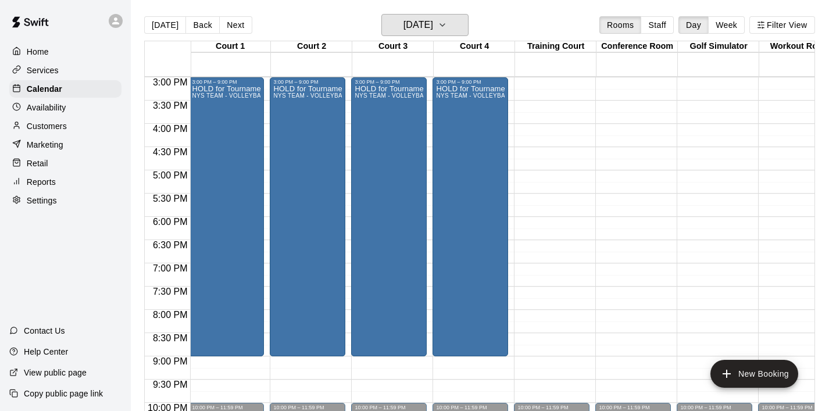
scroll to position [698, 2]
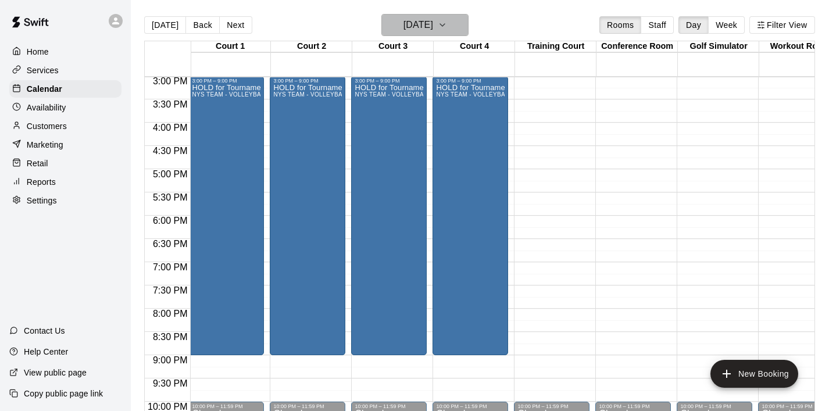
click at [447, 28] on icon "button" at bounding box center [442, 25] width 9 height 14
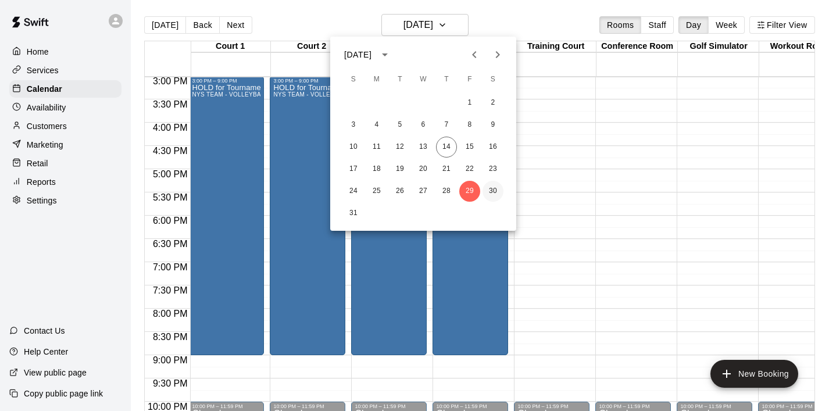
click at [486, 191] on button "30" at bounding box center [492, 191] width 21 height 21
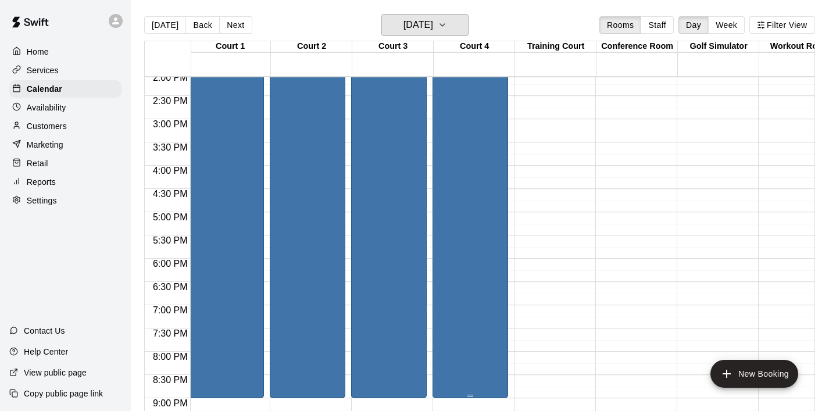
scroll to position [687, 2]
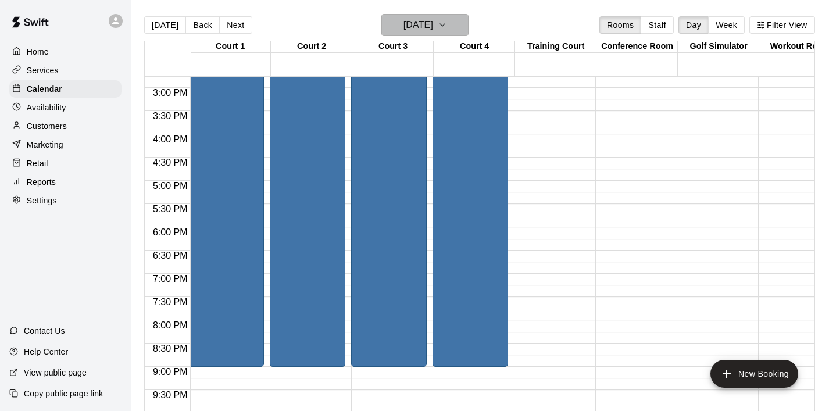
click at [467, 27] on button "Saturday Aug 30" at bounding box center [424, 25] width 87 height 22
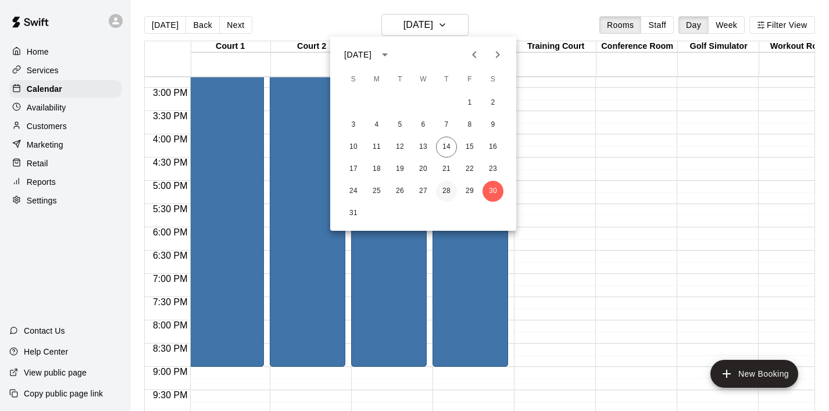
click at [451, 184] on button "28" at bounding box center [446, 191] width 21 height 21
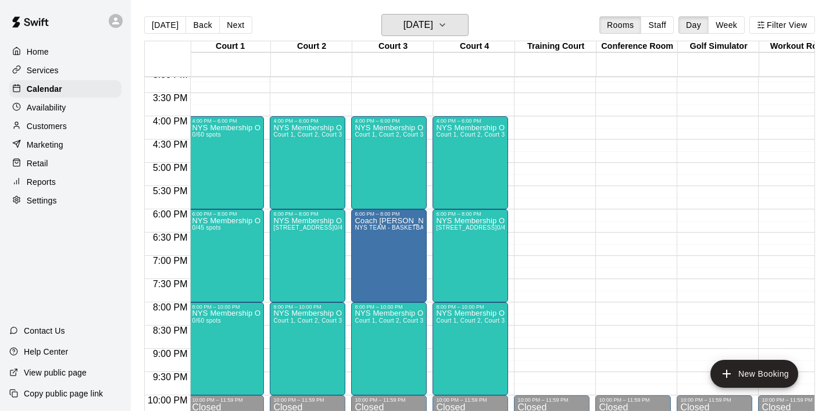
scroll to position [716, 2]
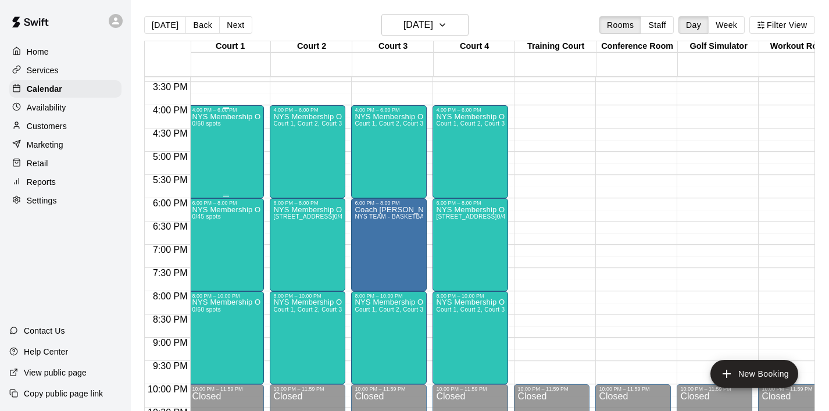
click at [218, 146] on div "NYS Membership Open Gym / Drop-Ins 0/60 spots" at bounding box center [226, 318] width 69 height 411
click at [209, 184] on icon "delete" at bounding box center [204, 180] width 14 height 14
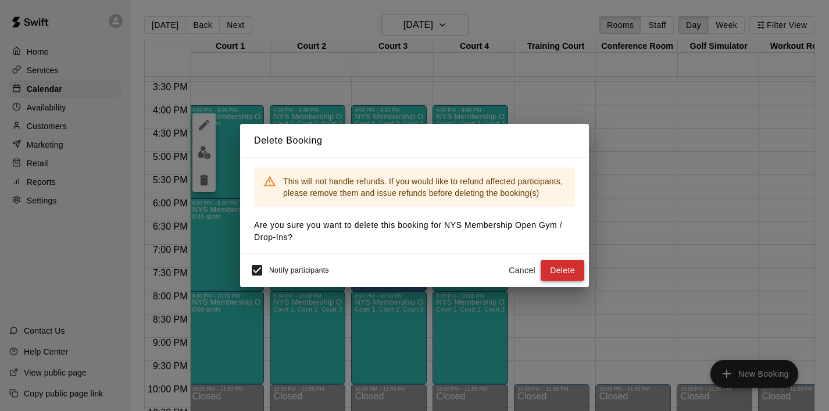
click at [569, 272] on button "Delete" at bounding box center [562, 270] width 44 height 21
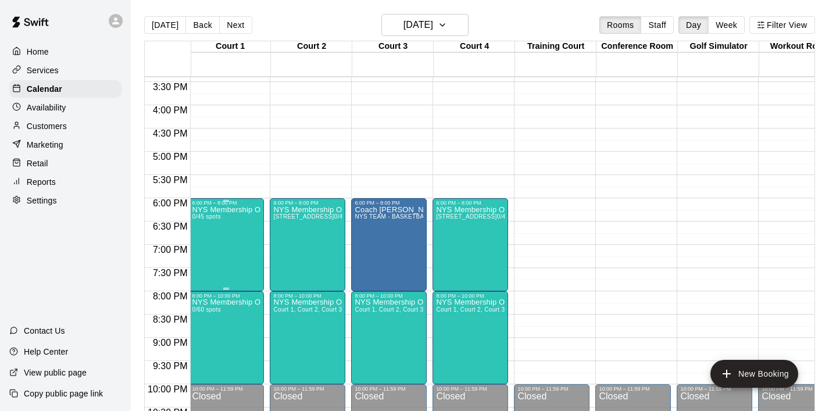
click at [227, 236] on div "NYS Membership Open Gym / Drop-Ins 0/45 spots" at bounding box center [226, 411] width 69 height 411
click at [210, 274] on icon "delete" at bounding box center [204, 274] width 14 height 14
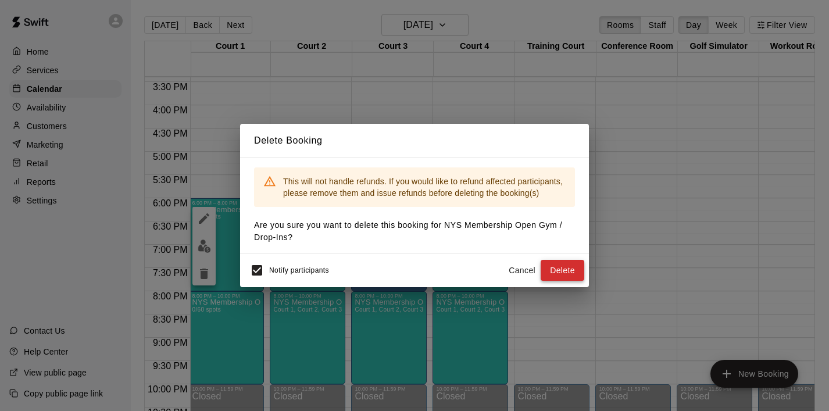
click at [578, 266] on button "Delete" at bounding box center [562, 270] width 44 height 21
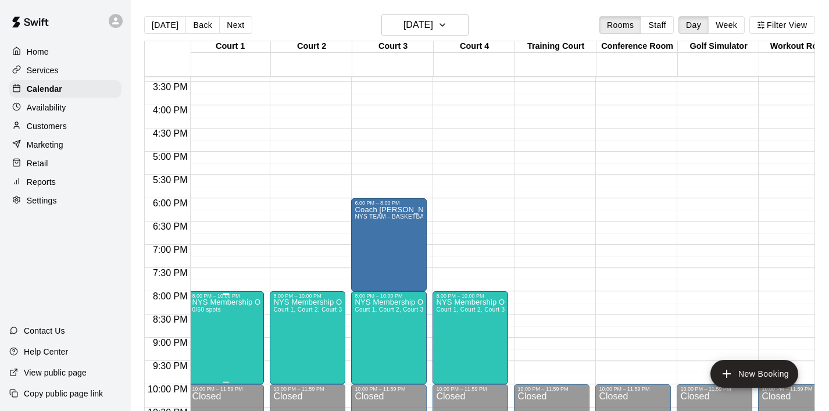
click at [207, 362] on icon "delete" at bounding box center [204, 366] width 8 height 10
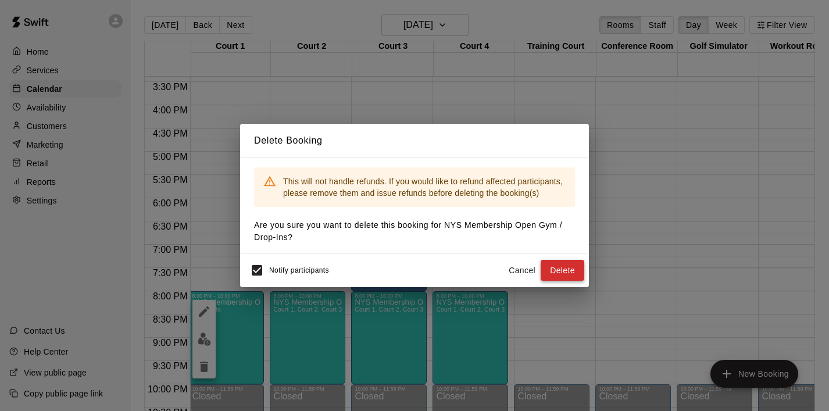
click at [569, 263] on button "Delete" at bounding box center [562, 270] width 44 height 21
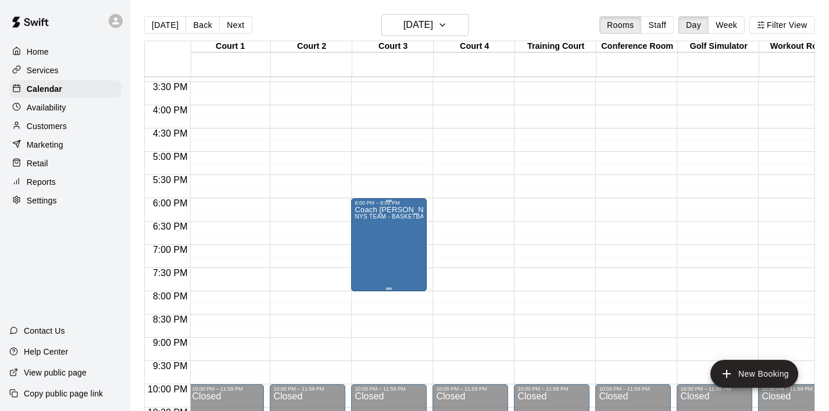
click at [418, 241] on div "Coach Jeremy - Lights Out NYS TEAM - BASKETBALL (After 3 pm)" at bounding box center [388, 411] width 69 height 411
click at [370, 268] on icon "delete" at bounding box center [367, 274] width 14 height 14
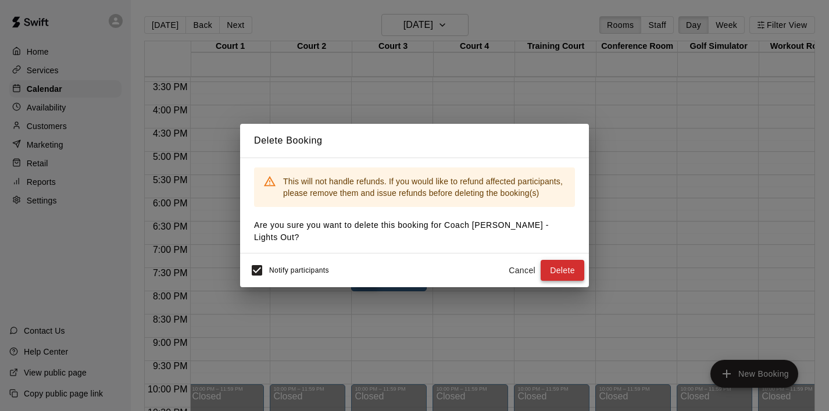
click at [557, 260] on button "Delete" at bounding box center [562, 270] width 44 height 21
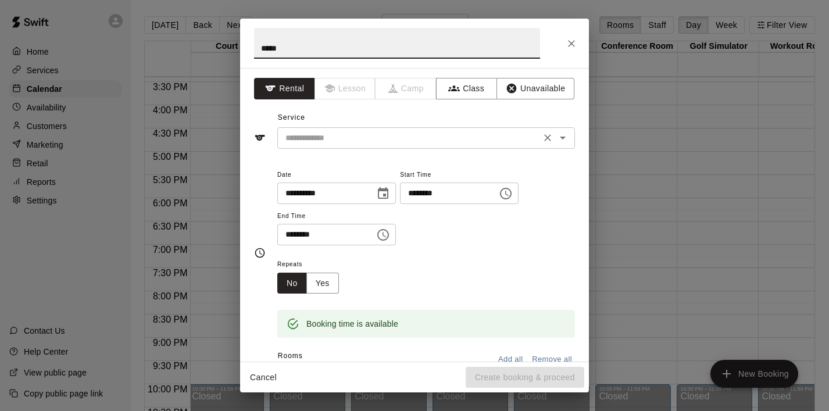
type input "*****"
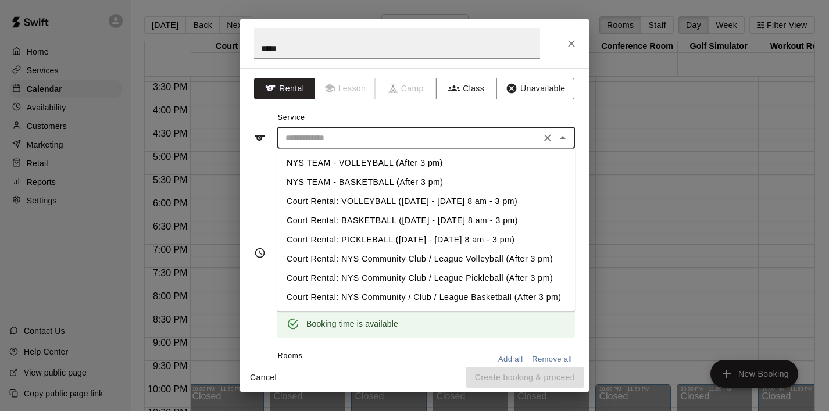
click at [326, 132] on input "text" at bounding box center [409, 138] width 256 height 15
click at [375, 159] on li "NYS TEAM - VOLLEYBALL (After 3 pm)" at bounding box center [426, 162] width 298 height 19
type input "**********"
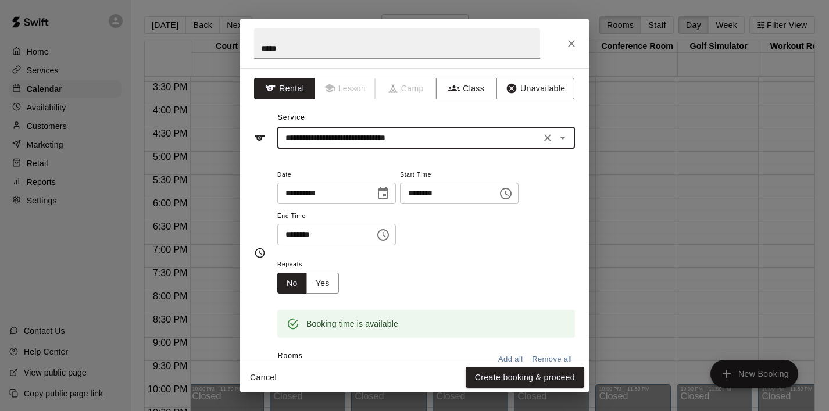
click at [390, 235] on icon "Choose time, selected time is 5:30 PM" at bounding box center [383, 235] width 14 height 14
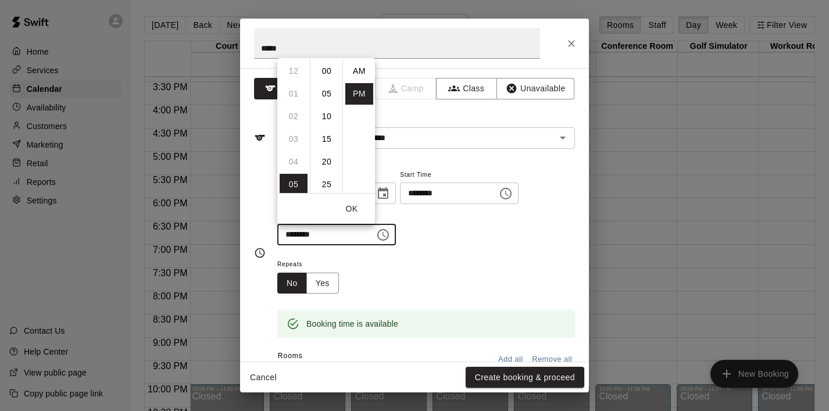
scroll to position [21, 0]
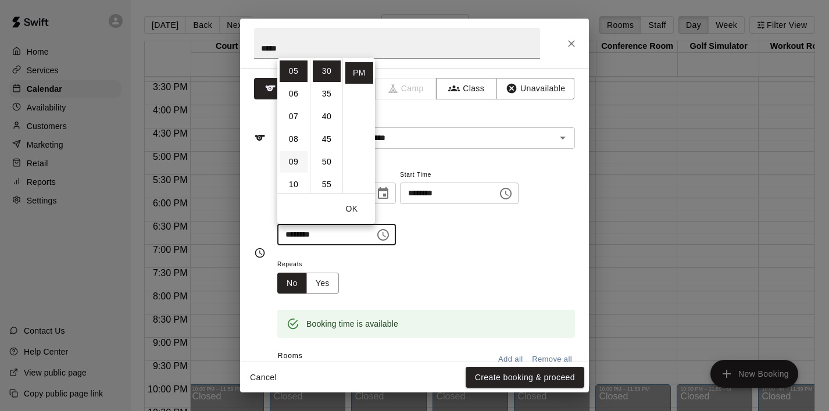
click at [299, 165] on li "09" at bounding box center [293, 161] width 28 height 21
click at [326, 67] on li "00" at bounding box center [327, 70] width 28 height 21
type input "********"
click at [358, 215] on button "OK" at bounding box center [351, 208] width 37 height 21
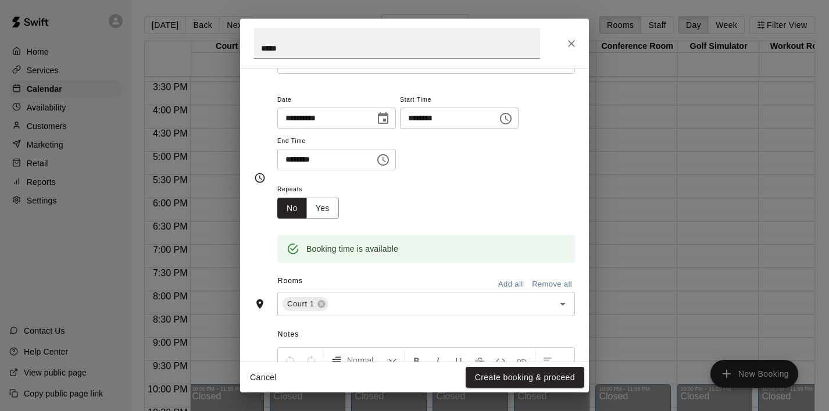
scroll to position [78, 0]
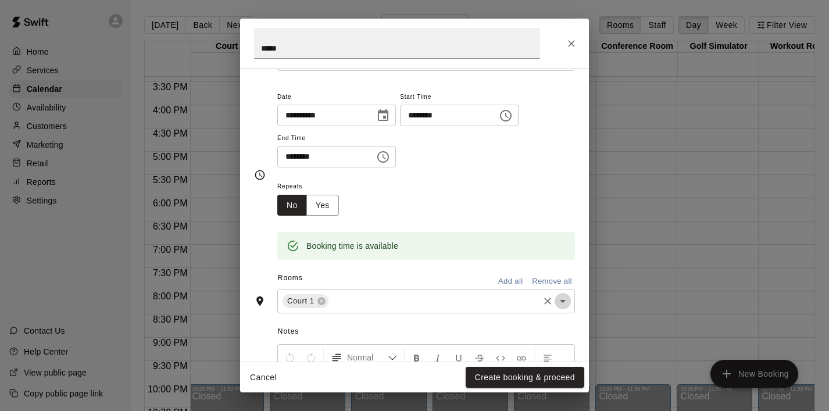
click at [562, 303] on icon "Open" at bounding box center [563, 301] width 14 height 14
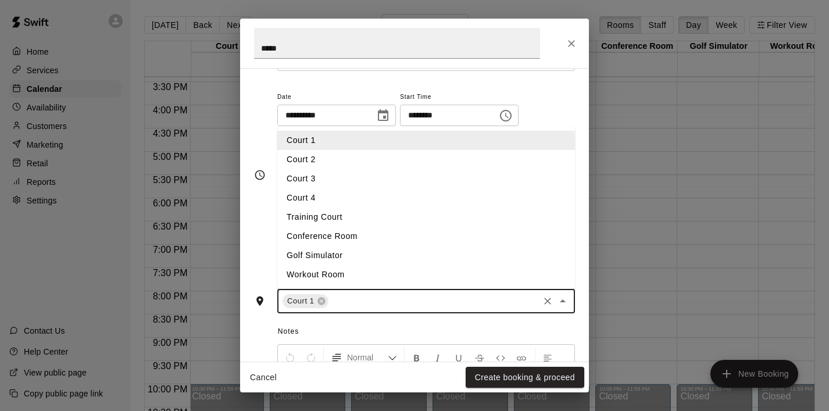
click at [372, 158] on li "Court 2" at bounding box center [426, 159] width 298 height 19
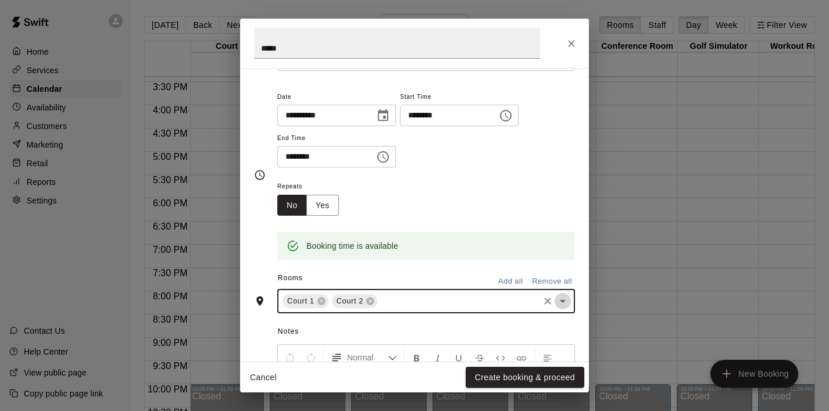
click at [562, 306] on icon "Open" at bounding box center [563, 301] width 14 height 14
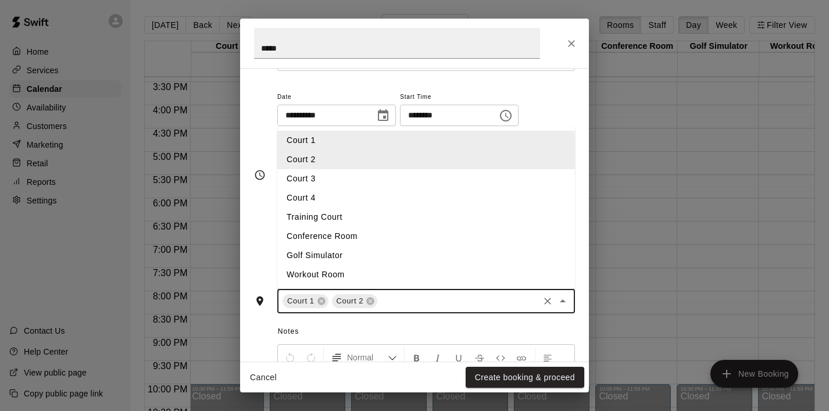
click at [427, 180] on li "Court 3" at bounding box center [426, 178] width 298 height 19
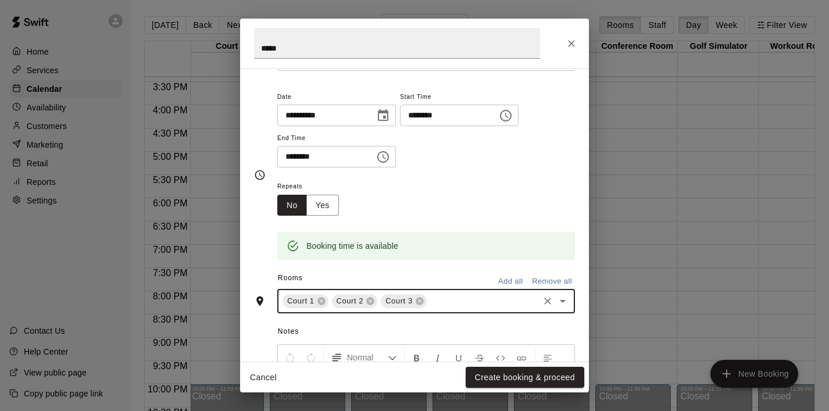
click at [564, 310] on div "Court 1 Court 2 Court 3 ​" at bounding box center [426, 301] width 298 height 24
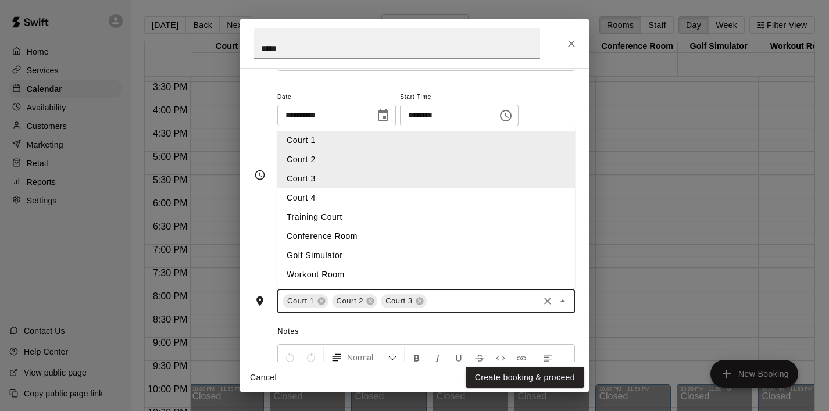
click at [434, 203] on li "Court 4" at bounding box center [426, 197] width 298 height 19
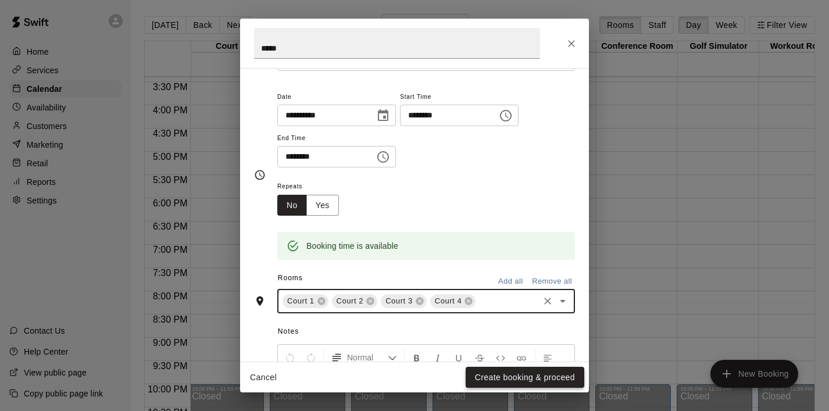
click at [508, 376] on button "Create booking & proceed" at bounding box center [524, 377] width 119 height 21
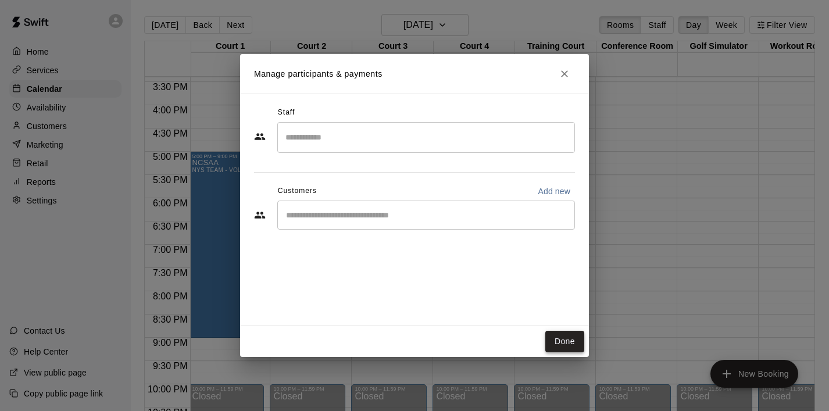
click at [562, 335] on button "Done" at bounding box center [564, 341] width 39 height 21
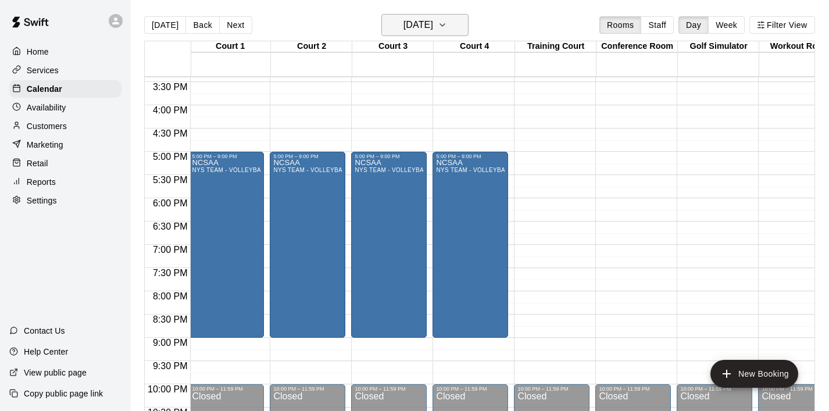
click at [447, 20] on icon "button" at bounding box center [442, 25] width 9 height 14
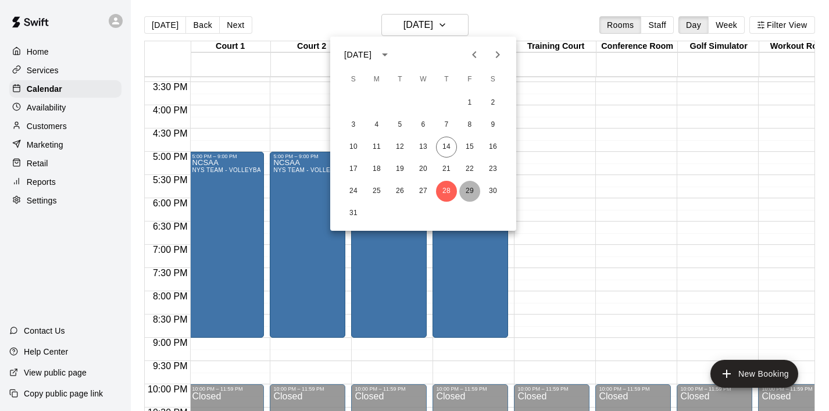
click at [465, 189] on button "29" at bounding box center [469, 191] width 21 height 21
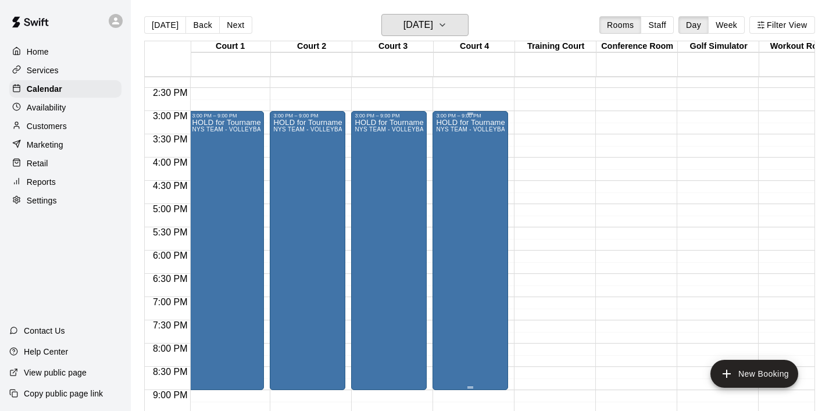
scroll to position [662, 2]
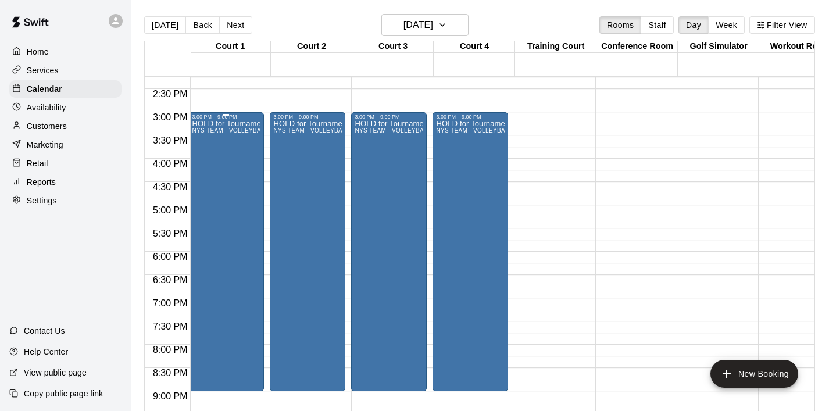
click at [238, 188] on div "HOLD for Tournament NYS TEAM - VOLLEYBALL (After 3 pm)" at bounding box center [226, 325] width 69 height 411
click at [207, 188] on icon "delete" at bounding box center [204, 187] width 8 height 10
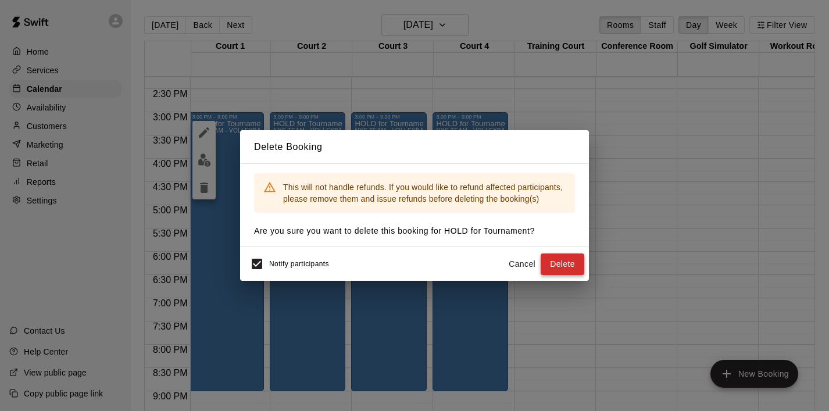
click at [559, 267] on button "Delete" at bounding box center [562, 263] width 44 height 21
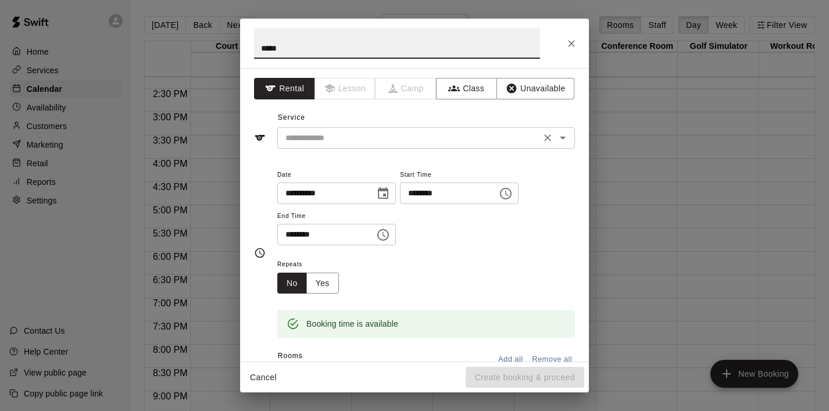
type input "*****"
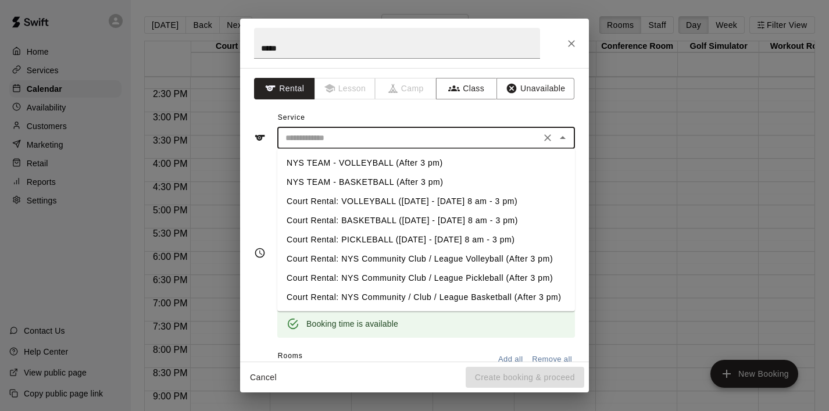
click at [303, 139] on input "text" at bounding box center [409, 138] width 256 height 15
click at [341, 157] on li "NYS TEAM - VOLLEYBALL (After 3 pm)" at bounding box center [426, 162] width 298 height 19
type input "**********"
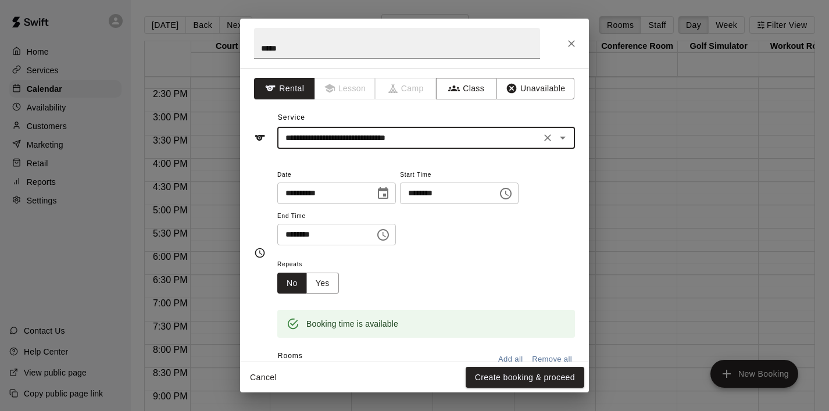
click at [388, 231] on icon "Choose time, selected time is 5:30 PM" at bounding box center [383, 235] width 14 height 14
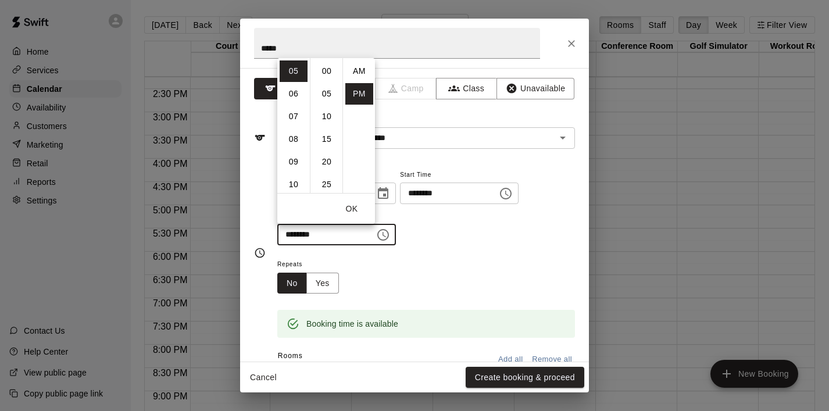
scroll to position [21, 0]
click at [299, 161] on li "09" at bounding box center [293, 161] width 28 height 21
click at [329, 68] on li "00" at bounding box center [327, 70] width 28 height 21
type input "********"
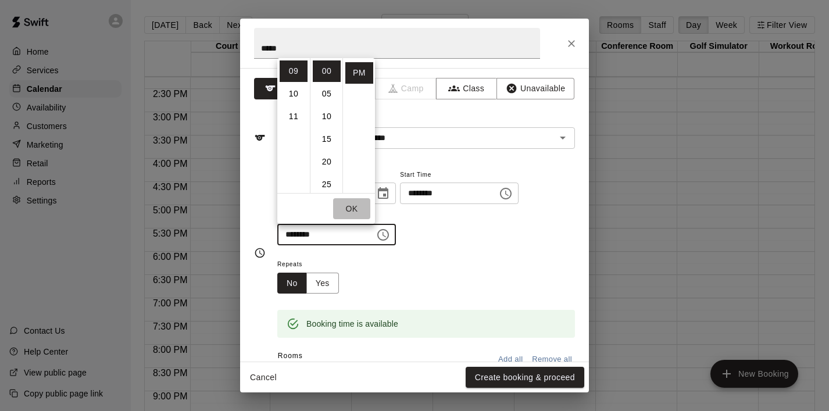
click at [353, 212] on button "OK" at bounding box center [351, 208] width 37 height 21
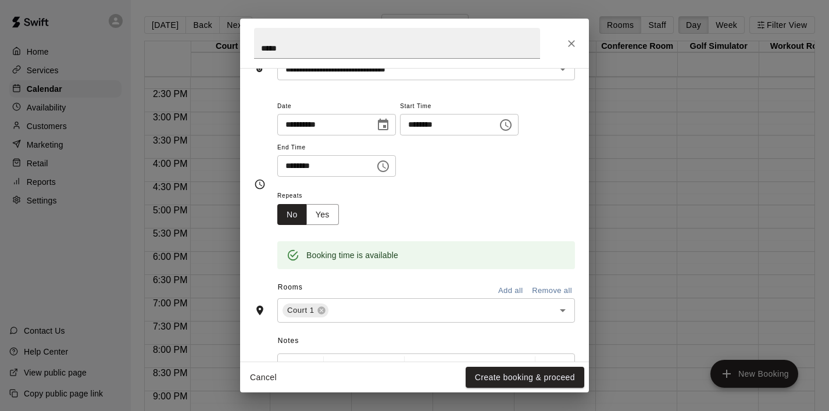
scroll to position [69, 0]
click at [565, 316] on icon "Open" at bounding box center [563, 310] width 14 height 14
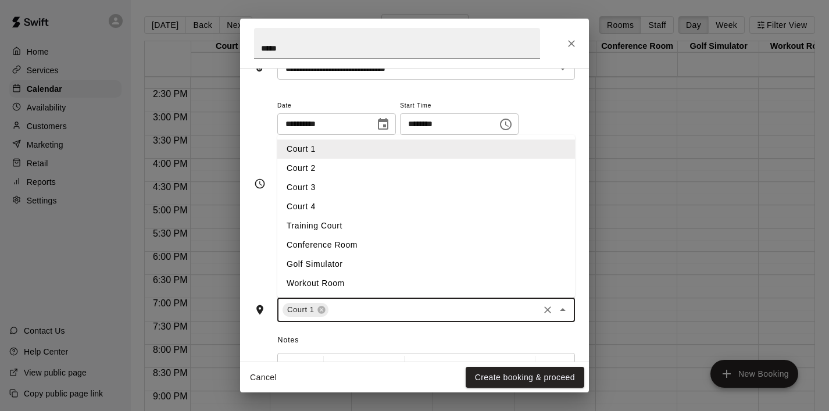
click at [425, 175] on li "Court 2" at bounding box center [426, 168] width 298 height 19
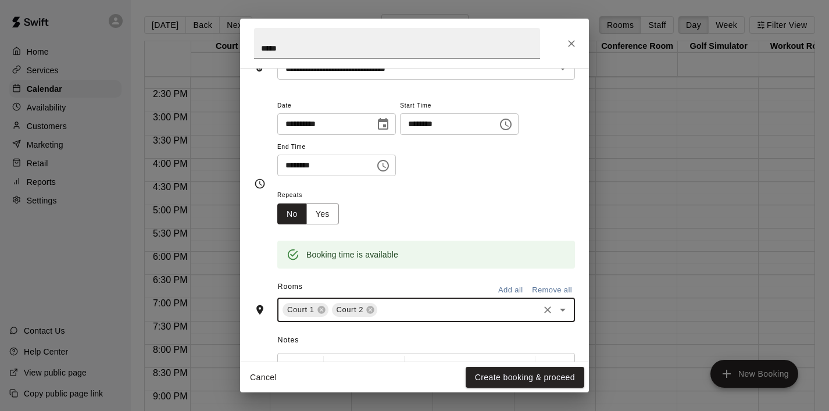
click at [561, 307] on icon "Open" at bounding box center [563, 310] width 14 height 14
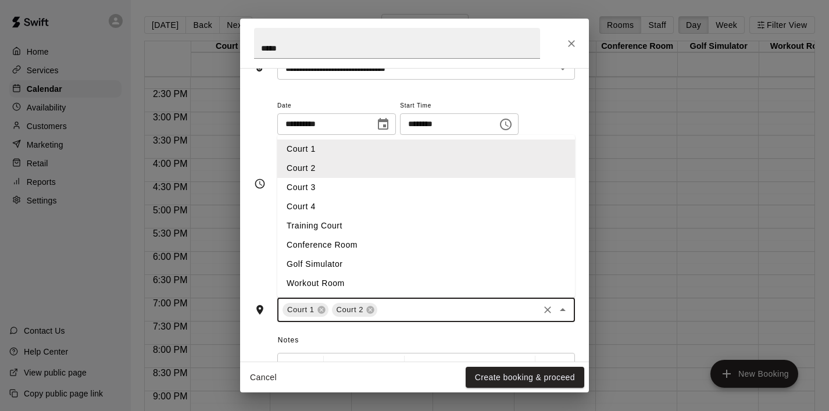
click at [424, 193] on li "Court 3" at bounding box center [426, 187] width 298 height 19
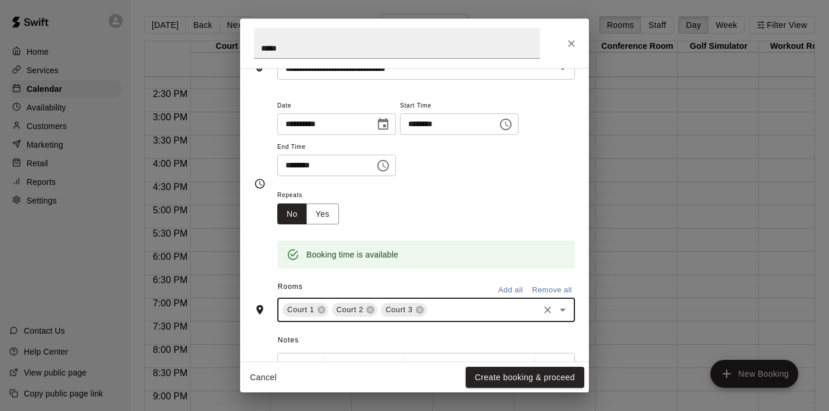
click at [557, 309] on icon "Open" at bounding box center [563, 310] width 14 height 14
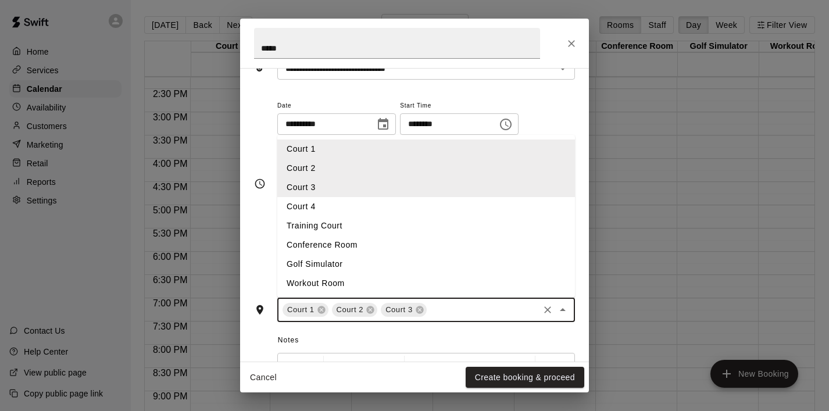
click at [429, 209] on li "Court 4" at bounding box center [426, 206] width 298 height 19
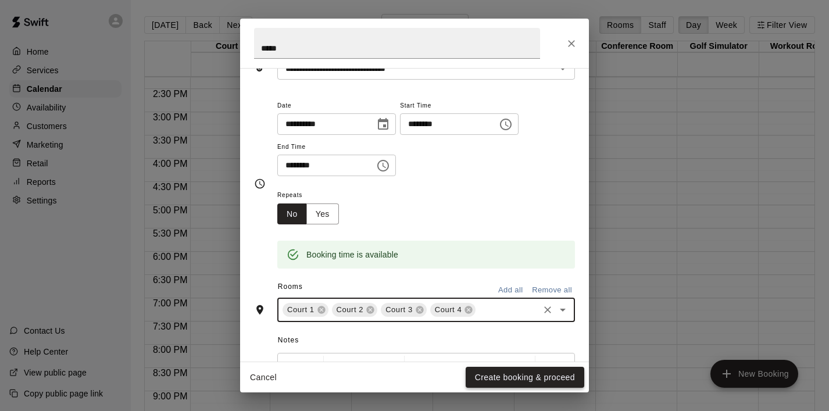
click at [508, 376] on button "Create booking & proceed" at bounding box center [524, 377] width 119 height 21
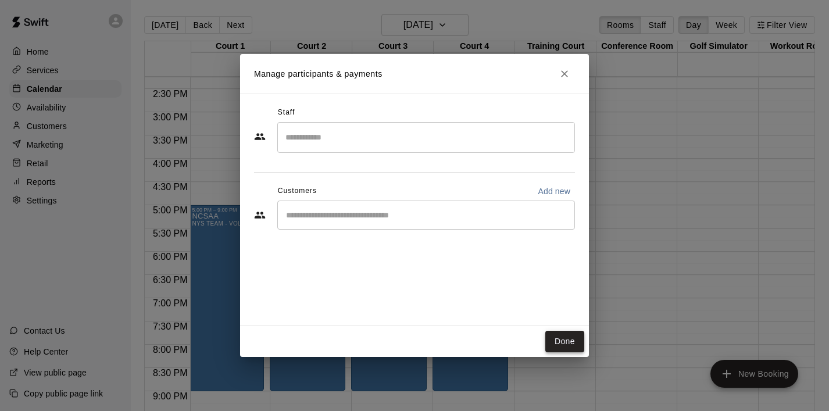
click at [560, 345] on button "Done" at bounding box center [564, 341] width 39 height 21
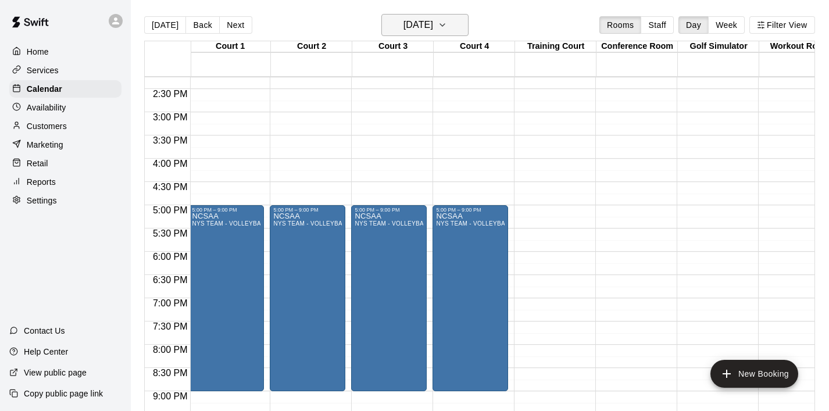
click at [462, 26] on button "Friday Aug 29" at bounding box center [424, 25] width 87 height 22
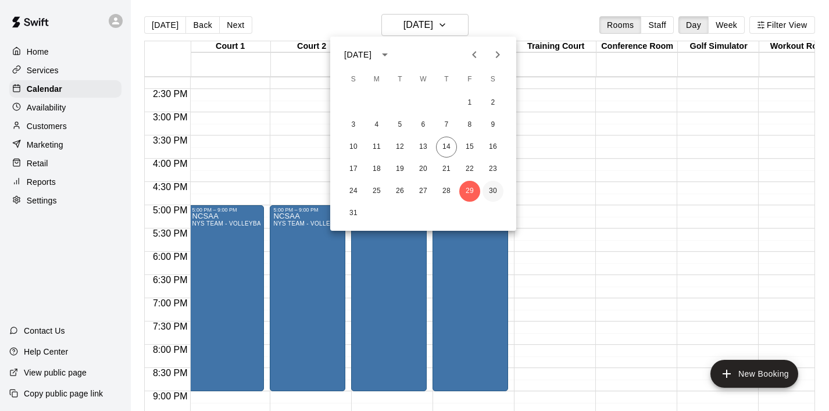
click at [498, 185] on button "30" at bounding box center [492, 191] width 21 height 21
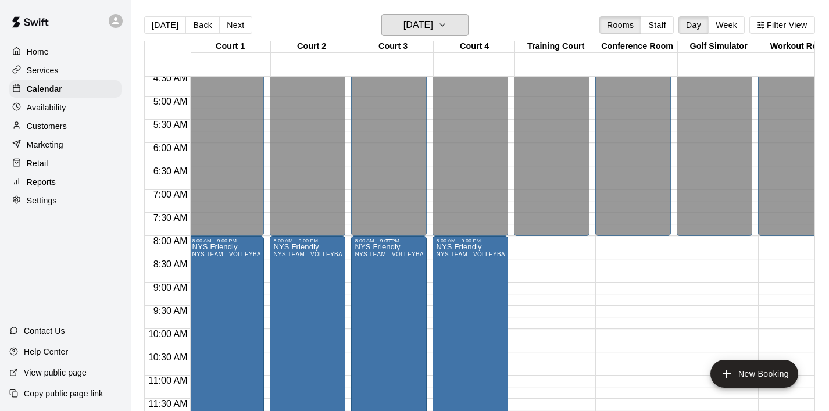
scroll to position [221, 2]
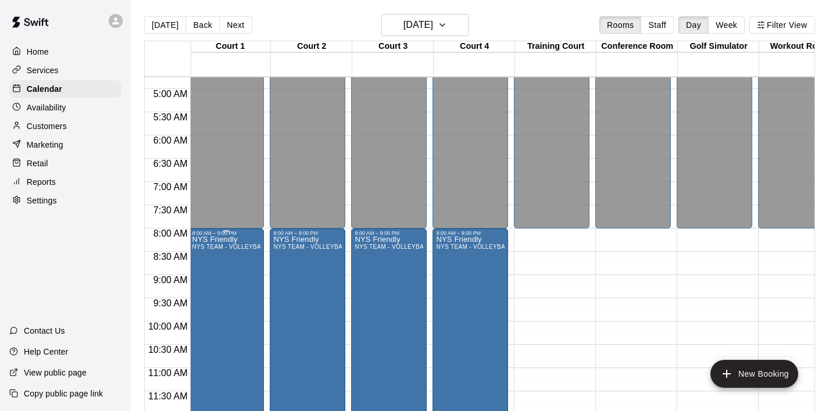
click at [242, 250] on span "NYS TEAM - VOLLEYBALL (After 3 pm)" at bounding box center [247, 246] width 110 height 6
click at [210, 250] on icon "edit" at bounding box center [204, 256] width 14 height 14
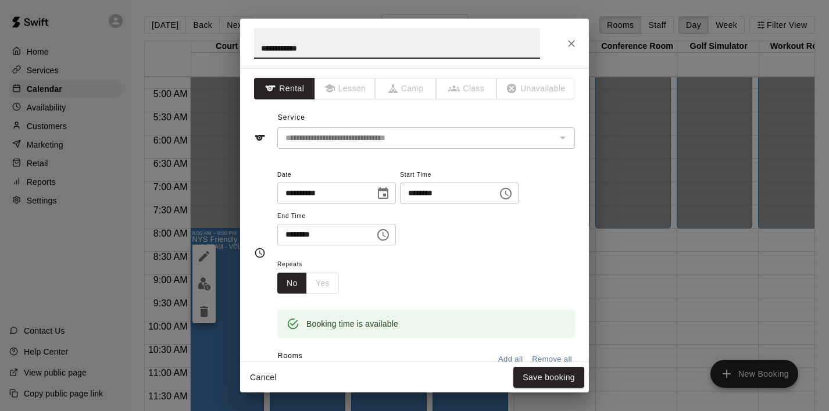
click at [338, 41] on input "**********" at bounding box center [397, 43] width 286 height 31
click at [338, 48] on input "**********" at bounding box center [397, 43] width 286 height 31
drag, startPoint x: 338, startPoint y: 48, endPoint x: 193, endPoint y: 47, distance: 145.3
click at [193, 47] on div "**********" at bounding box center [414, 205] width 829 height 411
type input "*****"
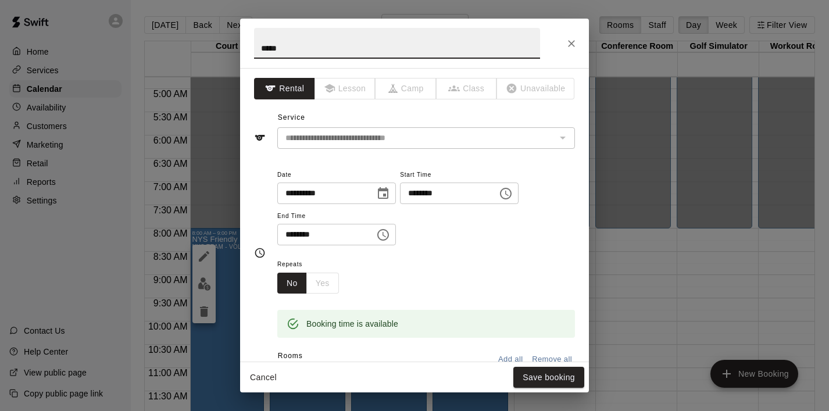
click at [389, 239] on icon "Choose time, selected time is 9:00 PM" at bounding box center [383, 235] width 12 height 12
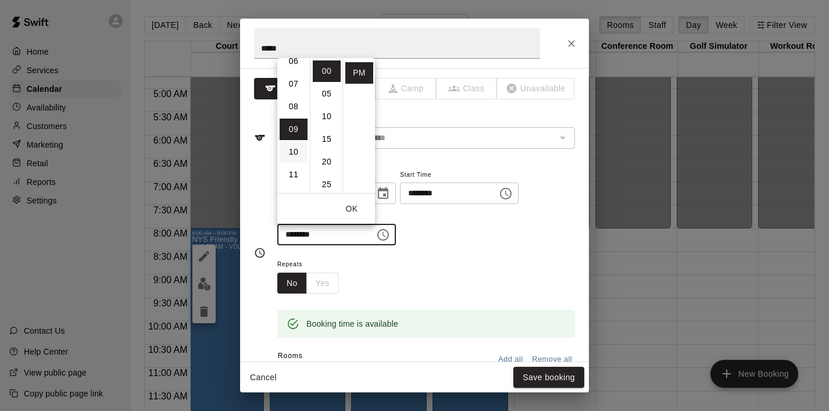
scroll to position [142, 0]
click at [293, 66] on li "06" at bounding box center [293, 64] width 28 height 21
type input "********"
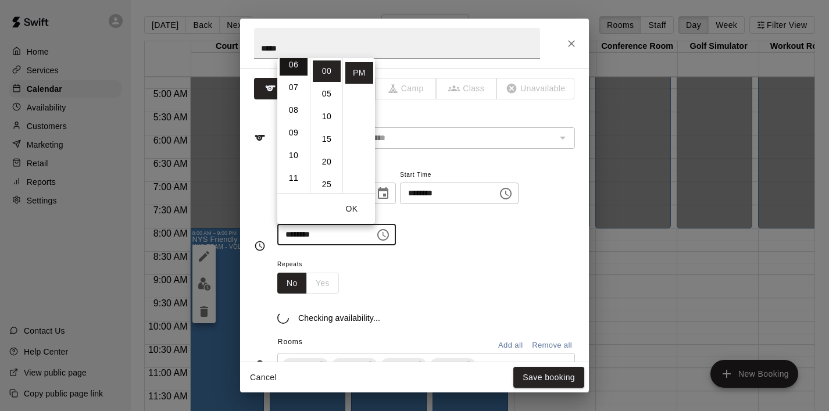
scroll to position [136, 0]
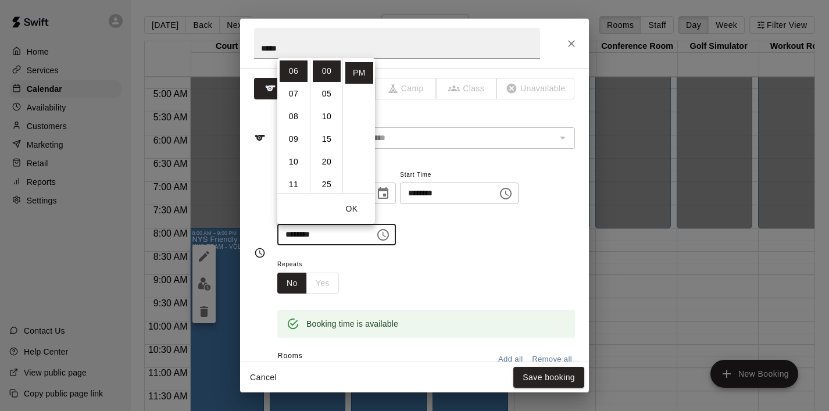
click at [354, 206] on button "OK" at bounding box center [351, 208] width 37 height 21
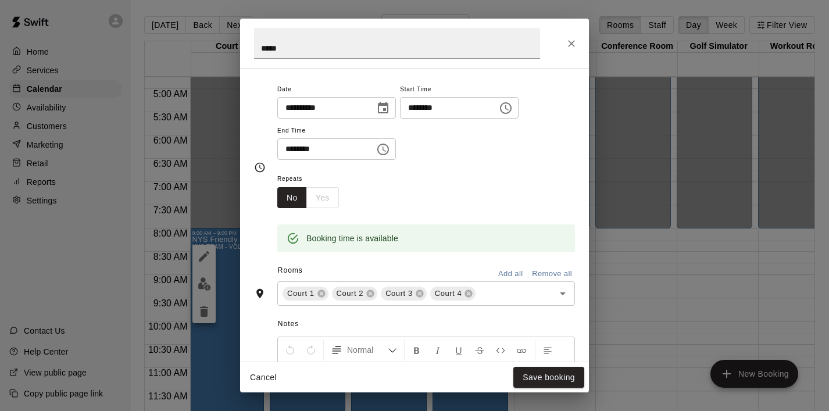
scroll to position [83, 0]
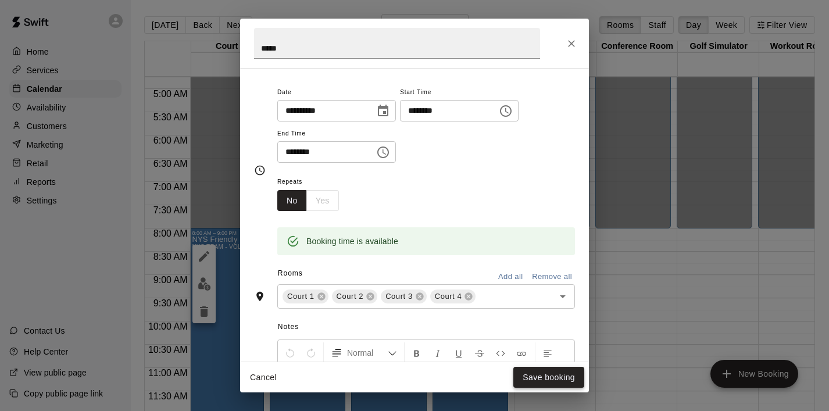
click at [553, 379] on button "Save booking" at bounding box center [548, 377] width 71 height 21
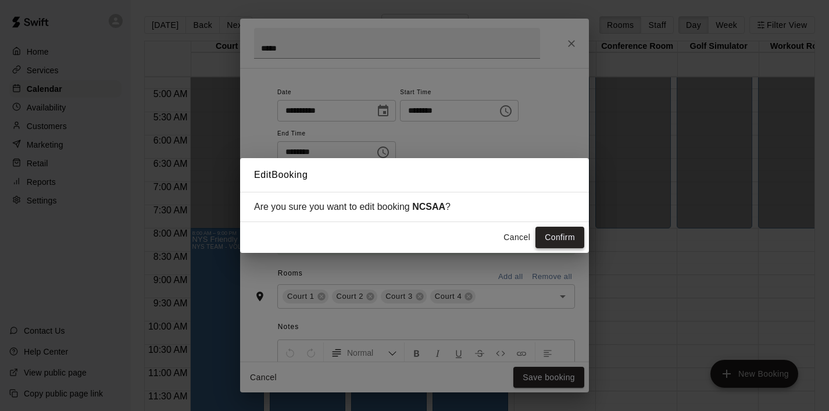
click at [560, 234] on button "Confirm" at bounding box center [559, 237] width 49 height 21
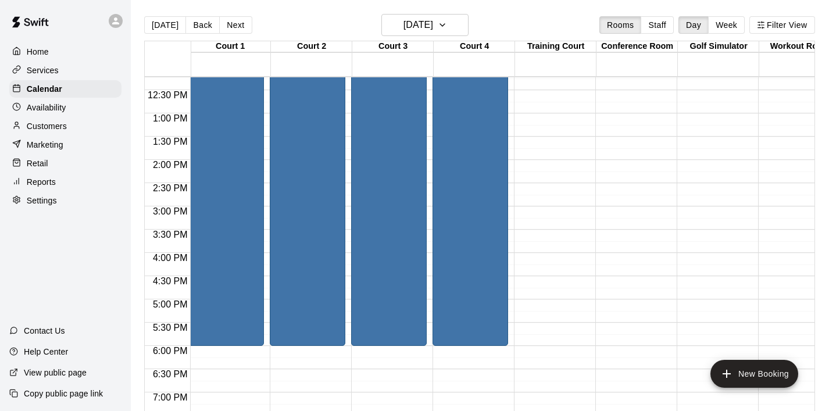
scroll to position [564, 2]
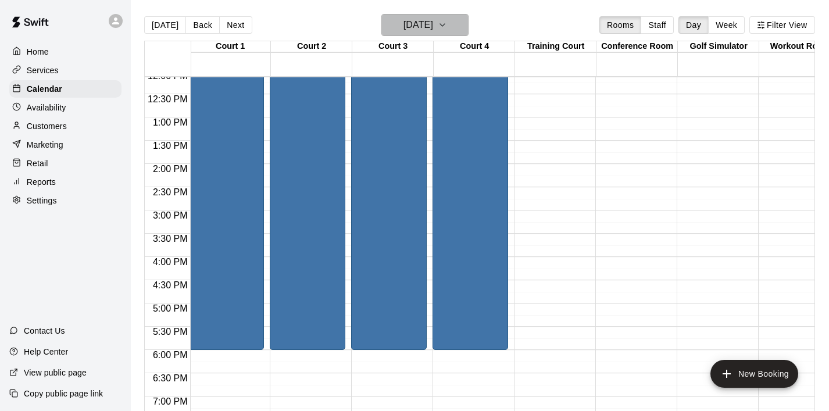
click at [447, 28] on icon "button" at bounding box center [442, 25] width 9 height 14
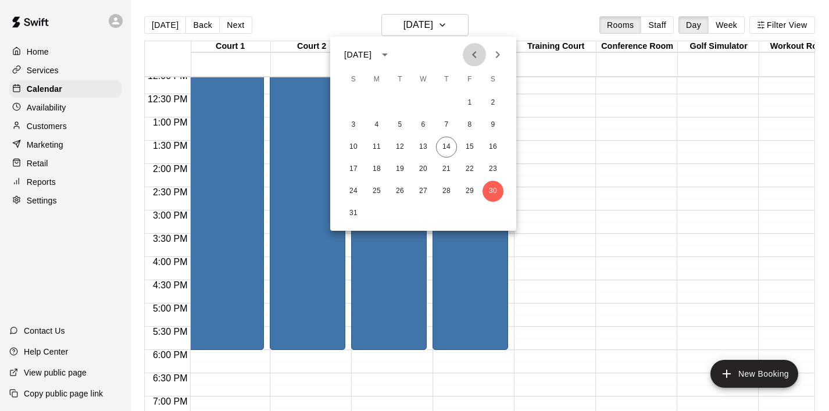
click at [474, 62] on button "Previous month" at bounding box center [474, 54] width 23 height 23
click at [564, 142] on div at bounding box center [414, 205] width 829 height 411
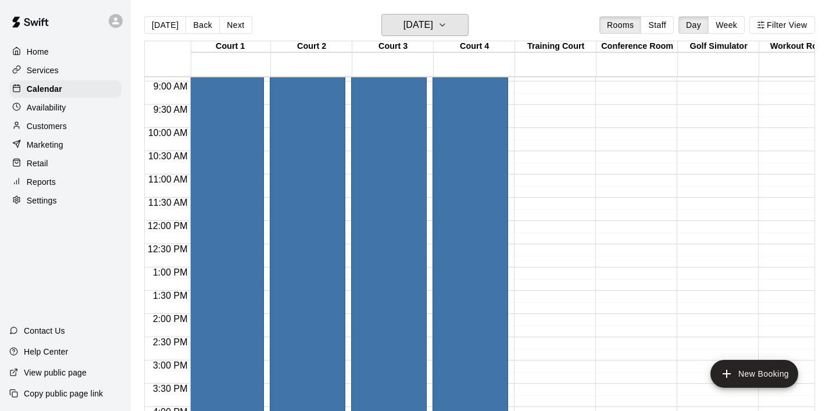
scroll to position [414, 2]
click at [447, 27] on icon "button" at bounding box center [442, 25] width 9 height 14
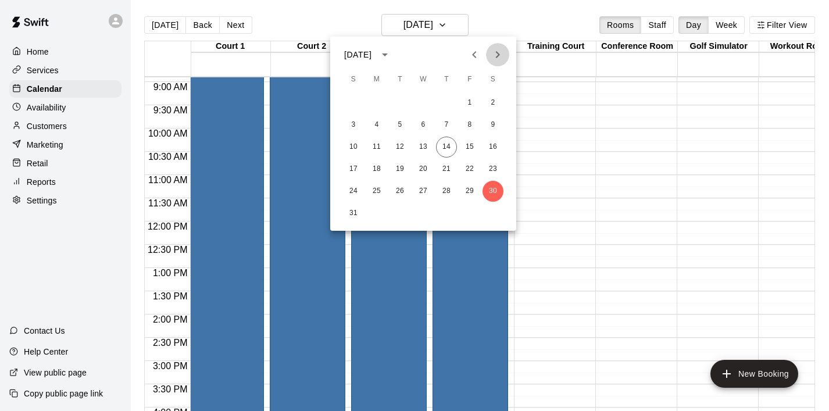
click at [499, 54] on icon "Next month" at bounding box center [498, 54] width 4 height 7
click at [406, 121] on button "9" at bounding box center [399, 124] width 21 height 21
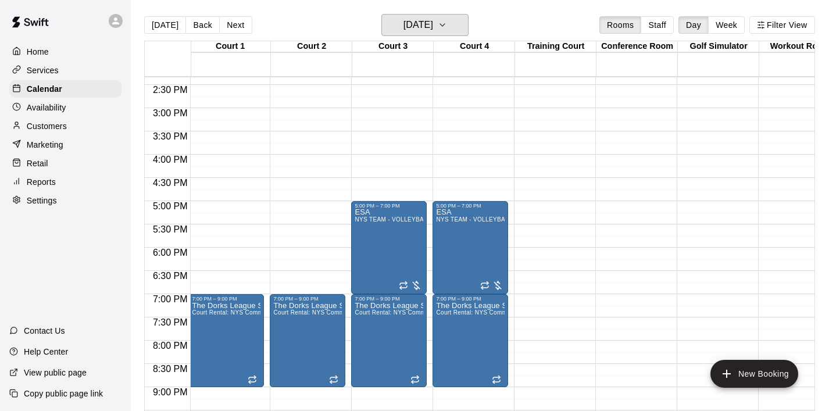
scroll to position [668, 2]
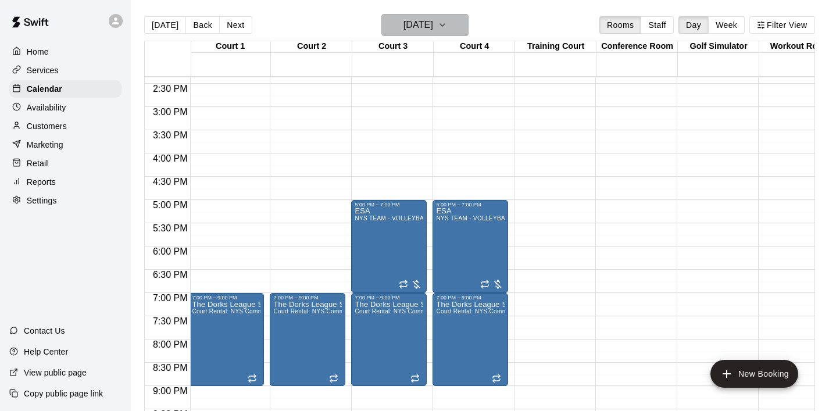
click at [447, 31] on icon "button" at bounding box center [442, 25] width 9 height 14
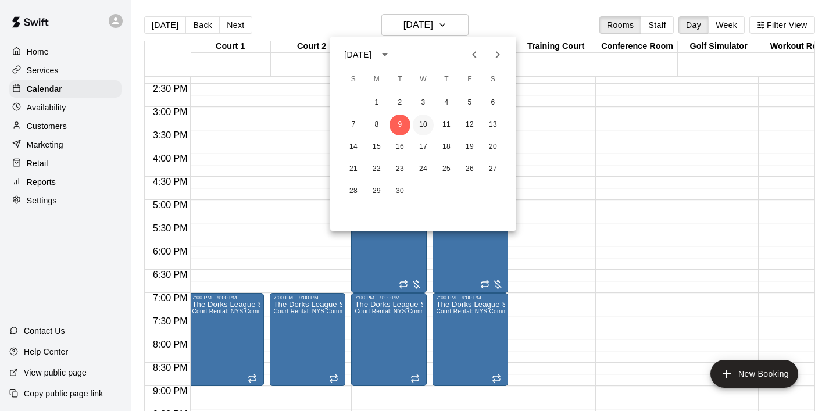
click at [421, 123] on button "10" at bounding box center [423, 124] width 21 height 21
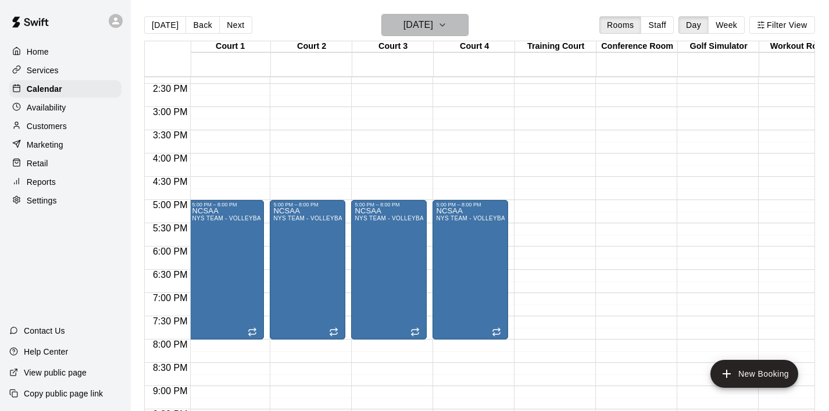
click at [447, 27] on icon "button" at bounding box center [442, 25] width 9 height 14
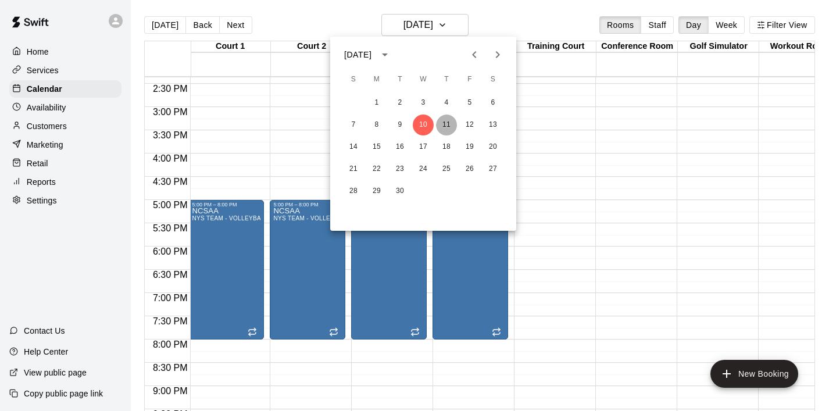
click at [443, 125] on button "11" at bounding box center [446, 124] width 21 height 21
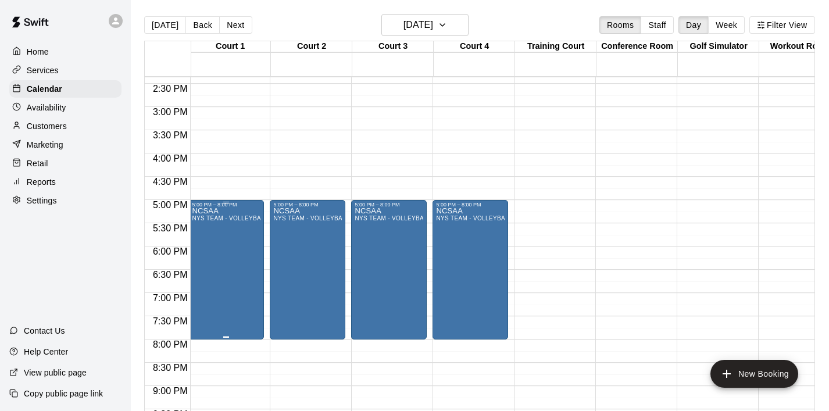
click at [239, 245] on div "NCSAA NYS TEAM - VOLLEYBALL (After 3 pm)" at bounding box center [226, 412] width 69 height 411
click at [207, 271] on icon "delete" at bounding box center [204, 275] width 8 height 10
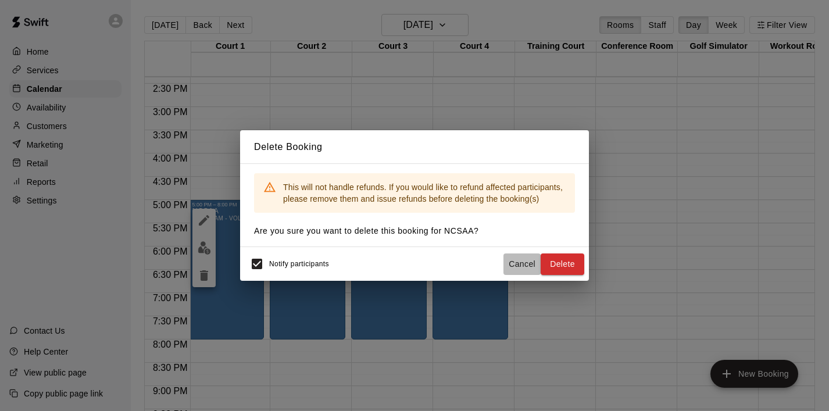
click at [515, 267] on button "Cancel" at bounding box center [521, 263] width 37 height 21
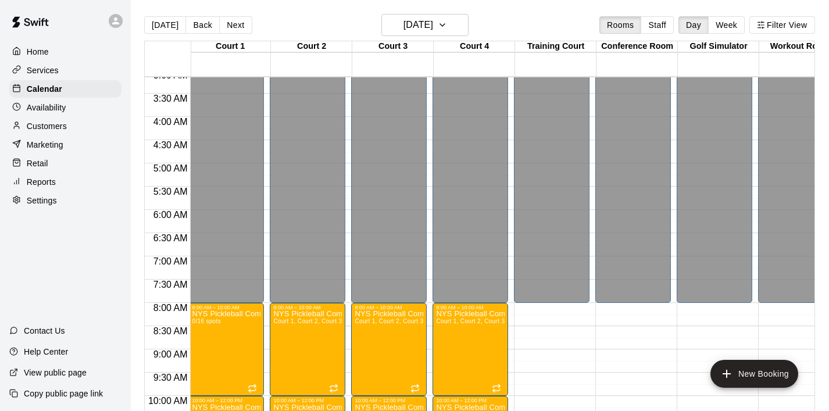
scroll to position [0, 2]
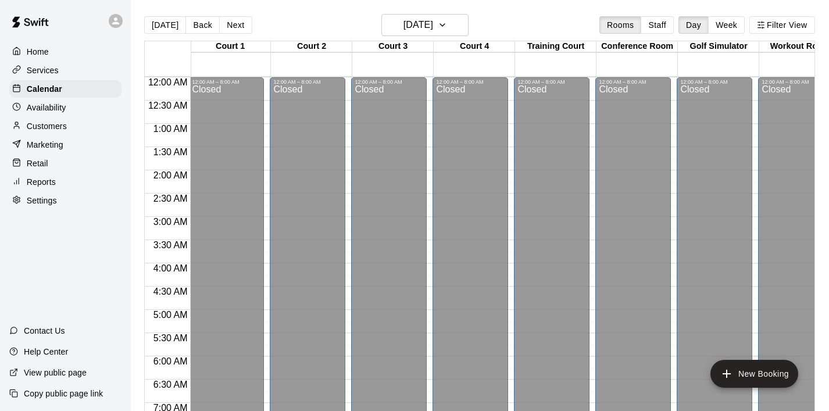
click at [51, 52] on div "Home" at bounding box center [65, 51] width 112 height 17
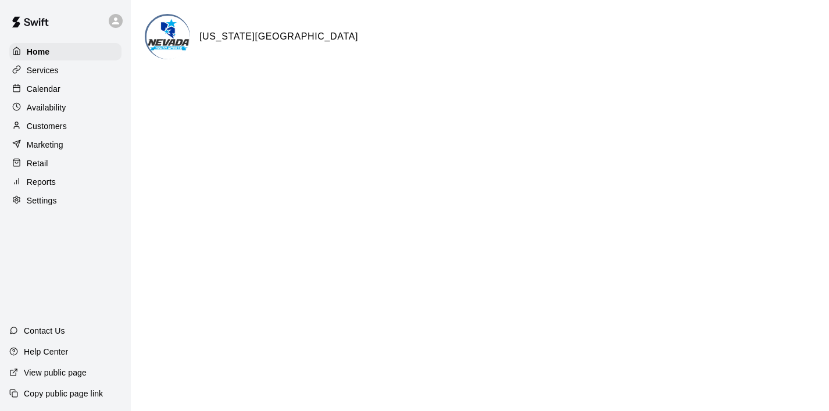
click at [61, 78] on div "Home Services Calendar Availability Customers Marketing Retail Reports Settings" at bounding box center [65, 126] width 131 height 169
click at [60, 74] on div "Services" at bounding box center [65, 70] width 112 height 17
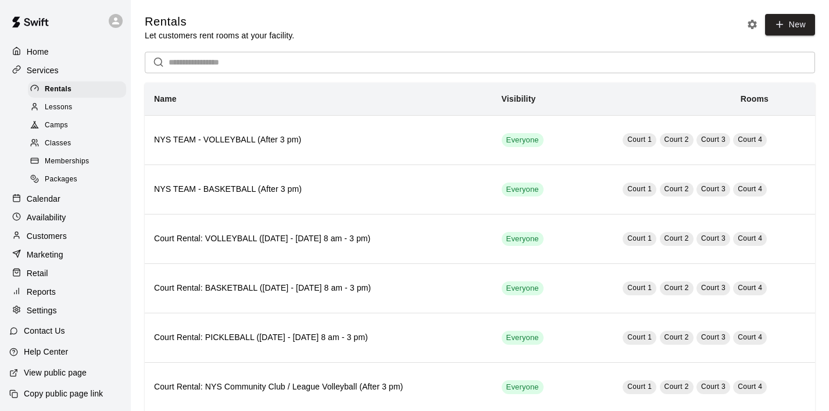
click at [51, 57] on div "Home" at bounding box center [65, 51] width 112 height 17
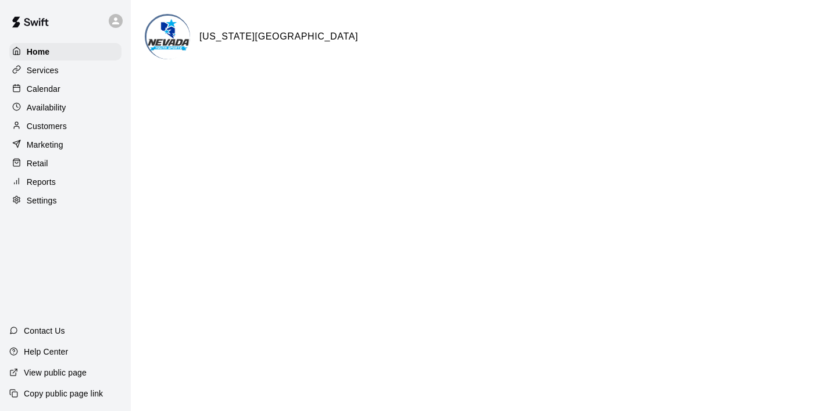
click at [60, 89] on p "Calendar" at bounding box center [44, 89] width 34 height 12
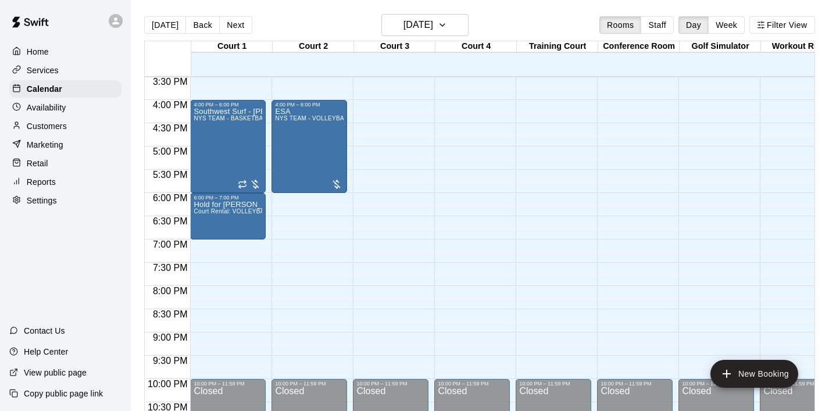
scroll to position [721, 0]
